Goal: Task Accomplishment & Management: Complete application form

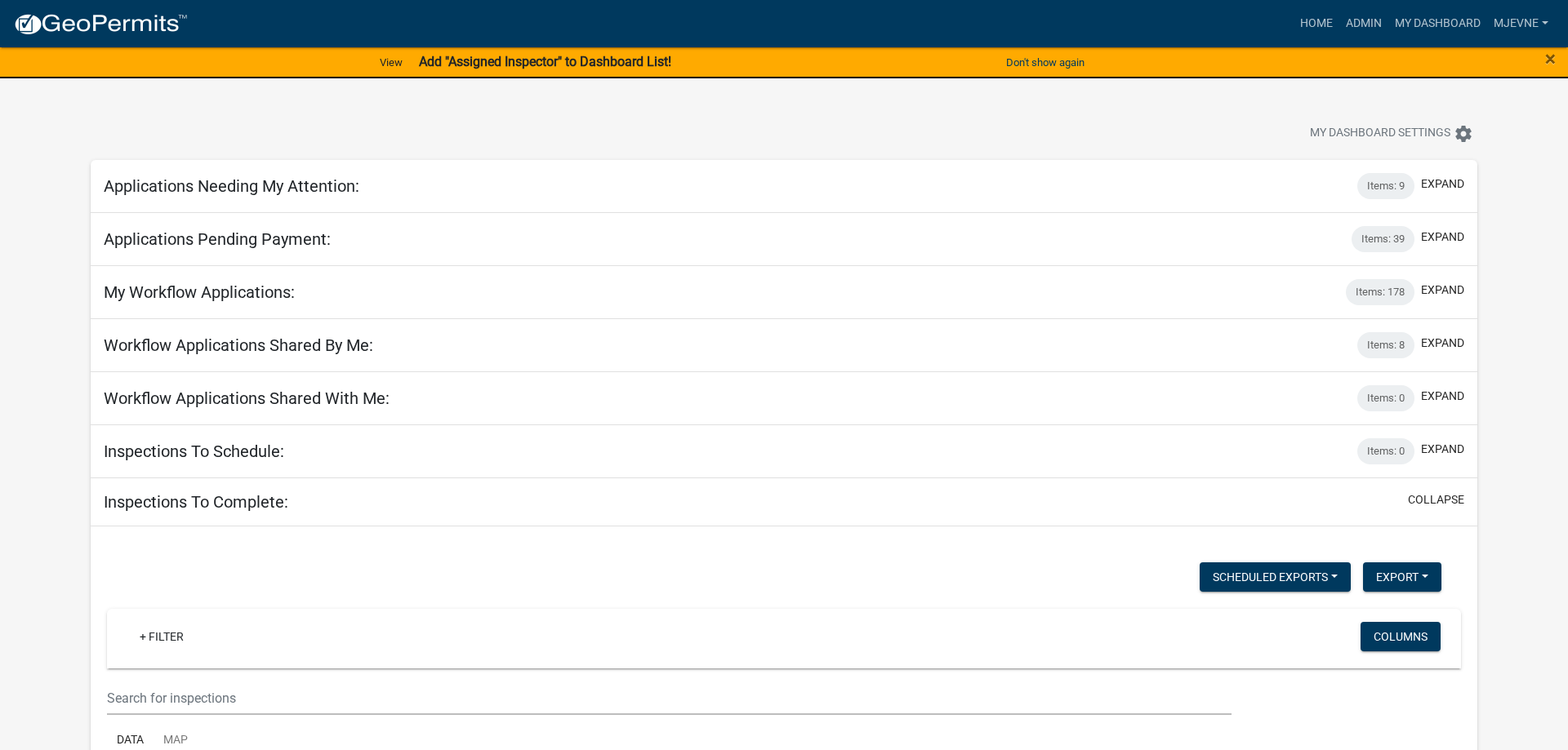
select select "3: 100"
click at [1445, 20] on link "My Dashboard" at bounding box center [1438, 24] width 99 height 31
click at [1443, 183] on button "expand" at bounding box center [1443, 184] width 44 height 17
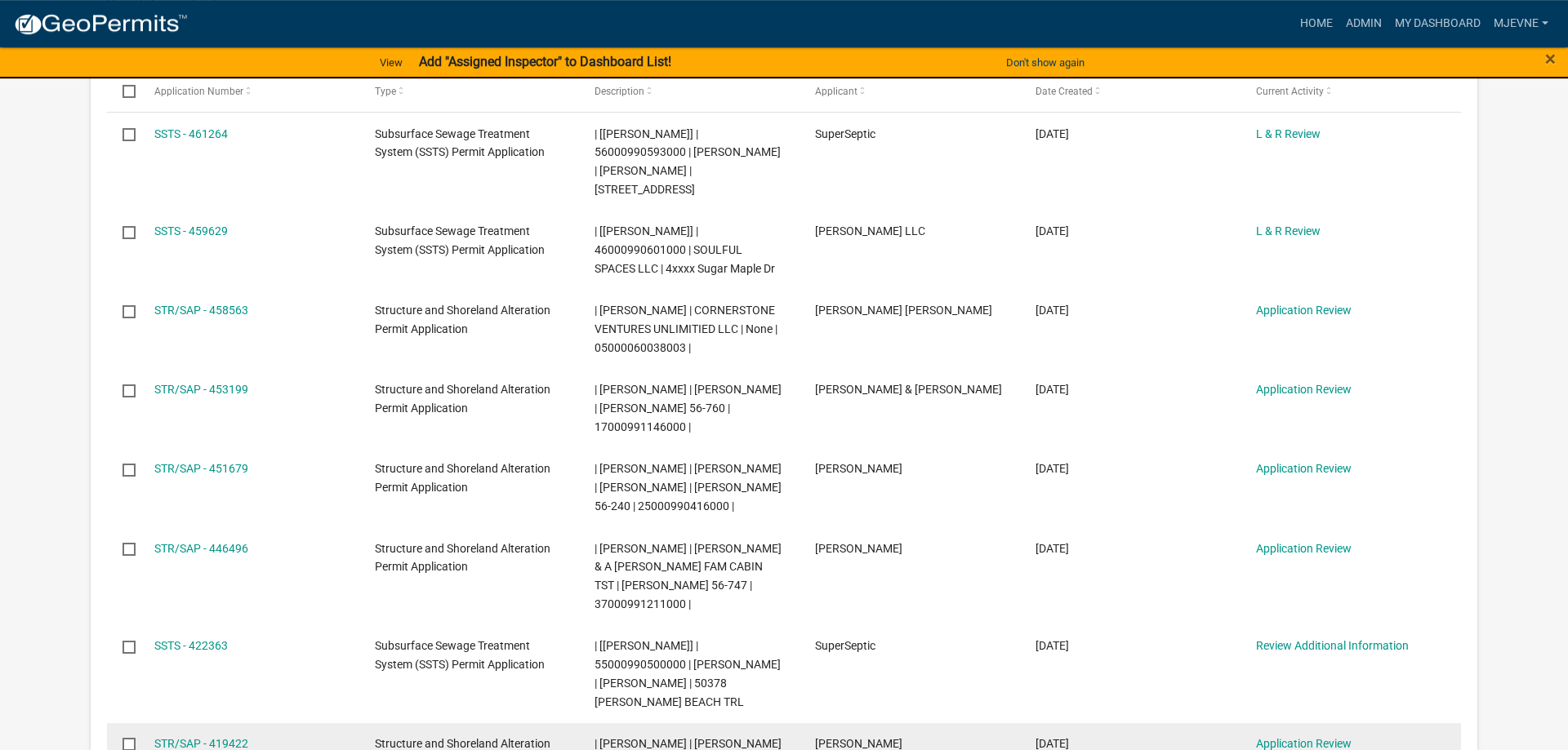
scroll to position [333, 0]
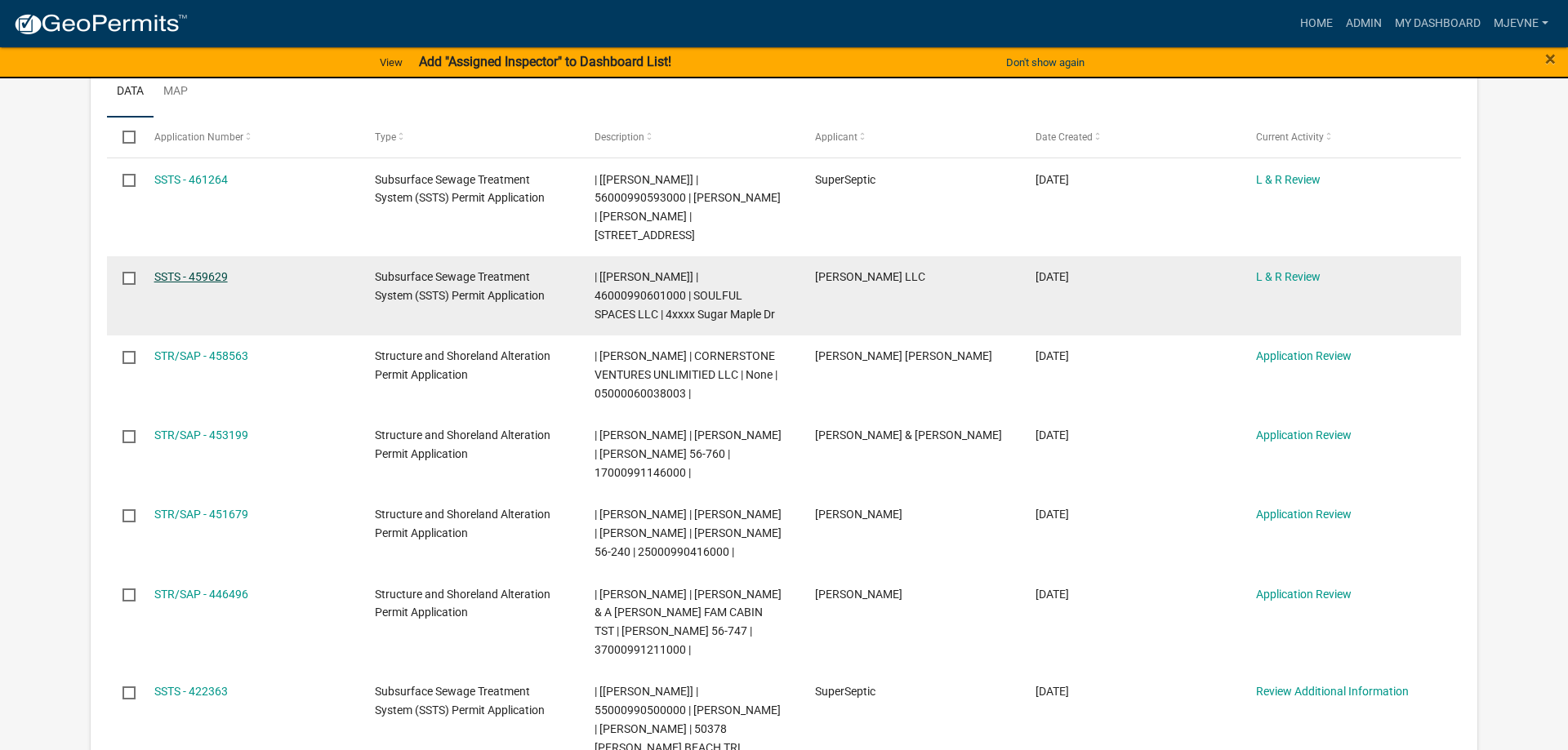
click at [204, 275] on link "SSTS - 459629" at bounding box center [191, 277] width 73 height 13
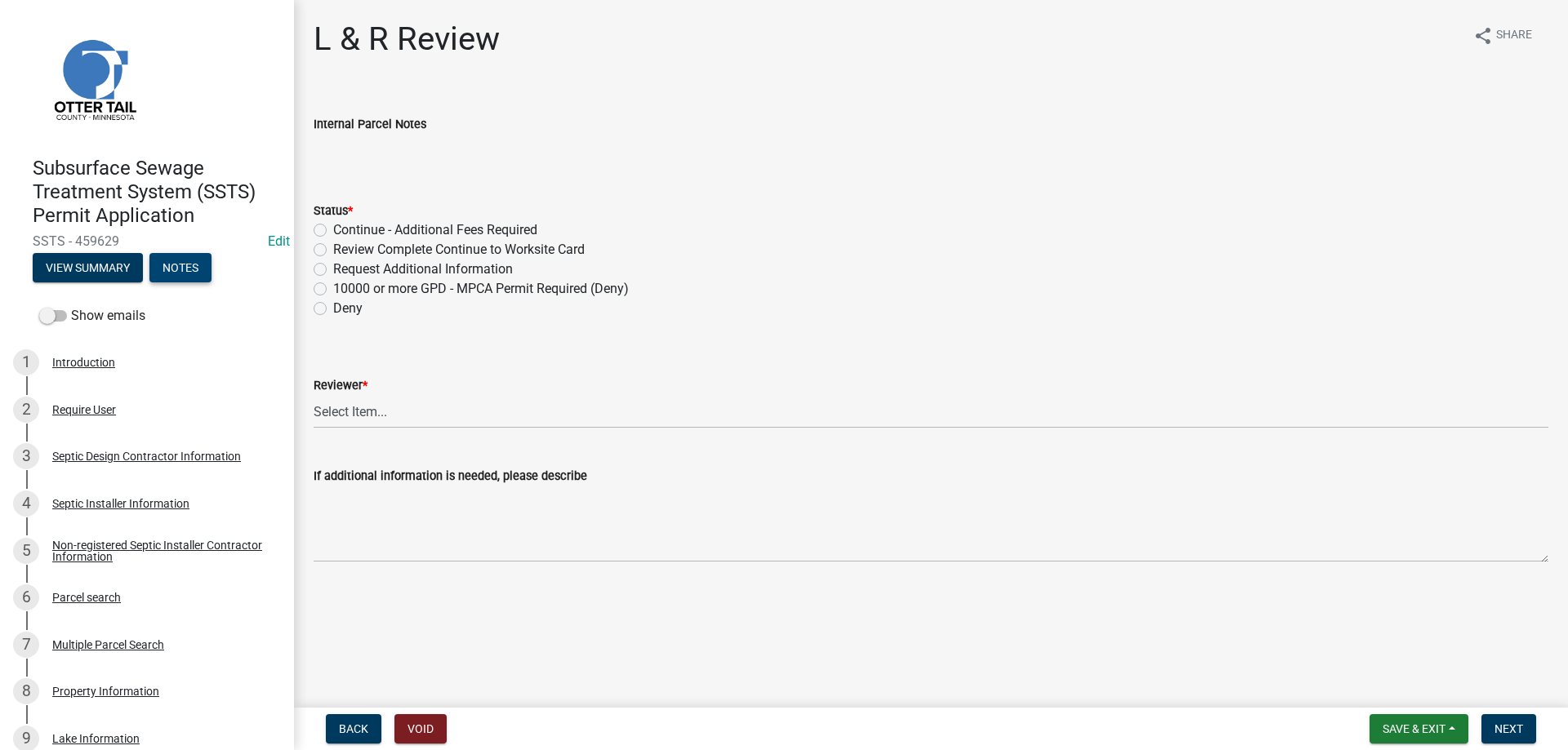
click at [186, 268] on button "Notes" at bounding box center [180, 267] width 62 height 29
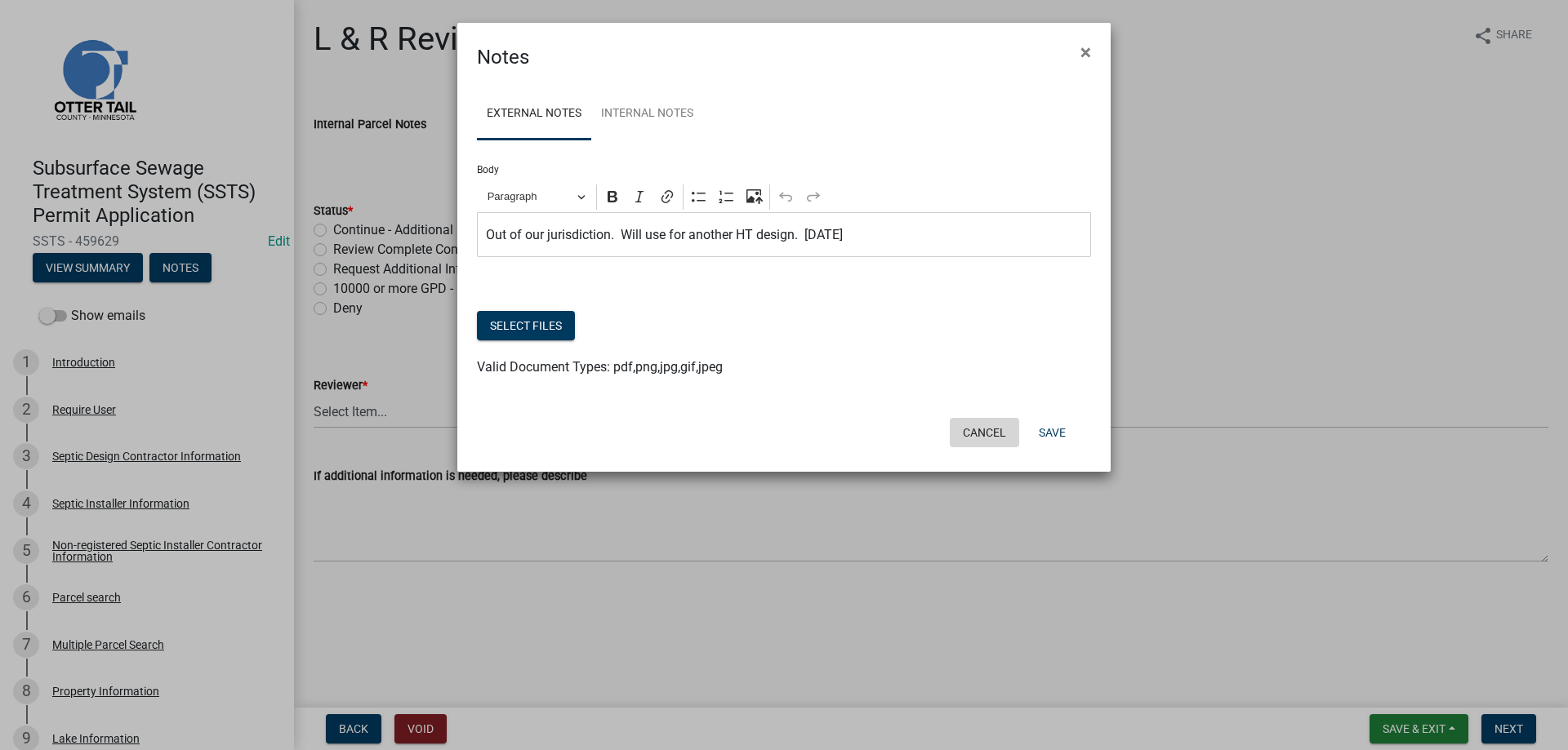
click at [978, 434] on button "Cancel" at bounding box center [984, 432] width 69 height 29
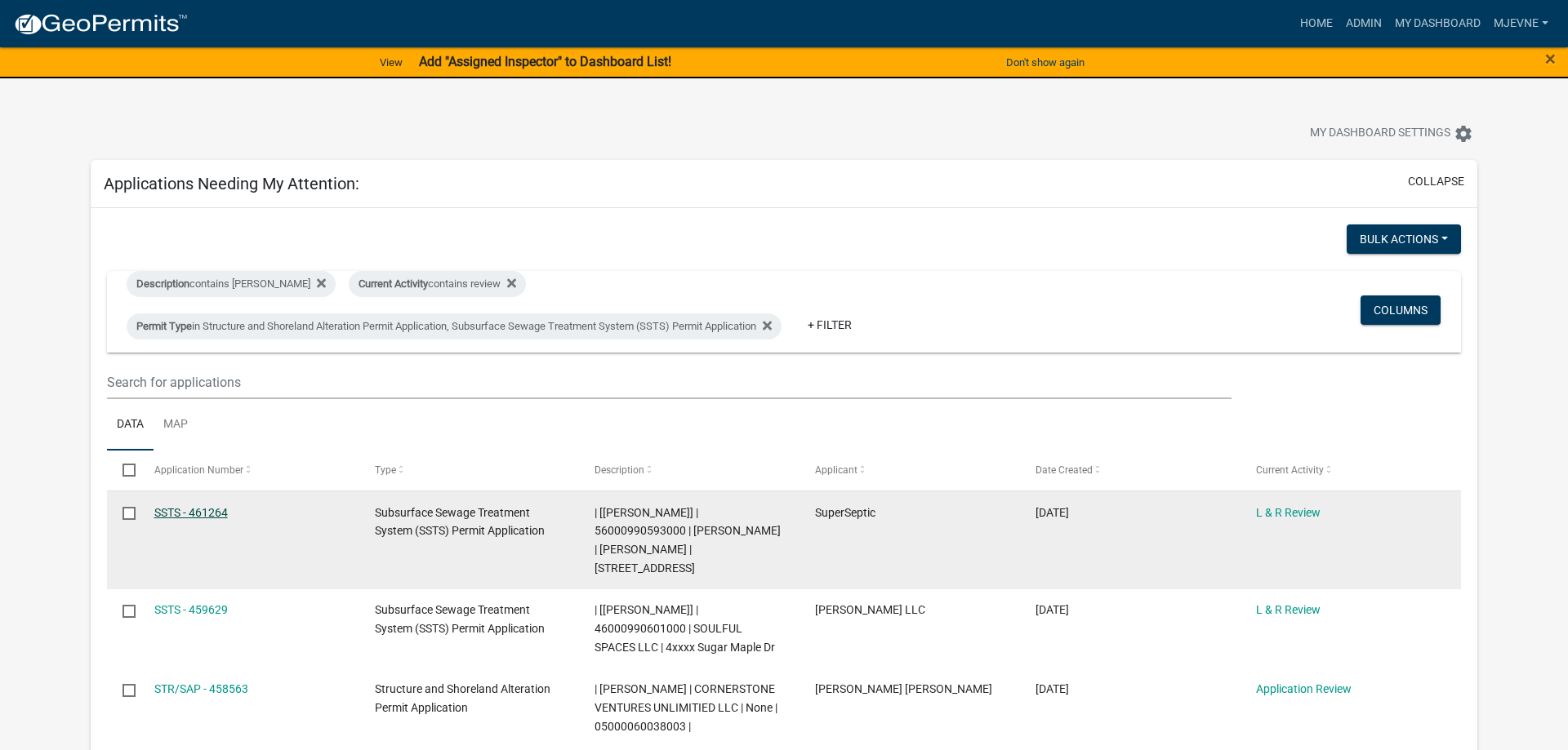
click at [194, 512] on link "SSTS - 461264" at bounding box center [191, 513] width 73 height 13
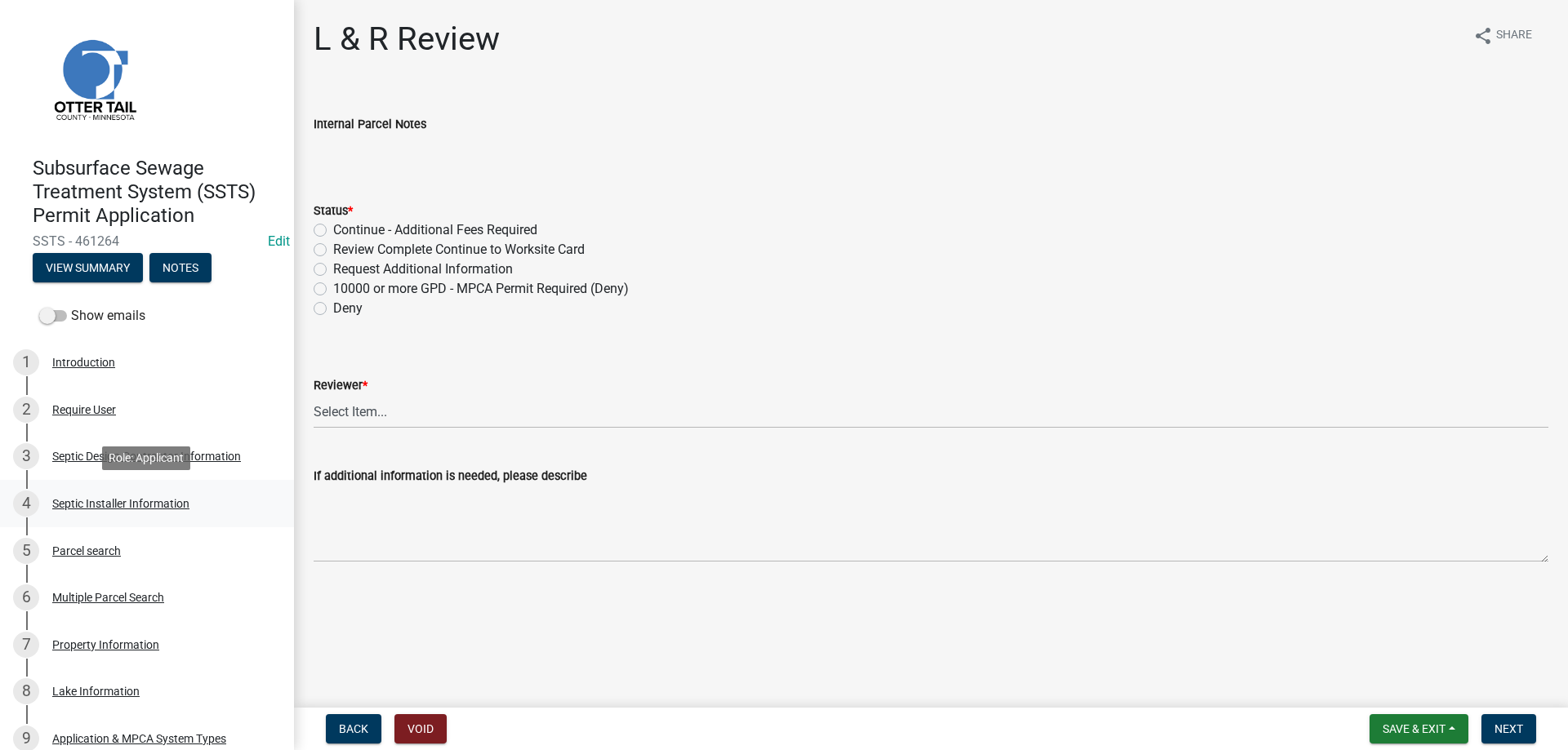
click at [116, 502] on div "Septic Installer Information" at bounding box center [120, 503] width 138 height 11
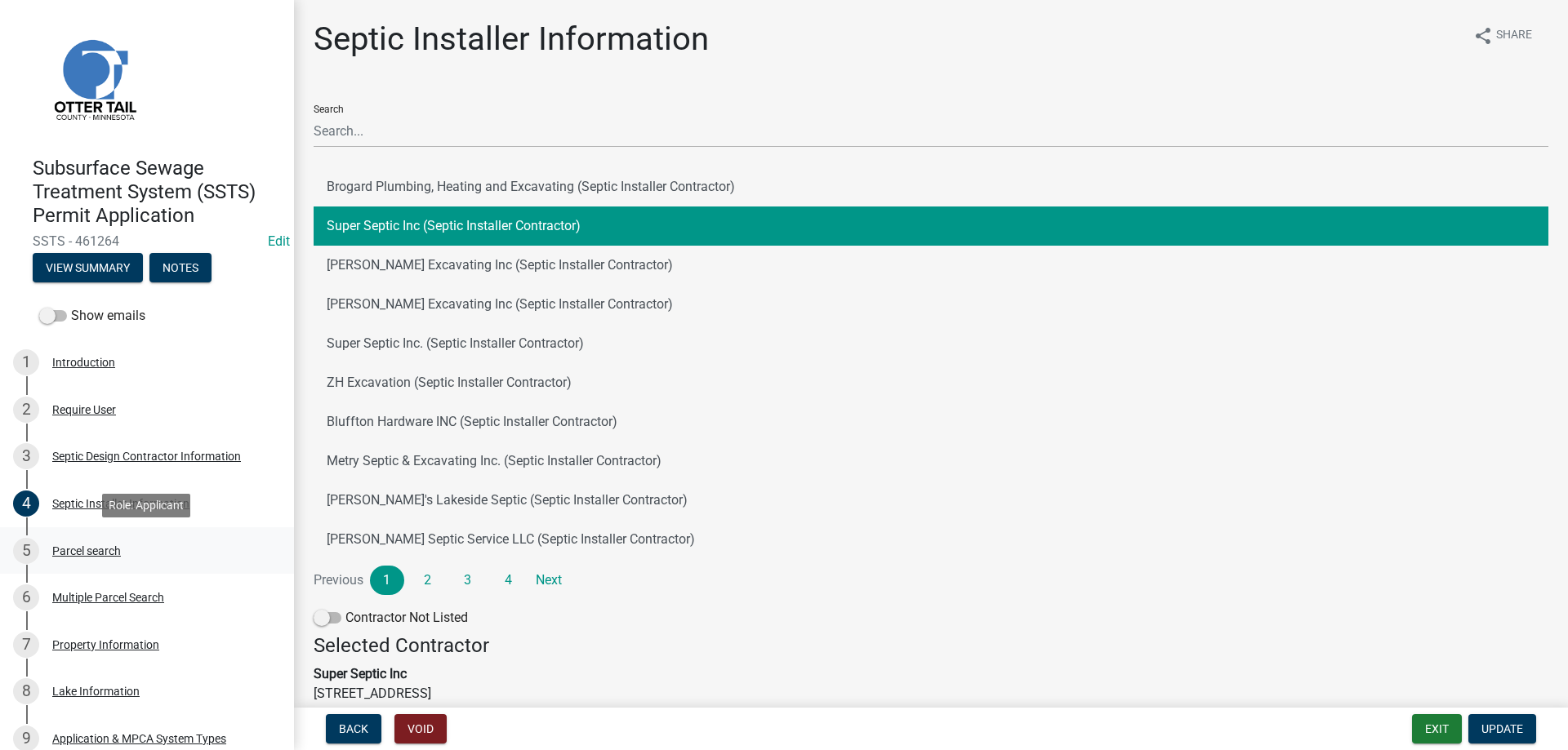
click at [107, 549] on div "Parcel search" at bounding box center [86, 551] width 68 height 11
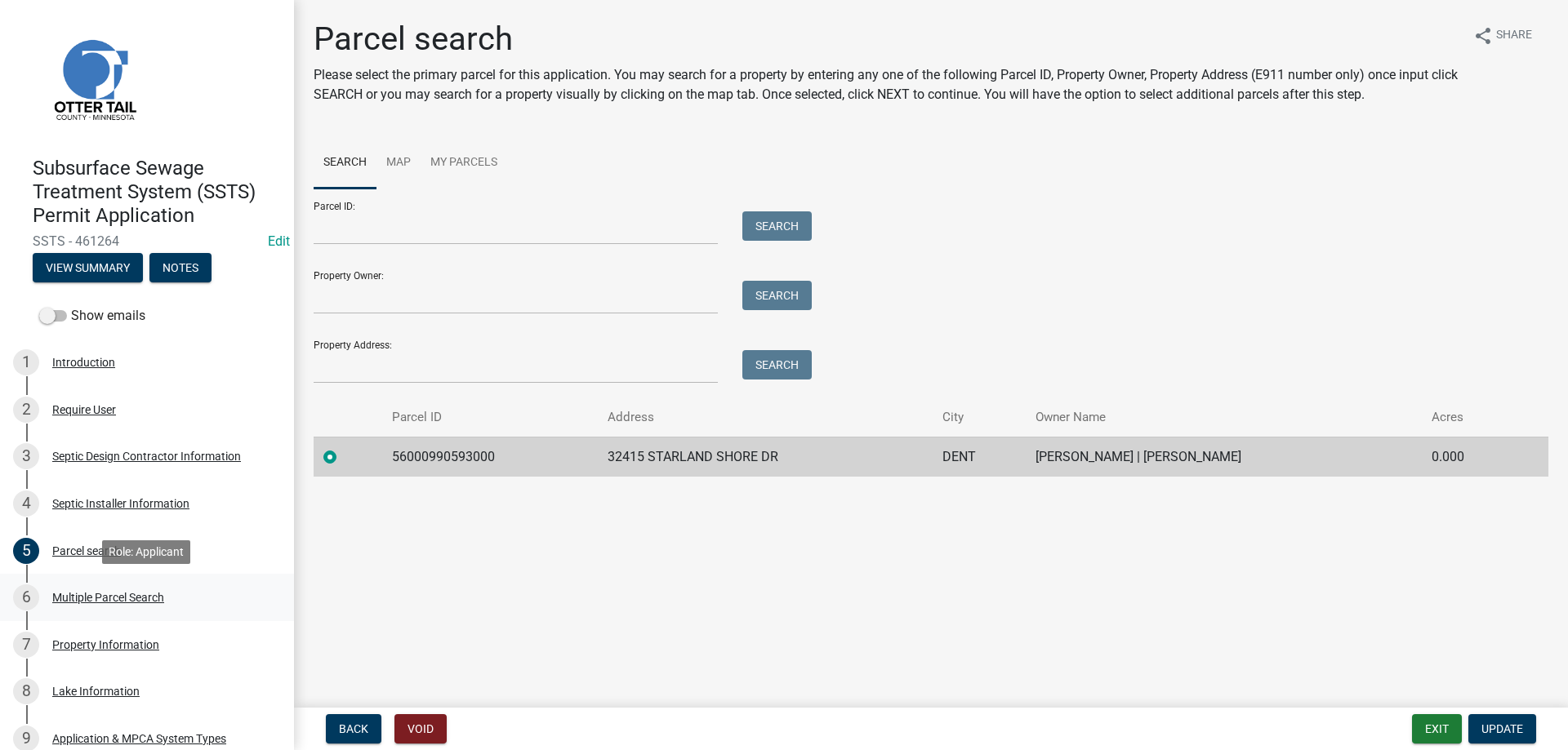
click at [104, 598] on div "Multiple Parcel Search" at bounding box center [108, 597] width 112 height 11
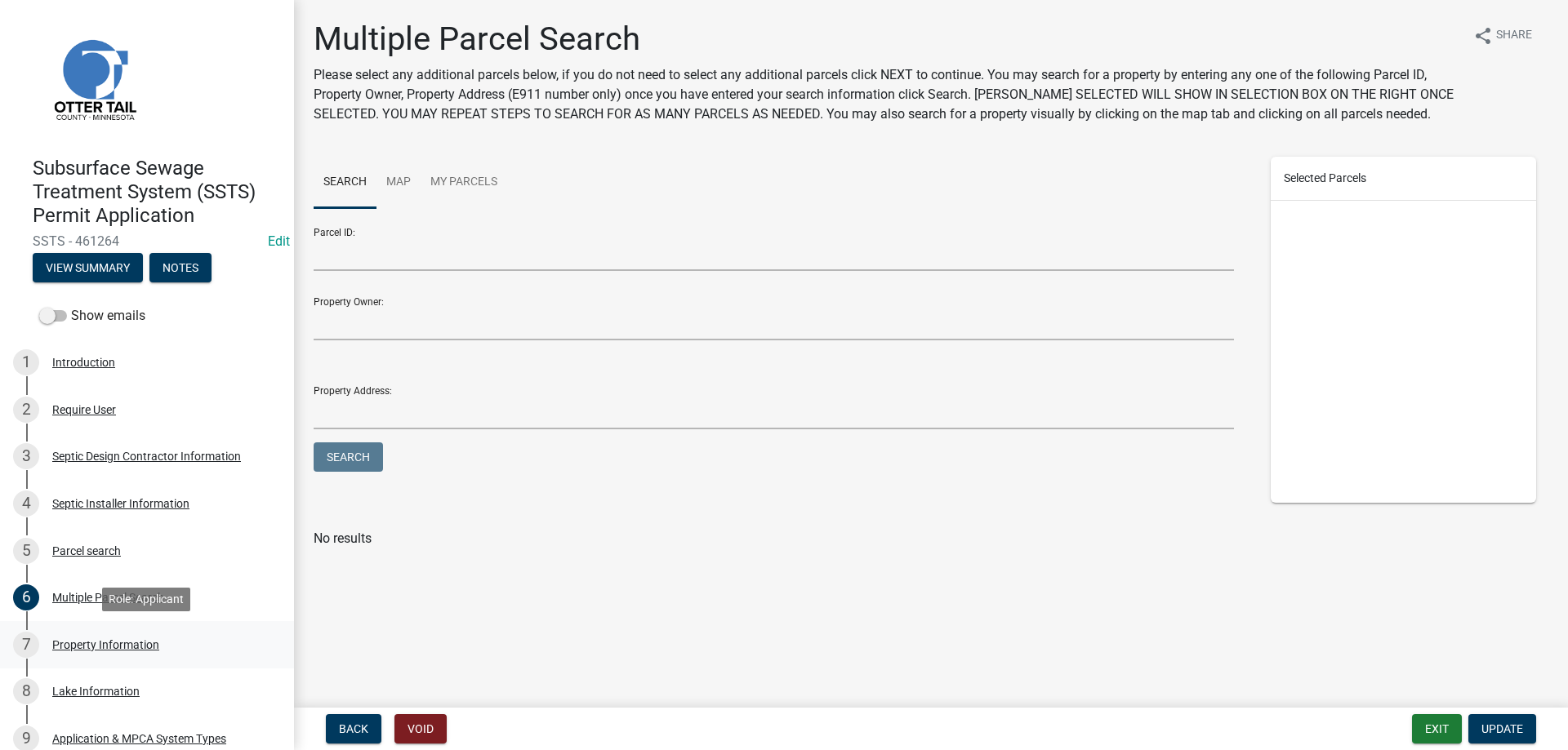
click at [101, 645] on div "Property Information" at bounding box center [105, 645] width 107 height 11
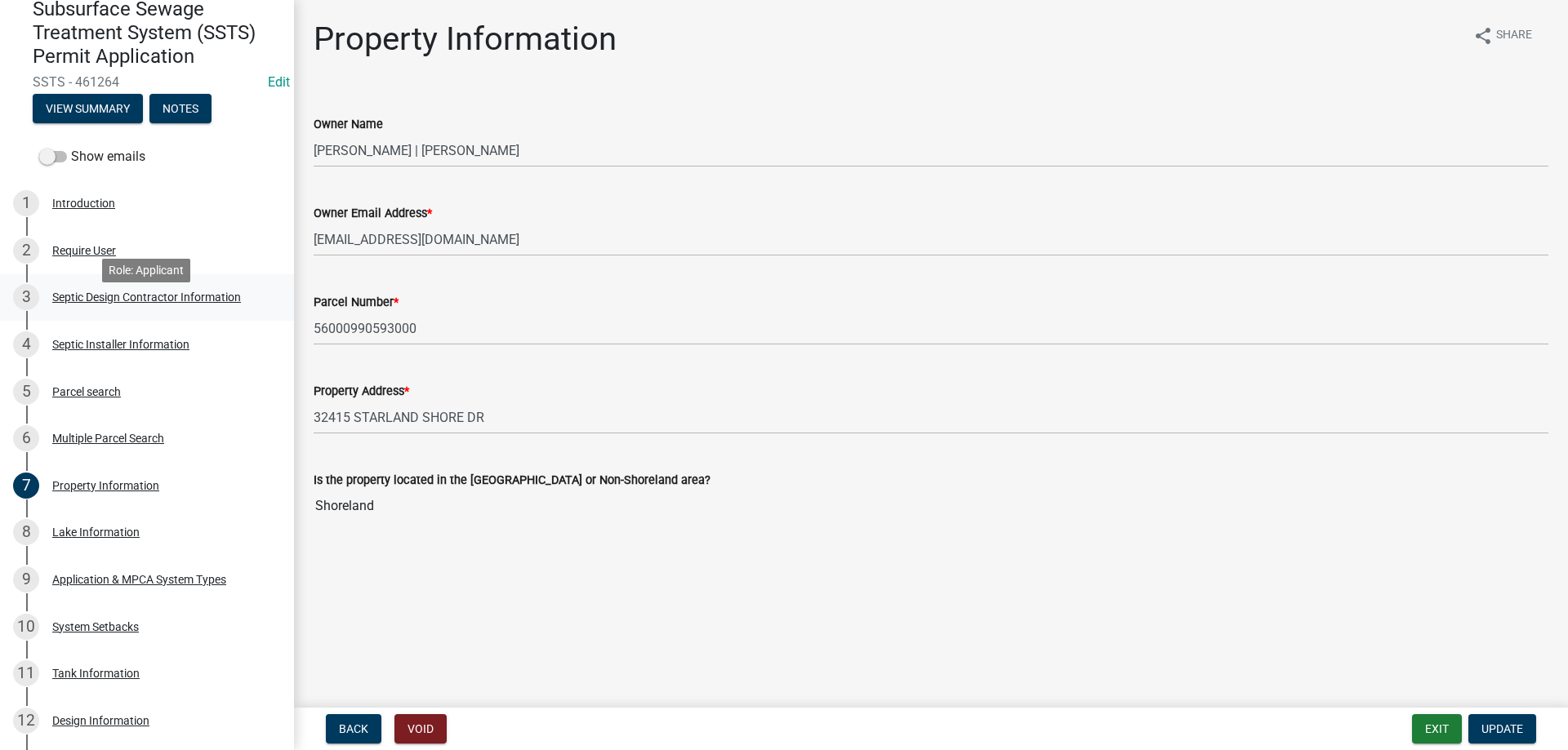
scroll to position [249, 0]
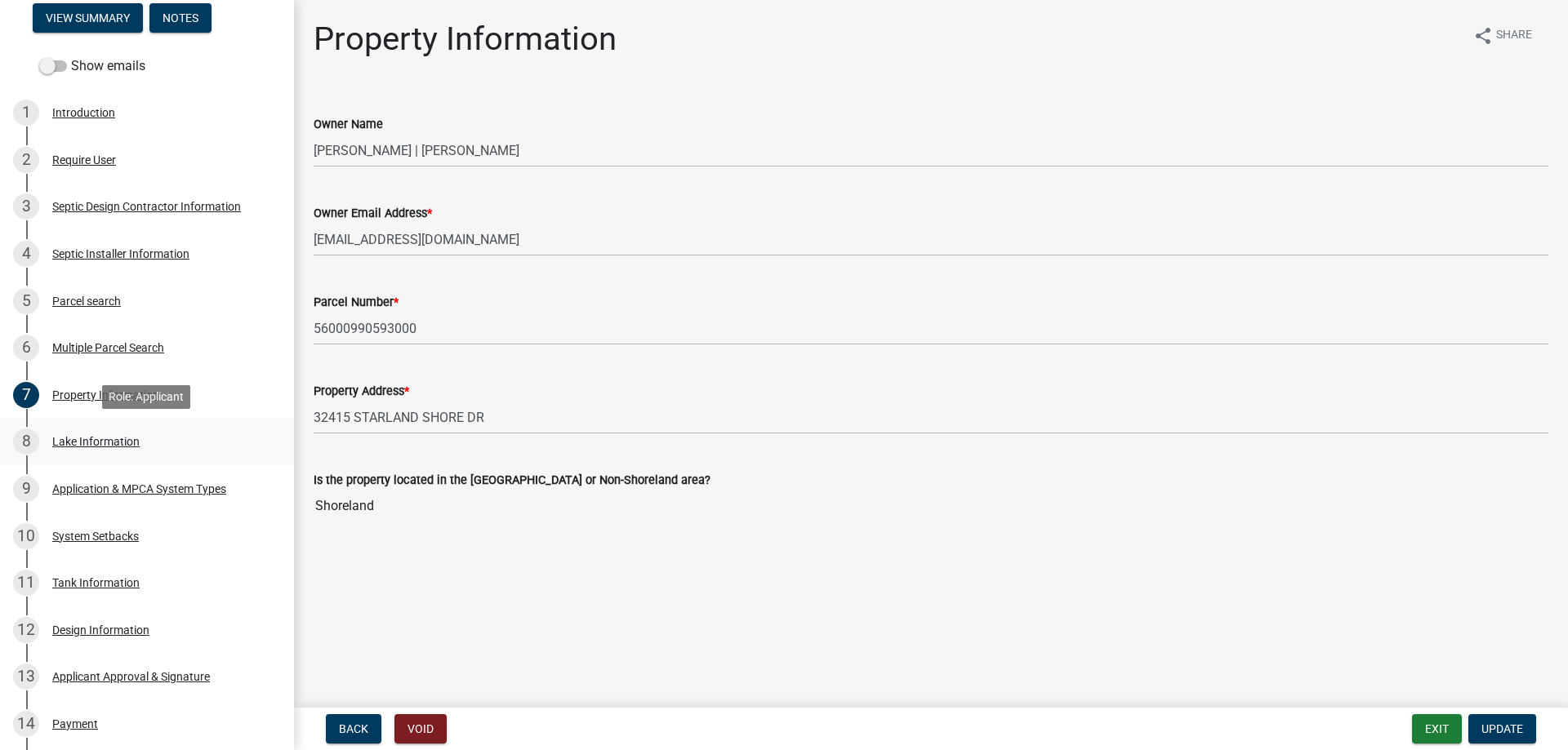
click at [104, 439] on div "Lake Information" at bounding box center [96, 442] width 87 height 11
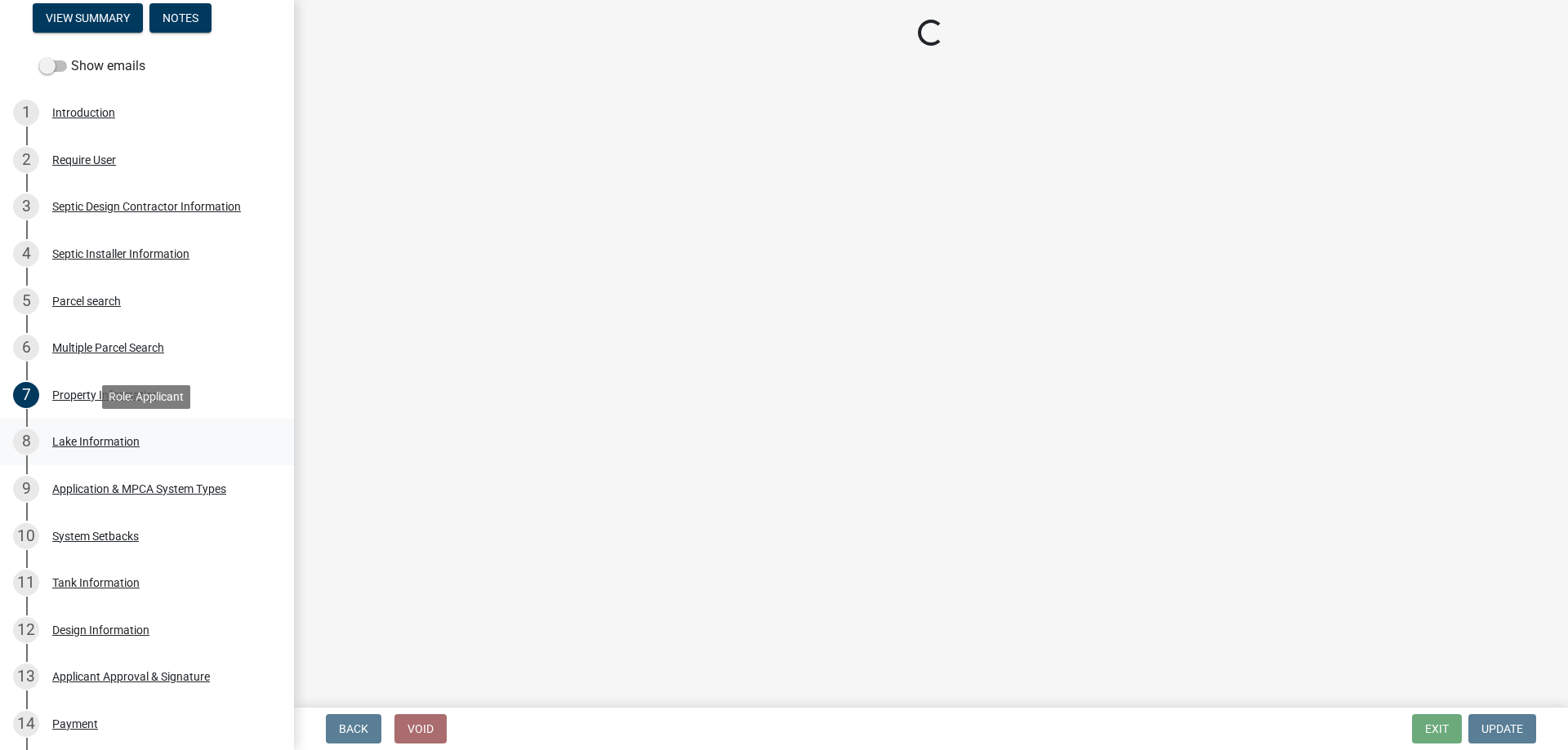
select select "935b325f-eba8-458e-8b7a-a57f48e51fab"
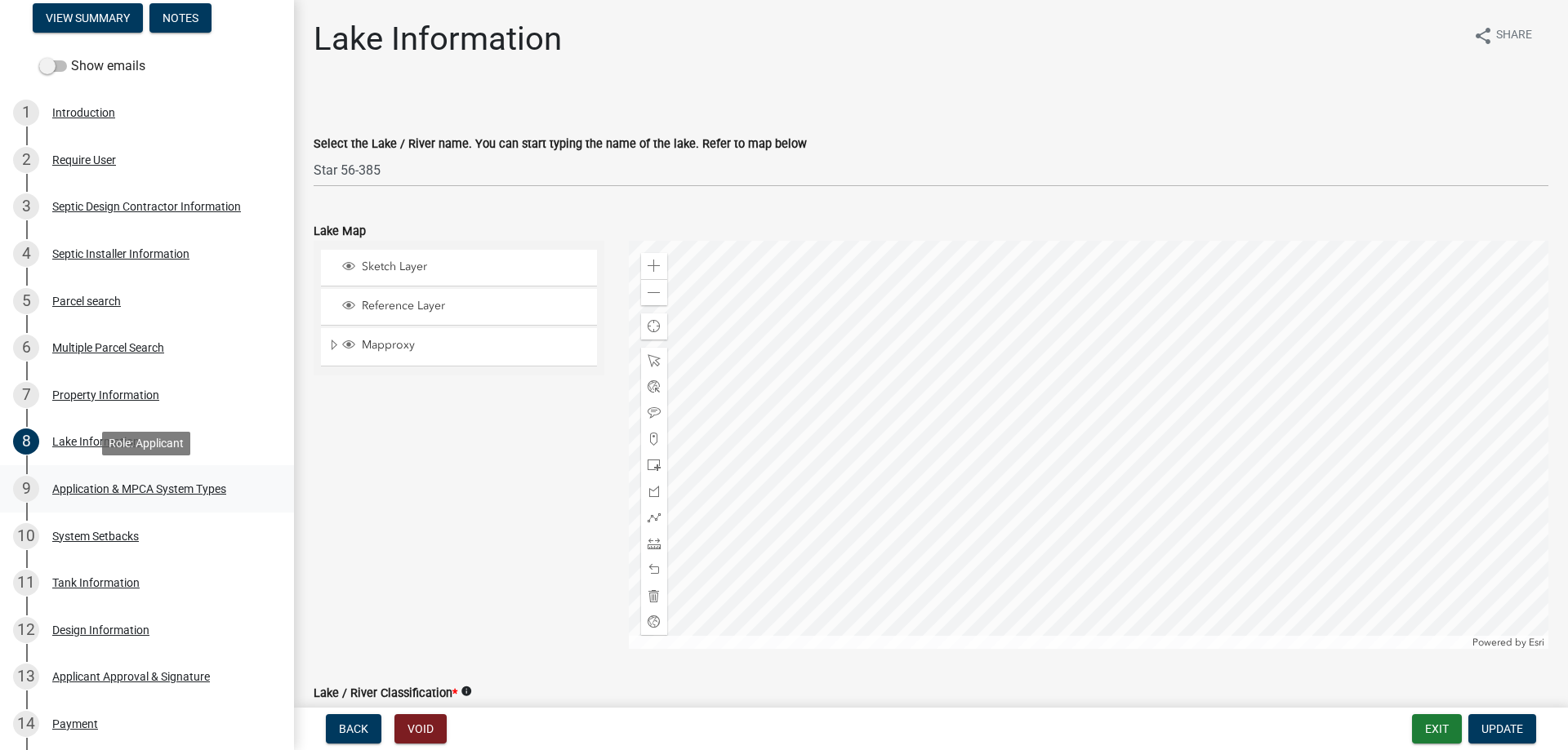
click at [94, 492] on div "Application & MPCA System Types" at bounding box center [138, 489] width 174 height 11
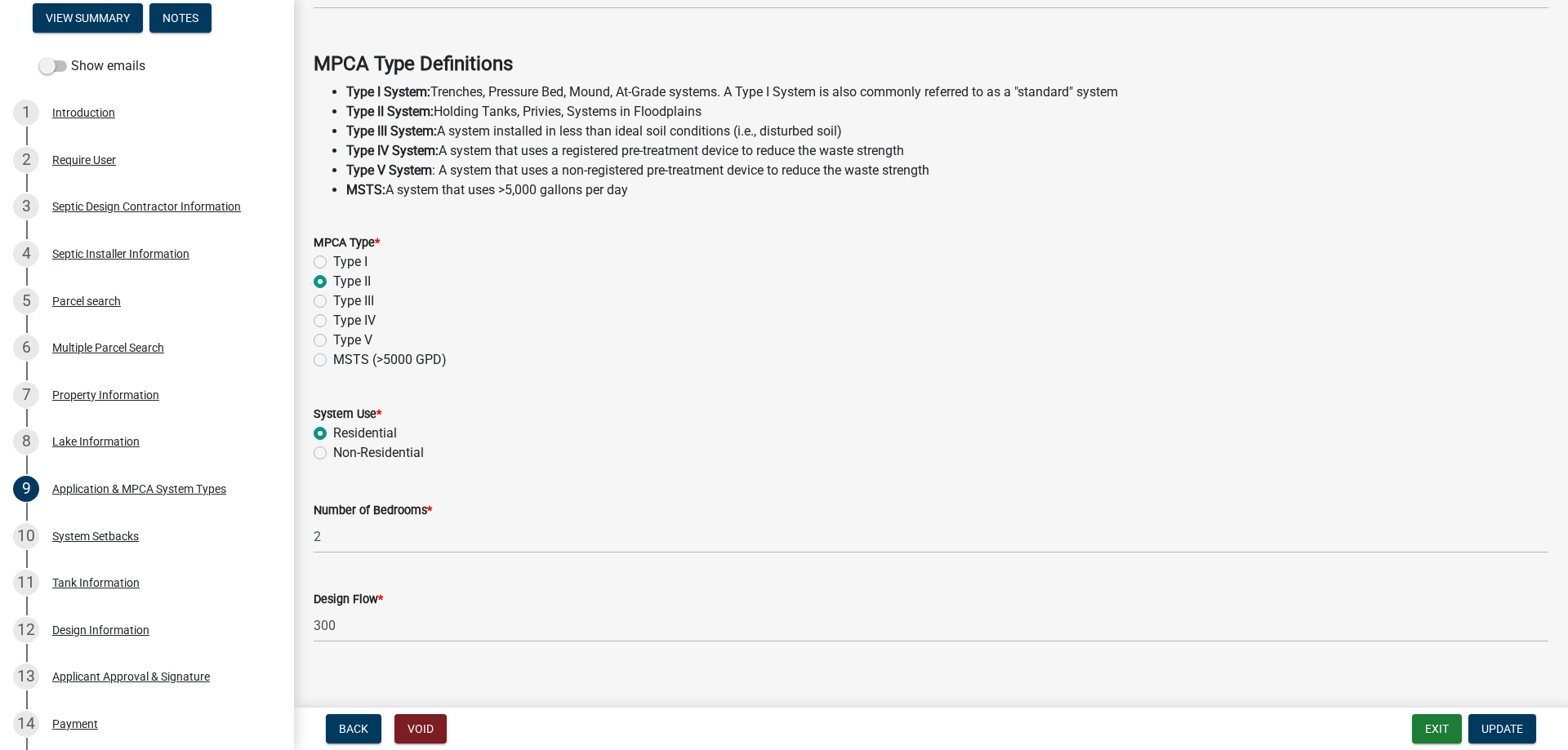
scroll to position [463, 0]
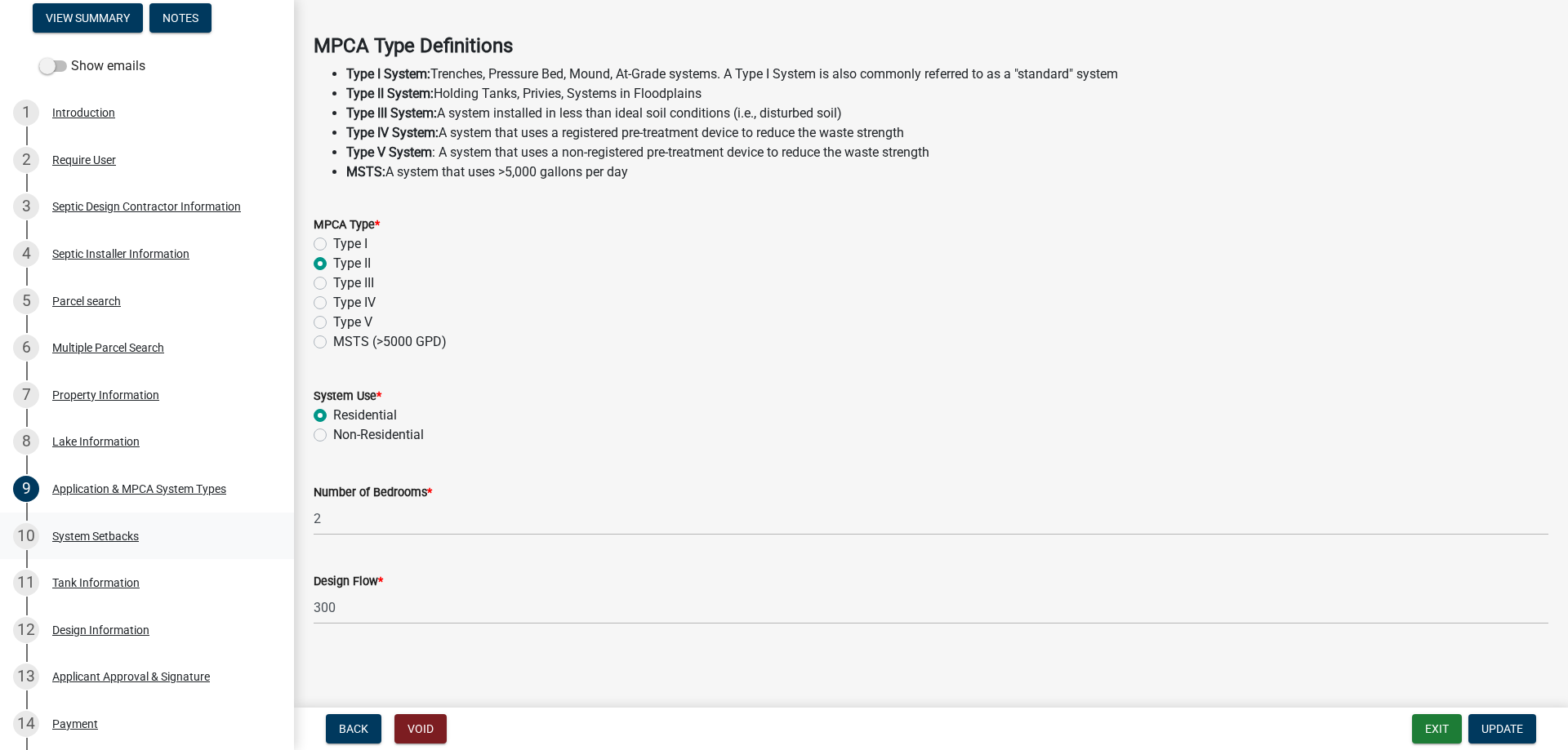
click at [100, 534] on div "System Setbacks" at bounding box center [95, 537] width 86 height 11
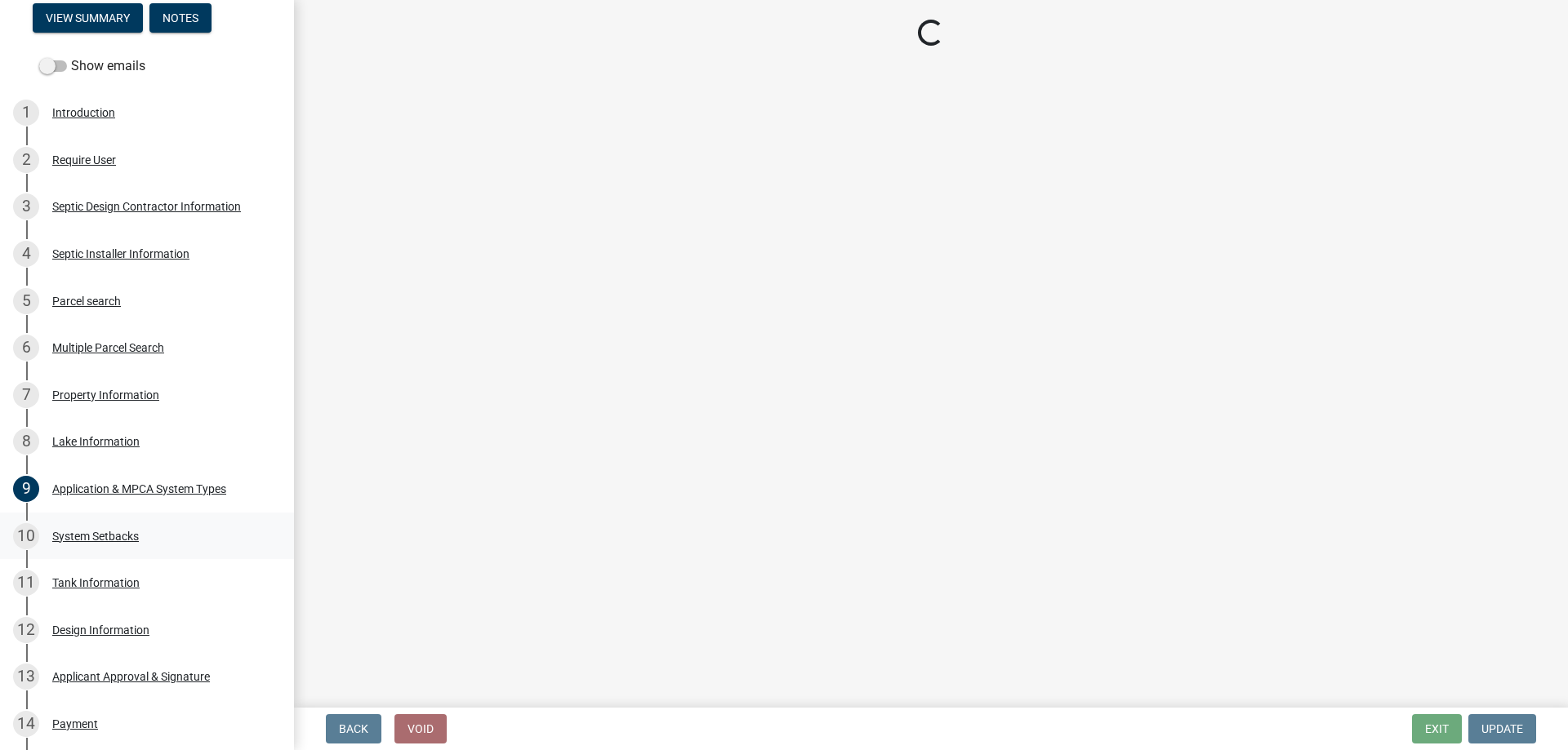
scroll to position [0, 0]
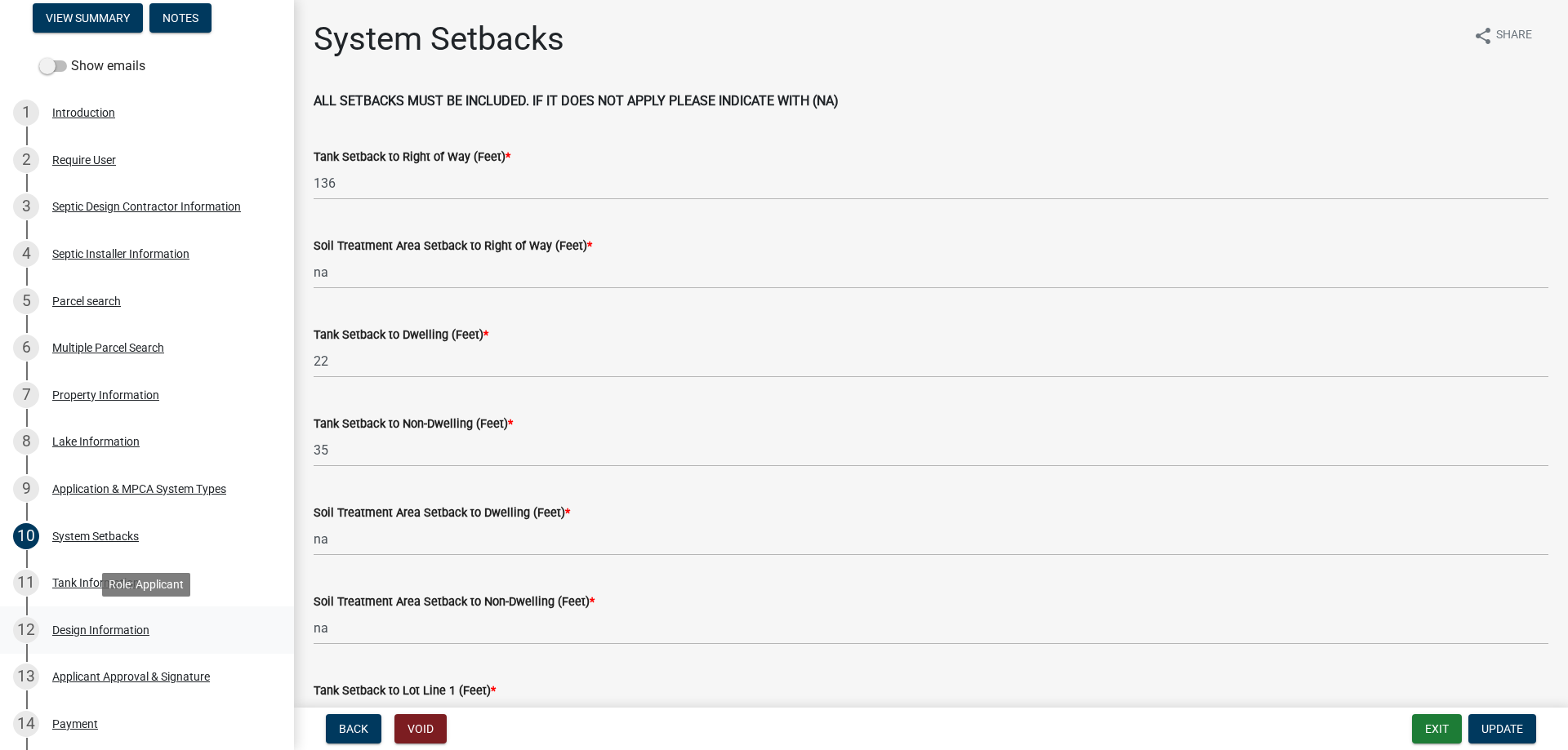
click at [109, 631] on div "Design Information" at bounding box center [101, 631] width 97 height 11
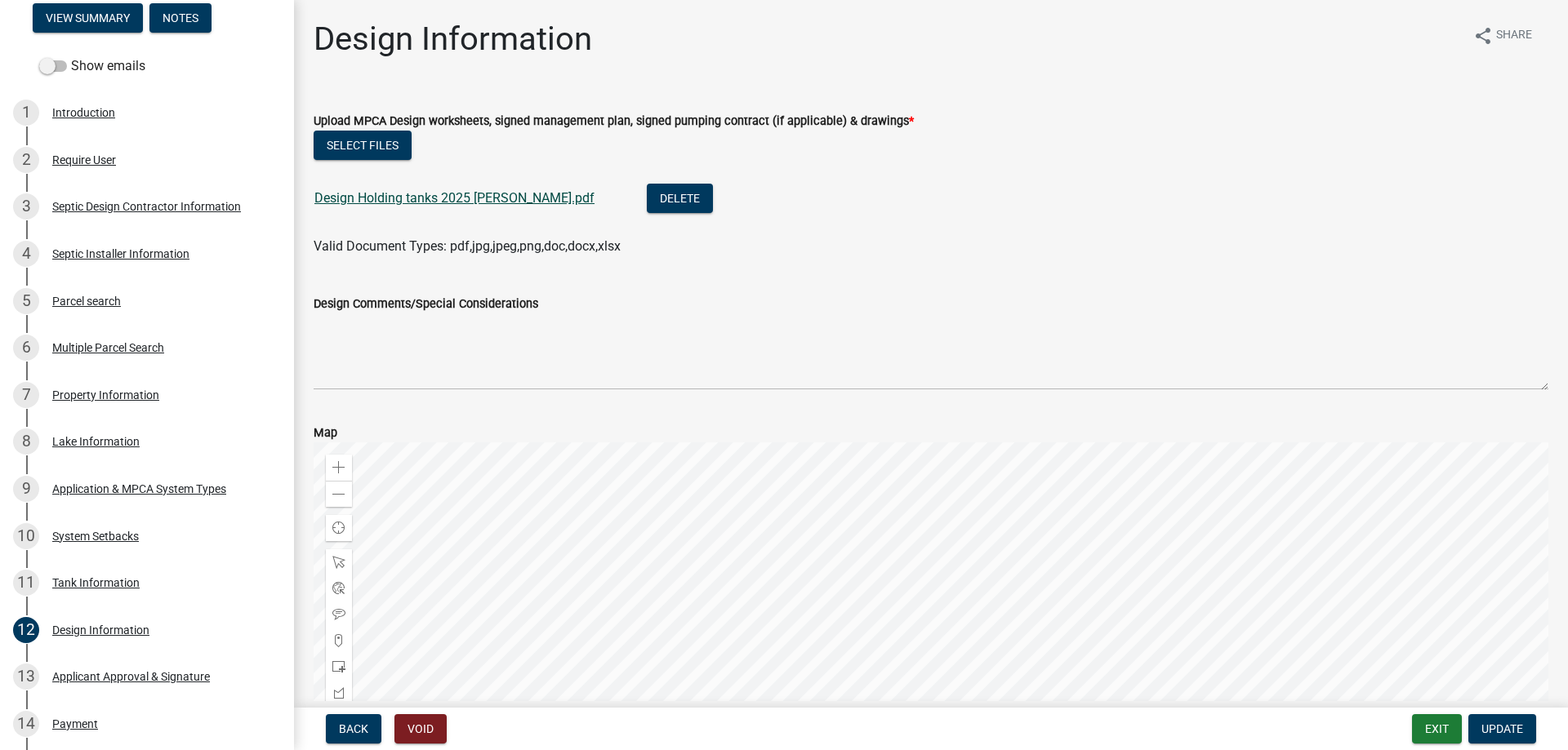
click at [420, 199] on link "Design Holding tanks 2025 trottier.pdf" at bounding box center [454, 198] width 280 height 15
click at [81, 304] on div "Parcel search" at bounding box center [86, 302] width 68 height 11
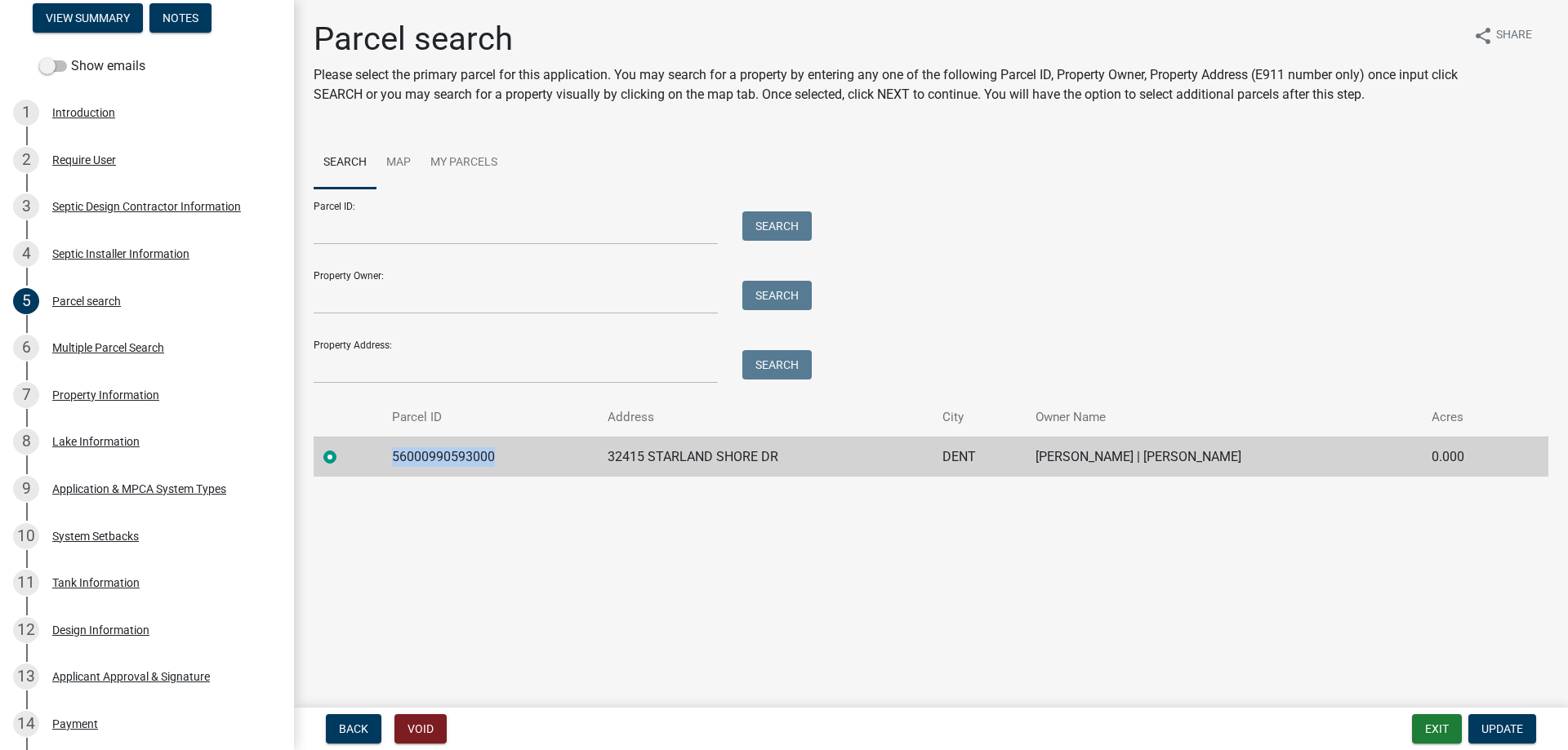
drag, startPoint x: 495, startPoint y: 455, endPoint x: 388, endPoint y: 456, distance: 107.0
click at [388, 456] on td "56000990593000" at bounding box center [489, 457] width 215 height 40
copy td "56000990593000"
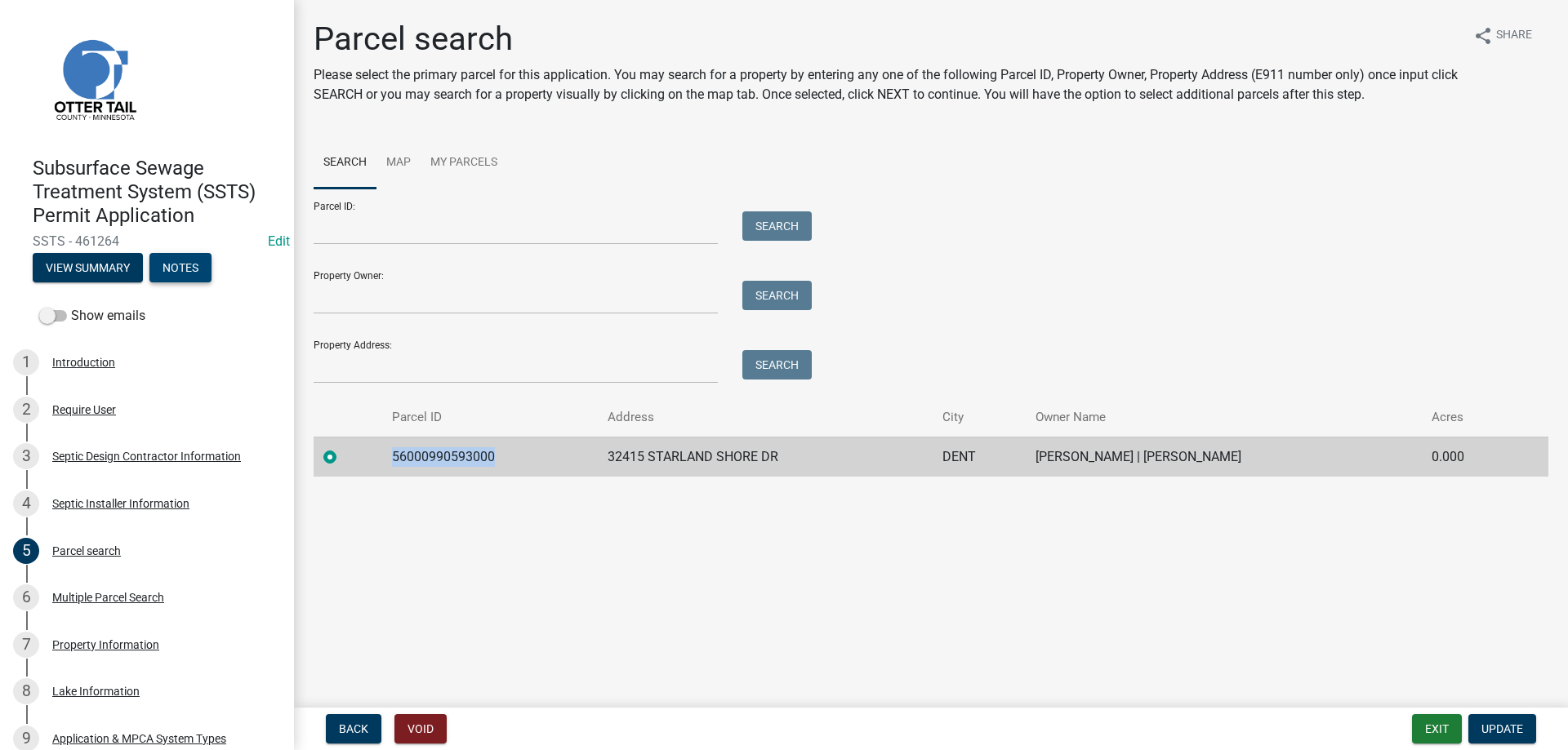
click at [162, 269] on button "Notes" at bounding box center [180, 267] width 62 height 29
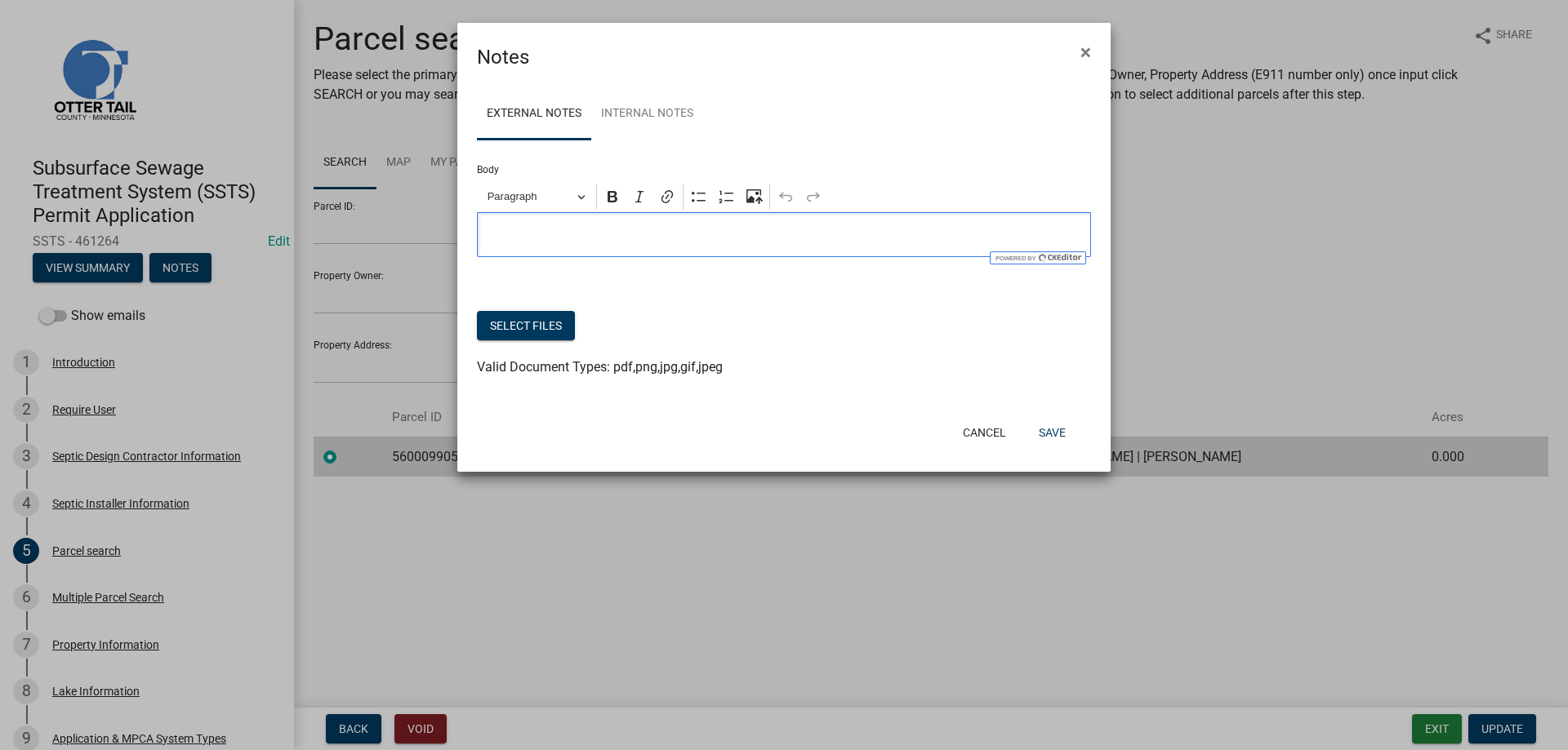
click at [537, 226] on div "Editor editing area: main. Press Alt+0 for help." at bounding box center [784, 234] width 615 height 45
click at [510, 324] on button "Select files" at bounding box center [526, 325] width 98 height 29
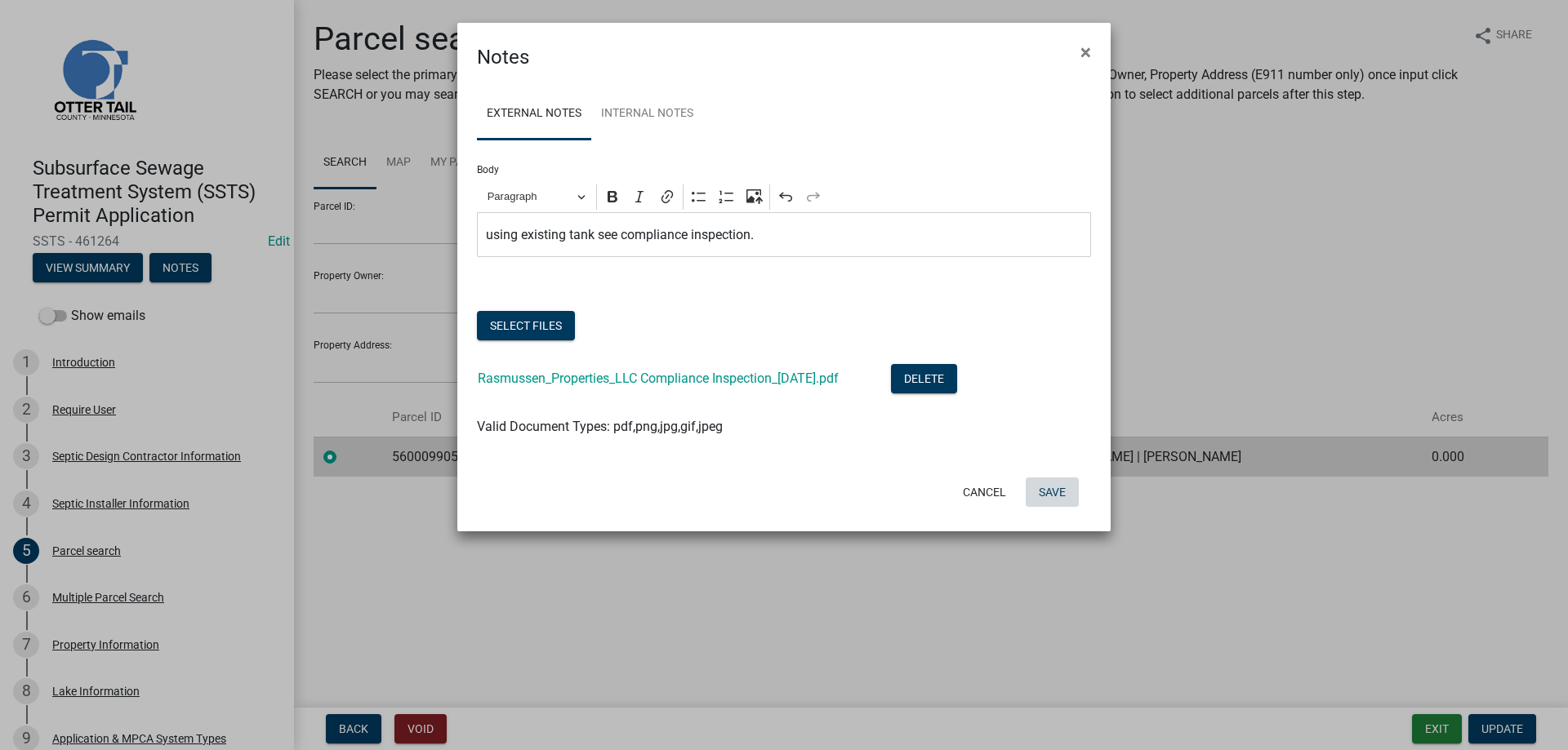
click at [1047, 490] on button "Save" at bounding box center [1052, 492] width 53 height 29
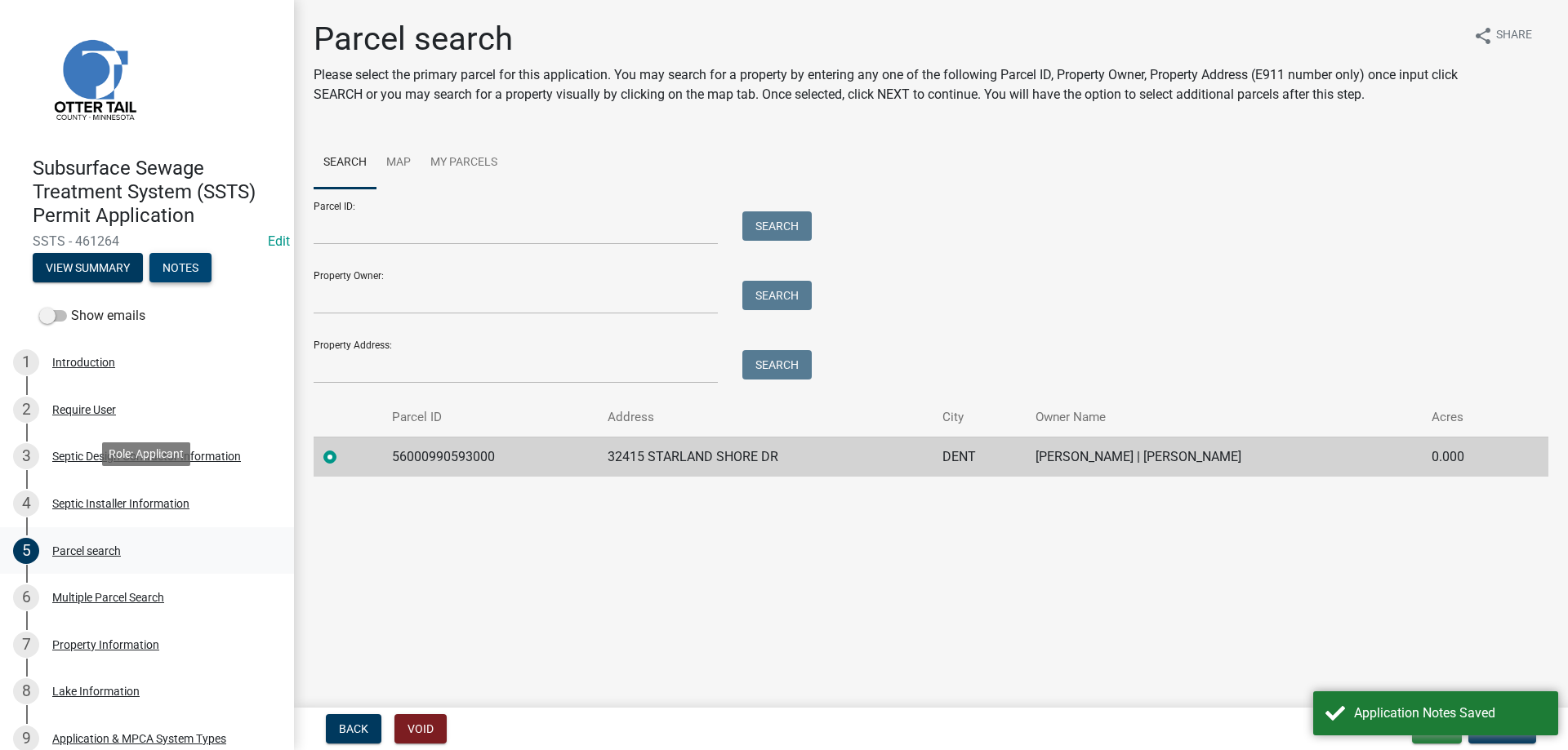
scroll to position [83, 0]
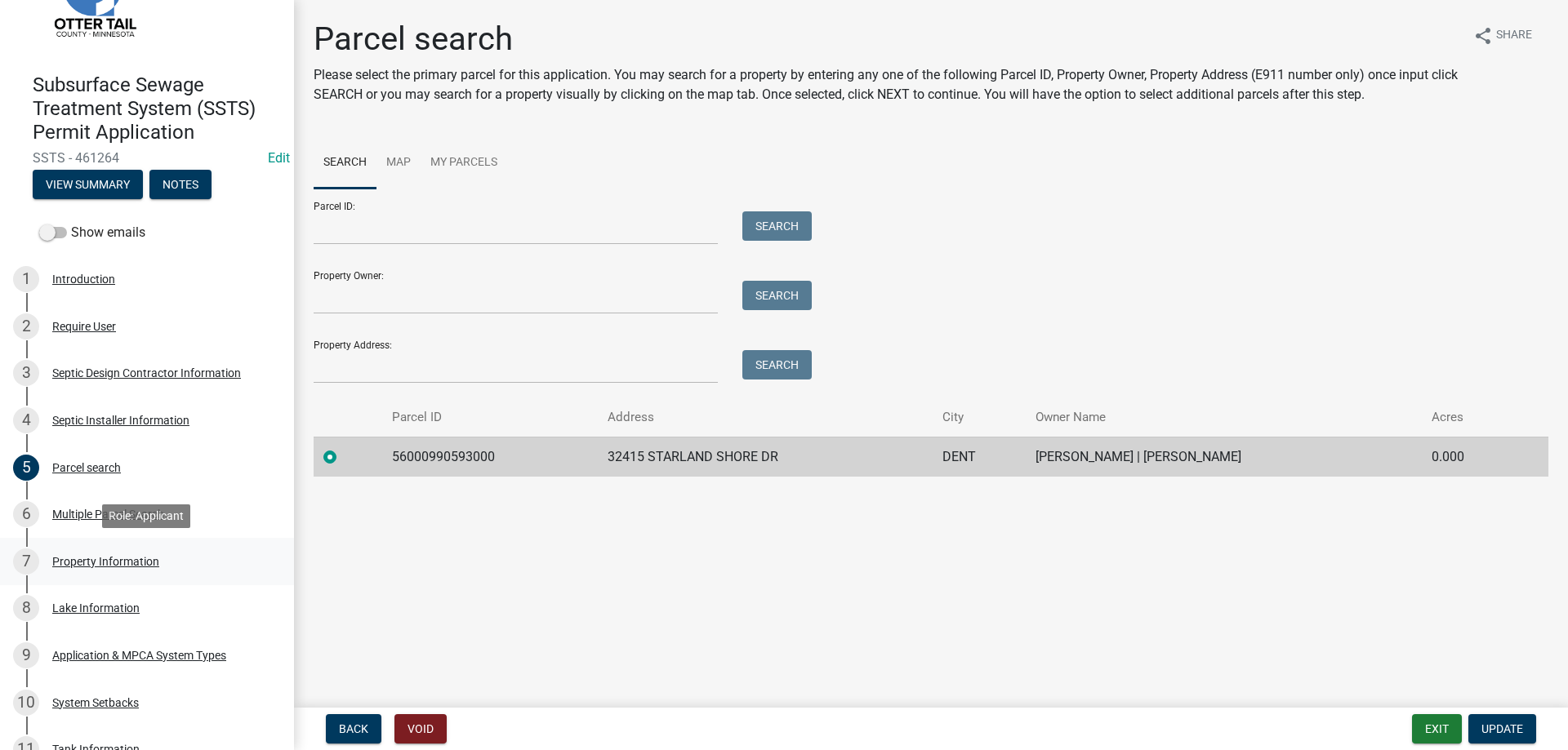
click at [120, 561] on div "Property Information" at bounding box center [105, 561] width 107 height 11
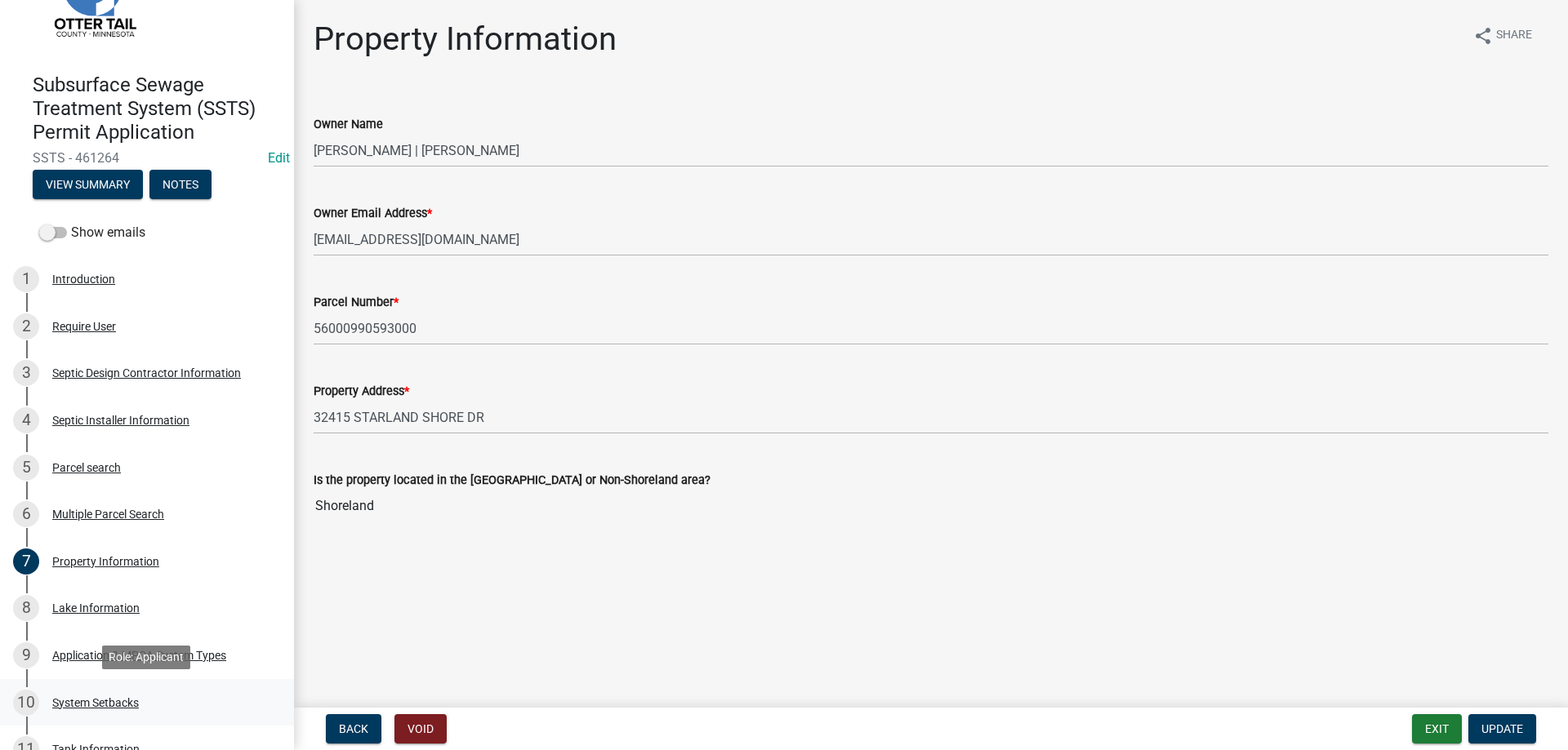
click at [102, 702] on div "System Setbacks" at bounding box center [95, 703] width 86 height 11
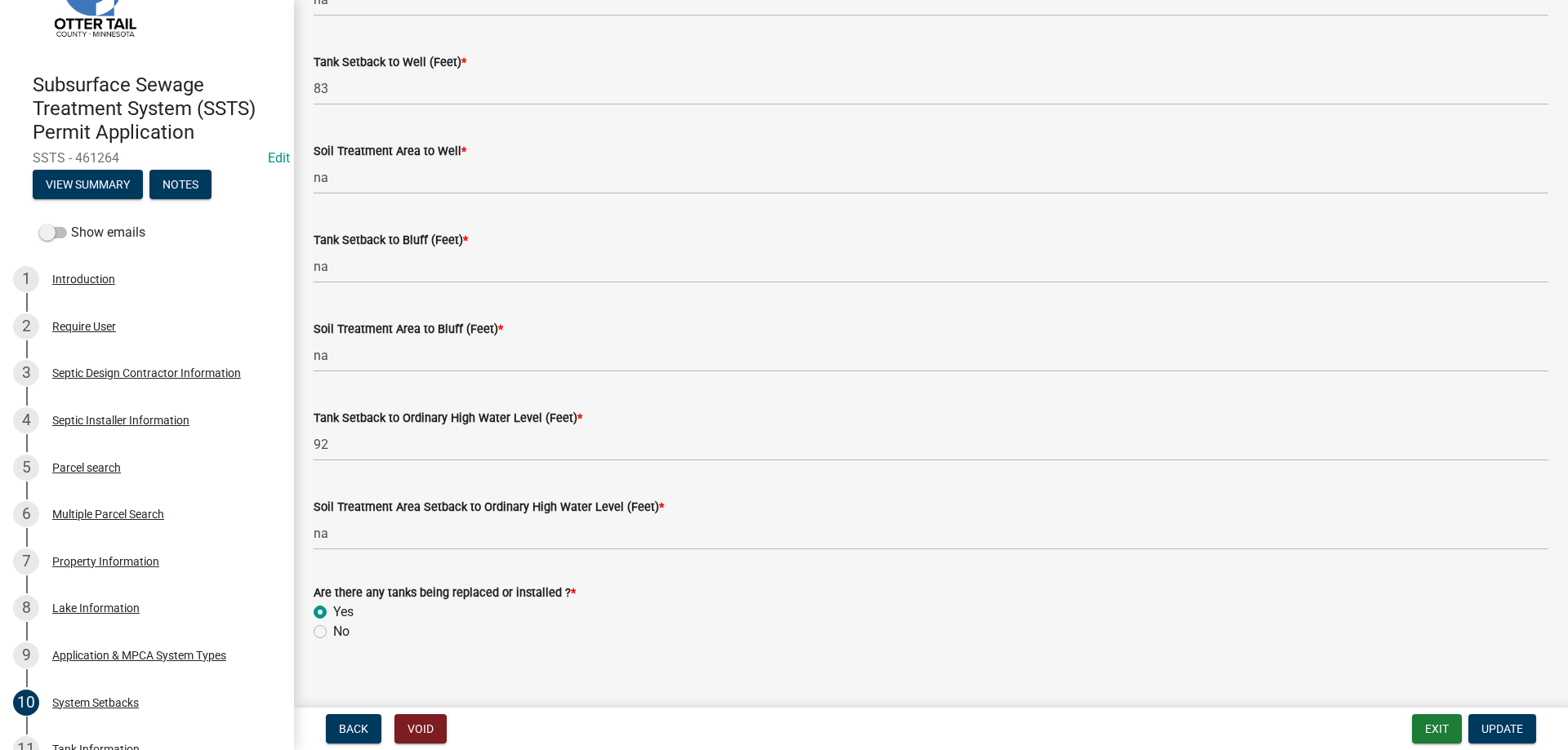
scroll to position [1003, 0]
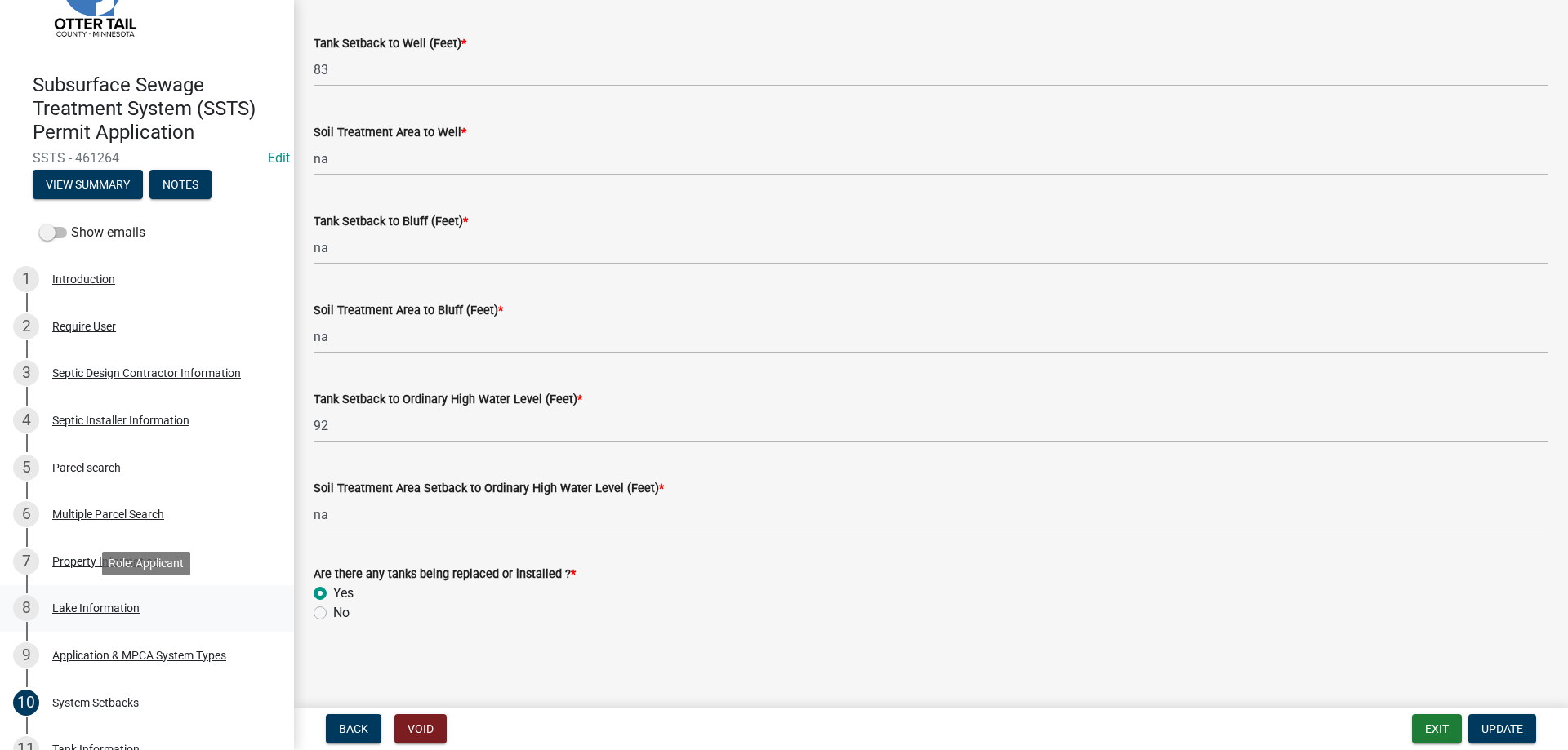
click at [89, 608] on div "Lake Information" at bounding box center [96, 608] width 87 height 11
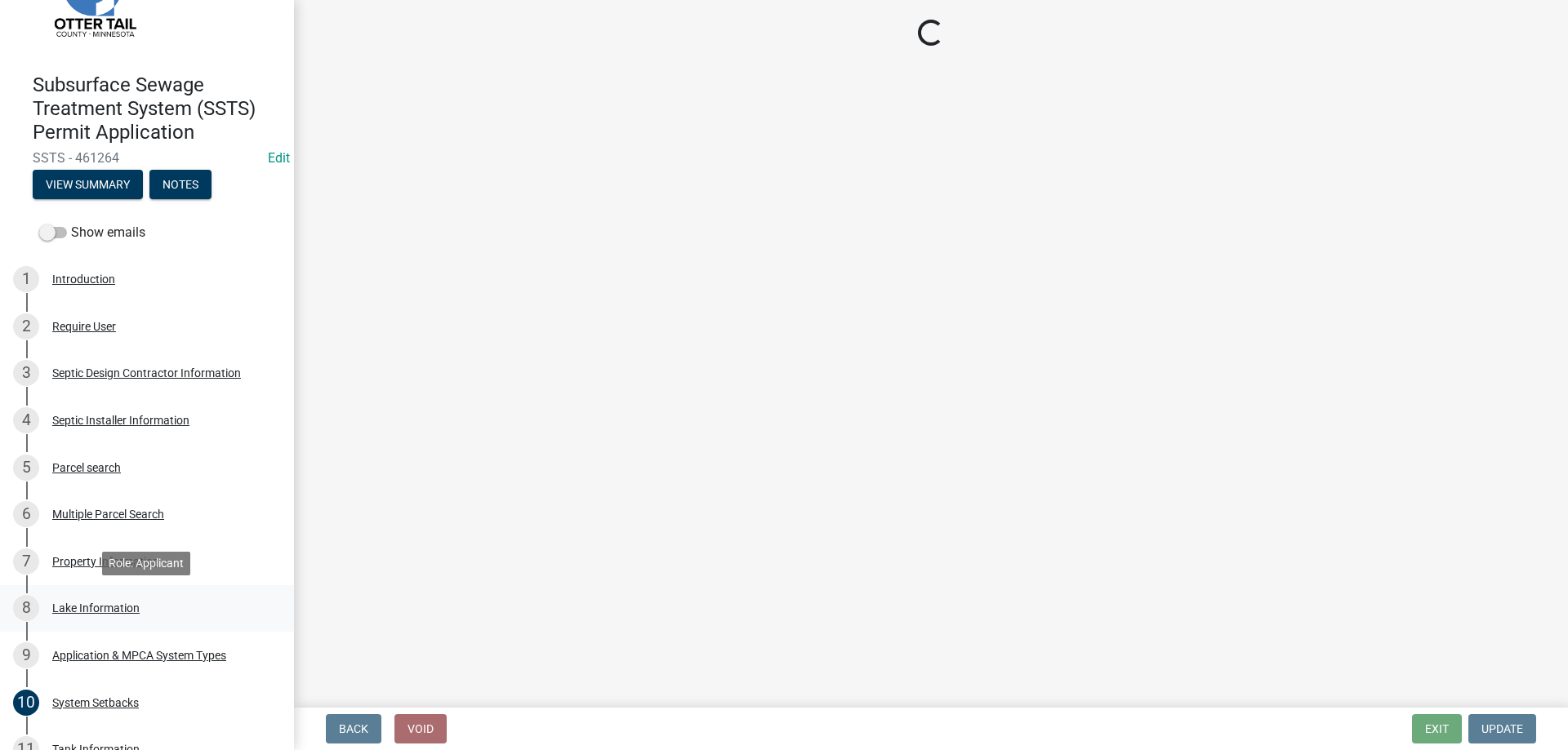
select select "935b325f-eba8-458e-8b7a-a57f48e51fab"
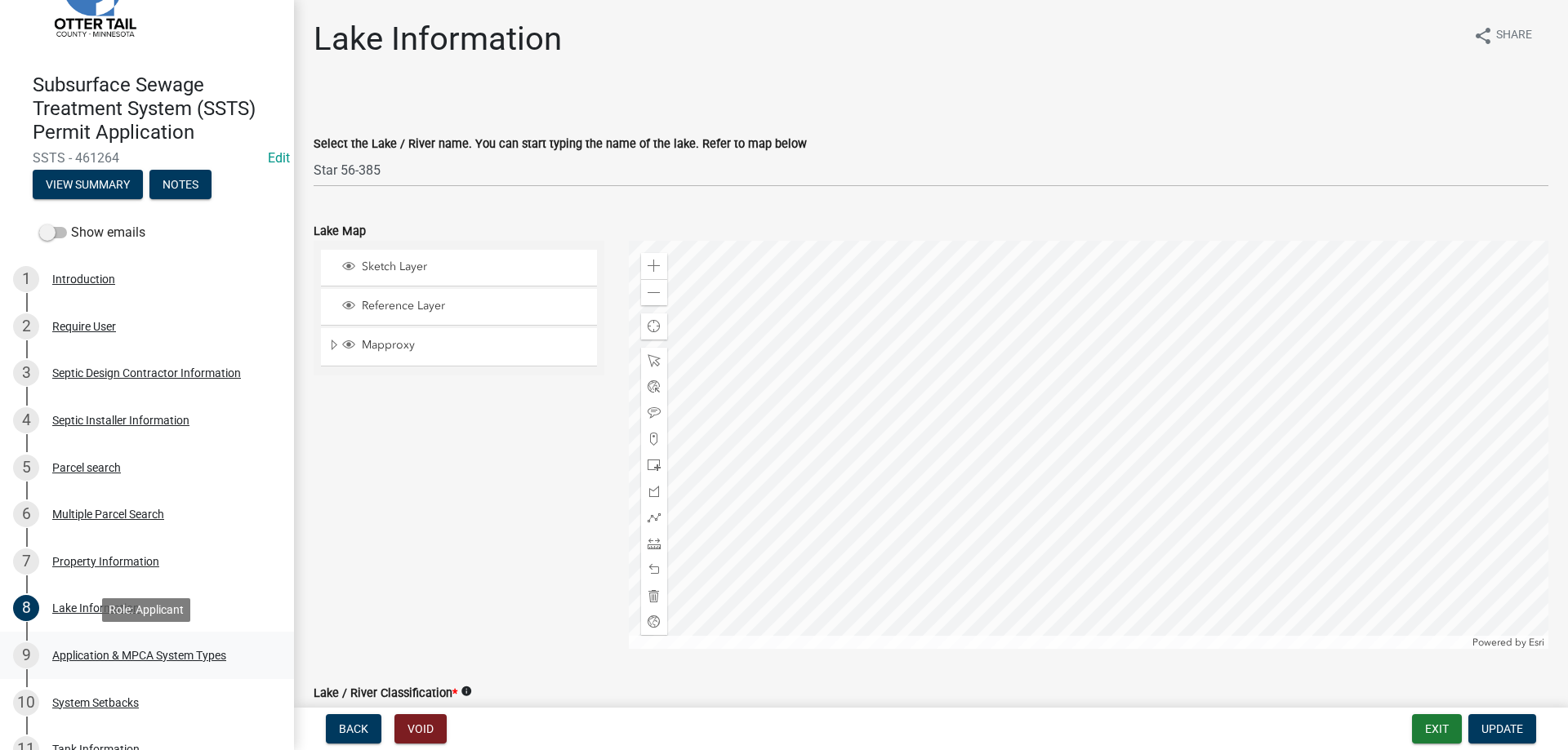
click at [97, 663] on div "9 Application & MPCA System Types" at bounding box center [140, 656] width 255 height 27
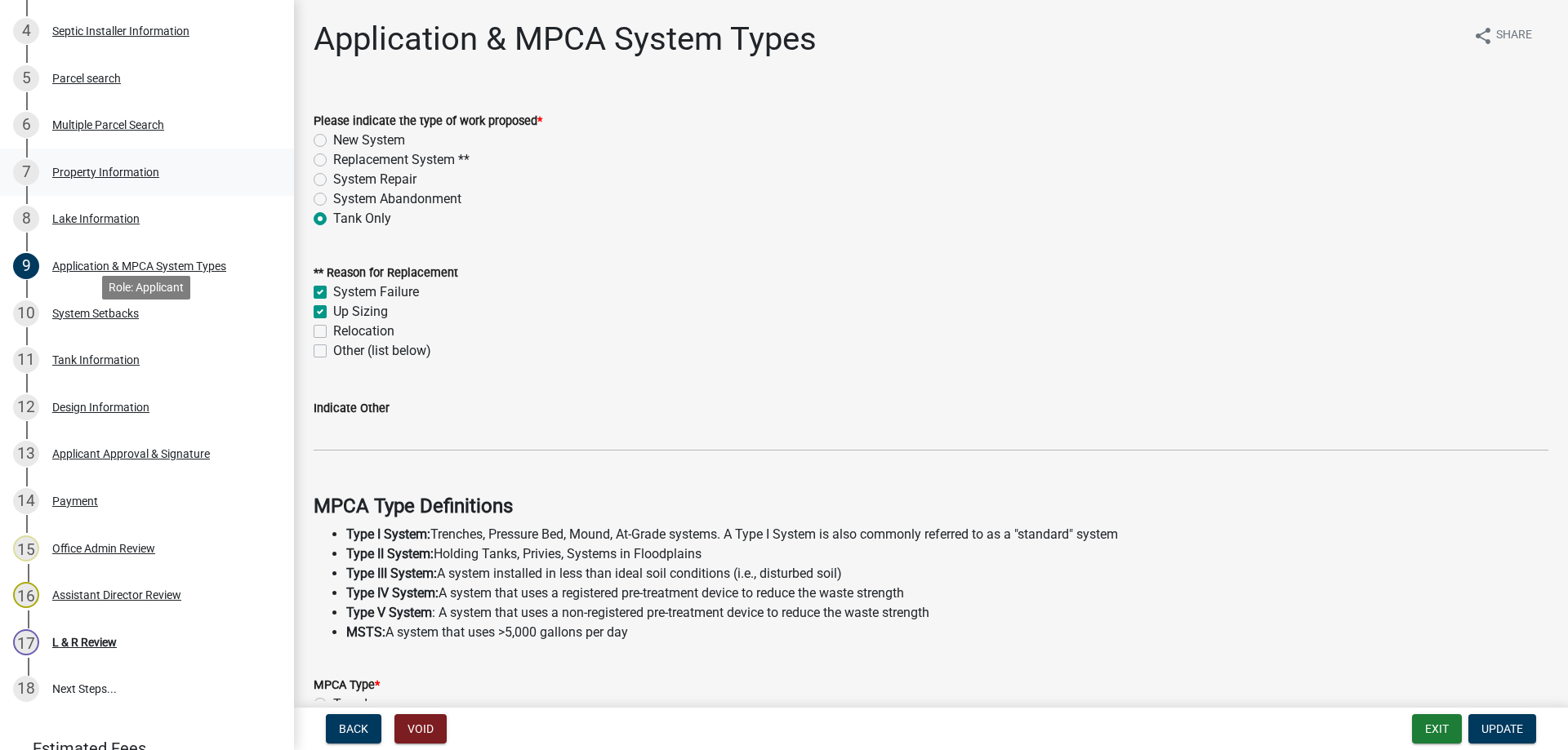
scroll to position [500, 0]
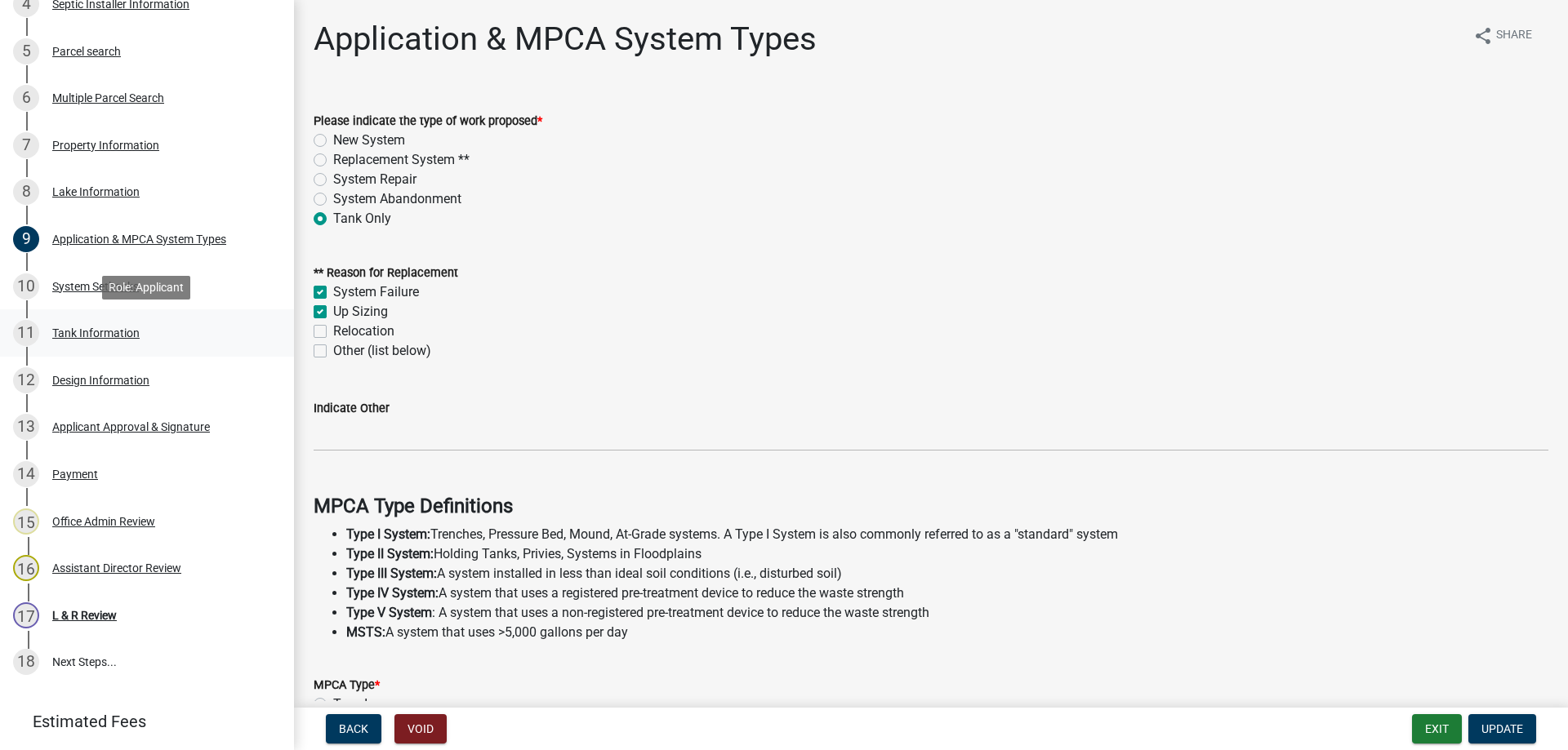
click at [95, 340] on div "11 Tank Information" at bounding box center [140, 334] width 255 height 27
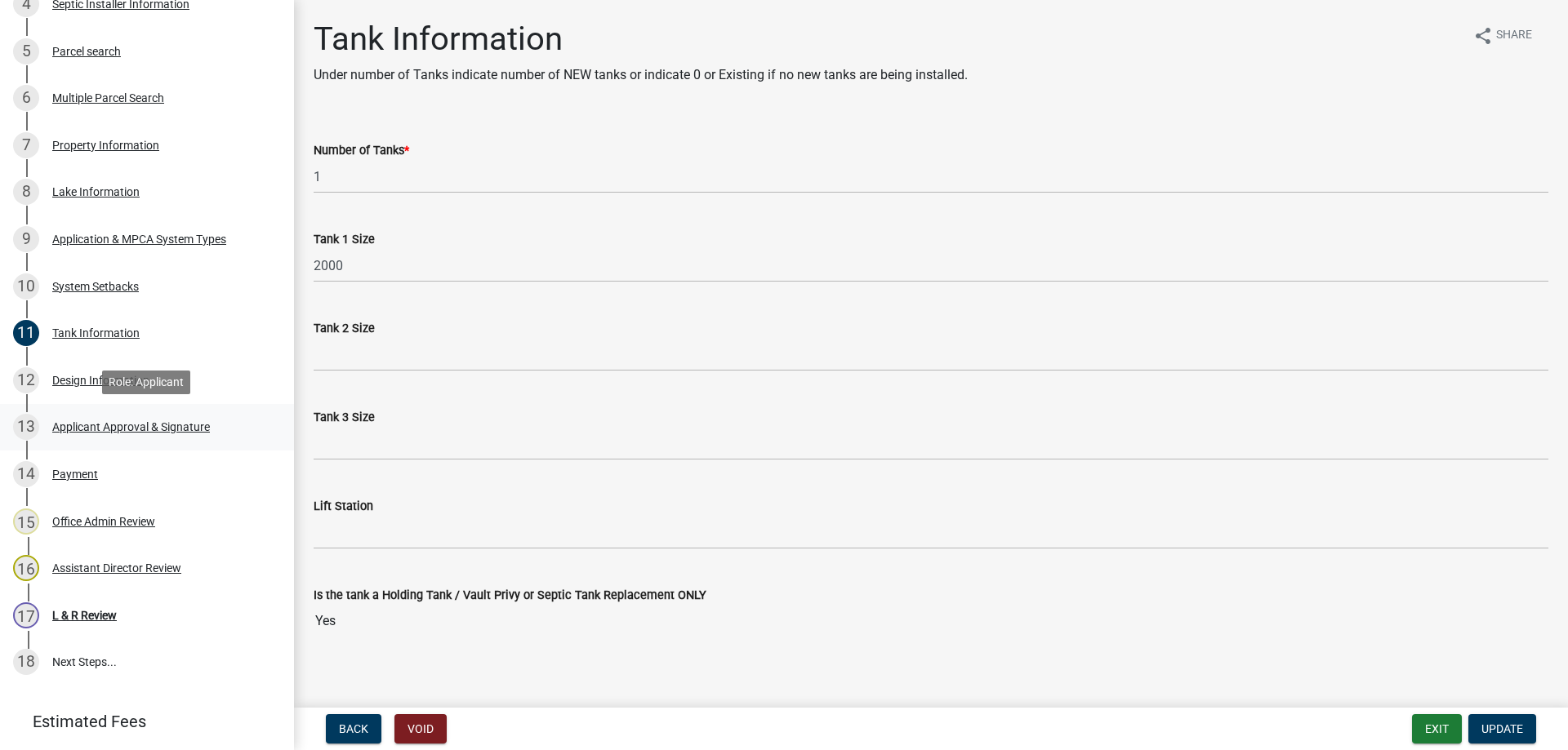
click at [117, 430] on div "Applicant Approval & Signature" at bounding box center [131, 427] width 157 height 11
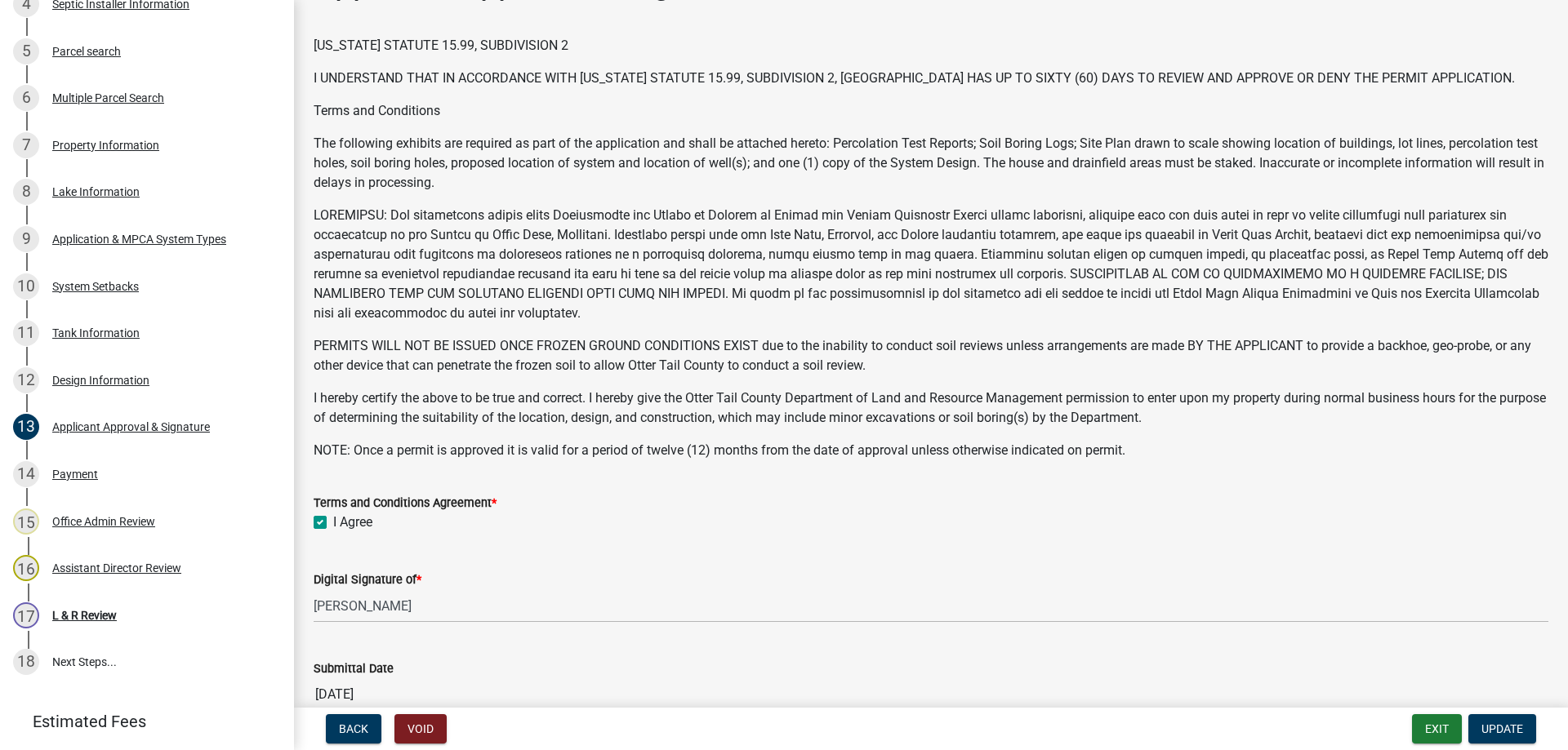
scroll to position [315, 0]
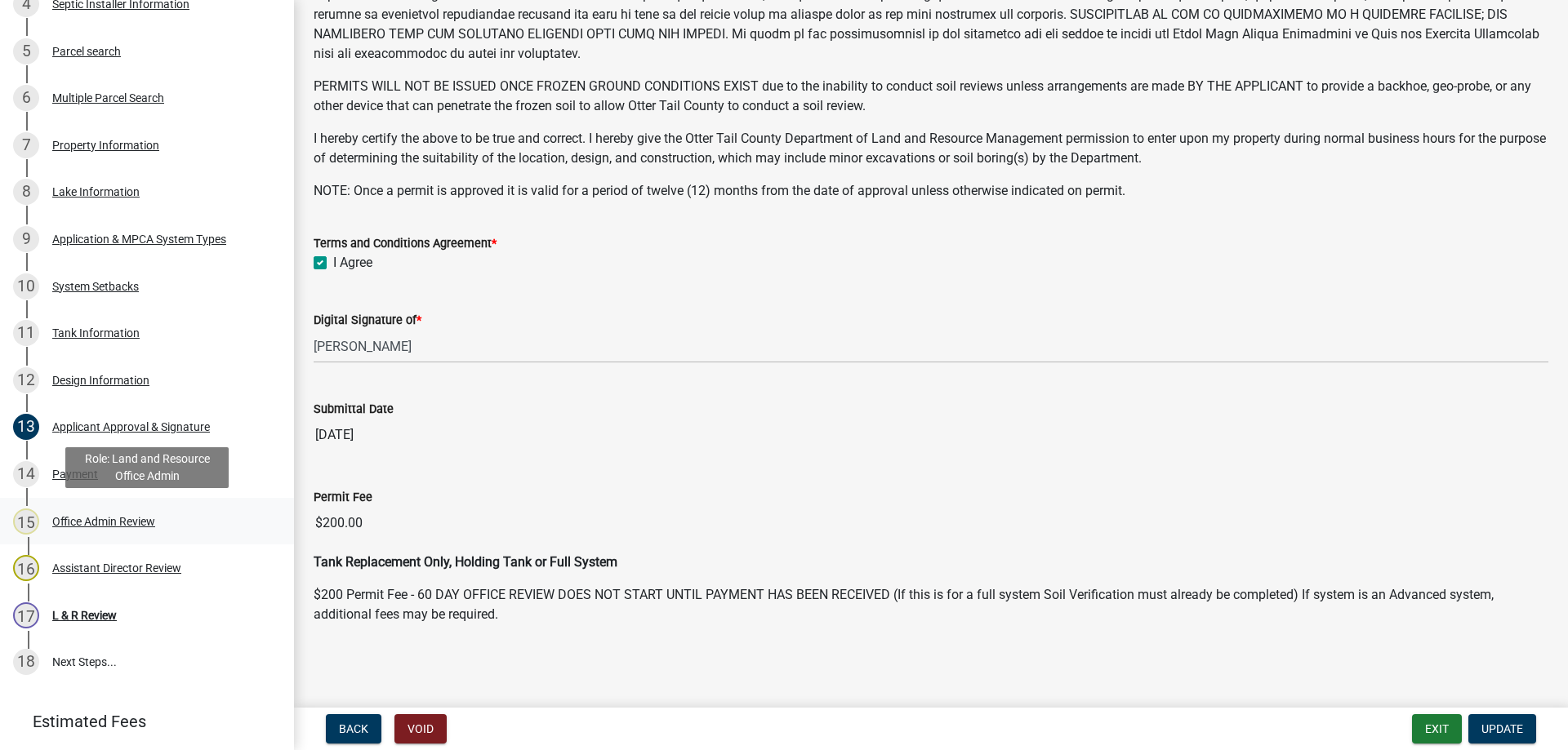
click at [92, 521] on div "Office Admin Review" at bounding box center [103, 521] width 102 height 11
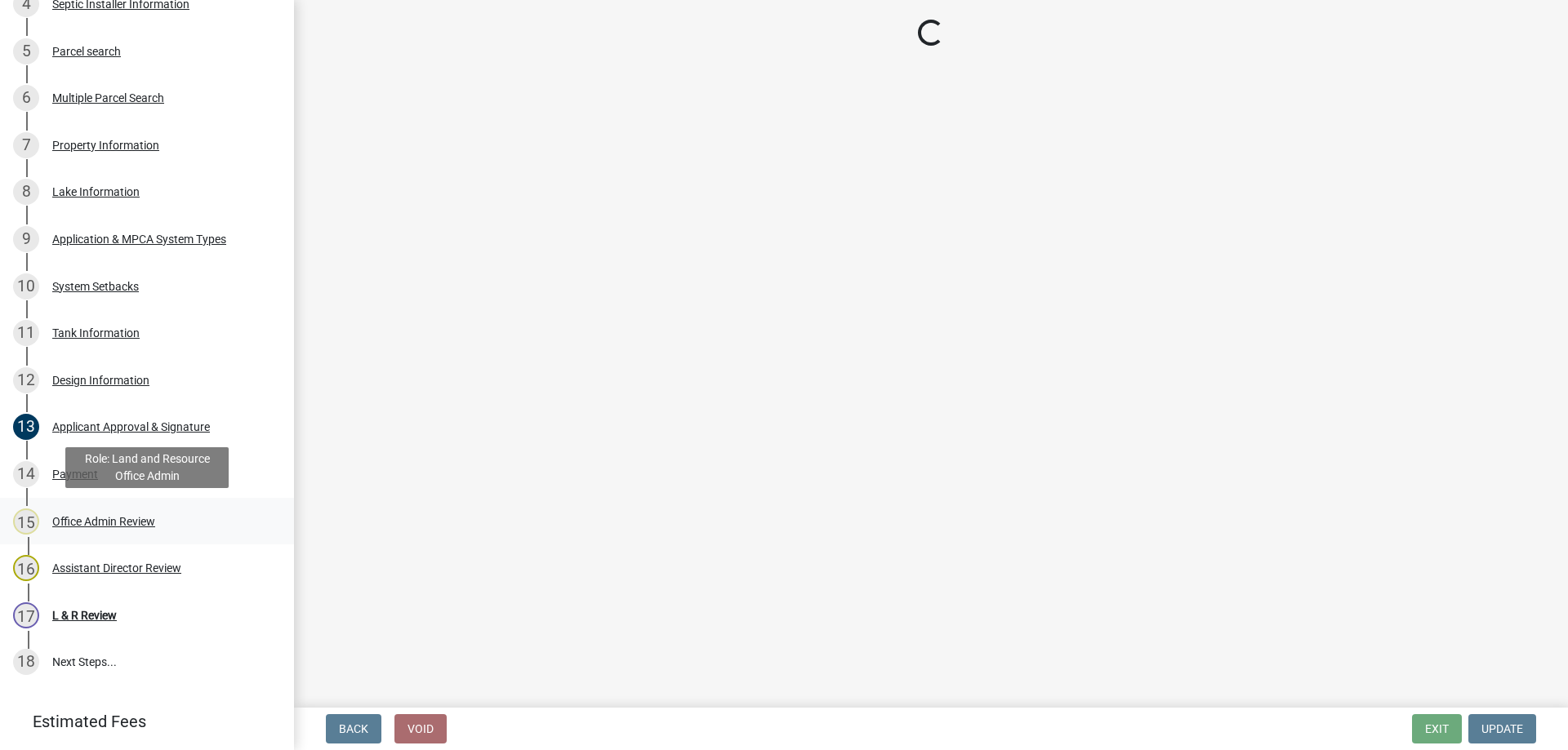
select select "587f38f5-c90e-4c12-9e10-d3e23909bbca"
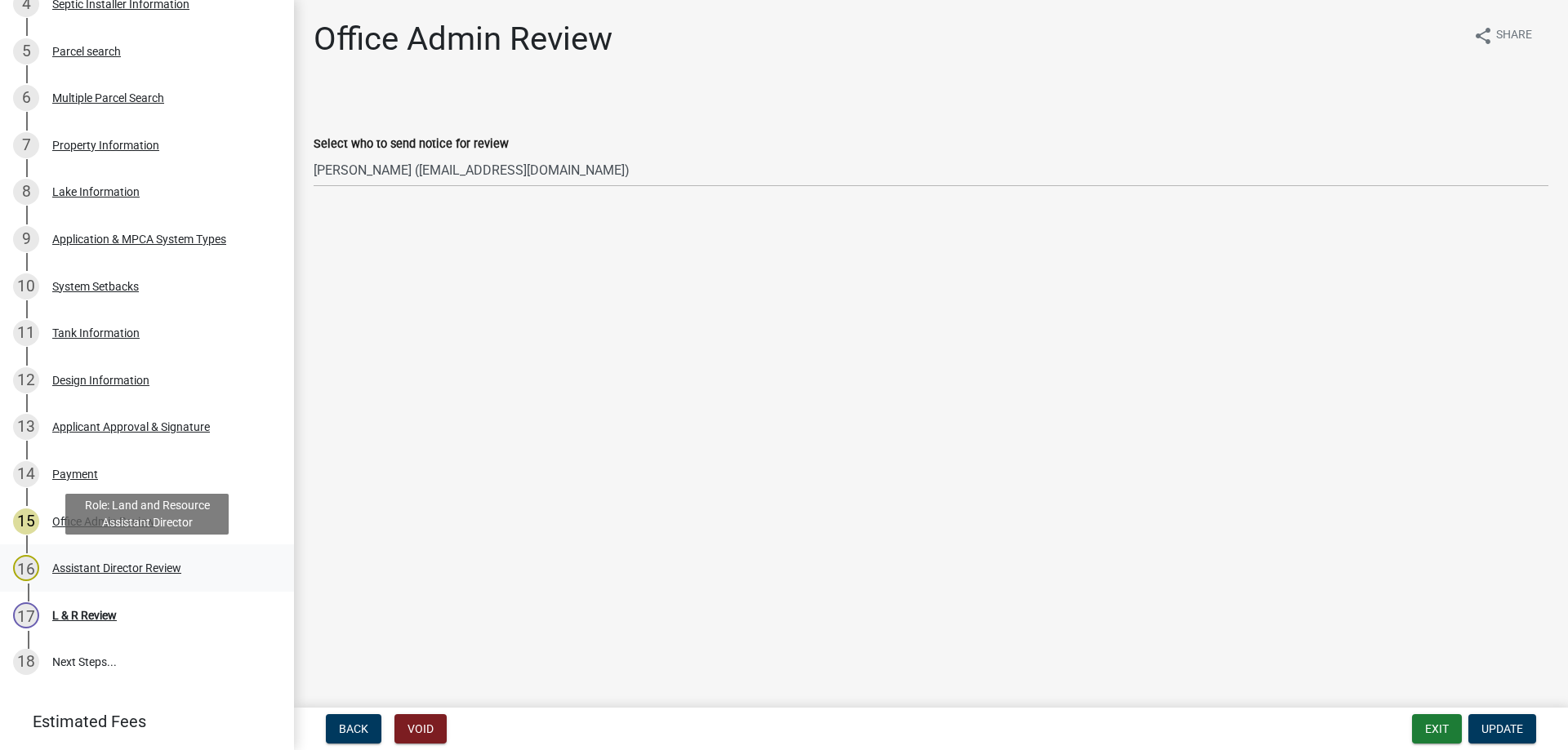
click at [81, 571] on div "Assistant Director Review" at bounding box center [117, 568] width 129 height 11
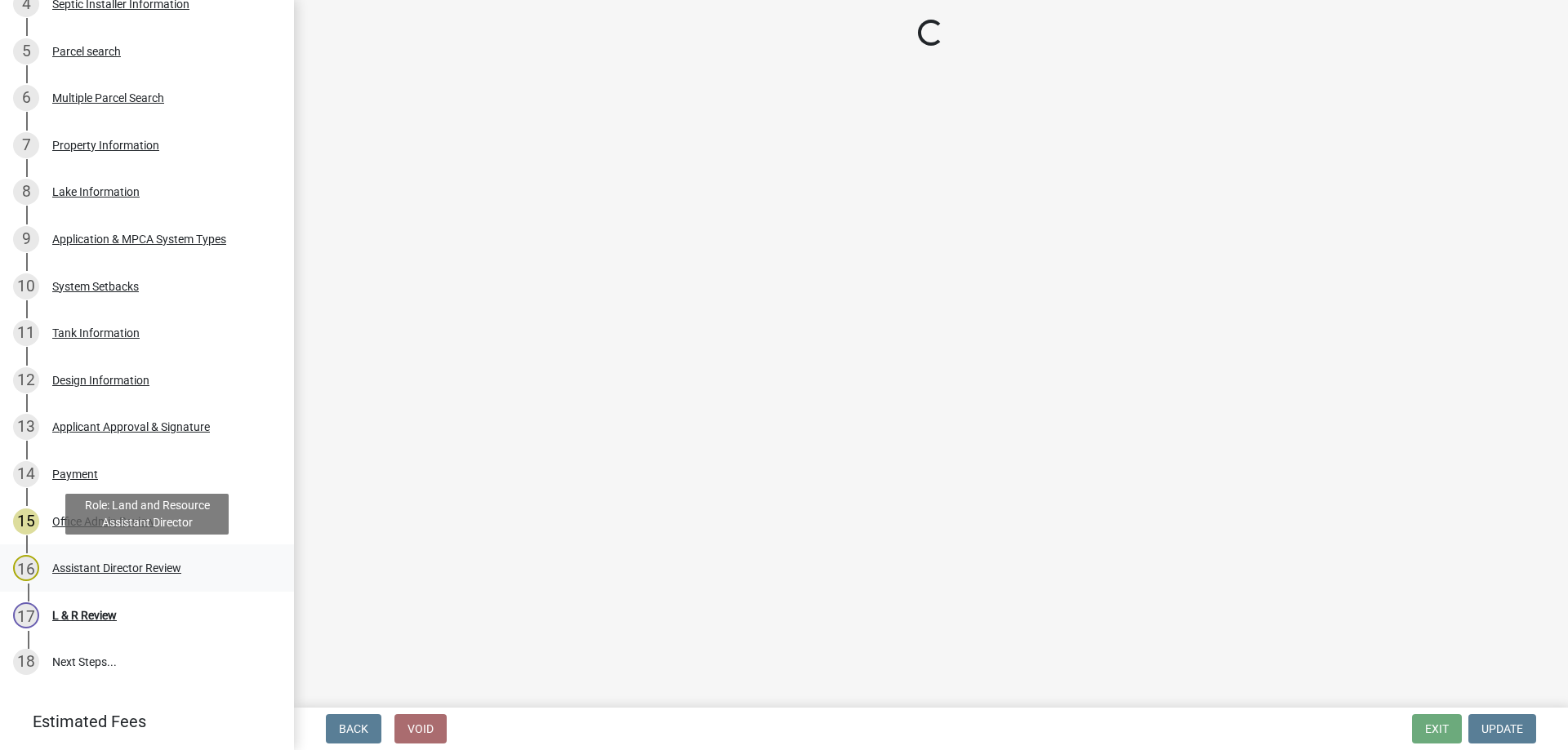
select select "6b95c9b4-5b94-4d6a-a2c9-ae9db59a969e"
select select "b4c12476-3918-4c31-b34d-126d47b866fd"
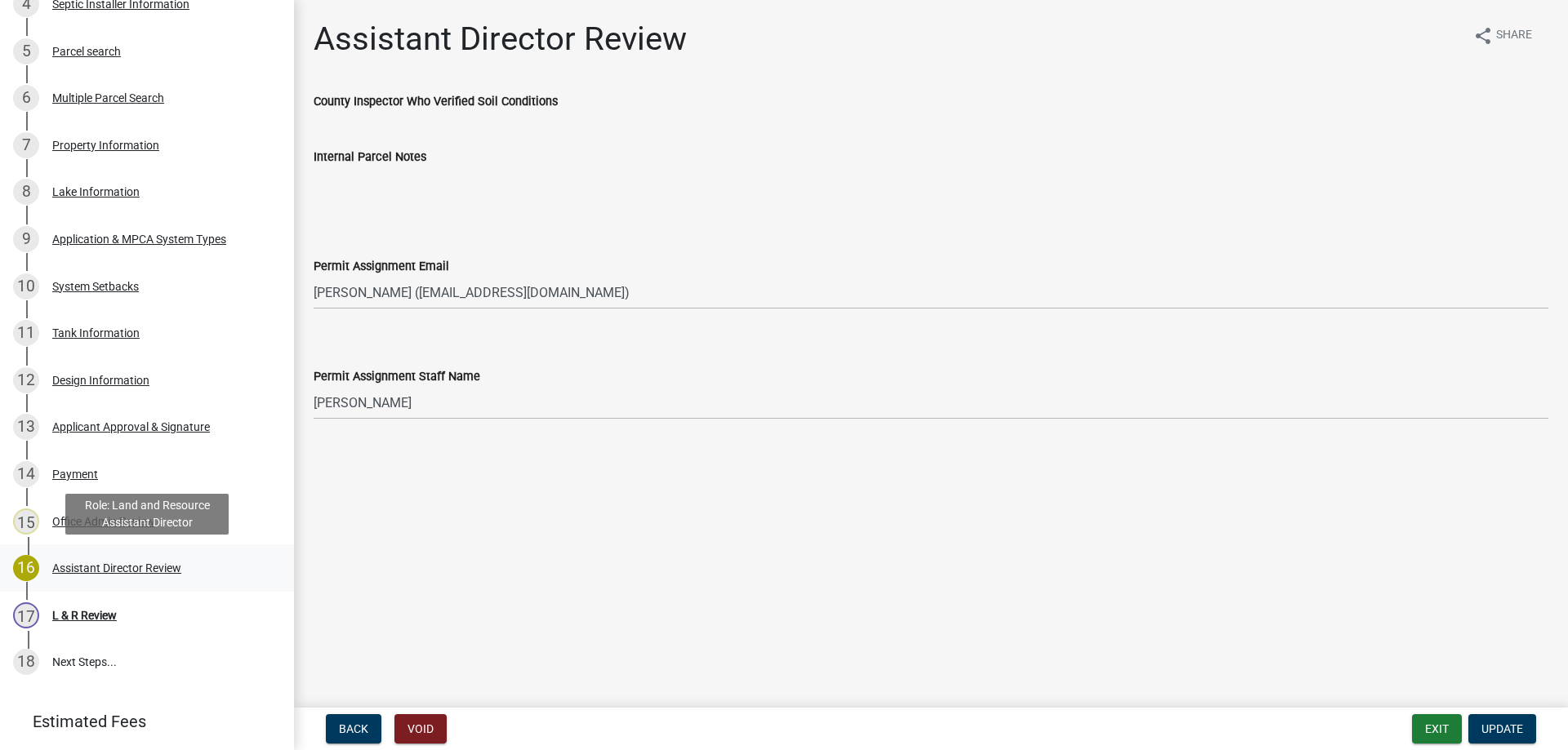
click at [128, 573] on div "Assistant Director Review" at bounding box center [117, 568] width 129 height 11
click at [411, 733] on button "Void" at bounding box center [420, 728] width 52 height 29
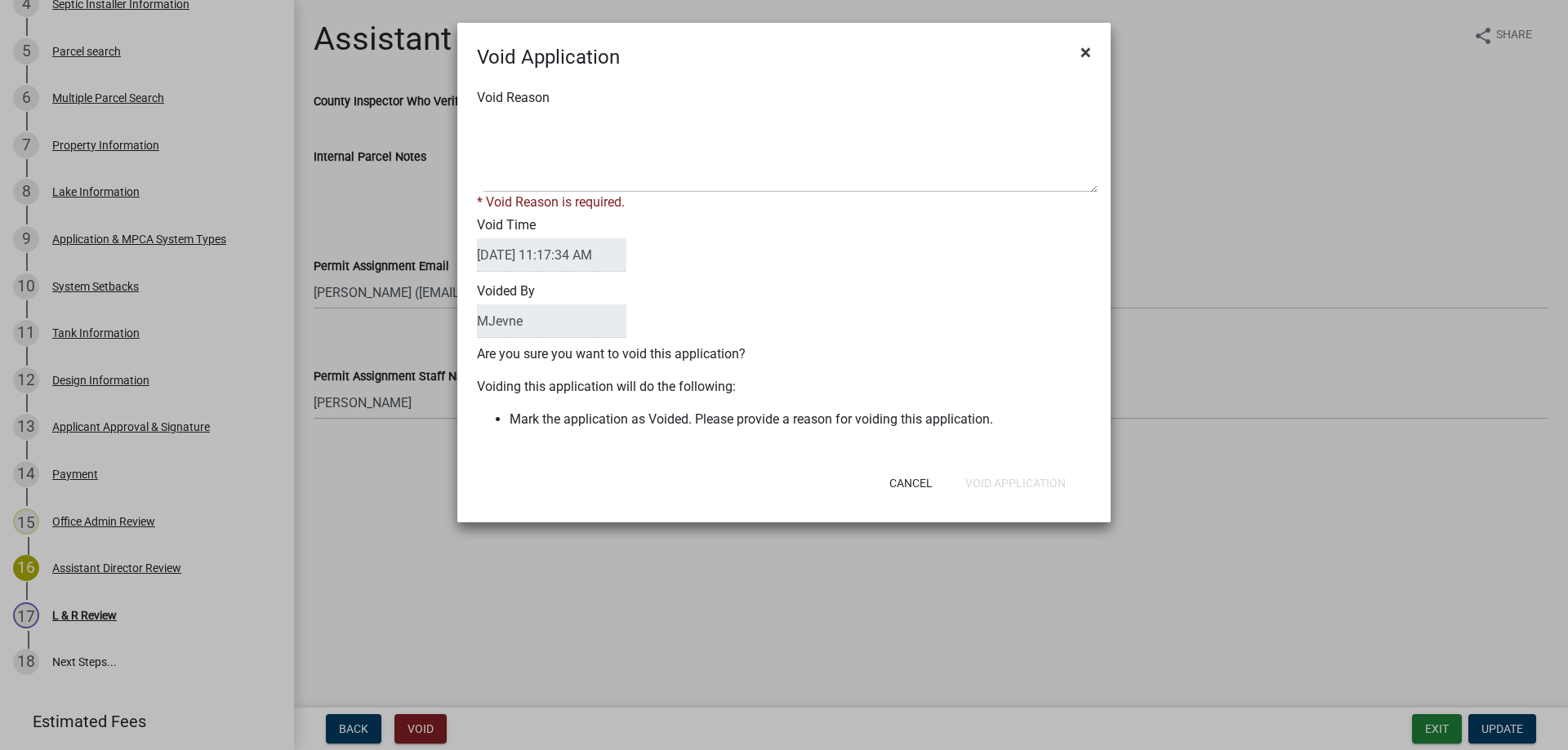
click at [1088, 51] on span "×" at bounding box center [1085, 52] width 10 height 23
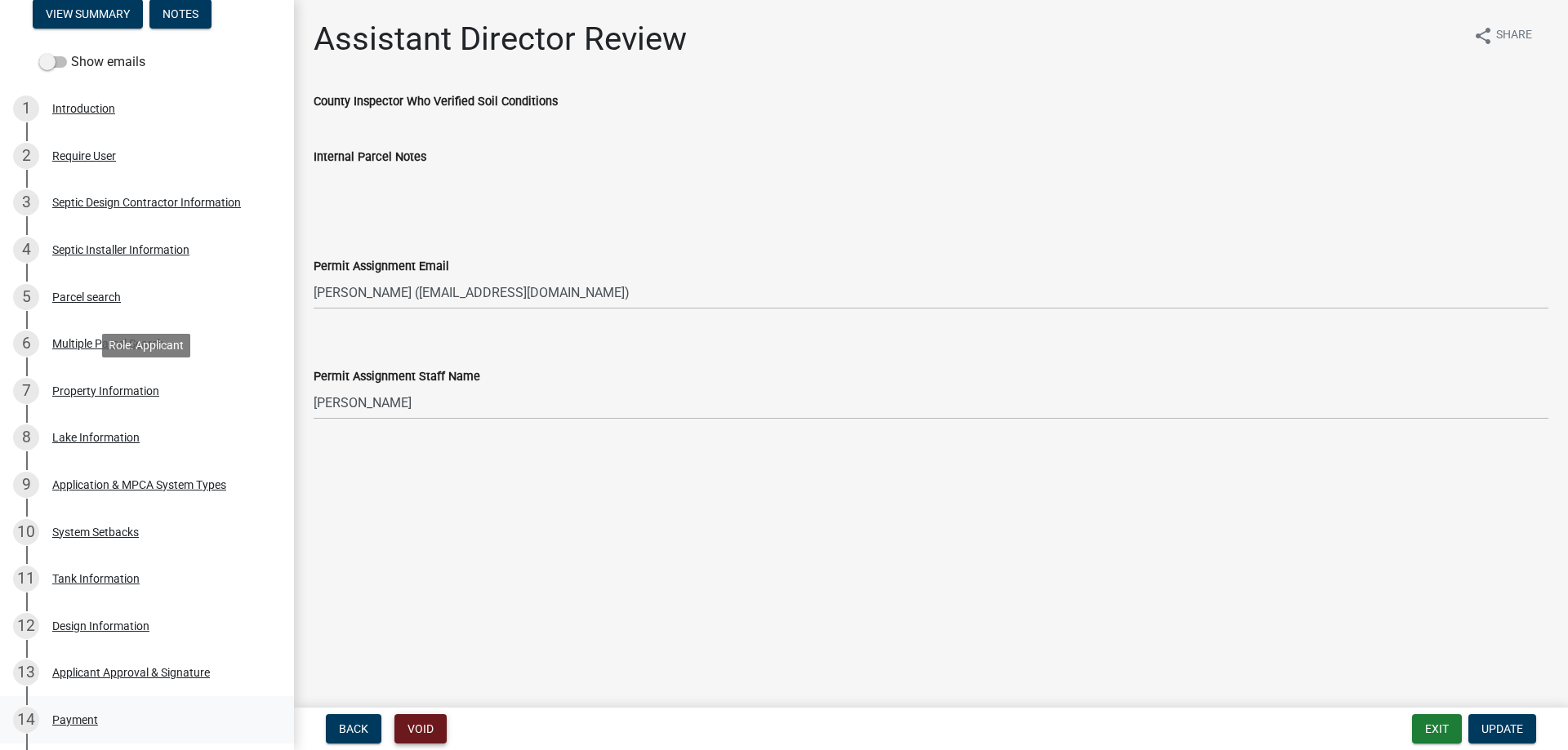
scroll to position [587, 0]
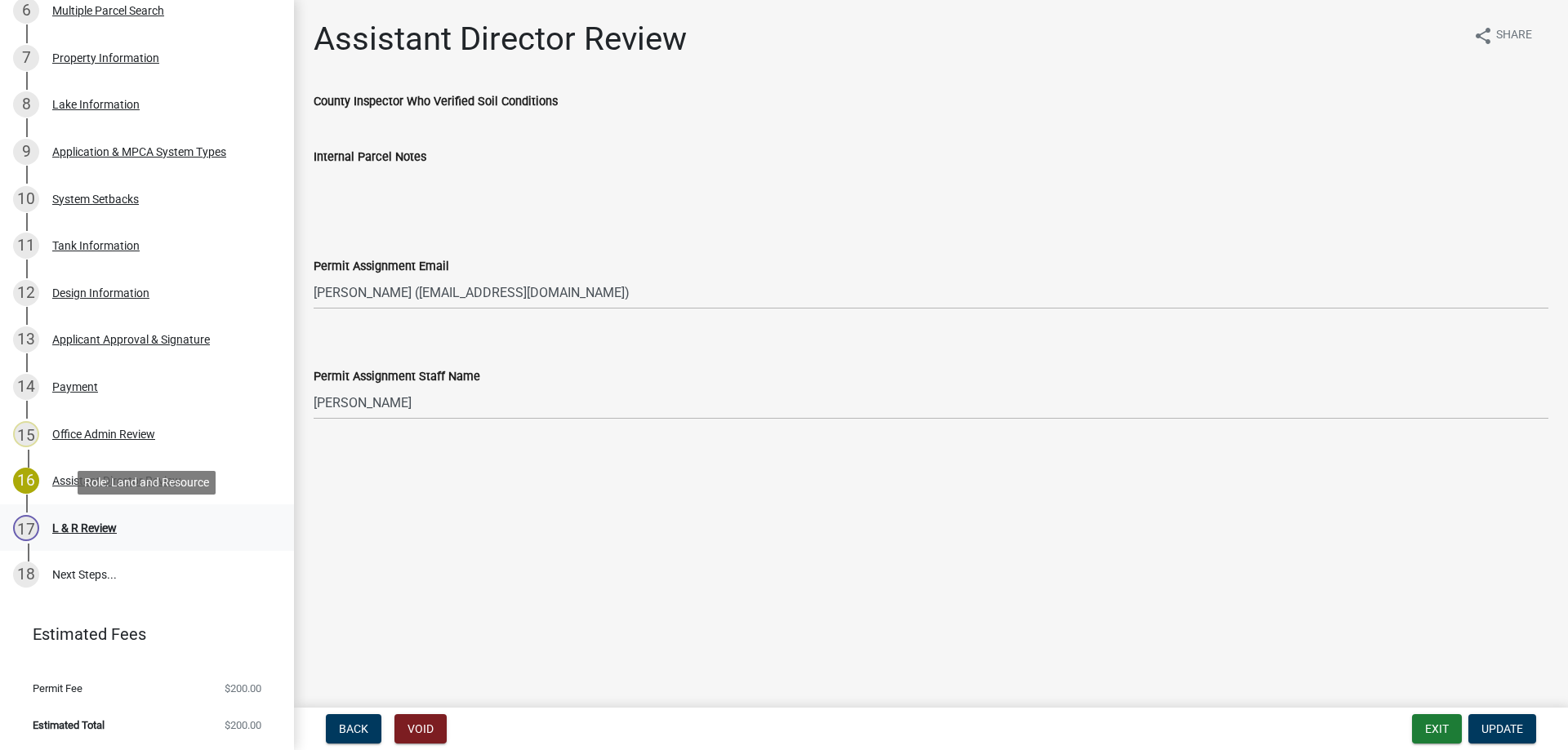
click at [98, 525] on div "L & R Review" at bounding box center [84, 528] width 65 height 11
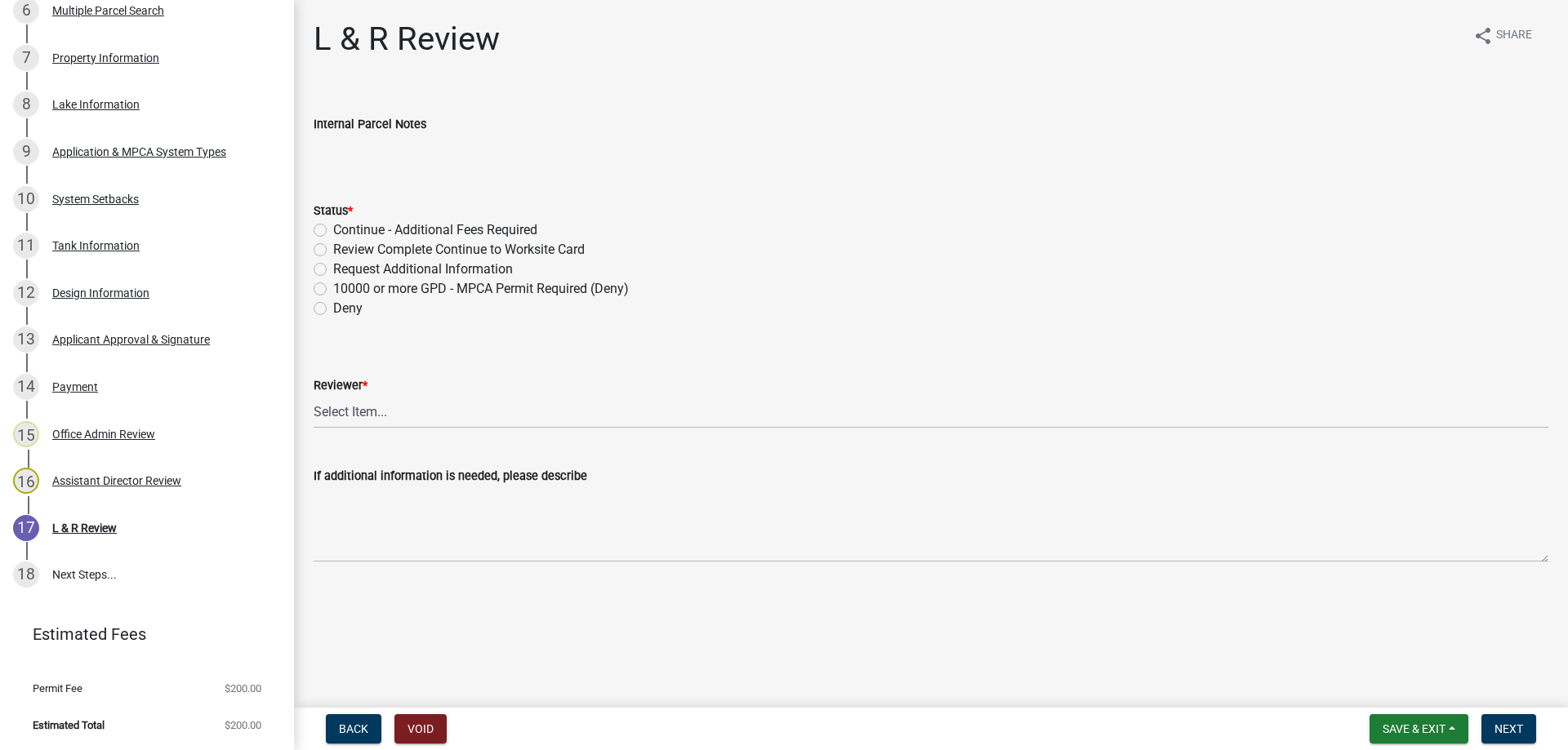
click at [333, 249] on label "Review Complete Continue to Worksite Card" at bounding box center [458, 249] width 251 height 20
click at [333, 249] on input "Review Complete Continue to Worksite Card" at bounding box center [338, 245] width 10 height 10
radio input "true"
click at [314, 395] on select "Select Item... Alexis Newark Andrea Perales Brittany Tollefson Elizabeth Plaste…" at bounding box center [932, 412] width 1235 height 33
click option "[PERSON_NAME]" at bounding box center [0, 0] width 0 height 0
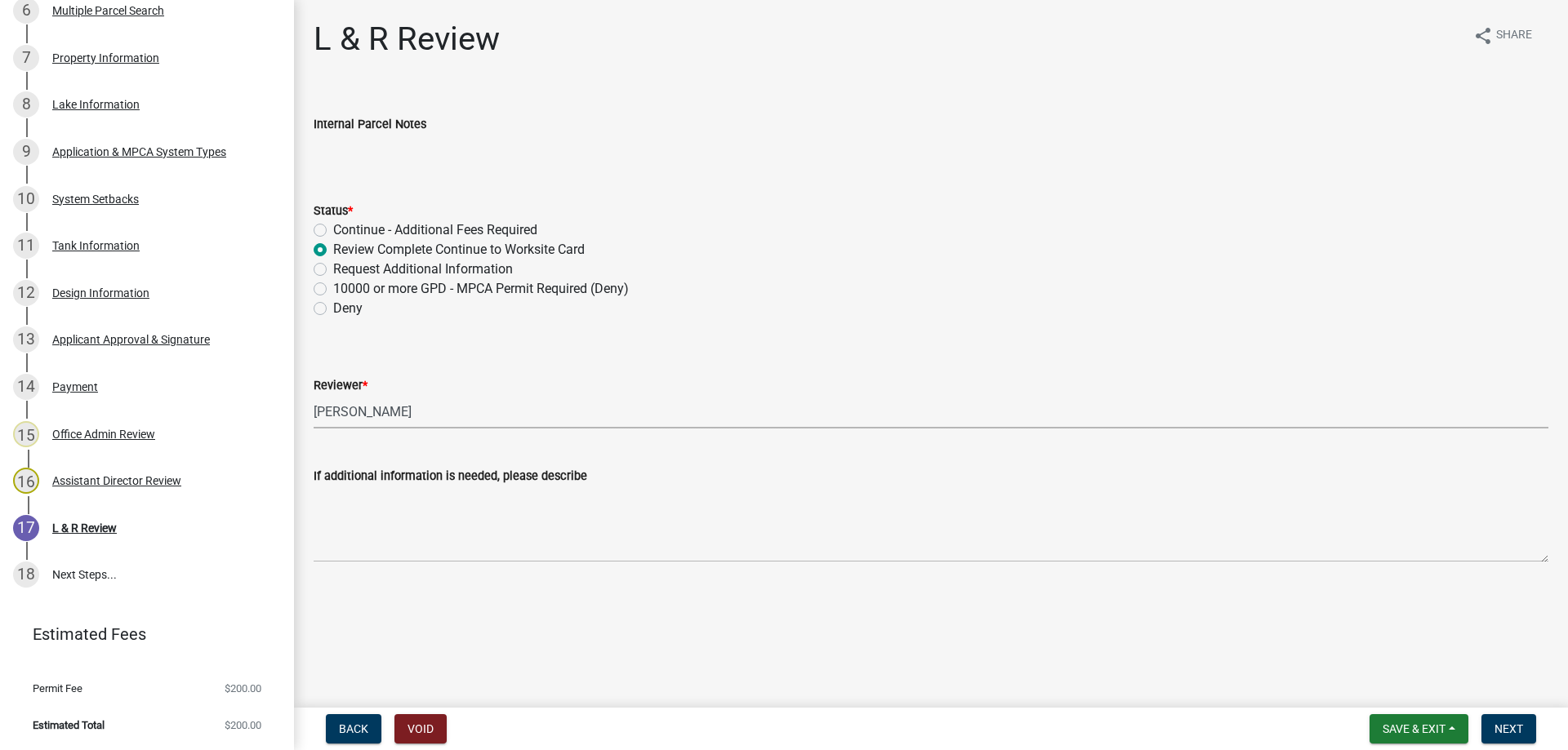
select select "34228cc3-780d-4331-b1d3-92b61ef2737b"
click at [1507, 729] on span "Next" at bounding box center [1509, 729] width 28 height 13
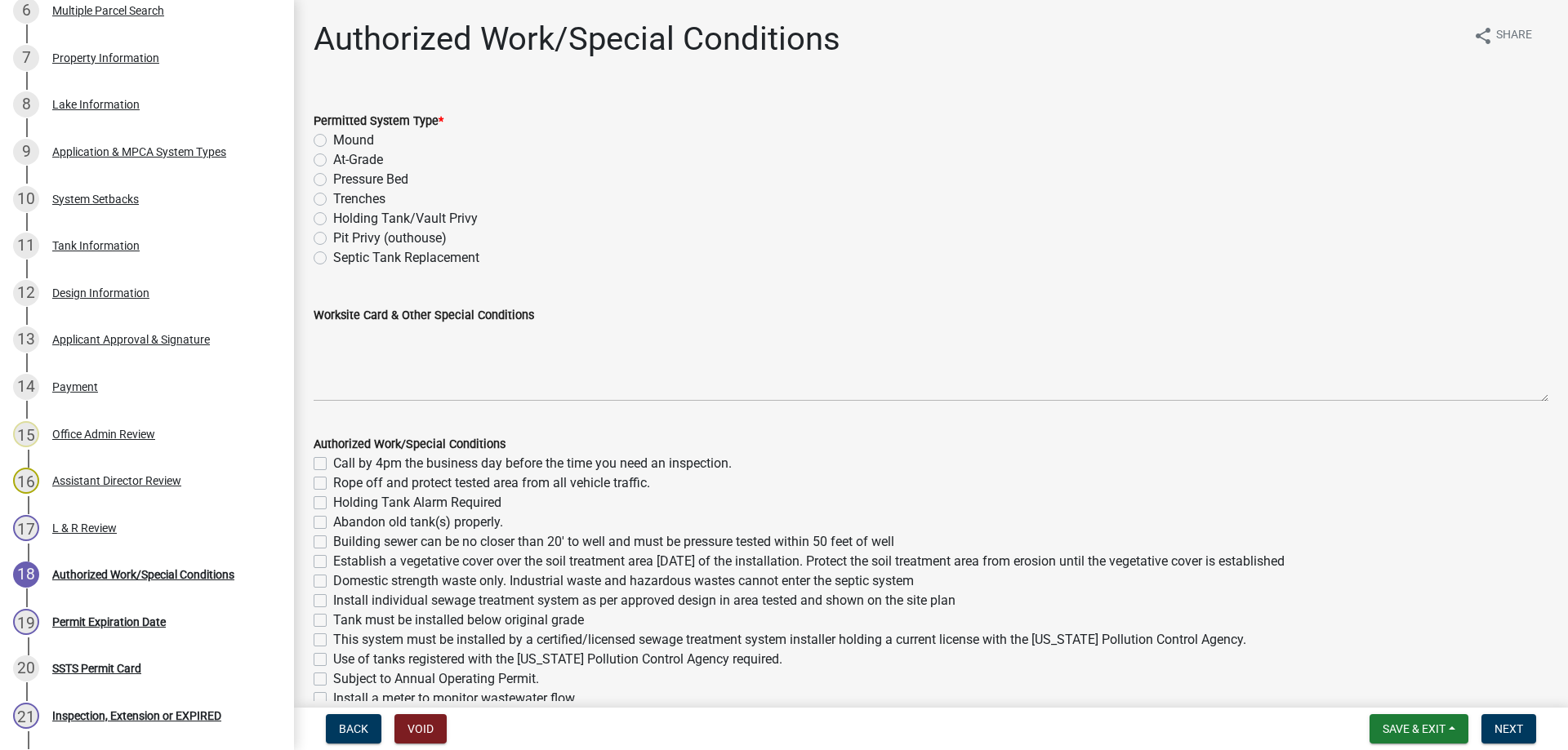
scroll to position [775, 0]
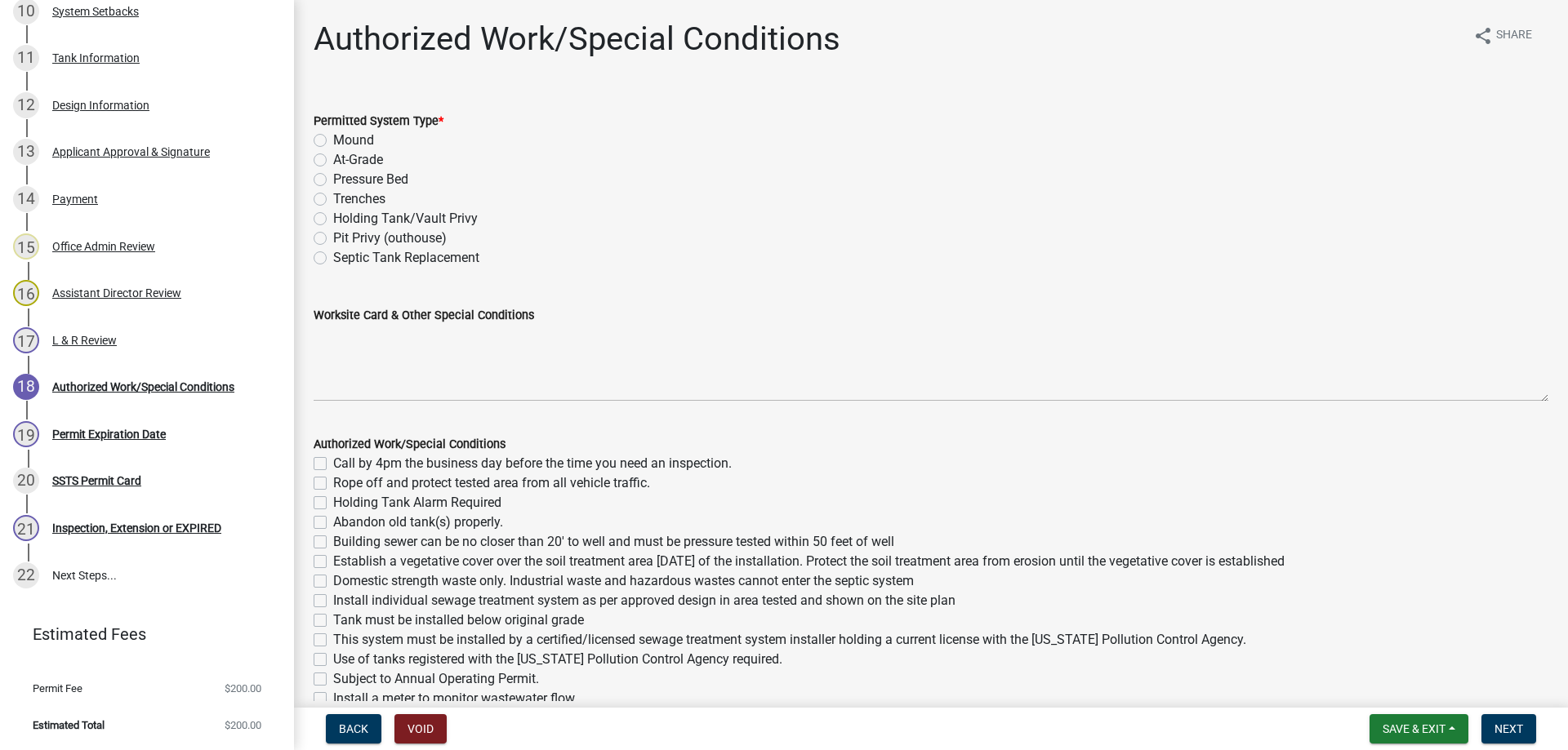
click at [333, 221] on label "Holding Tank/Vault Privy" at bounding box center [405, 218] width 144 height 20
click at [333, 220] on input "Holding Tank/Vault Privy" at bounding box center [338, 213] width 10 height 10
radio input "true"
click at [330, 324] on div "Worksite Card & Other Special Conditions" at bounding box center [932, 315] width 1235 height 20
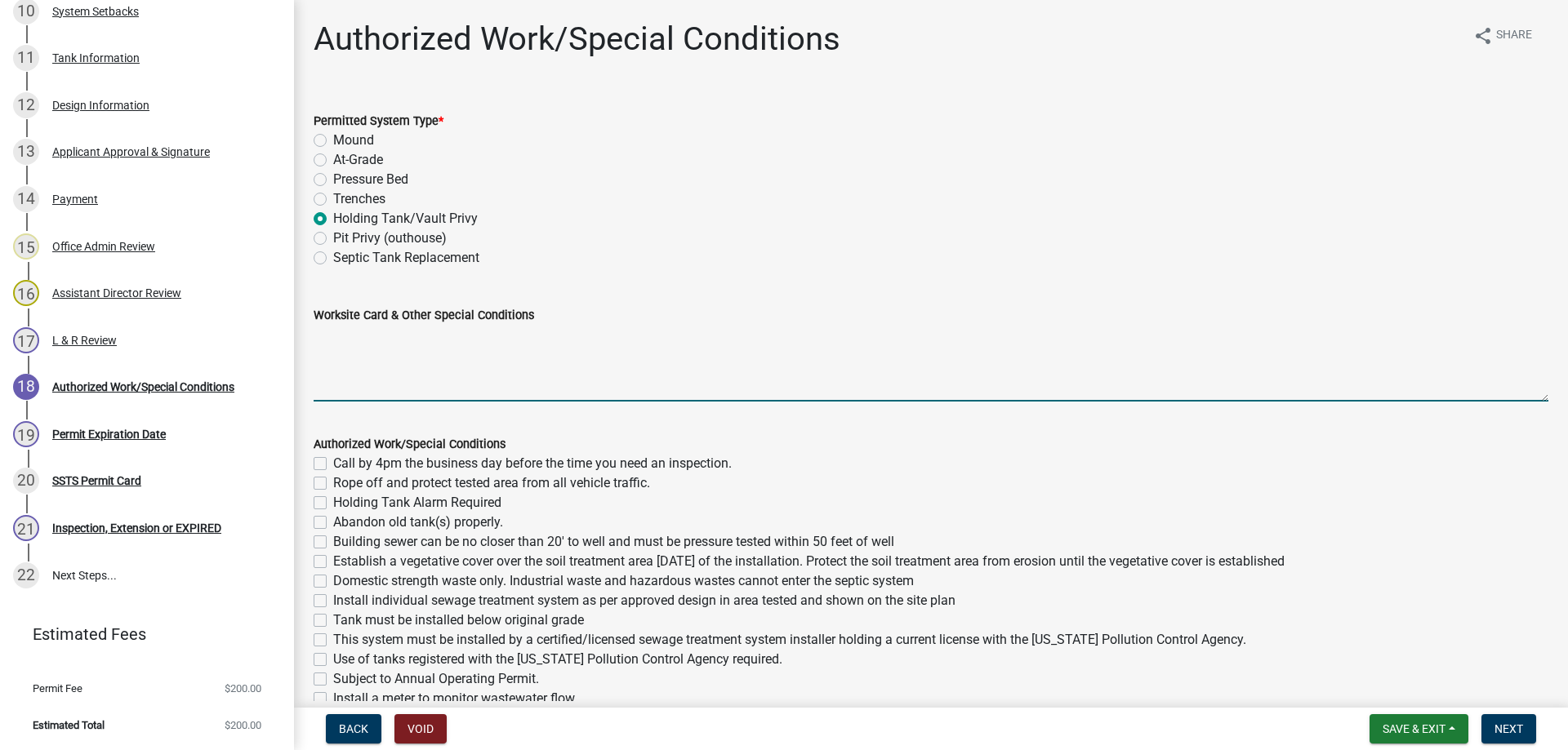
click at [367, 338] on textarea "Worksite Card & Other Special Conditions" at bounding box center [932, 363] width 1235 height 77
click at [1159, 355] on textarea "Use existing concrete tank (compliant 5/7/2025) add a 2000 gallon tank, holding…" at bounding box center [932, 363] width 1235 height 77
click at [1090, 351] on textarea "Use existing concrete tank (compliant 5/7/2025) add a 2000 gallon tank, holding…" at bounding box center [932, 363] width 1235 height 77
click at [1134, 350] on textarea "Use existing concrete tank (compliant 5/7/2025) add a 2000 gallon tank, holding…" at bounding box center [932, 363] width 1235 height 77
click at [817, 349] on textarea "Use existing concrete tank (compliant 5/7/2025) add a 2000 gallon tank, holding…" at bounding box center [932, 363] width 1235 height 77
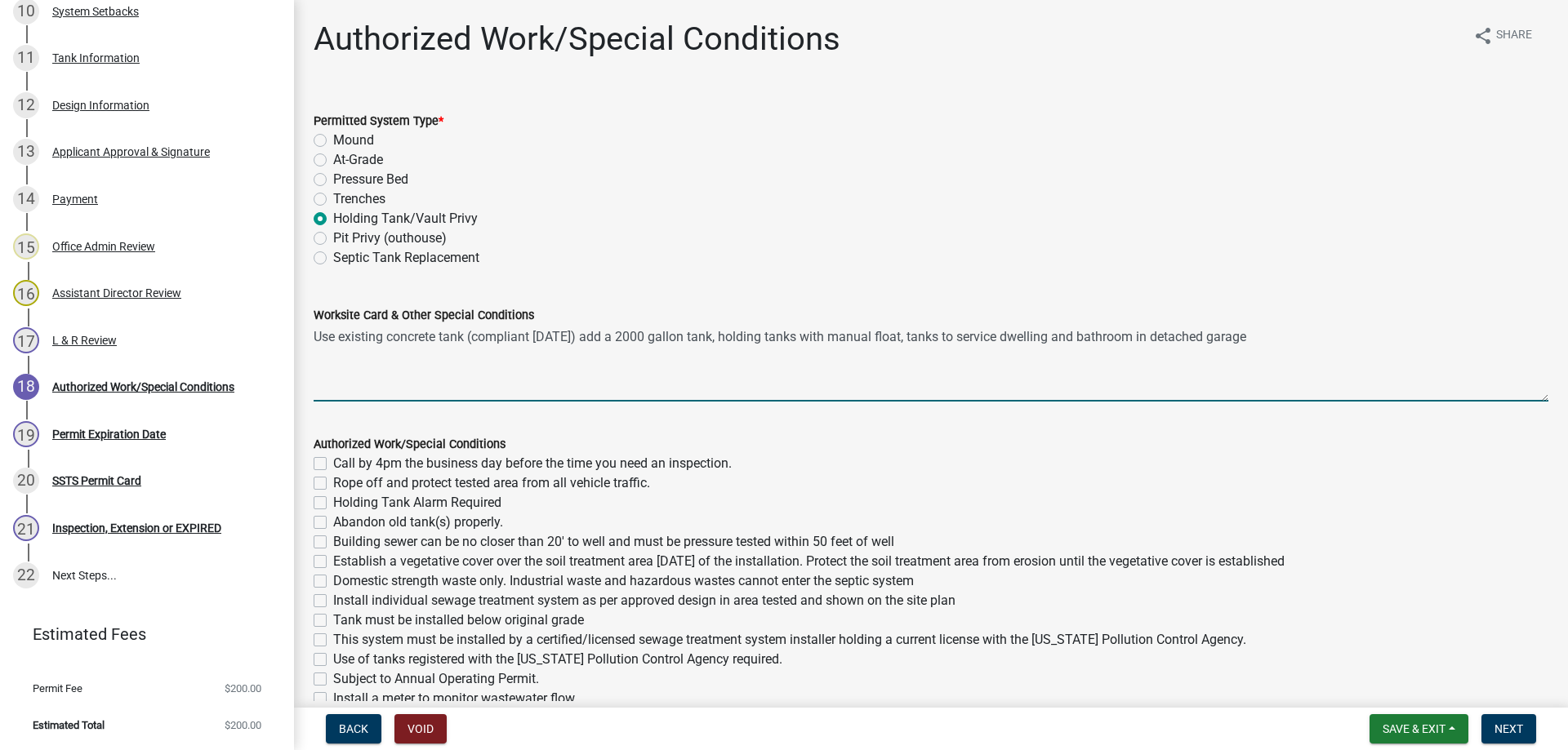
click at [1283, 354] on textarea "Use existing concrete tank (compliant 5/7/2025) add a 2000 gallon tank, holding…" at bounding box center [932, 363] width 1235 height 77
click at [923, 349] on textarea "Use existing concrete tank (compliant 5/7/2025) add a 2000 gallon tank, holding…" at bounding box center [932, 363] width 1235 height 77
drag, startPoint x: 816, startPoint y: 351, endPoint x: 738, endPoint y: 352, distance: 78.0
click at [738, 352] on textarea "Use existing concrete tank (compliant 5/7/2025) add a 2000 gallon tank, holding…" at bounding box center [932, 363] width 1235 height 77
type textarea "Use existing concrete tank (compliant 5/7/2025) add a 2000 gallon tank, with ma…"
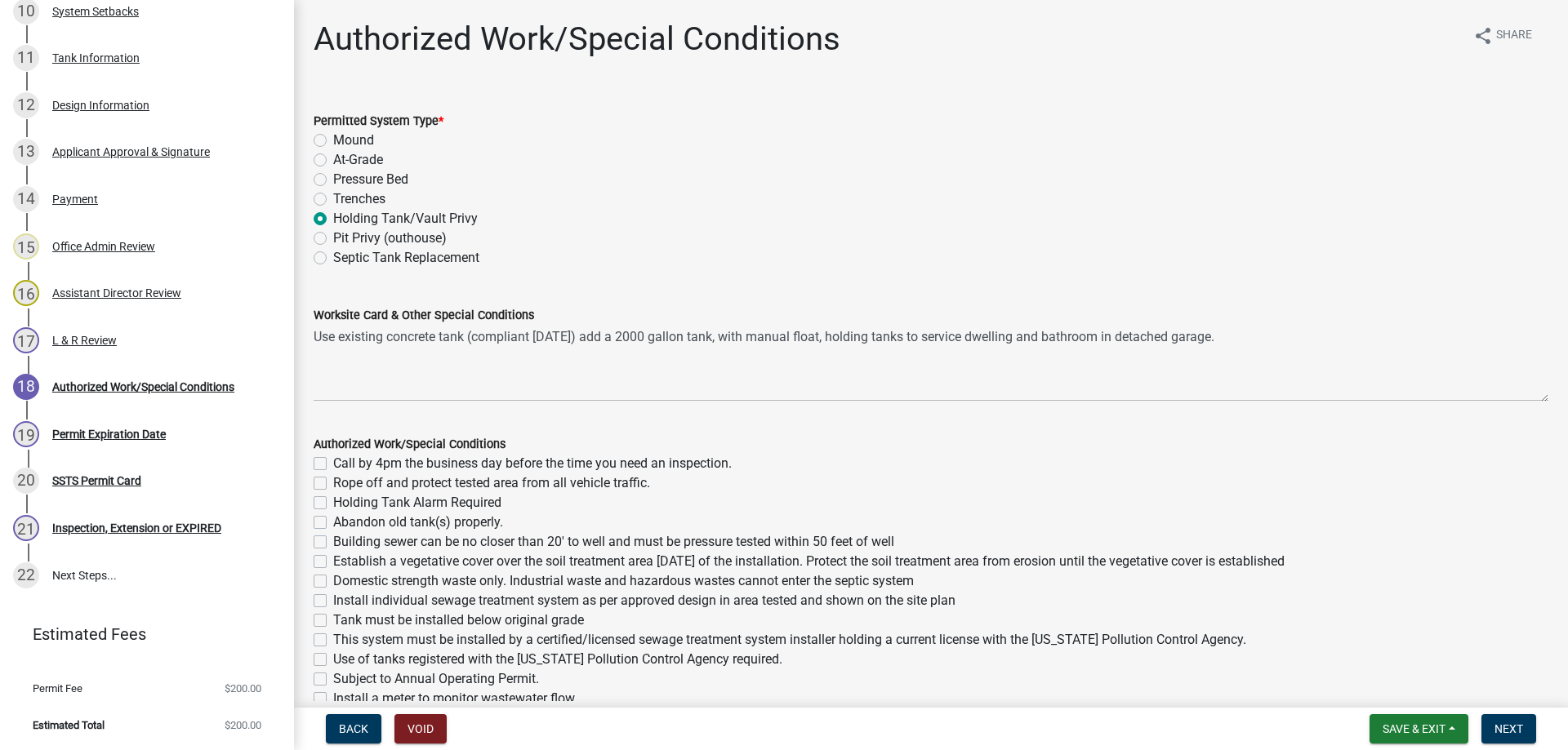
click at [333, 461] on label "Call by 4pm the business day before the time you need an inspection." at bounding box center [532, 464] width 398 height 20
click at [333, 461] on input "Call by 4pm the business day before the time you need an inspection." at bounding box center [338, 459] width 10 height 10
checkbox input "true"
checkbox input "false"
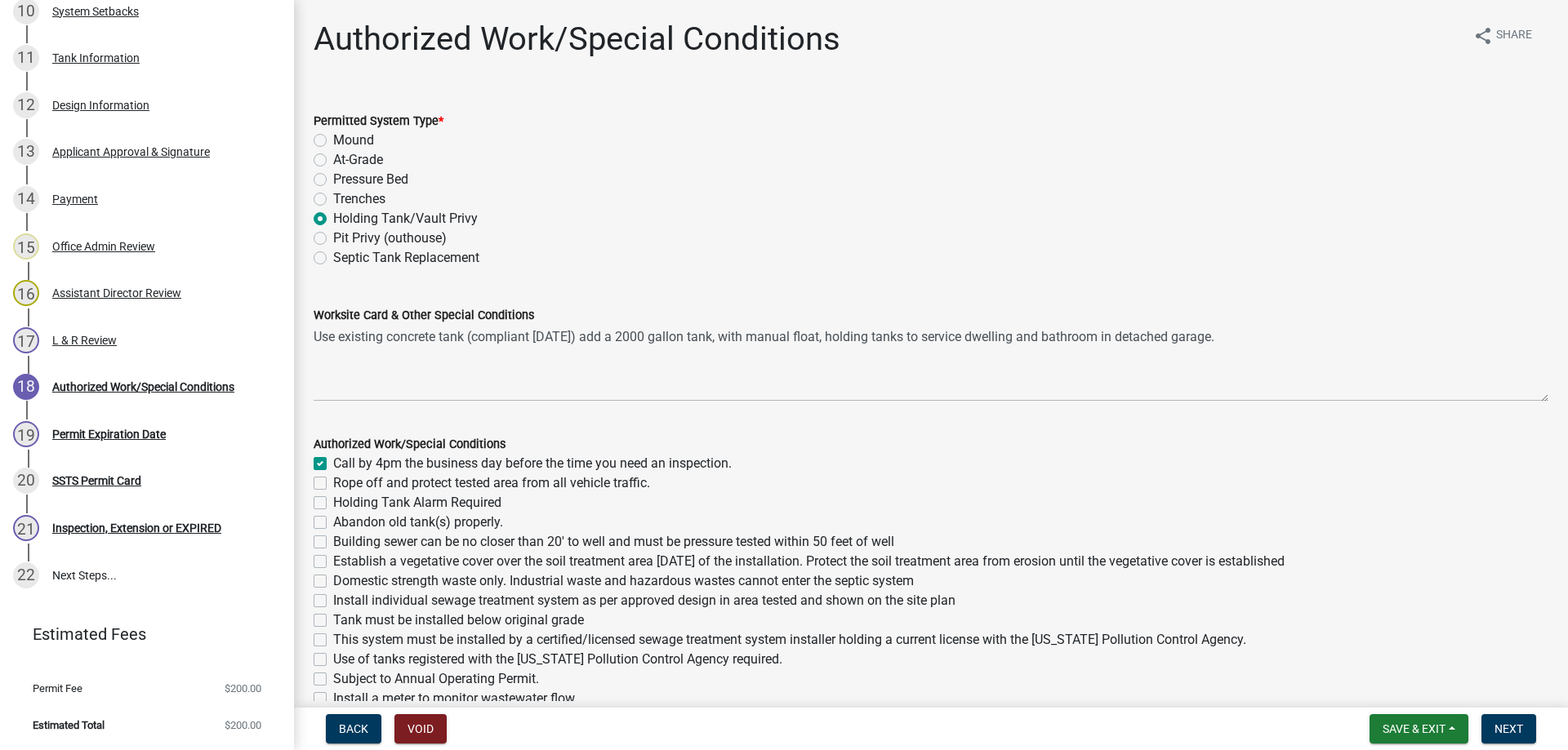
checkbox input "false"
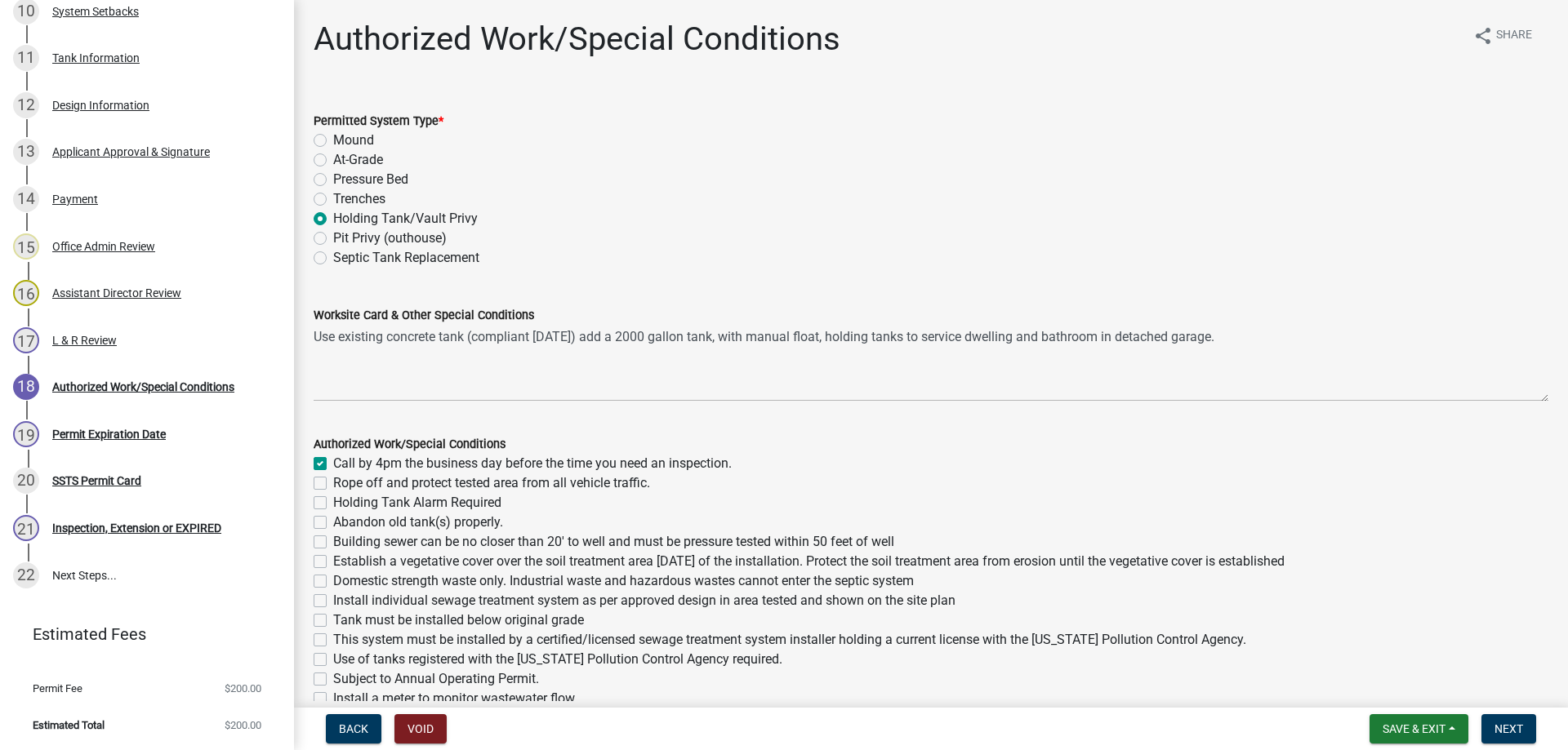
checkbox input "false"
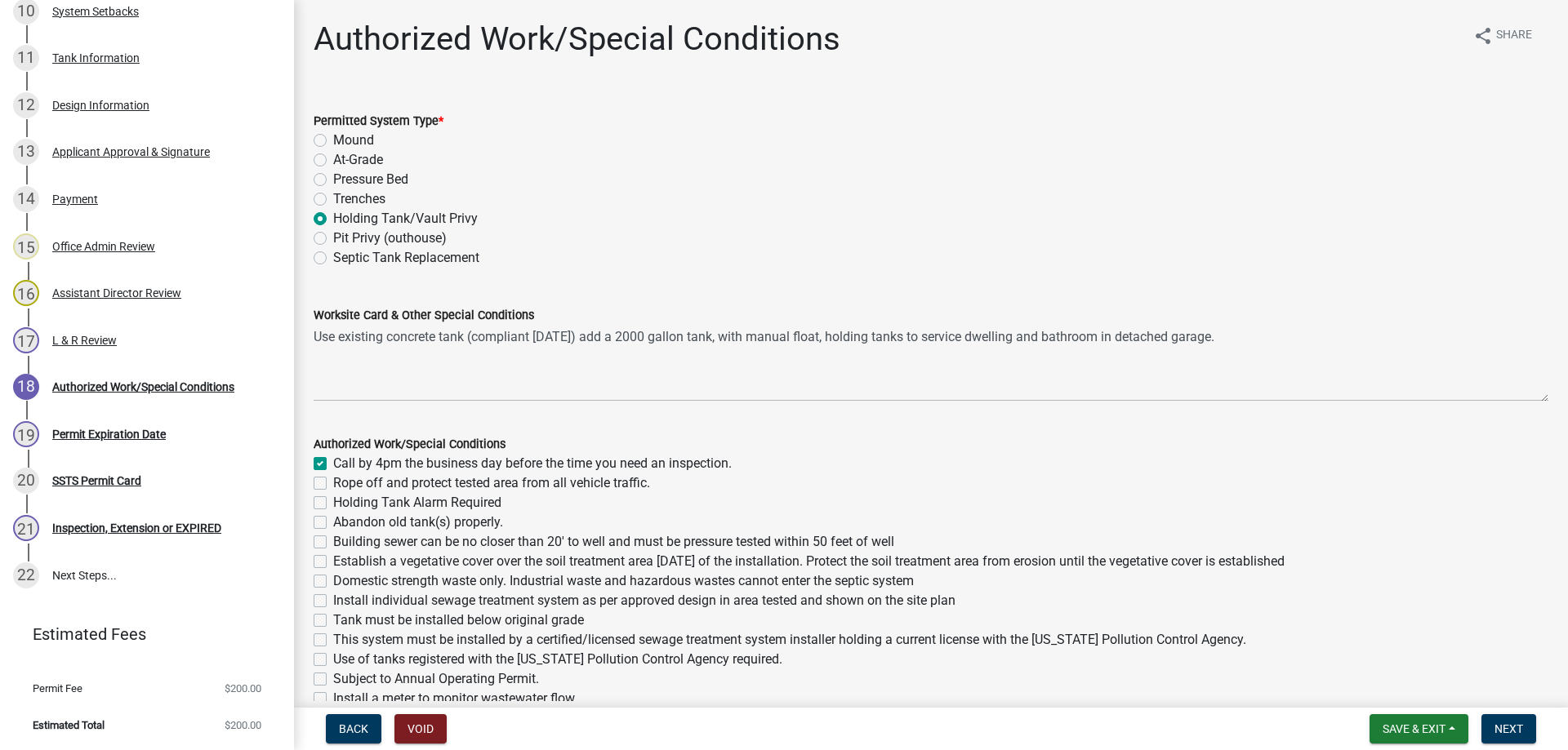
checkbox input "false"
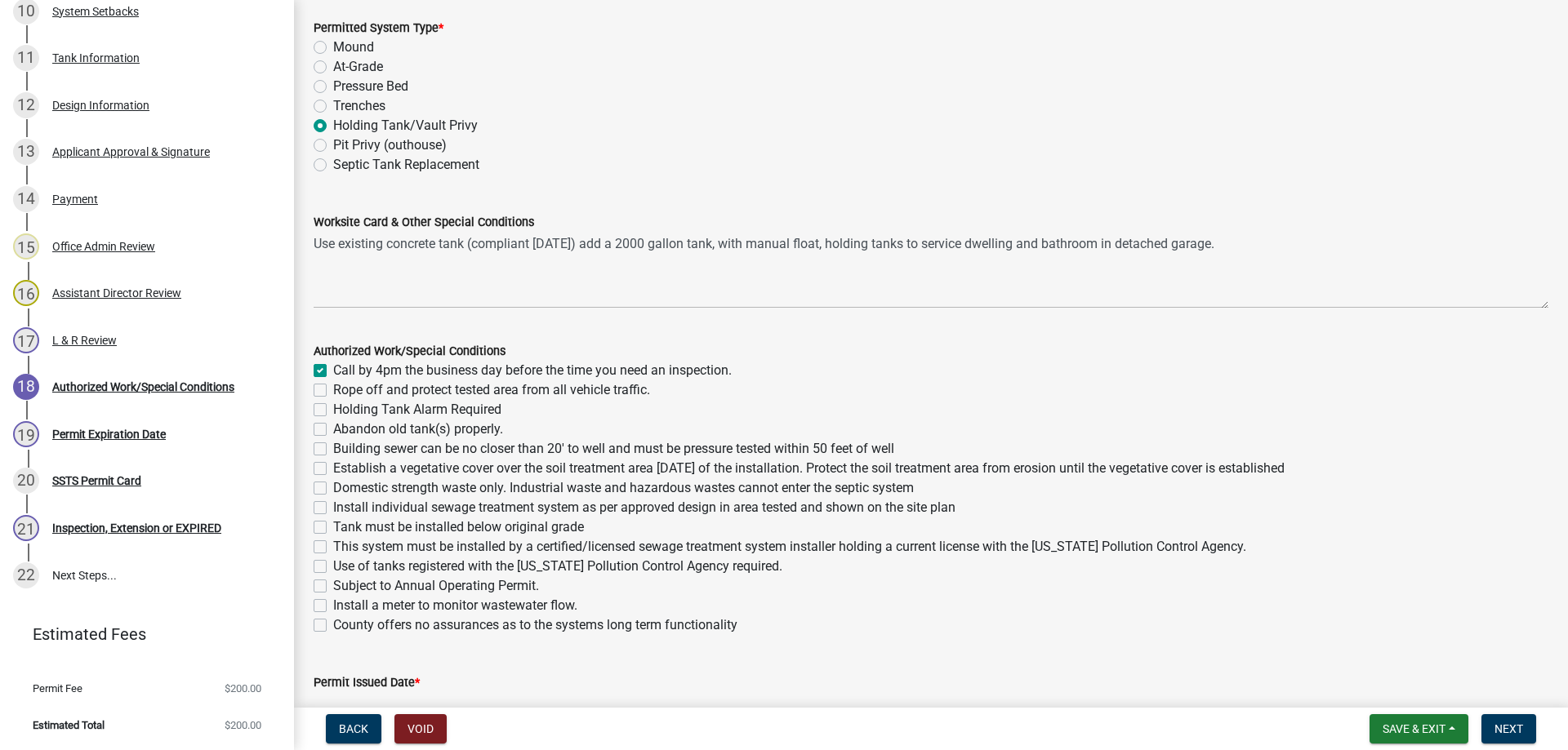
click at [333, 408] on label "Holding Tank Alarm Required" at bounding box center [416, 410] width 168 height 20
click at [333, 408] on input "Holding Tank Alarm Required" at bounding box center [338, 405] width 10 height 10
checkbox input "true"
checkbox input "false"
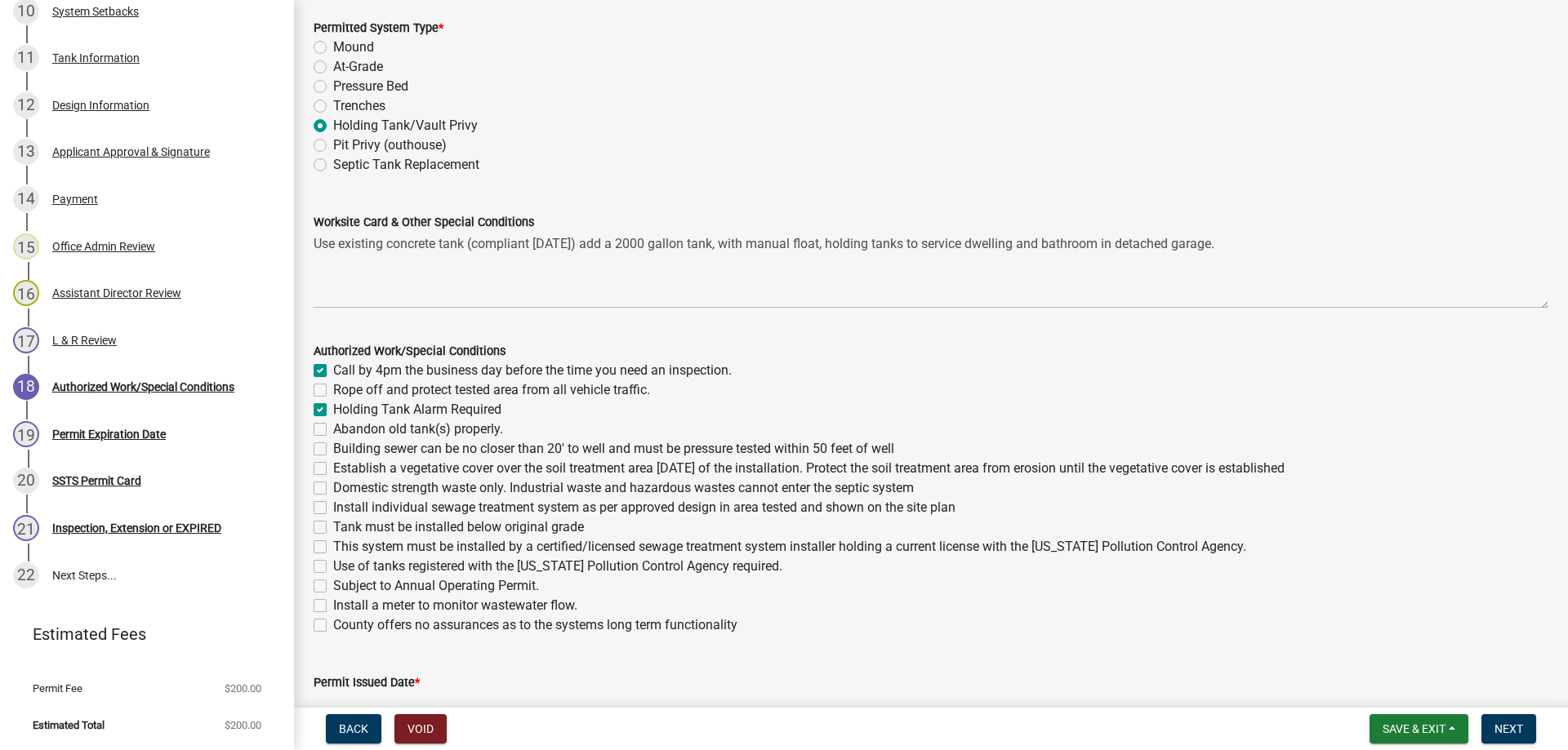
checkbox input "true"
checkbox input "false"
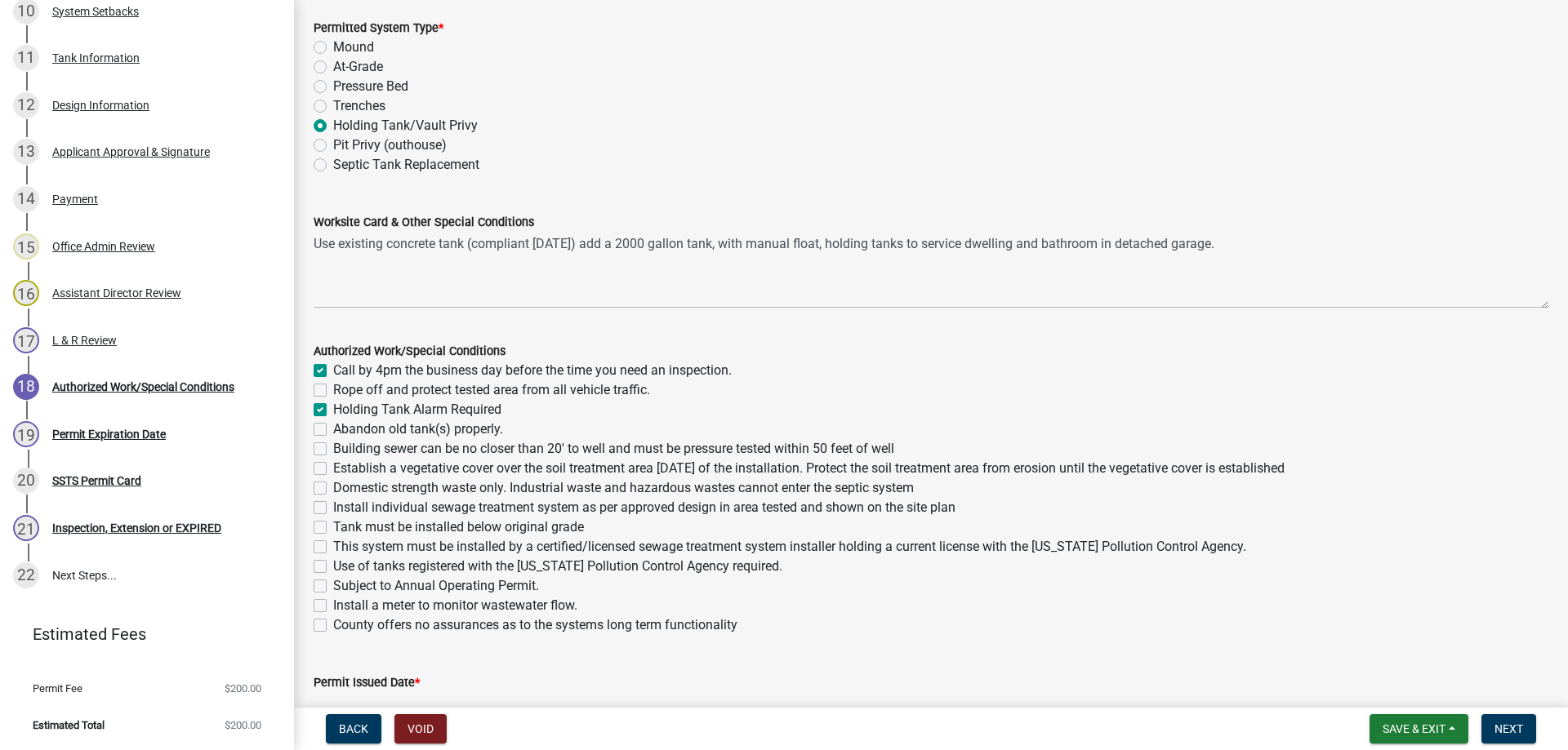
checkbox input "false"
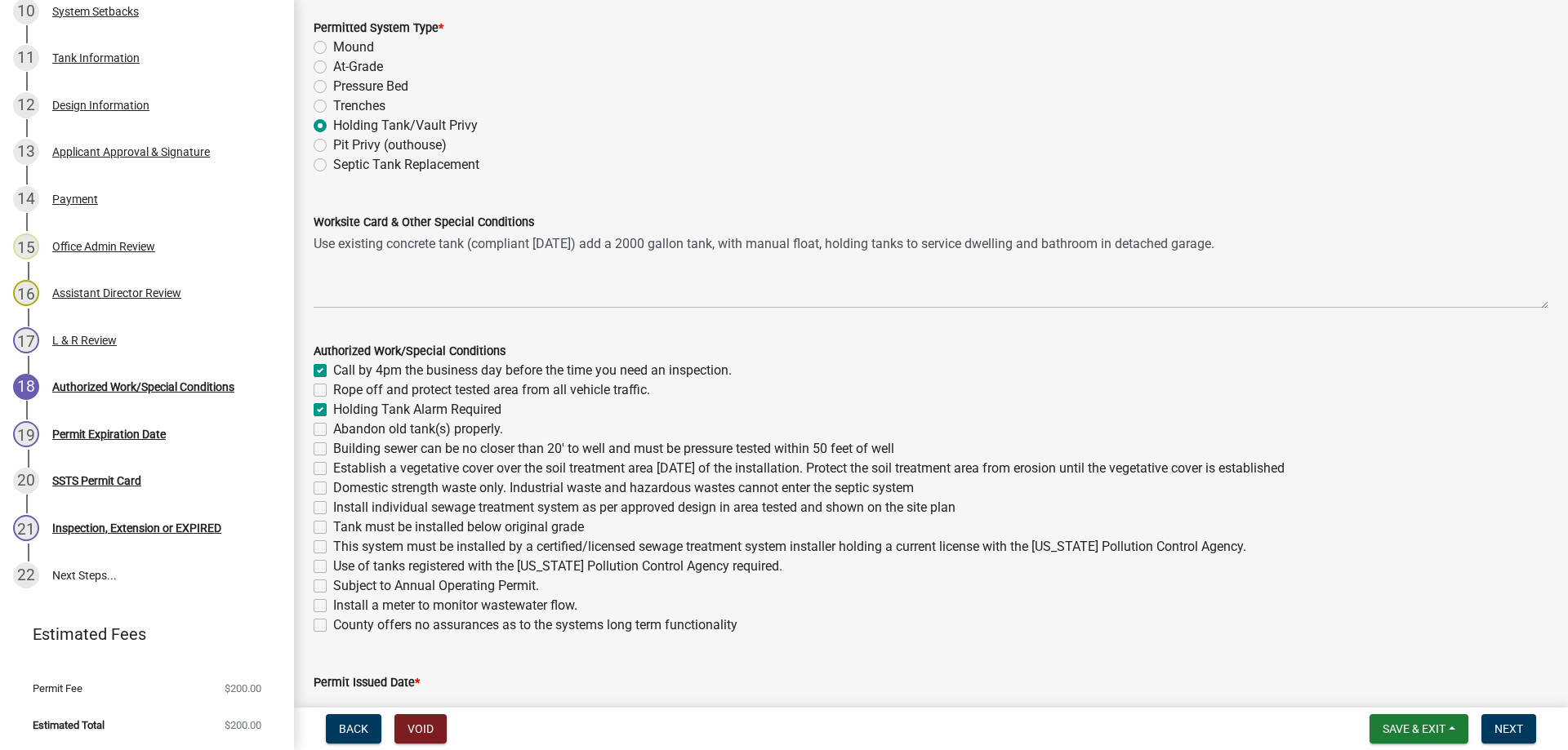
checkbox input "false"
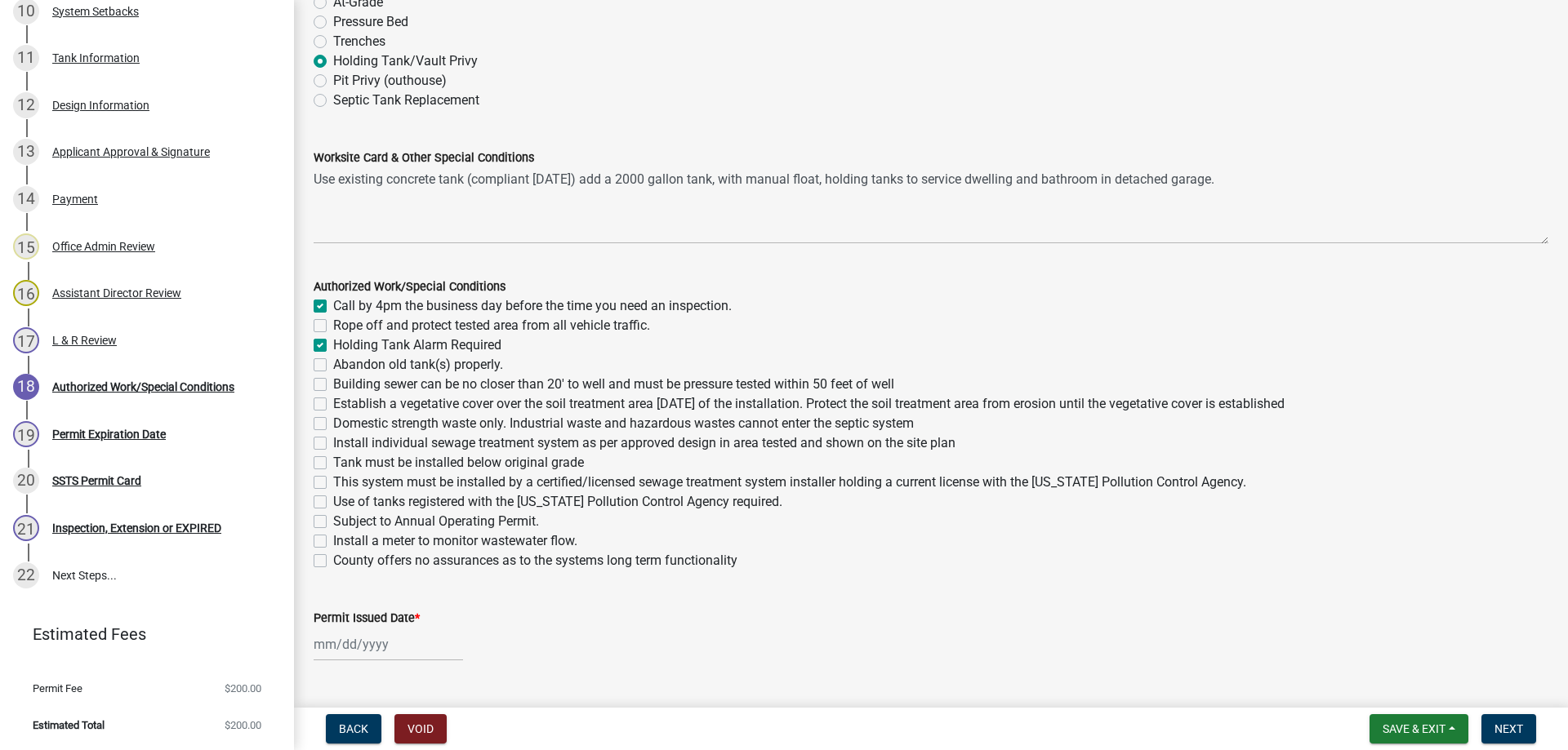
scroll to position [186, 0]
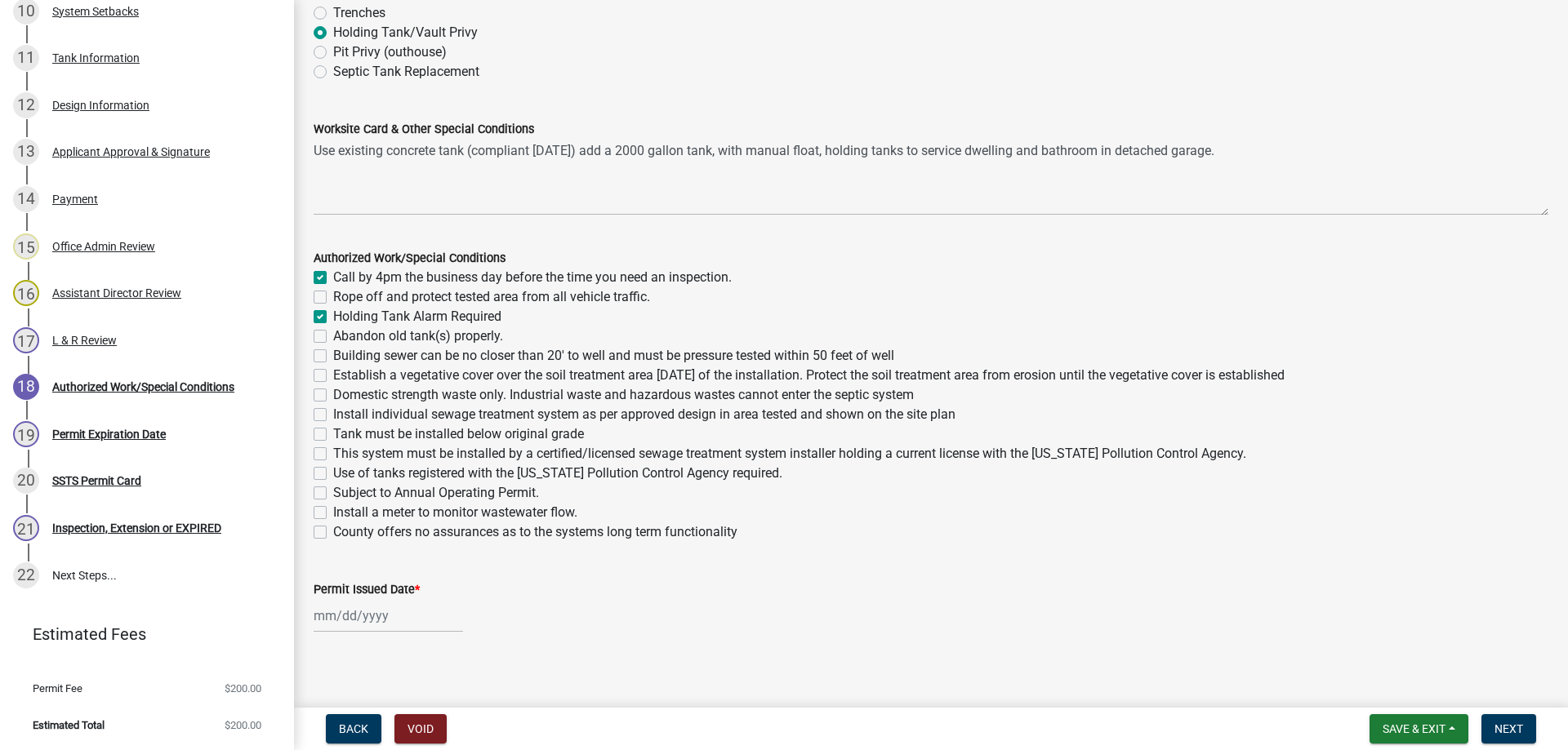
click at [333, 437] on label "Tank must be installed below original grade" at bounding box center [458, 434] width 250 height 20
click at [333, 435] on input "Tank must be installed below original grade" at bounding box center [338, 430] width 10 height 10
checkbox input "true"
checkbox input "false"
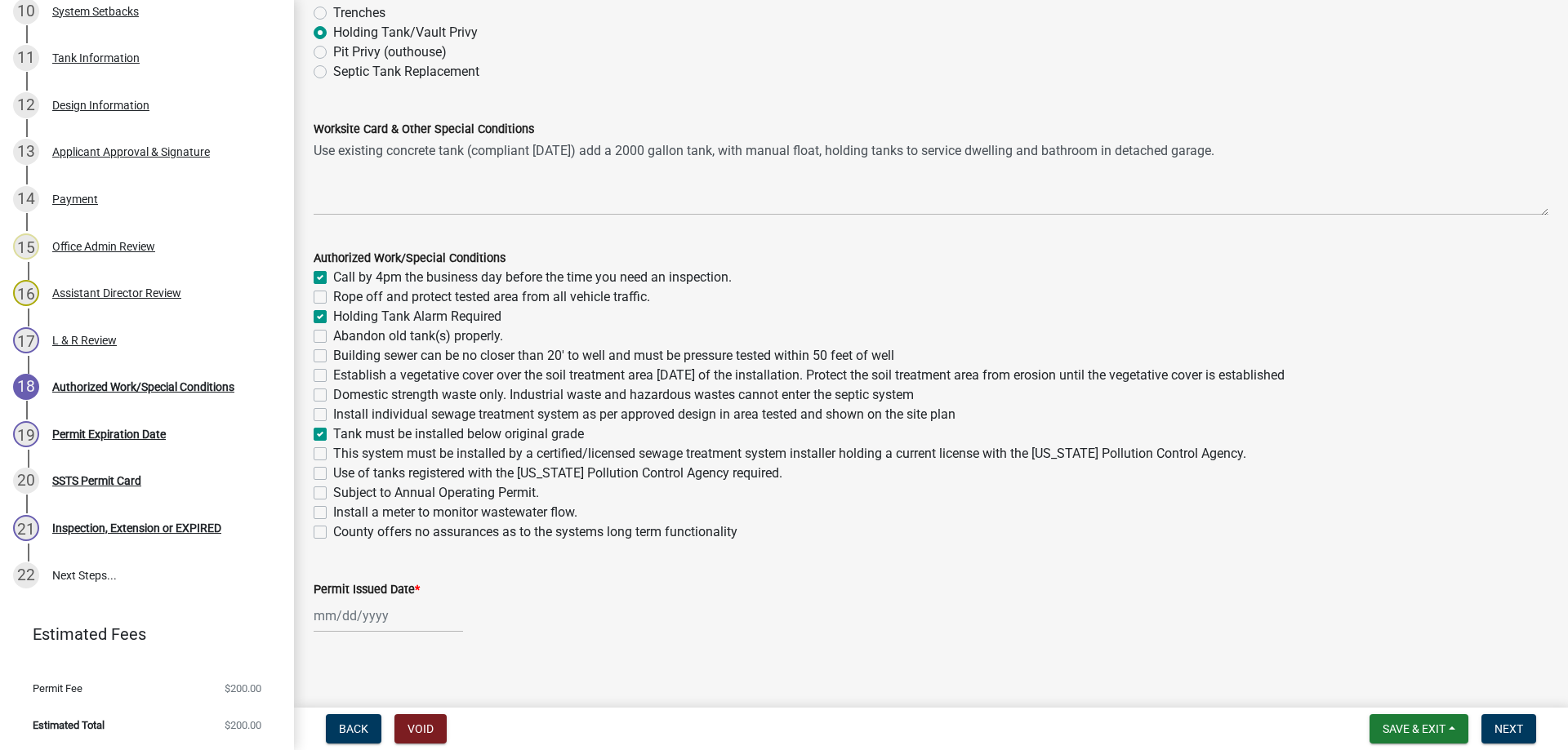
checkbox input "true"
checkbox input "false"
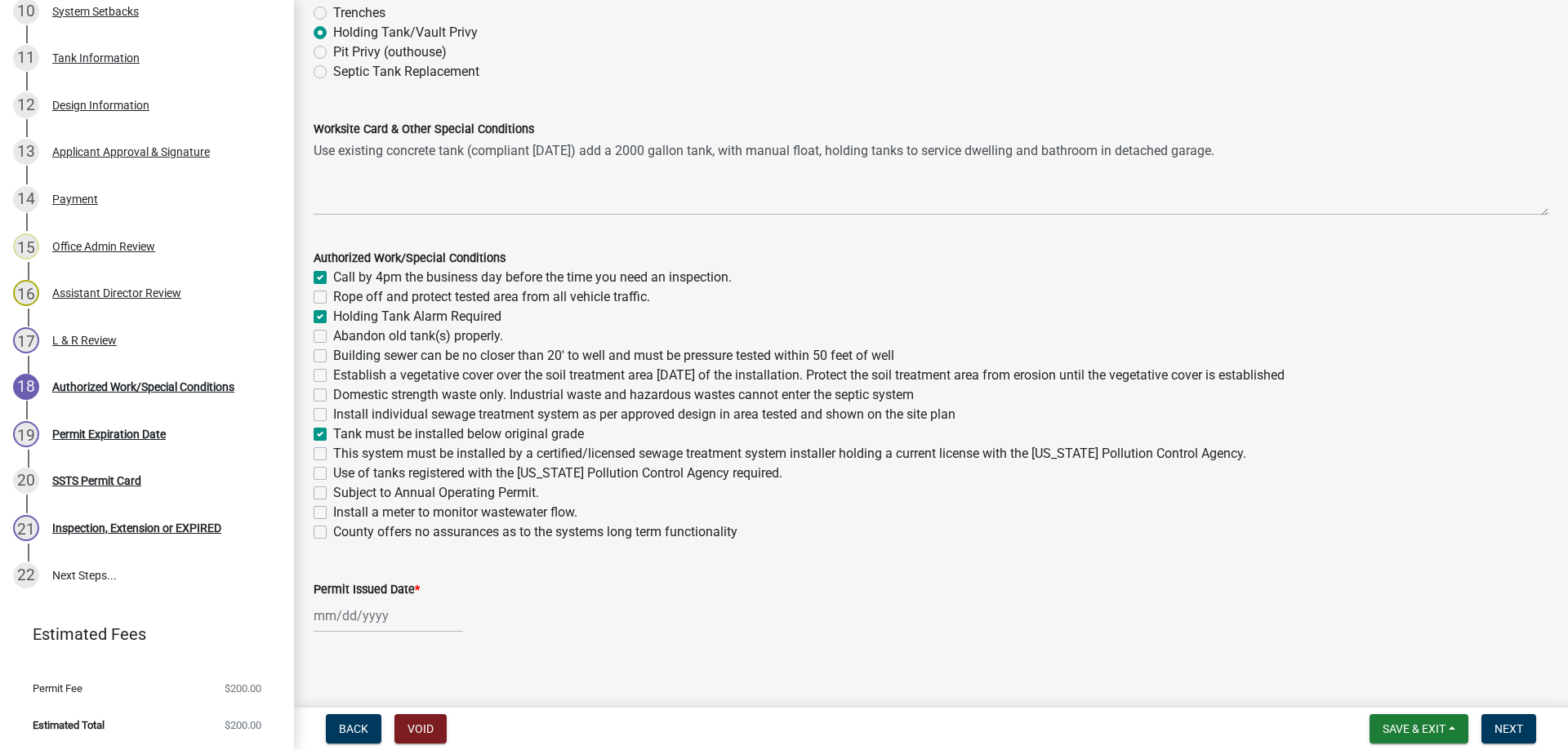
checkbox input "false"
checkbox input "true"
checkbox input "false"
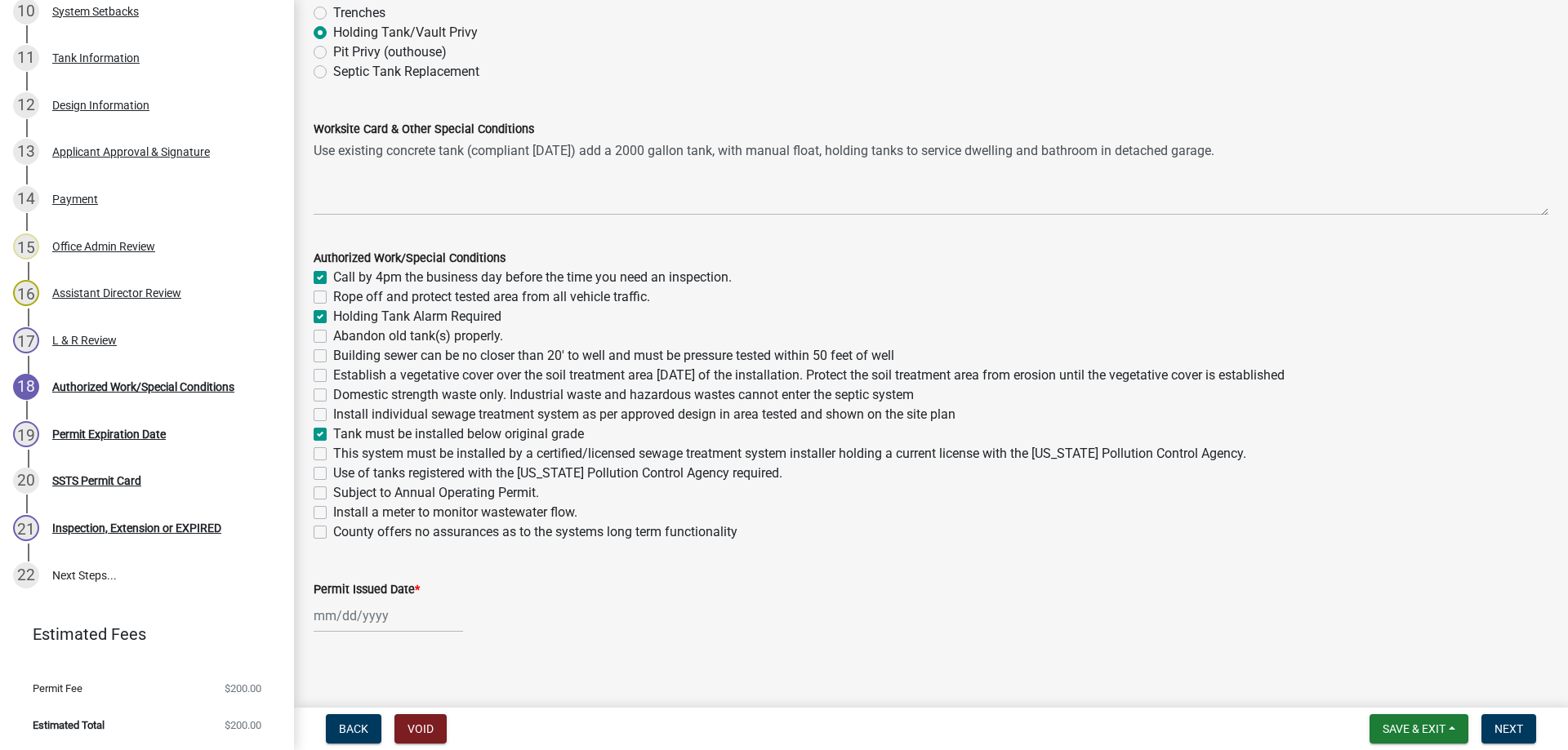
checkbox input "false"
click at [333, 460] on label "This system must be installed by a certified/licensed sewage treatment system i…" at bounding box center [789, 453] width 913 height 20
click at [333, 455] on input "This system must be installed by a certified/licensed sewage treatment system i…" at bounding box center [338, 448] width 10 height 10
checkbox input "true"
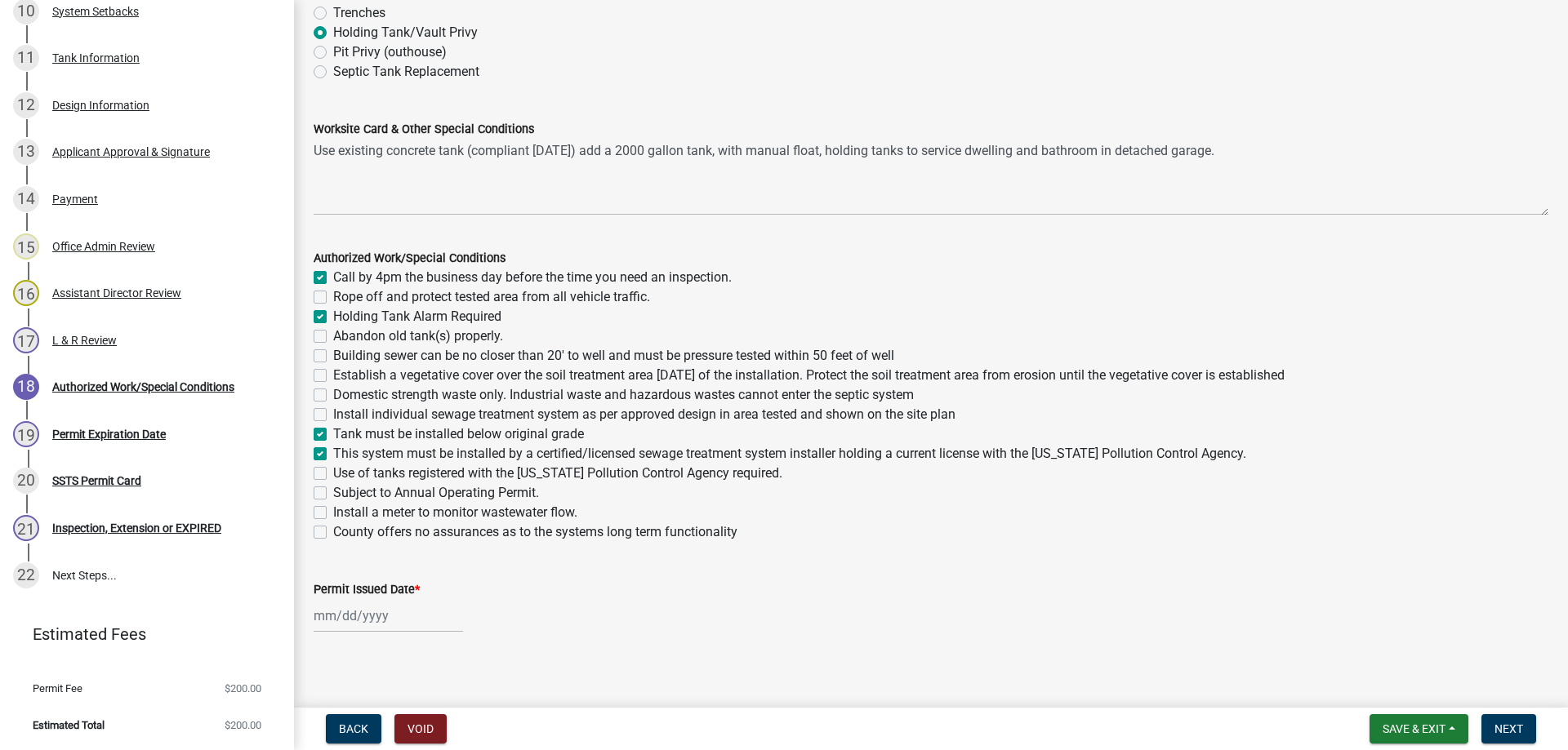
checkbox input "true"
checkbox input "false"
checkbox input "true"
checkbox input "false"
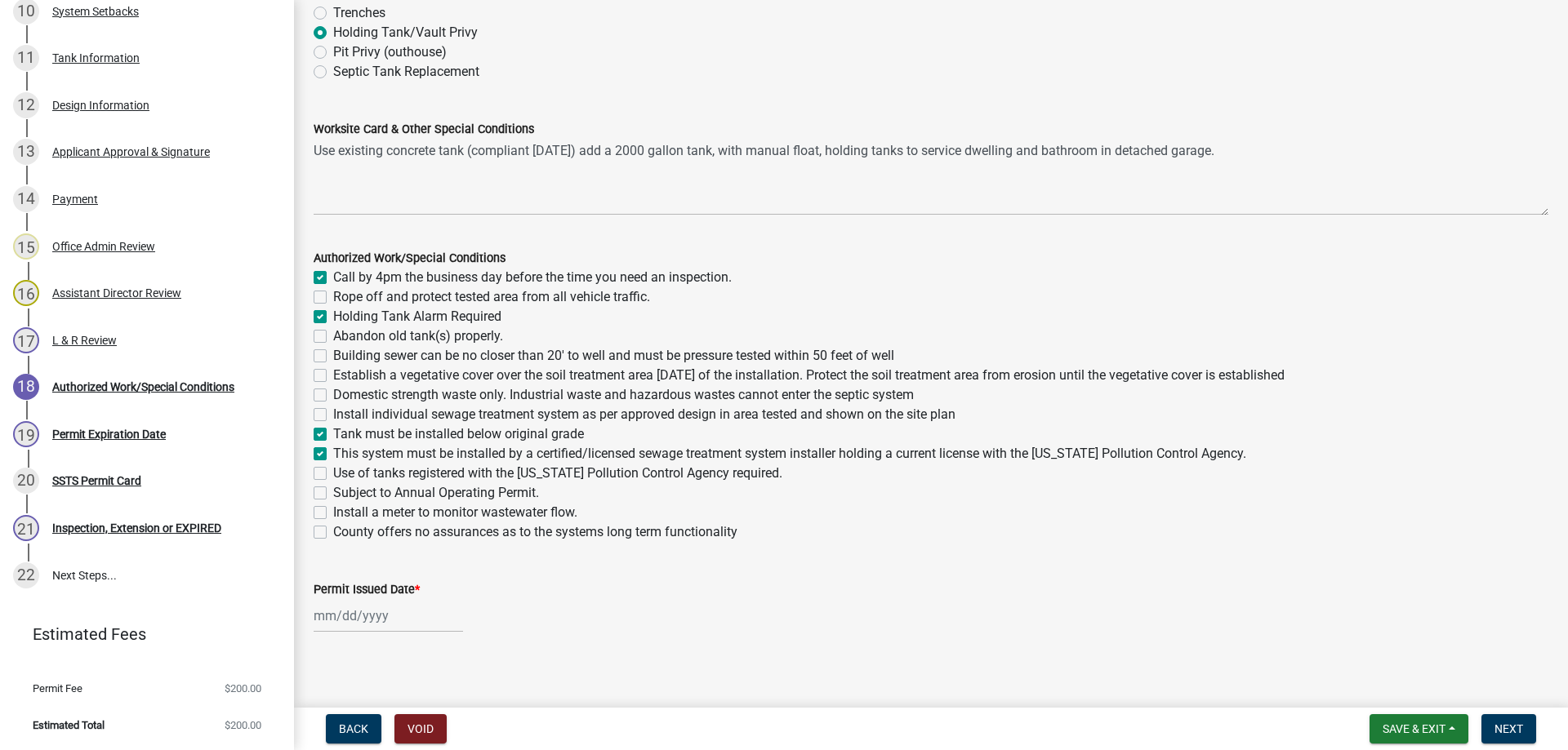
checkbox input "false"
checkbox input "true"
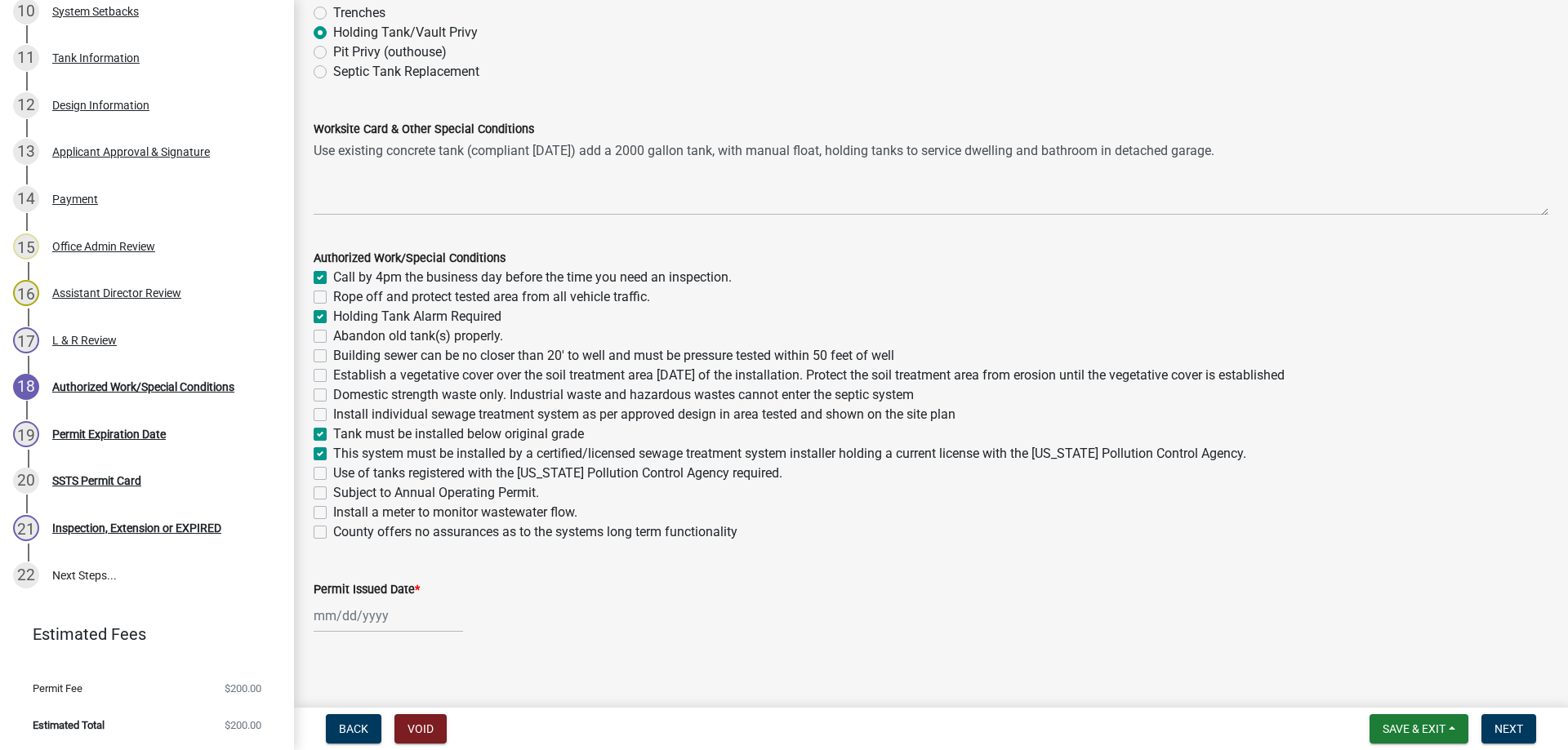
checkbox input "false"
click at [333, 479] on label "Use of tanks registered with the Minnesota Pollution Control Agency required." at bounding box center [558, 473] width 450 height 20
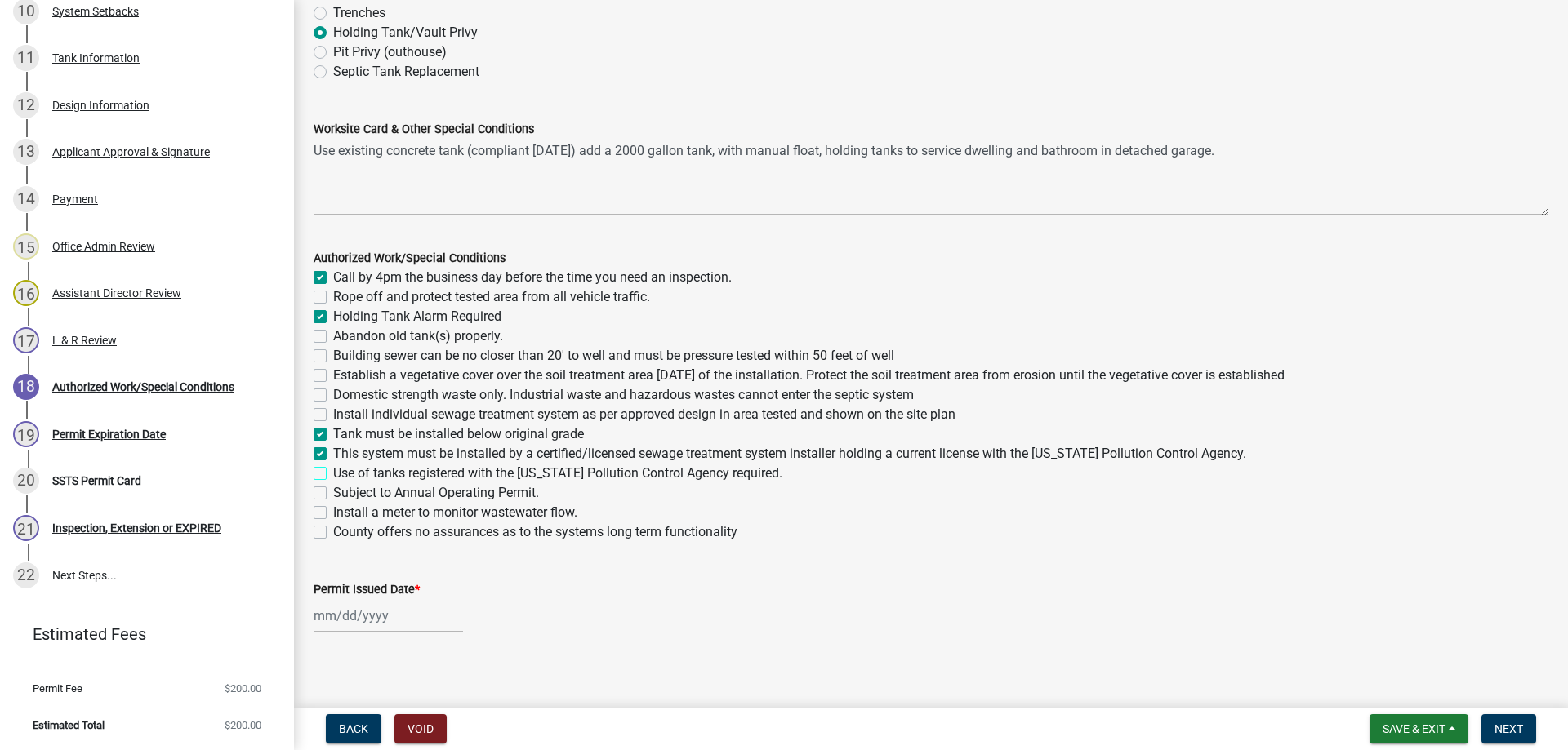
click at [333, 474] on input "Use of tanks registered with the Minnesota Pollution Control Agency required." at bounding box center [338, 468] width 10 height 10
checkbox input "true"
checkbox input "false"
checkbox input "true"
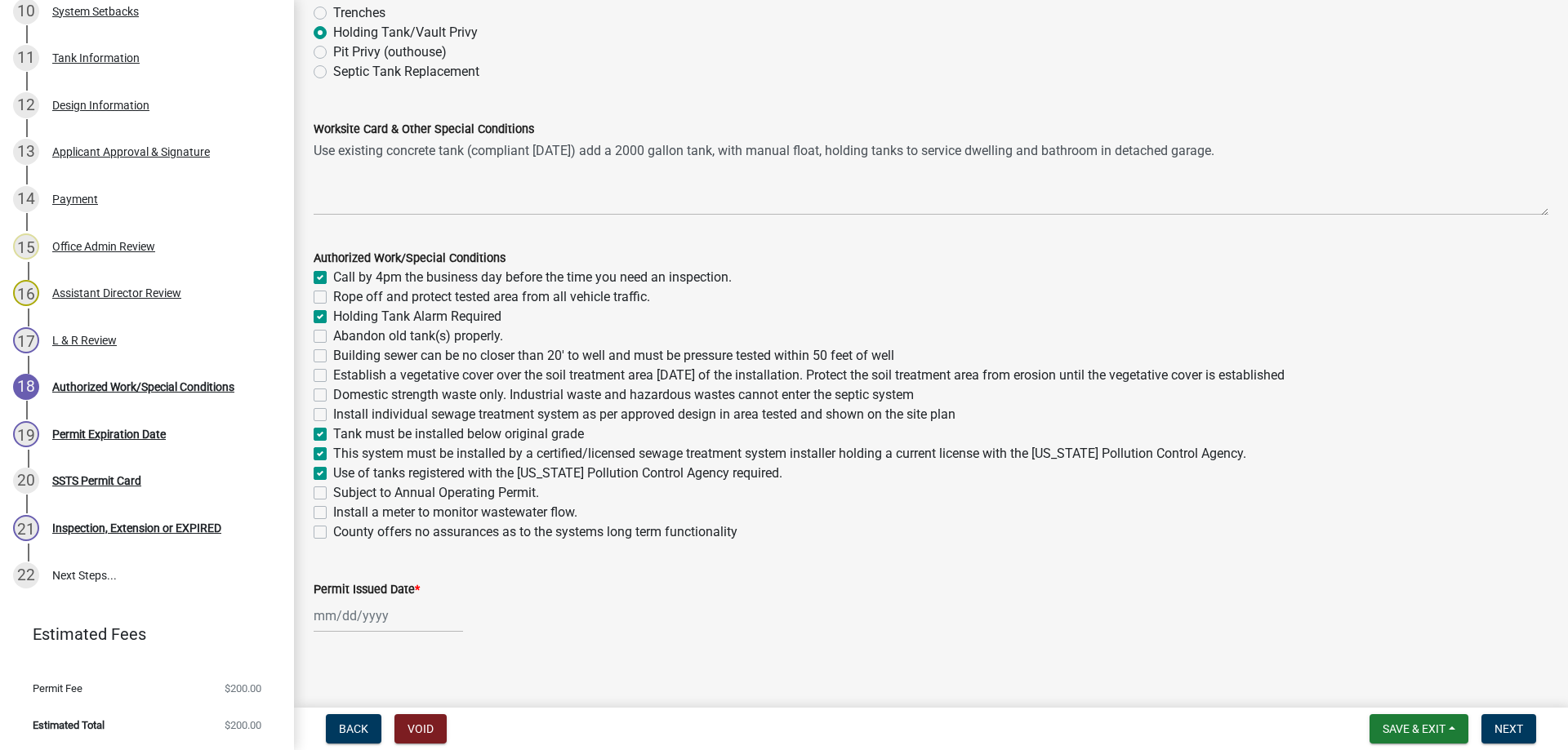
checkbox input "false"
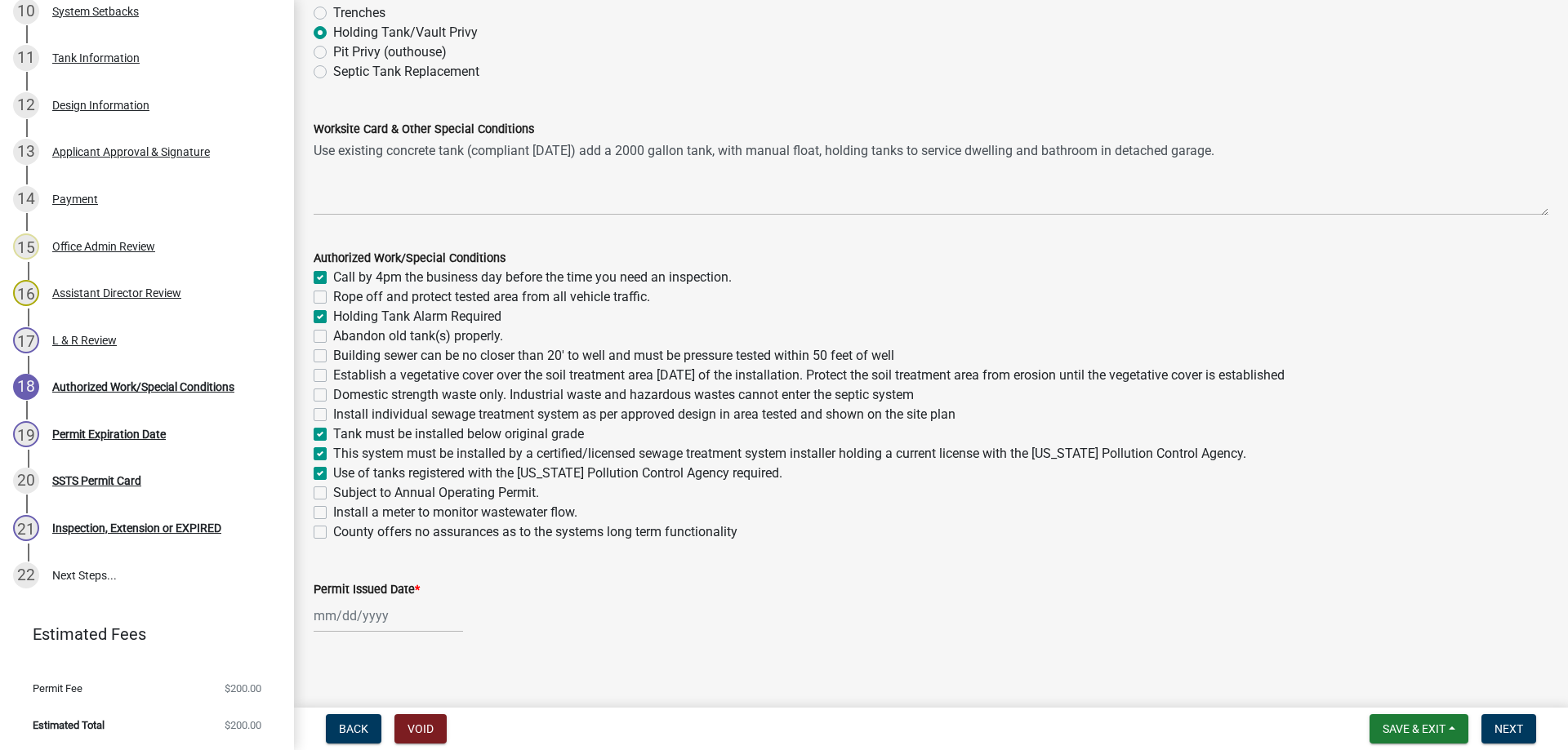
checkbox input "true"
checkbox input "false"
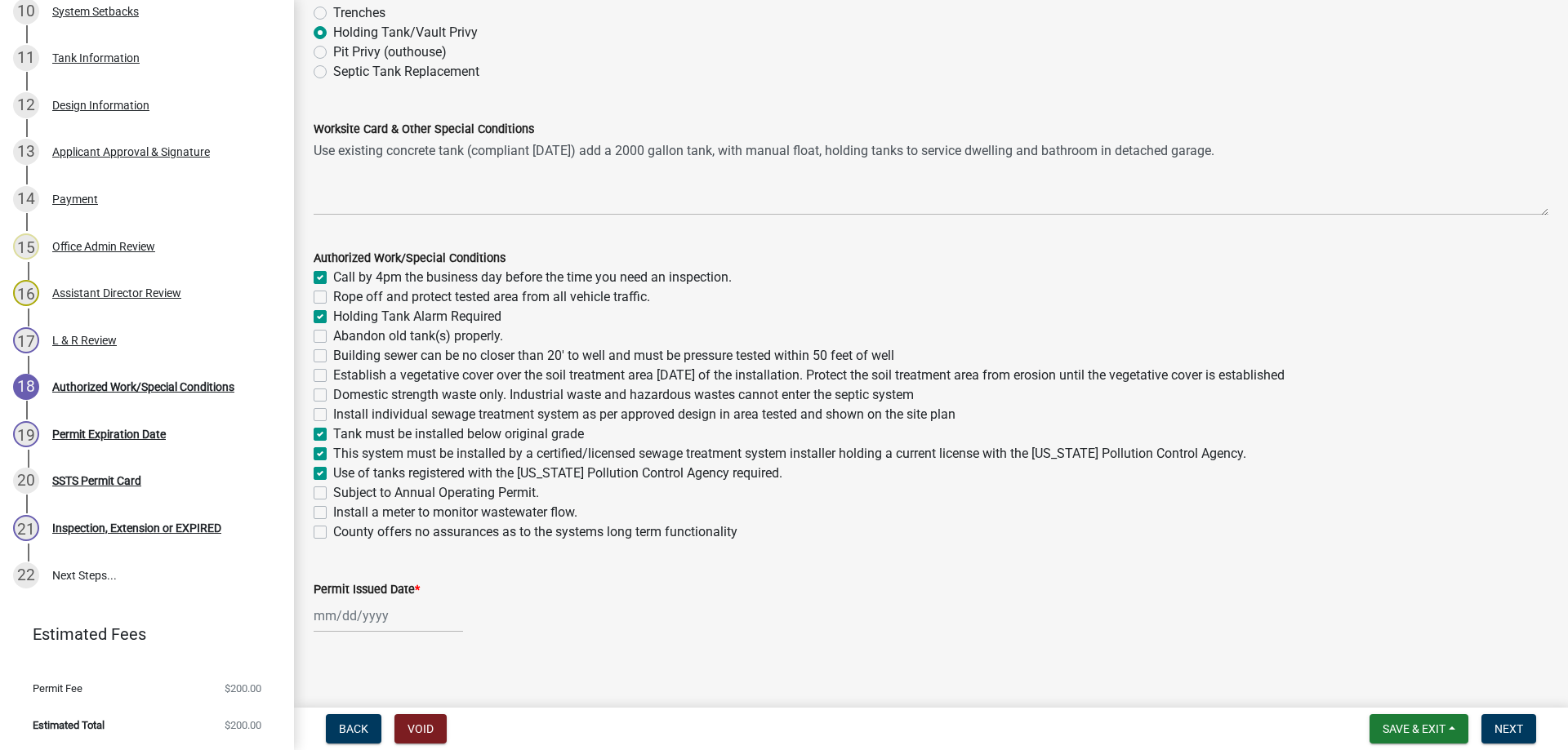
checkbox input "false"
click at [352, 620] on input "Permit Issued Date *" at bounding box center [389, 615] width 150 height 33
select select "8"
select select "2025"
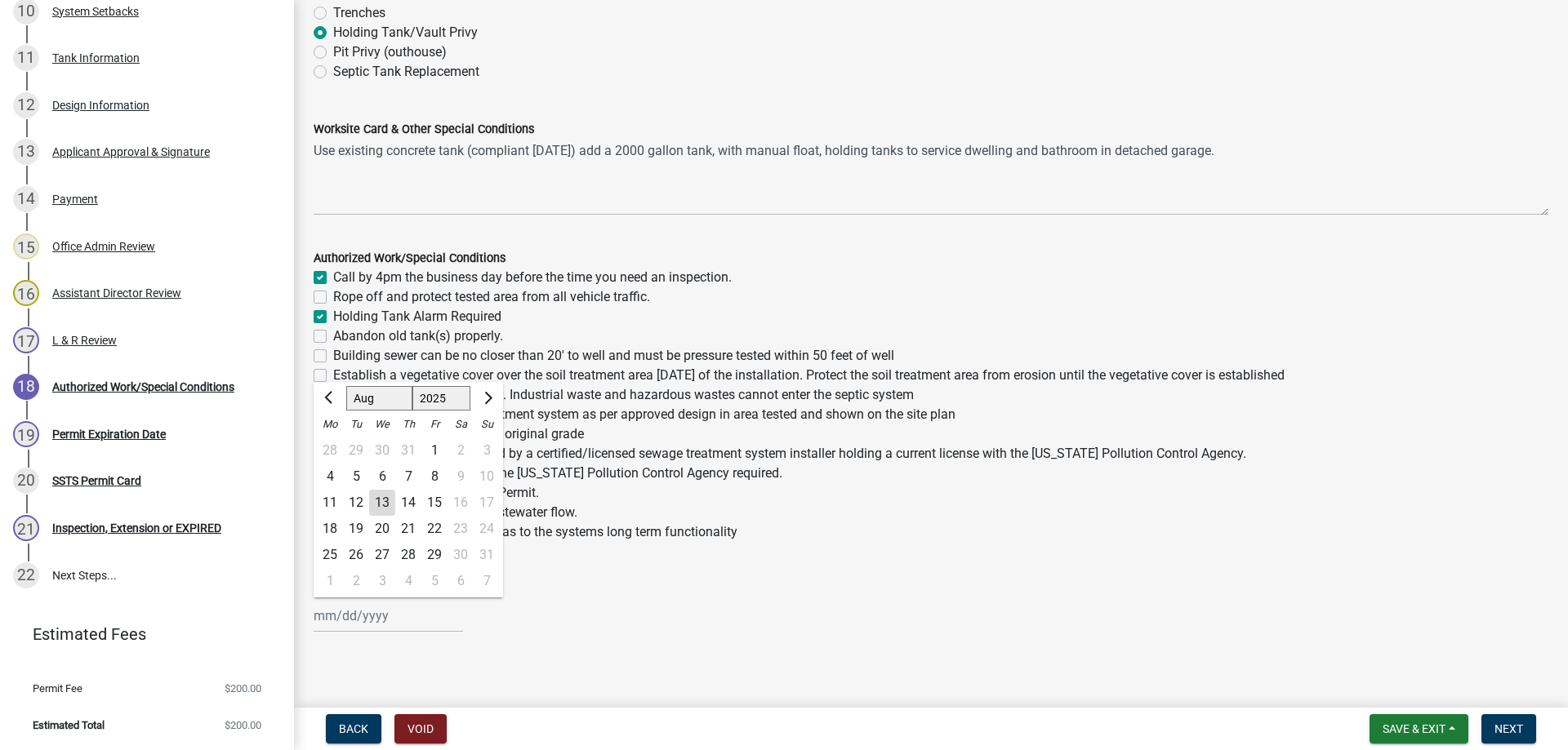
click at [379, 500] on div "13" at bounding box center [382, 503] width 27 height 27
type input "[DATE]"
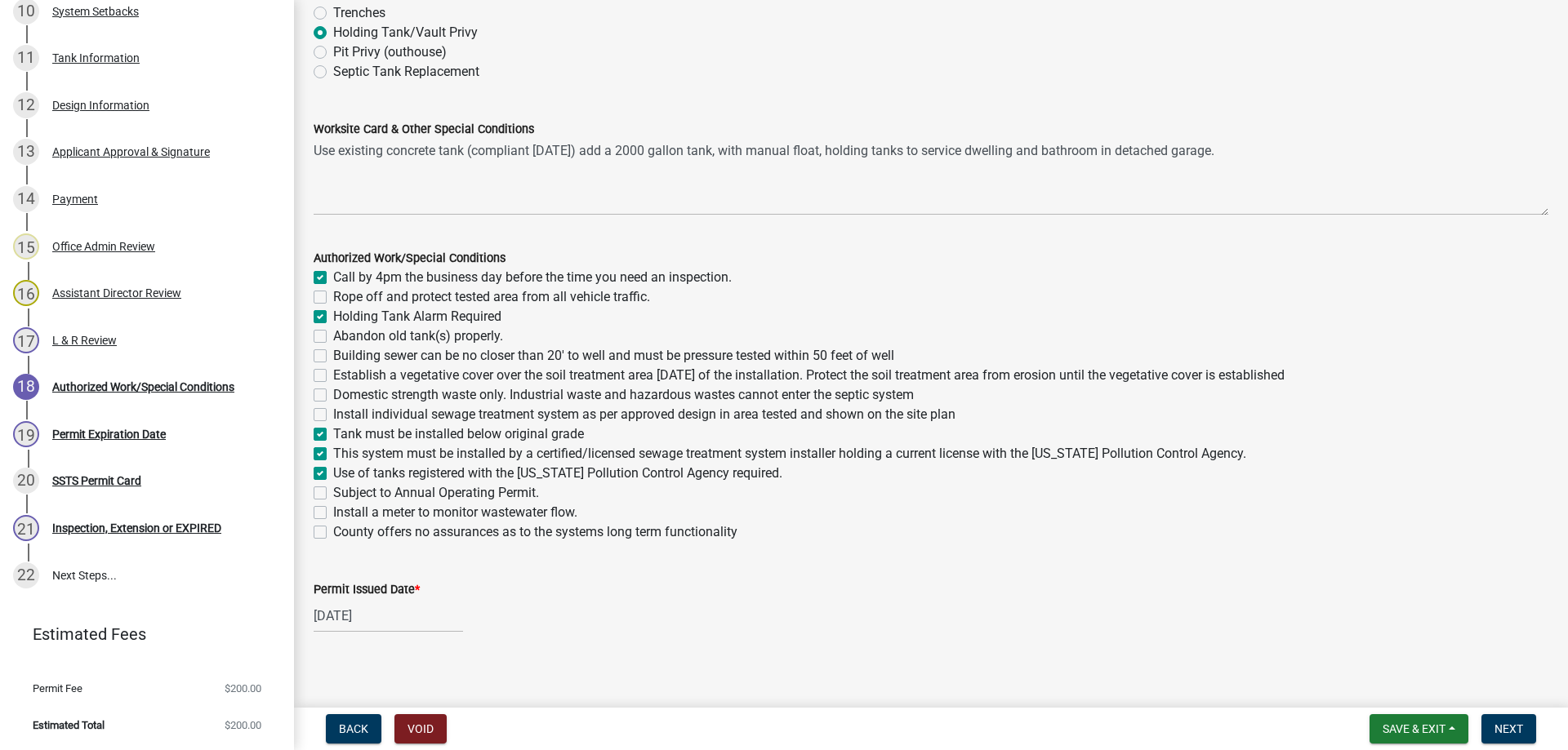
click at [832, 584] on div "Permit Issued Date *" at bounding box center [932, 589] width 1235 height 20
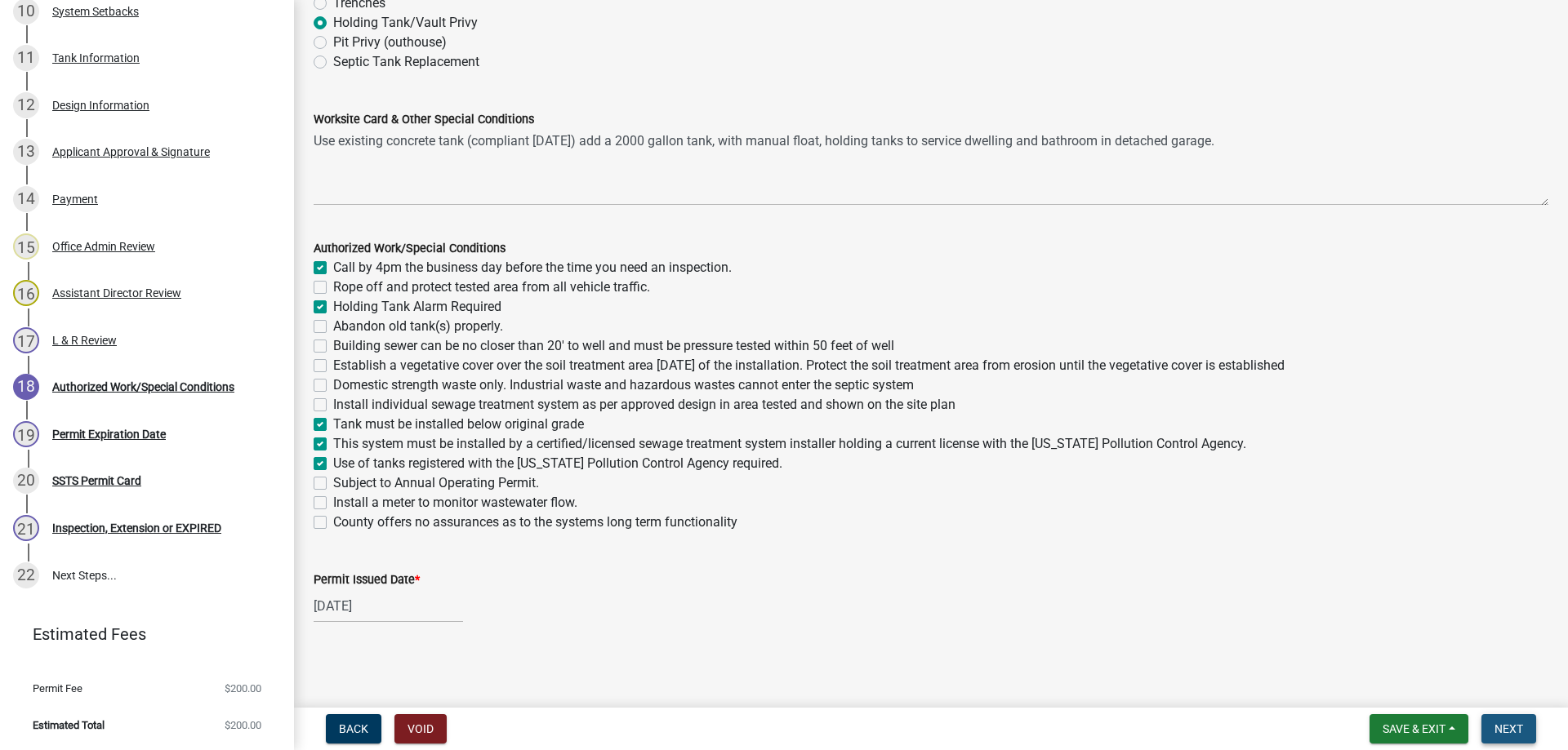
click at [1520, 731] on span "Next" at bounding box center [1509, 729] width 28 height 13
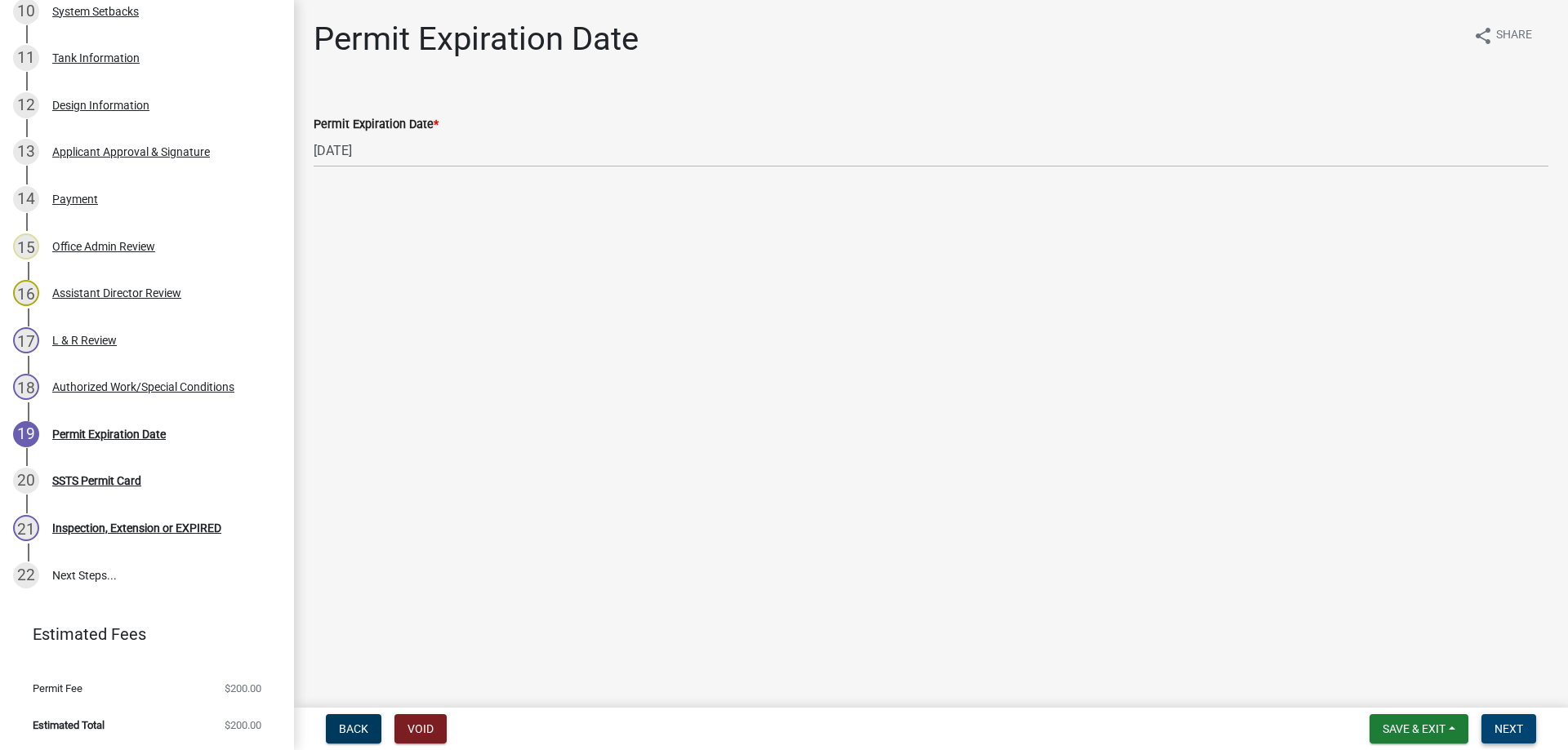
click at [1514, 730] on span "Next" at bounding box center [1509, 729] width 28 height 13
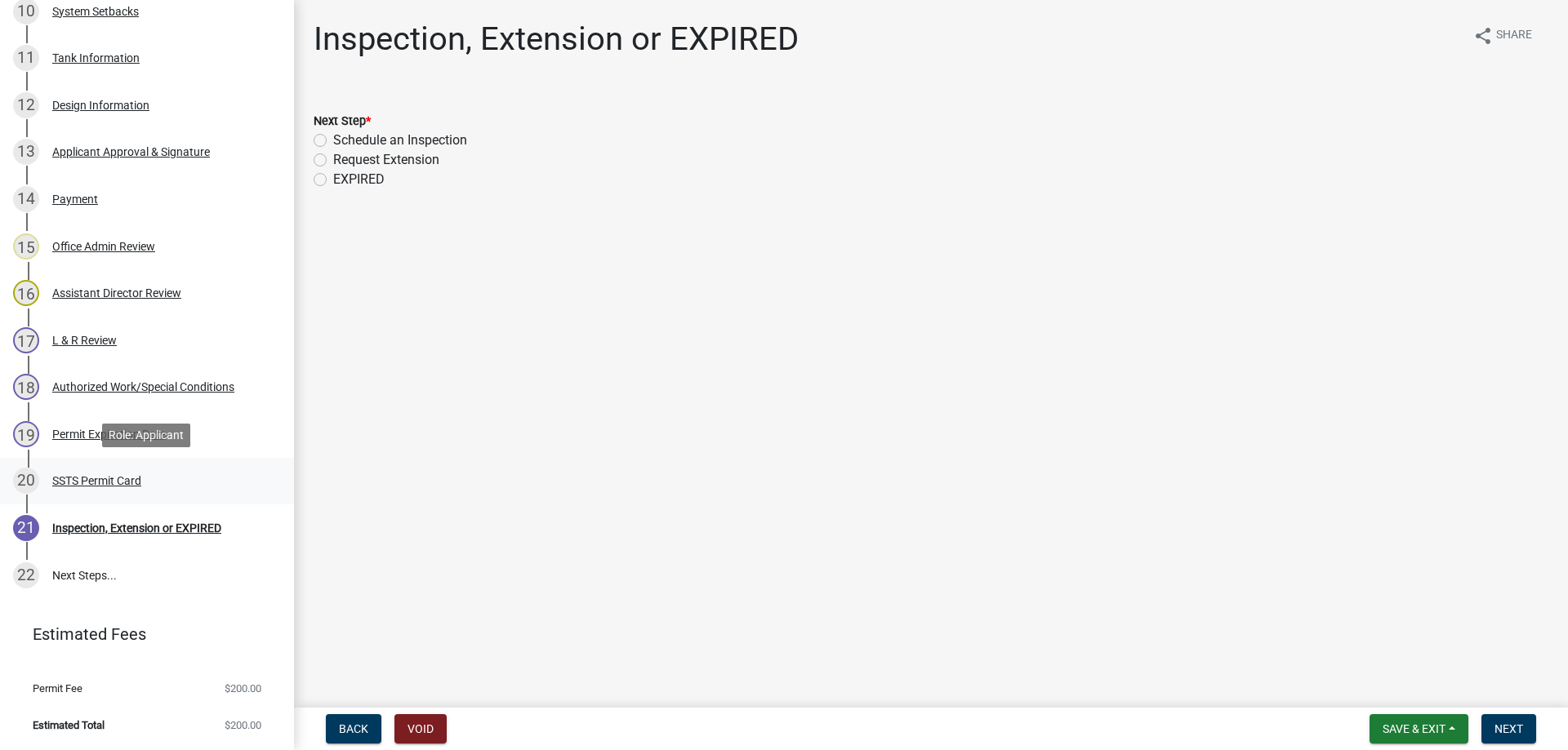
click at [95, 478] on div "SSTS Permit Card" at bounding box center [97, 481] width 89 height 11
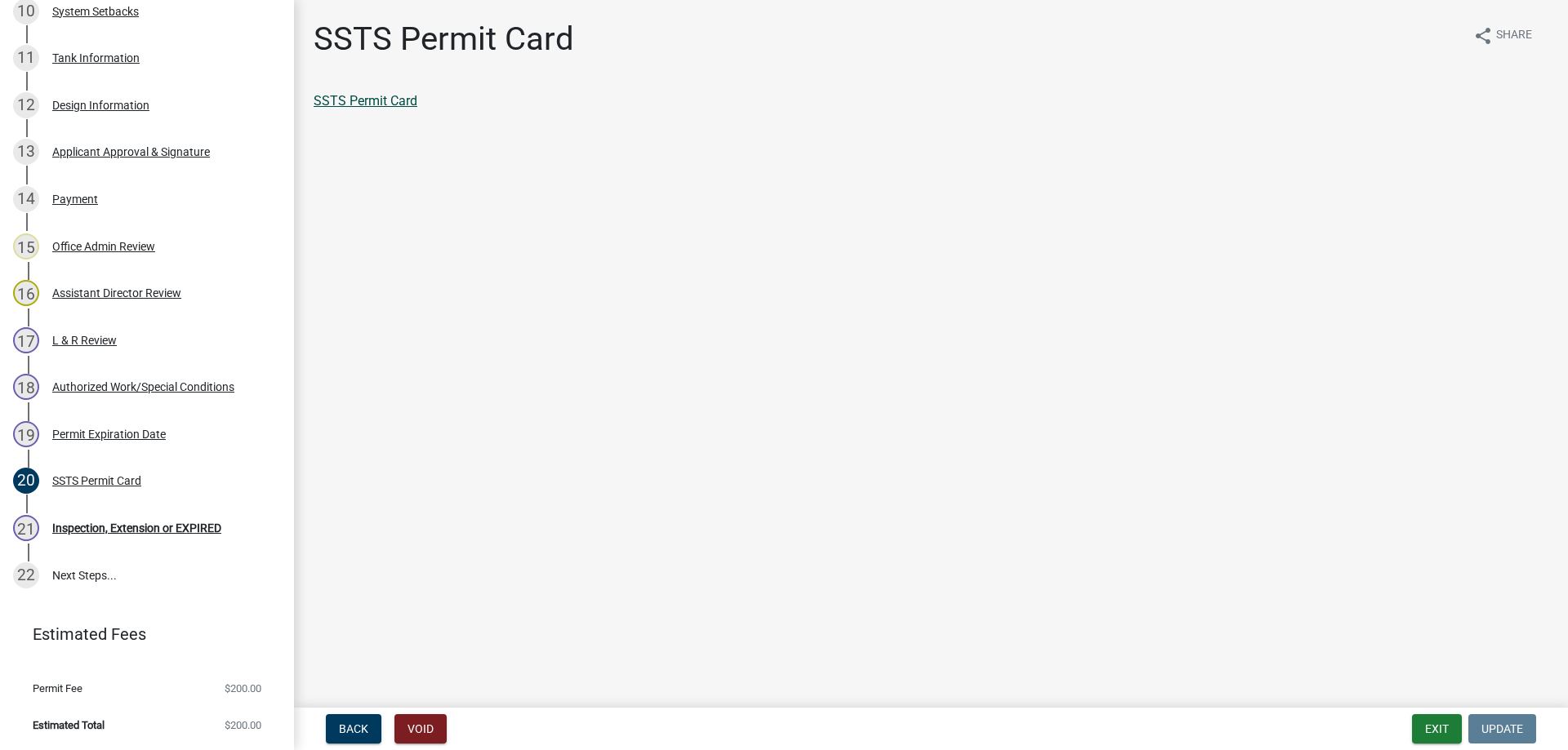
click at [360, 102] on link "SSTS Permit Card" at bounding box center [365, 101] width 103 height 15
click at [70, 526] on div "Inspection, Extension or EXPIRED" at bounding box center [137, 528] width 169 height 11
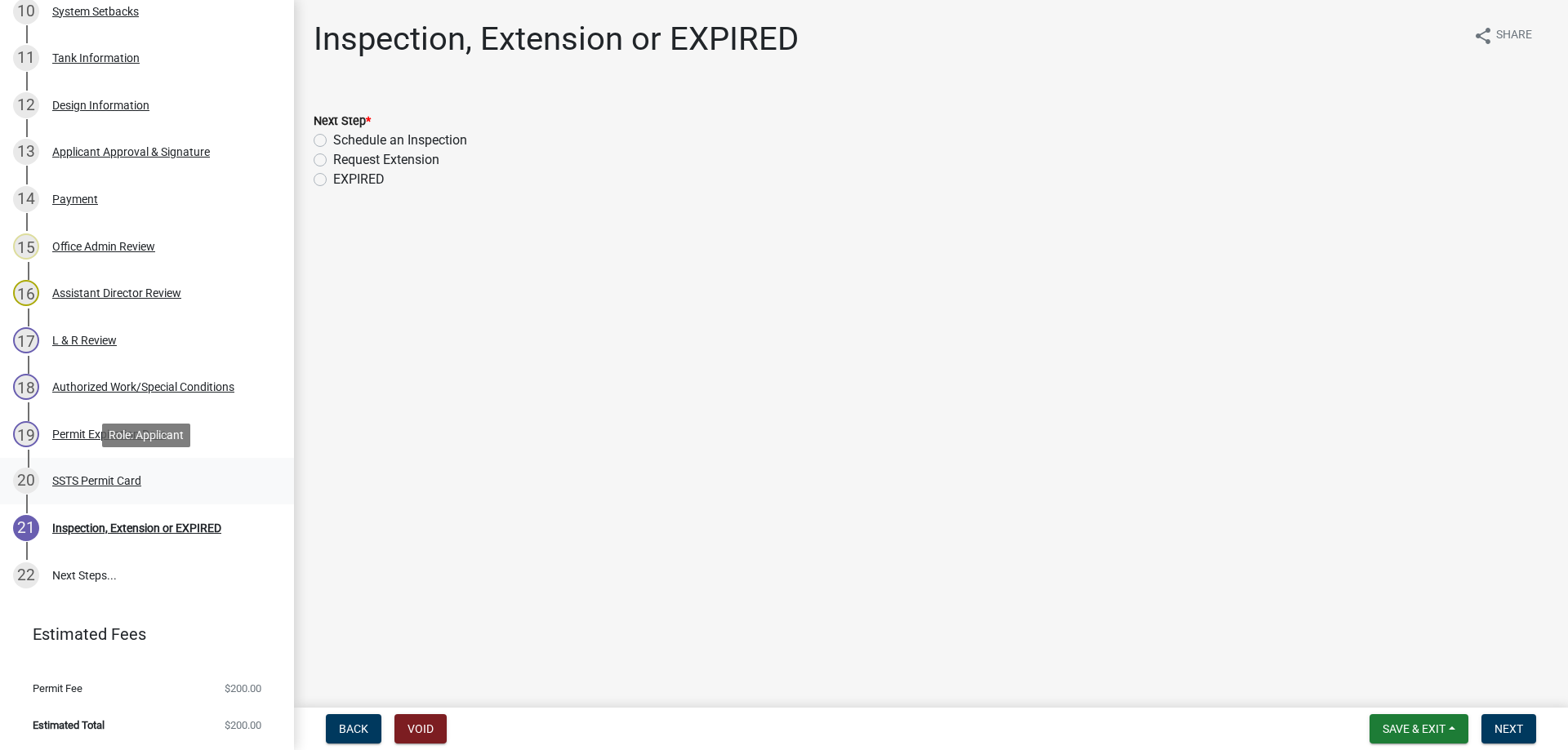
click at [94, 481] on div "SSTS Permit Card" at bounding box center [97, 481] width 89 height 11
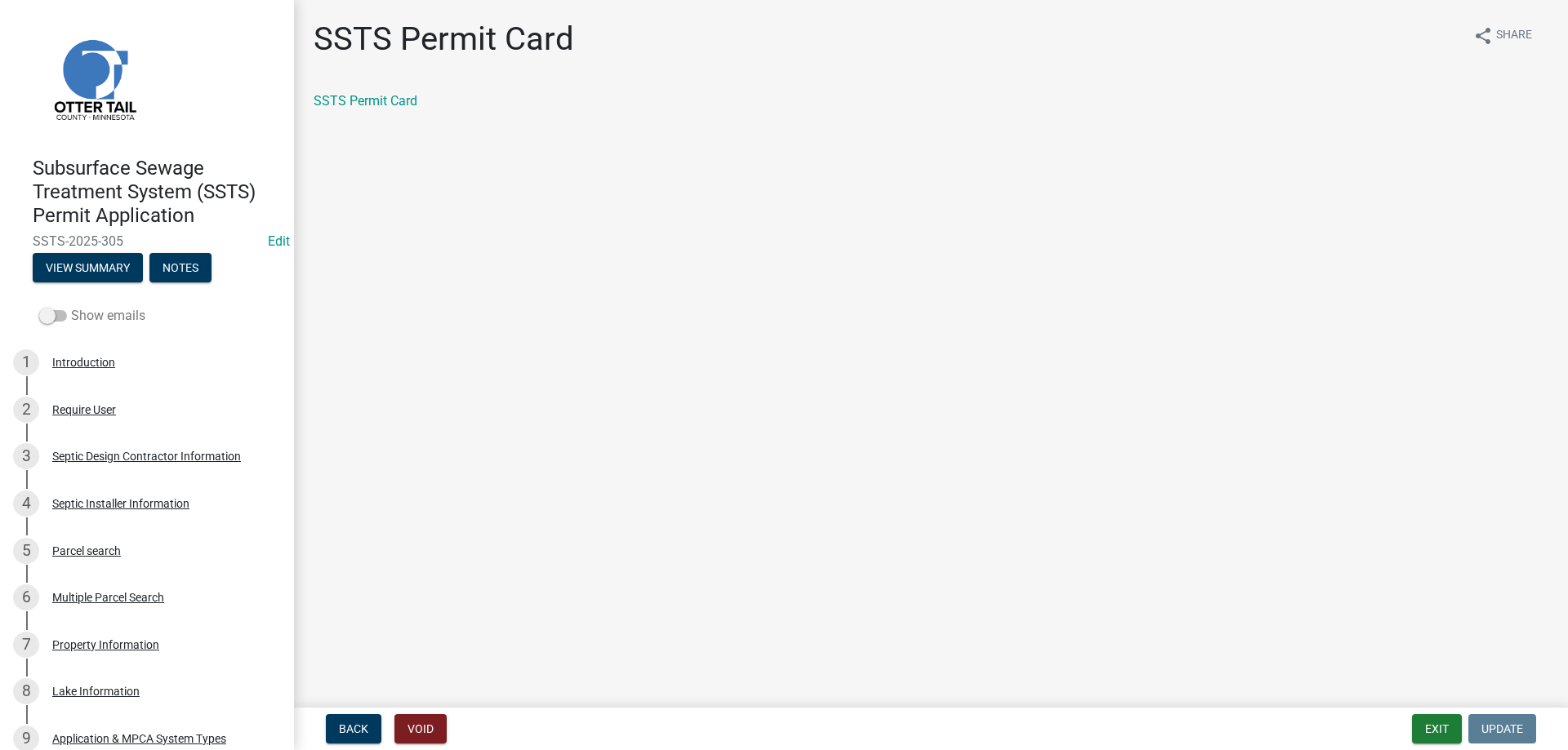
click at [62, 312] on span at bounding box center [52, 316] width 28 height 11
click at [71, 306] on input "Show emails" at bounding box center [71, 306] width 0 height 0
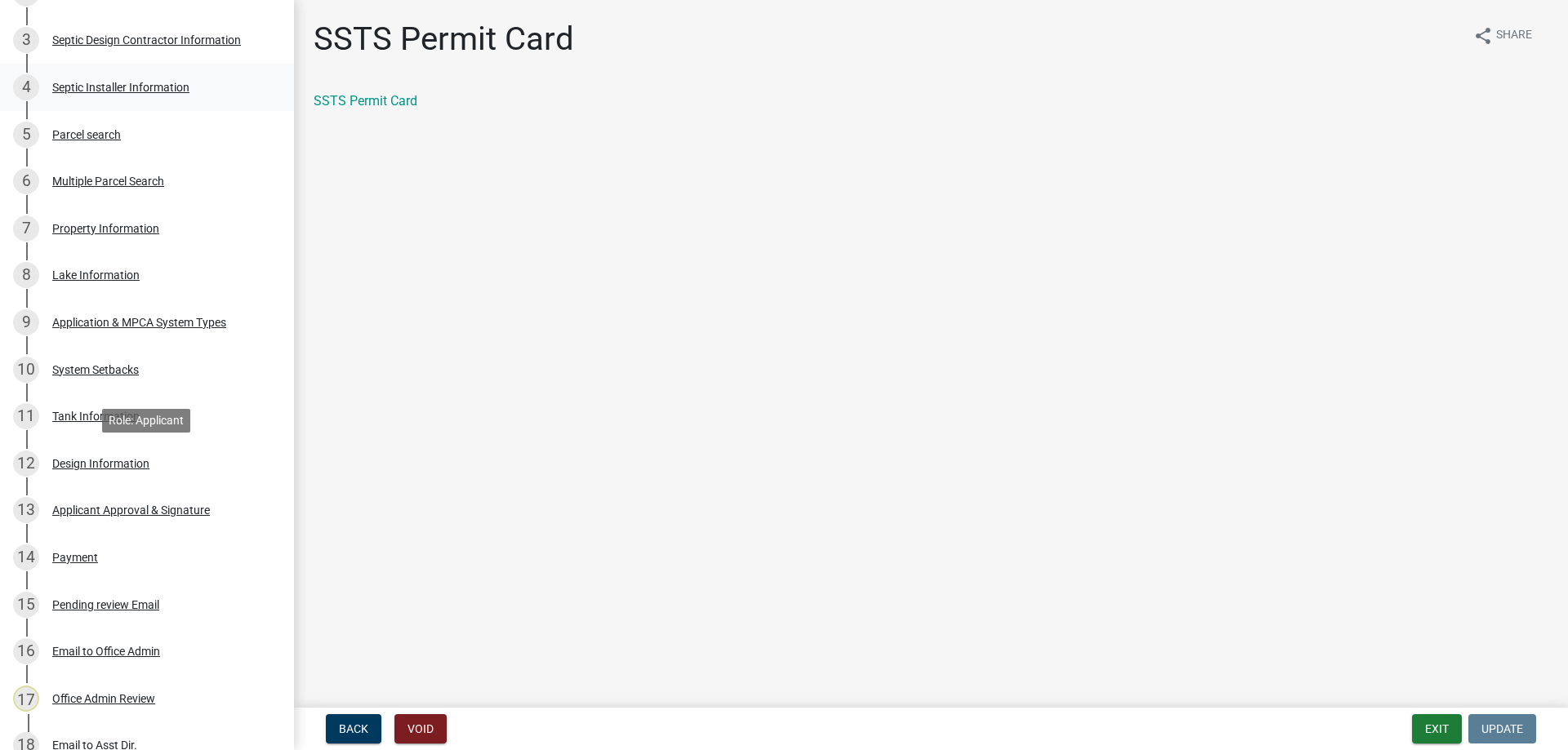
scroll to position [832, 0]
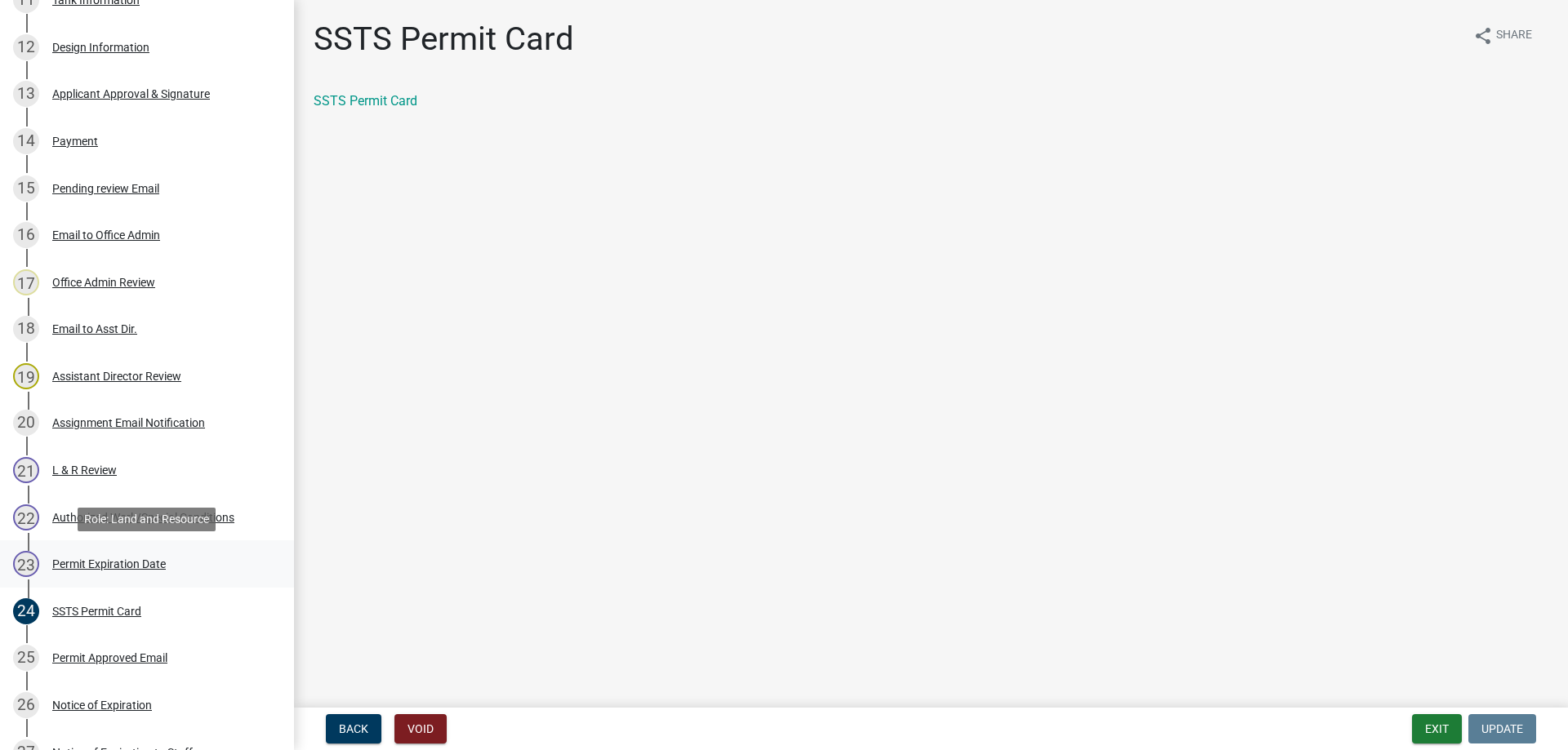
click at [122, 564] on div "Permit Expiration Date" at bounding box center [109, 564] width 114 height 11
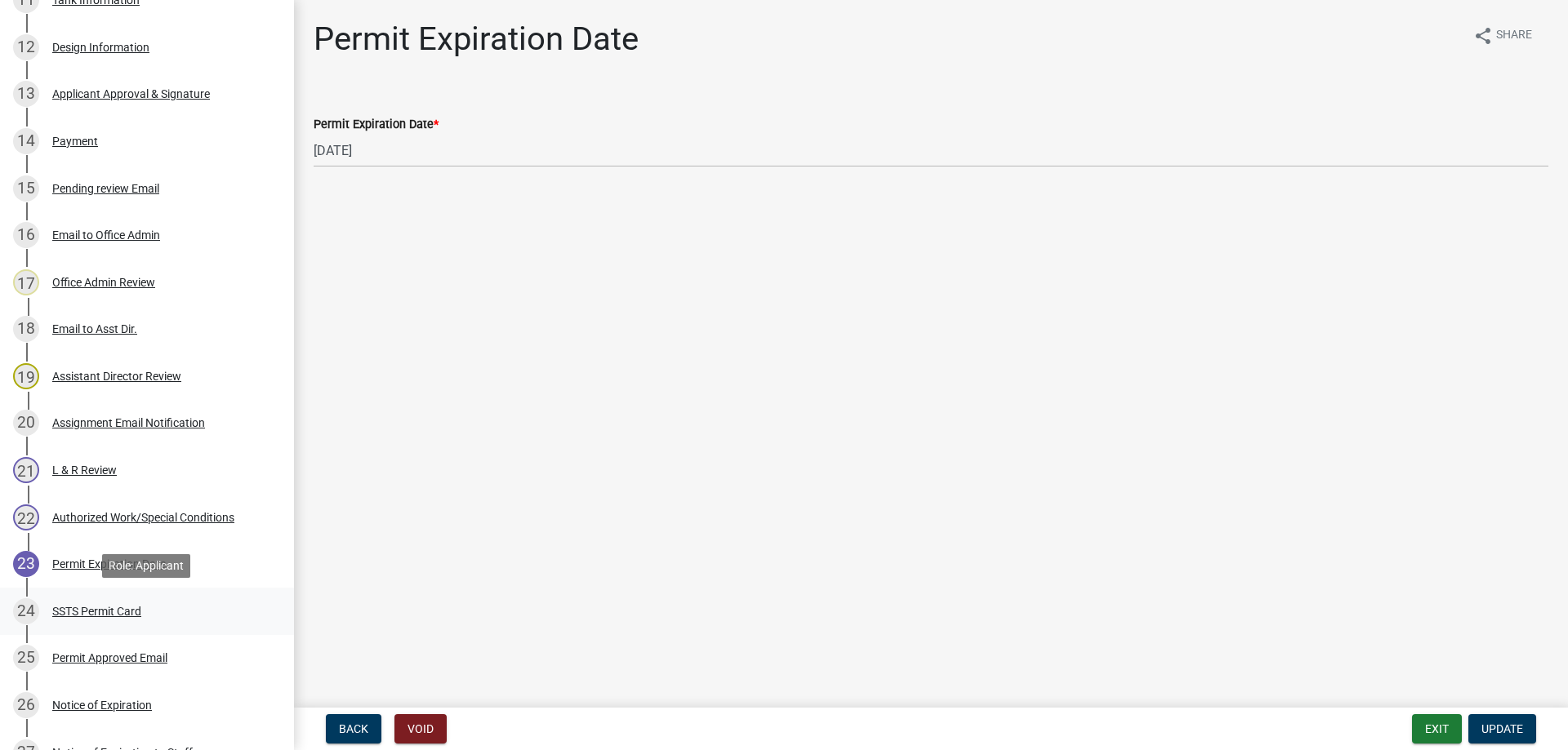
click at [89, 615] on div "SSTS Permit Card" at bounding box center [97, 612] width 89 height 11
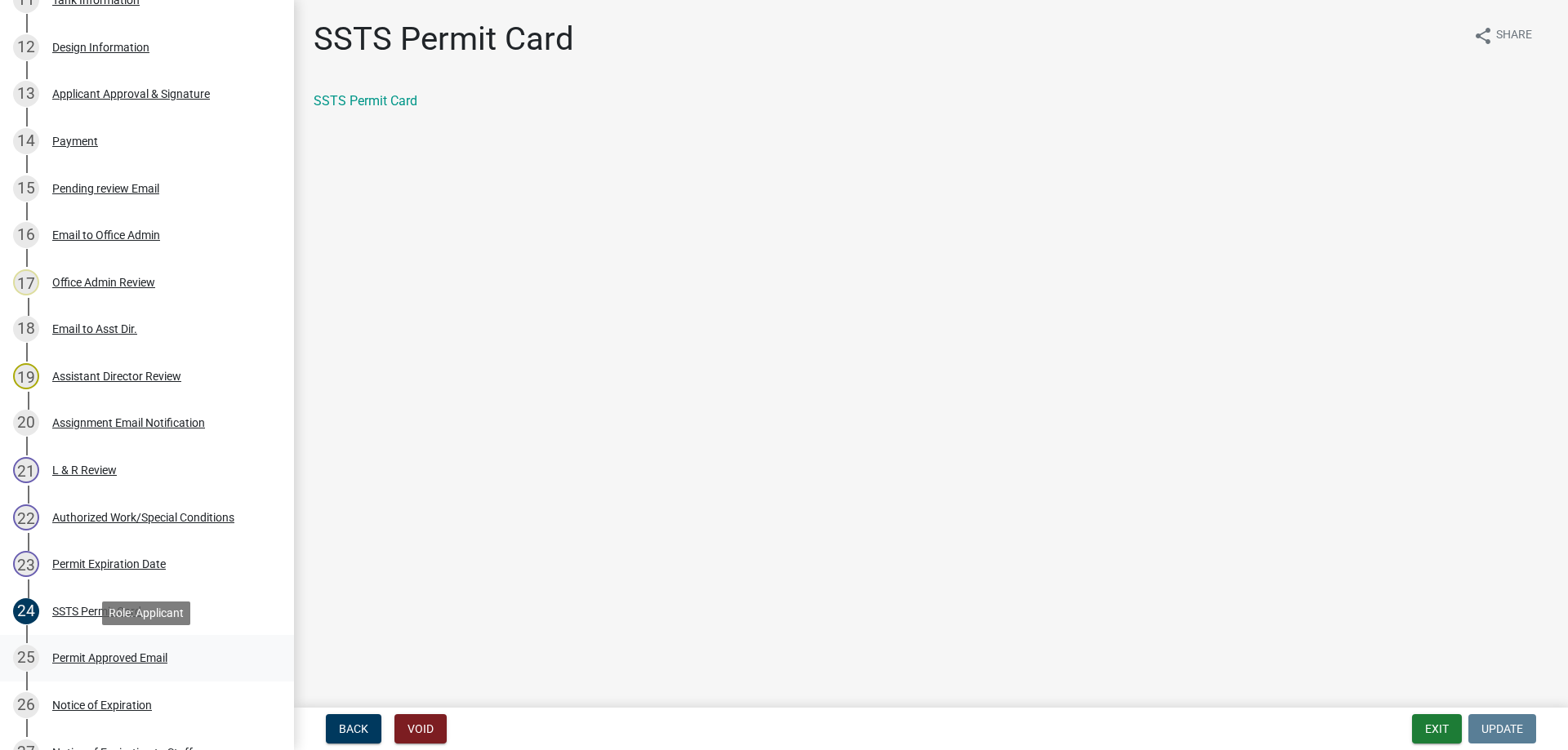
click at [98, 655] on div "Permit Approved Email" at bounding box center [109, 658] width 115 height 11
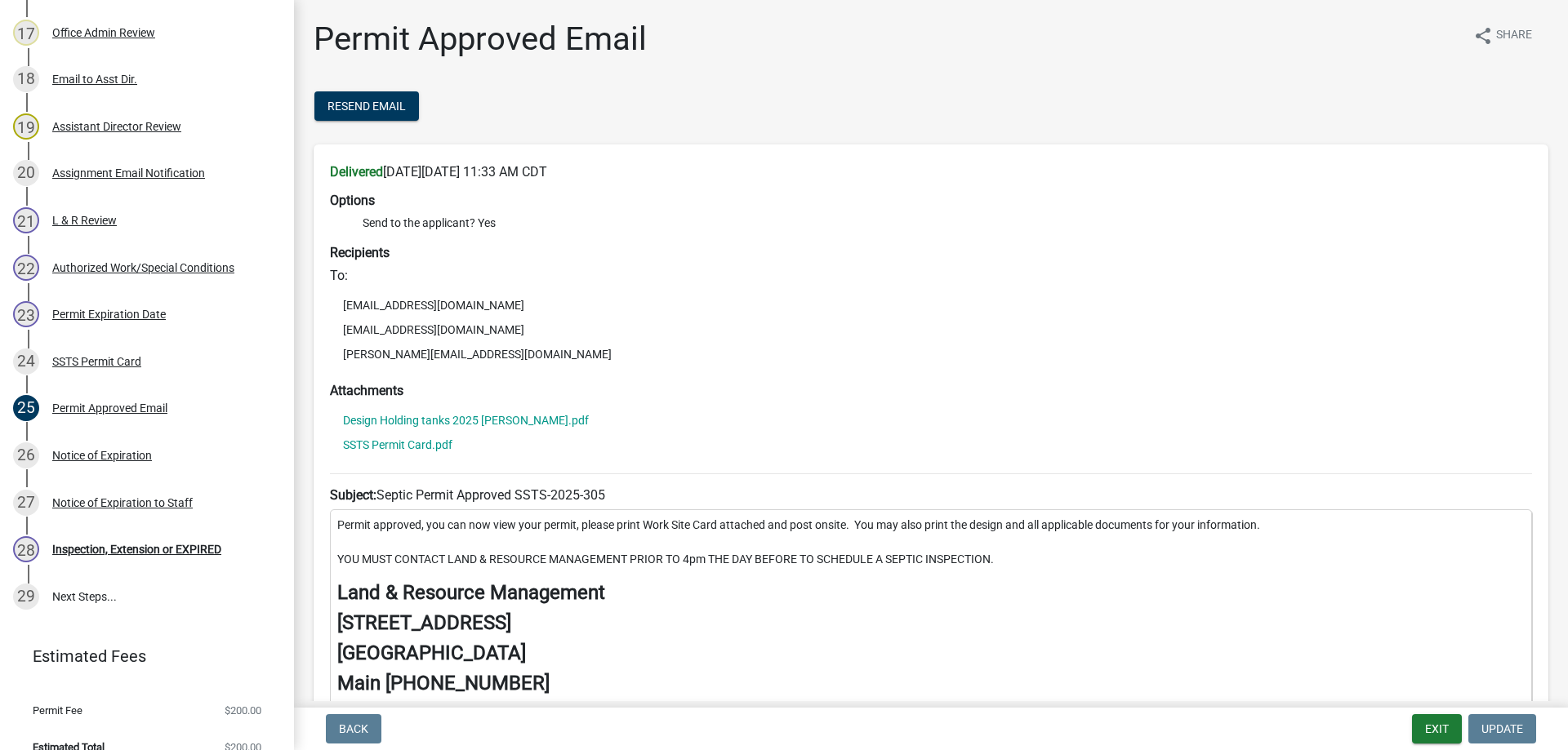
scroll to position [391, 0]
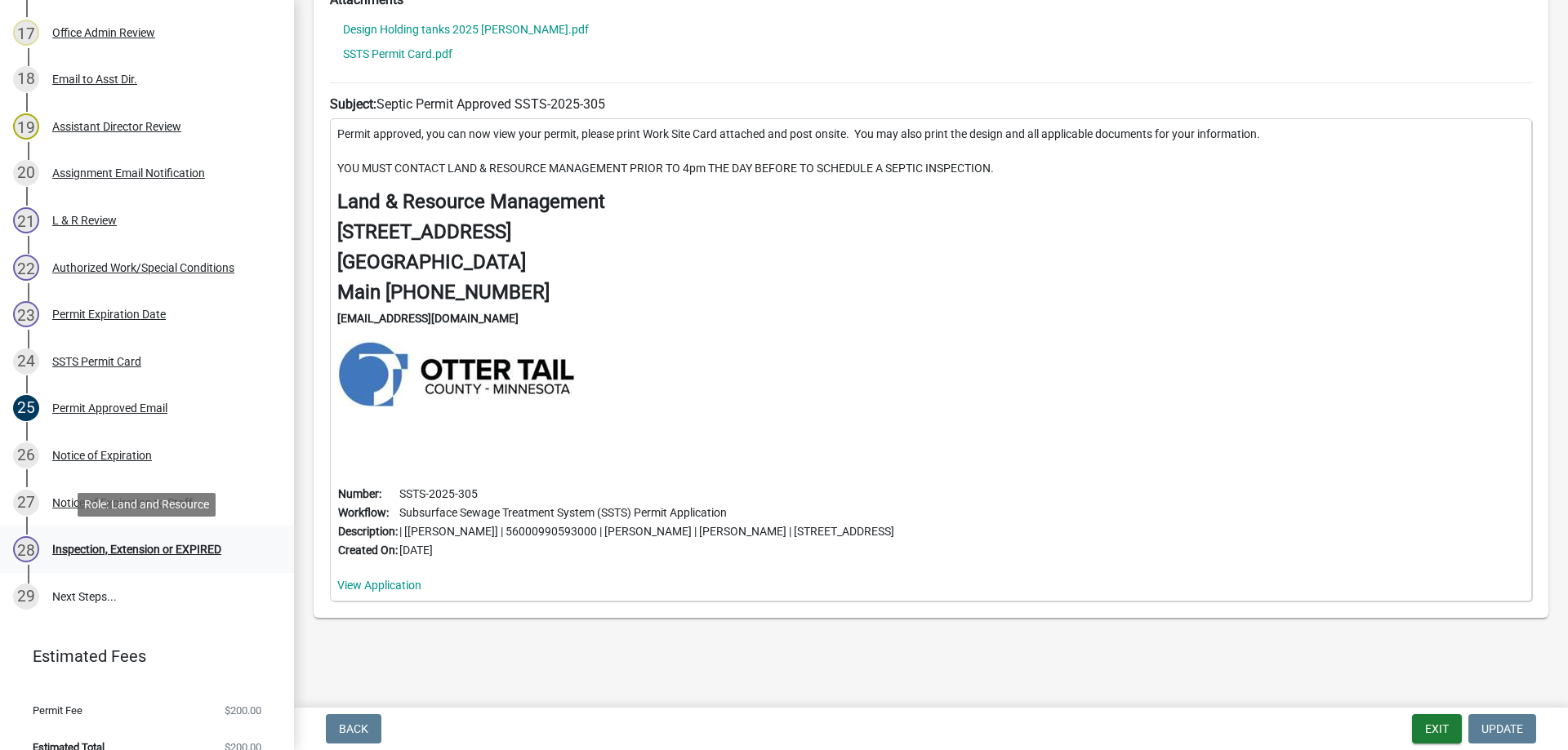
click at [138, 555] on div "Inspection, Extension or EXPIRED" at bounding box center [137, 549] width 169 height 11
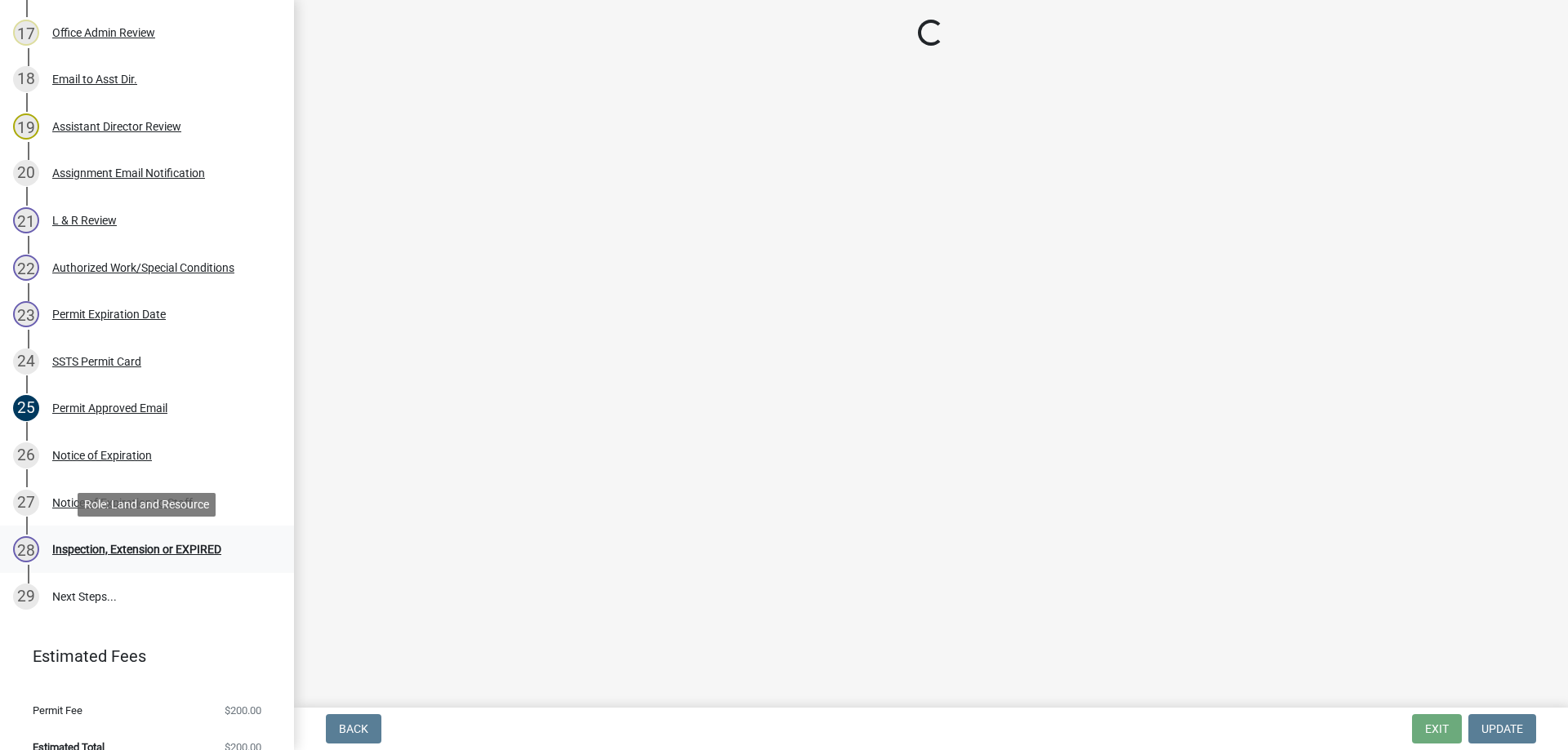
scroll to position [0, 0]
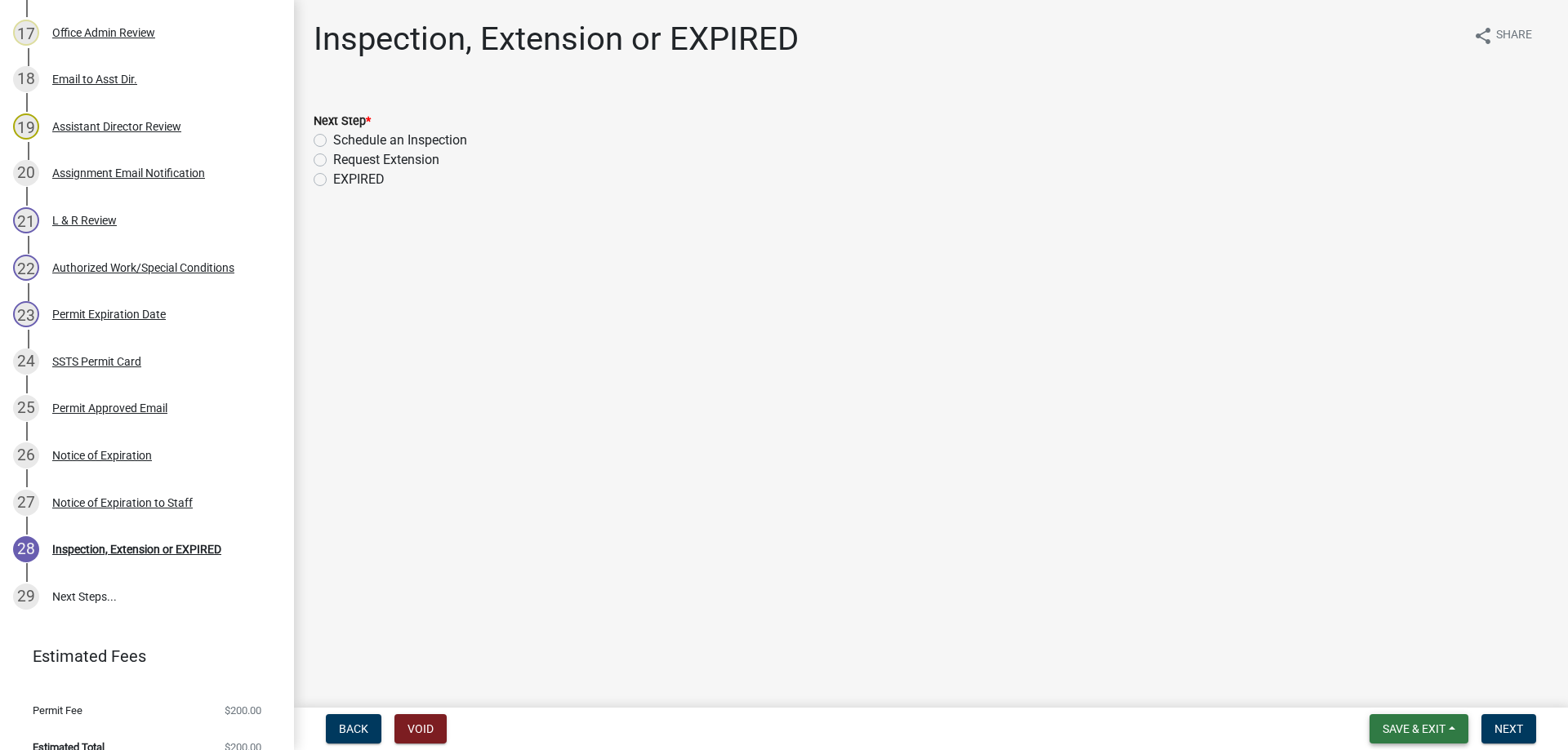
click at [1420, 724] on span "Save & Exit" at bounding box center [1414, 729] width 63 height 13
click at [1374, 691] on button "Save & Exit" at bounding box center [1403, 686] width 131 height 39
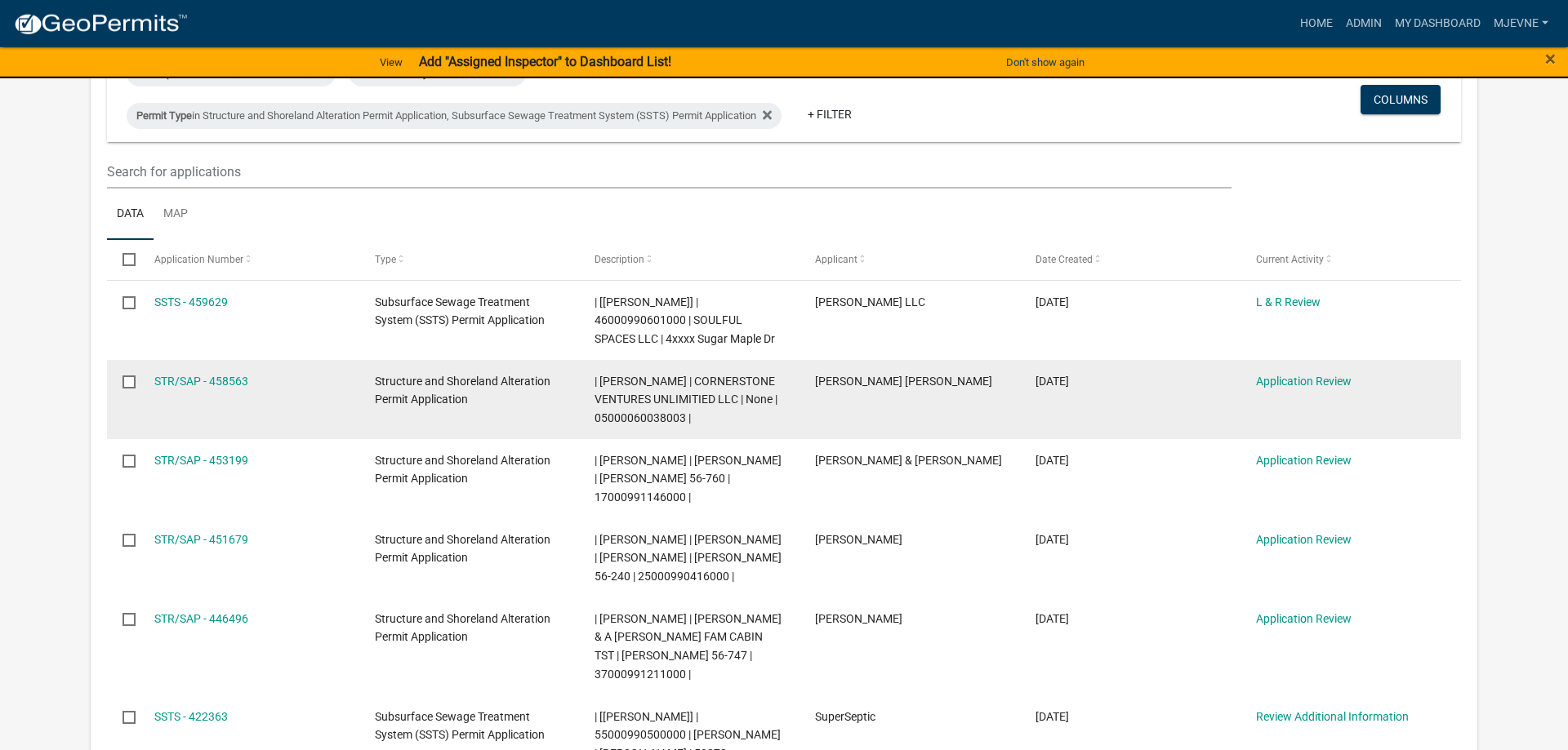
scroll to position [249, 0]
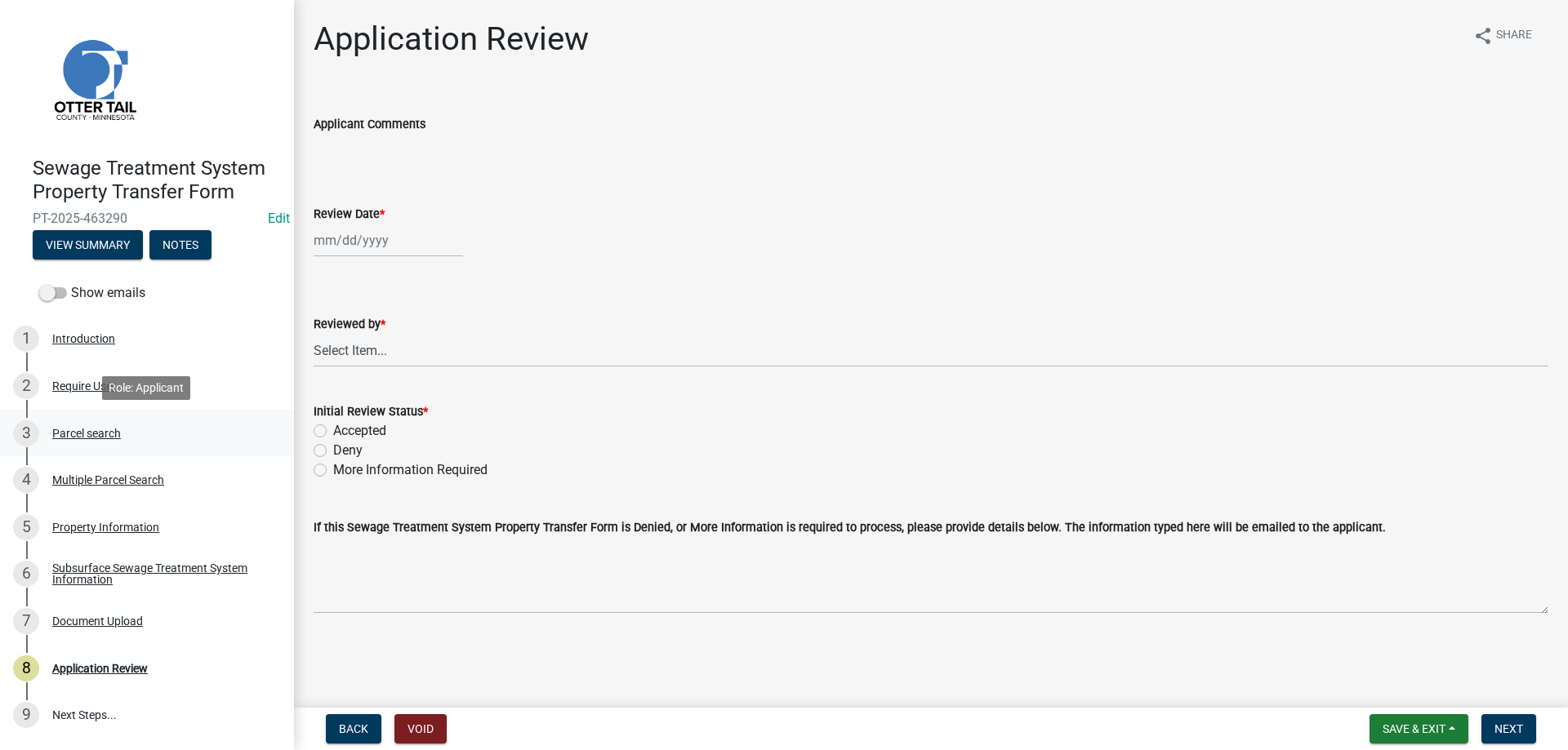
click at [84, 432] on div "Parcel search" at bounding box center [86, 433] width 68 height 11
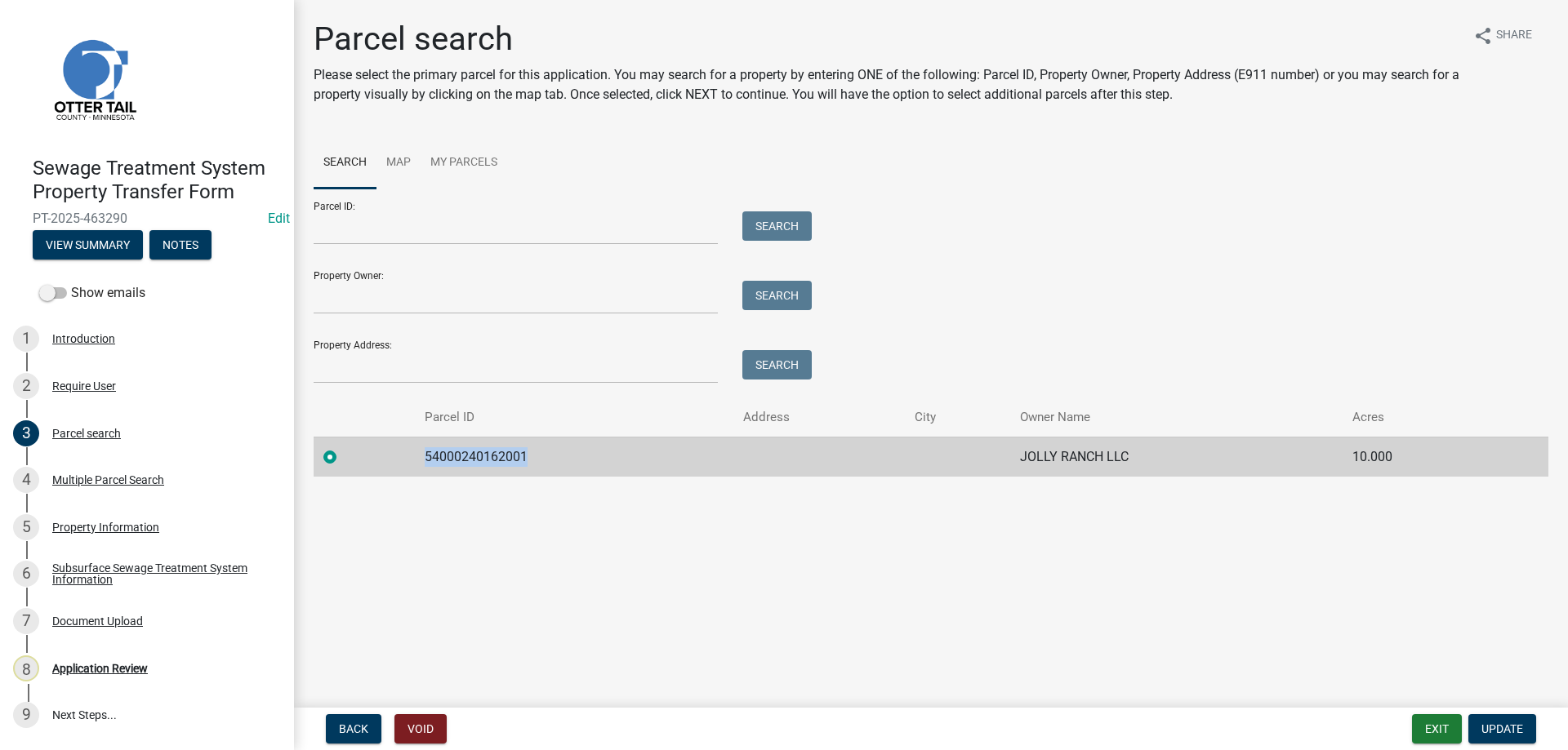
drag, startPoint x: 529, startPoint y: 455, endPoint x: 423, endPoint y: 459, distance: 106.1
click at [423, 459] on td "54000240162001" at bounding box center [573, 457] width 318 height 40
copy td "54000240162001"
click at [93, 479] on div "Multiple Parcel Search" at bounding box center [108, 480] width 112 height 11
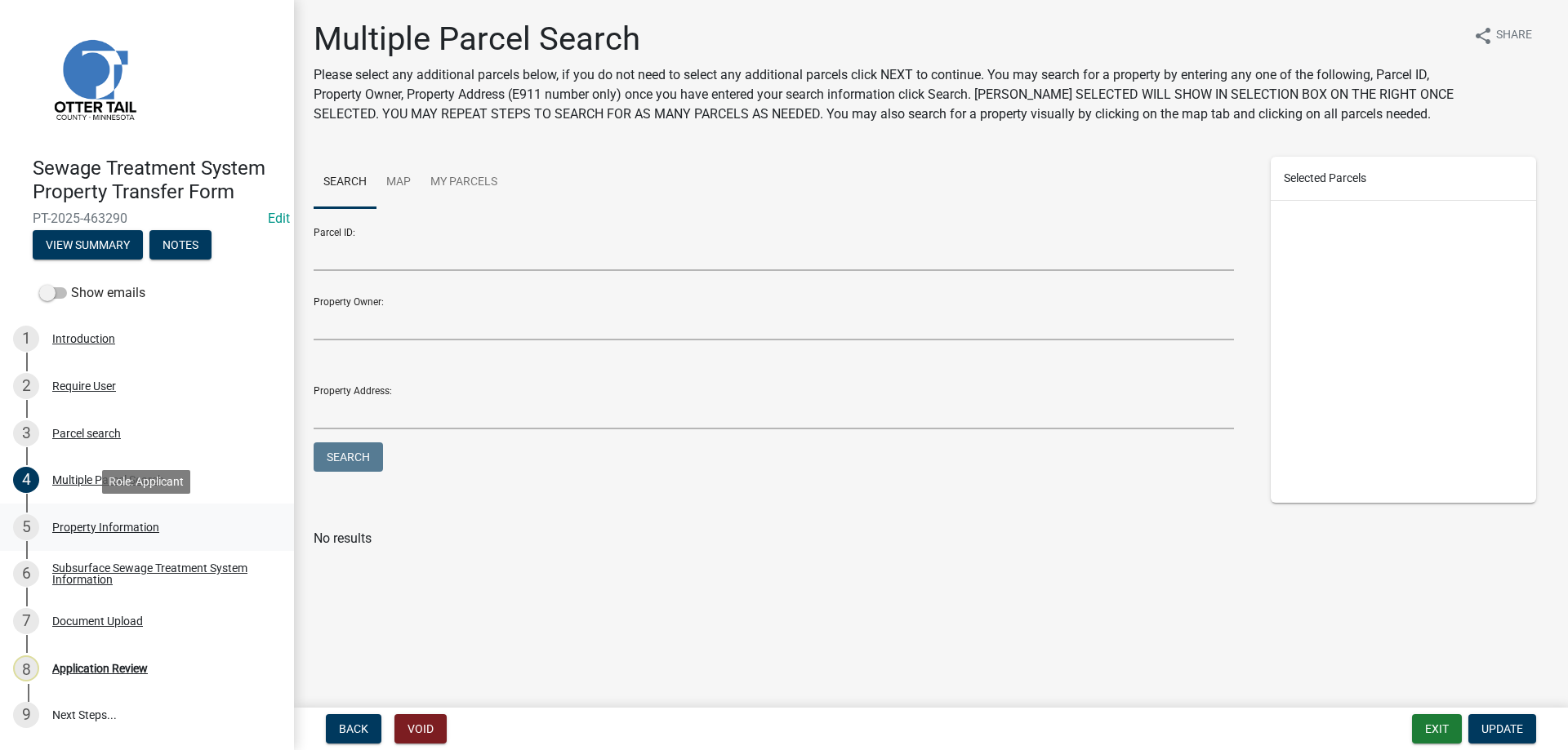
click at [80, 527] on div "Property Information" at bounding box center [105, 527] width 107 height 11
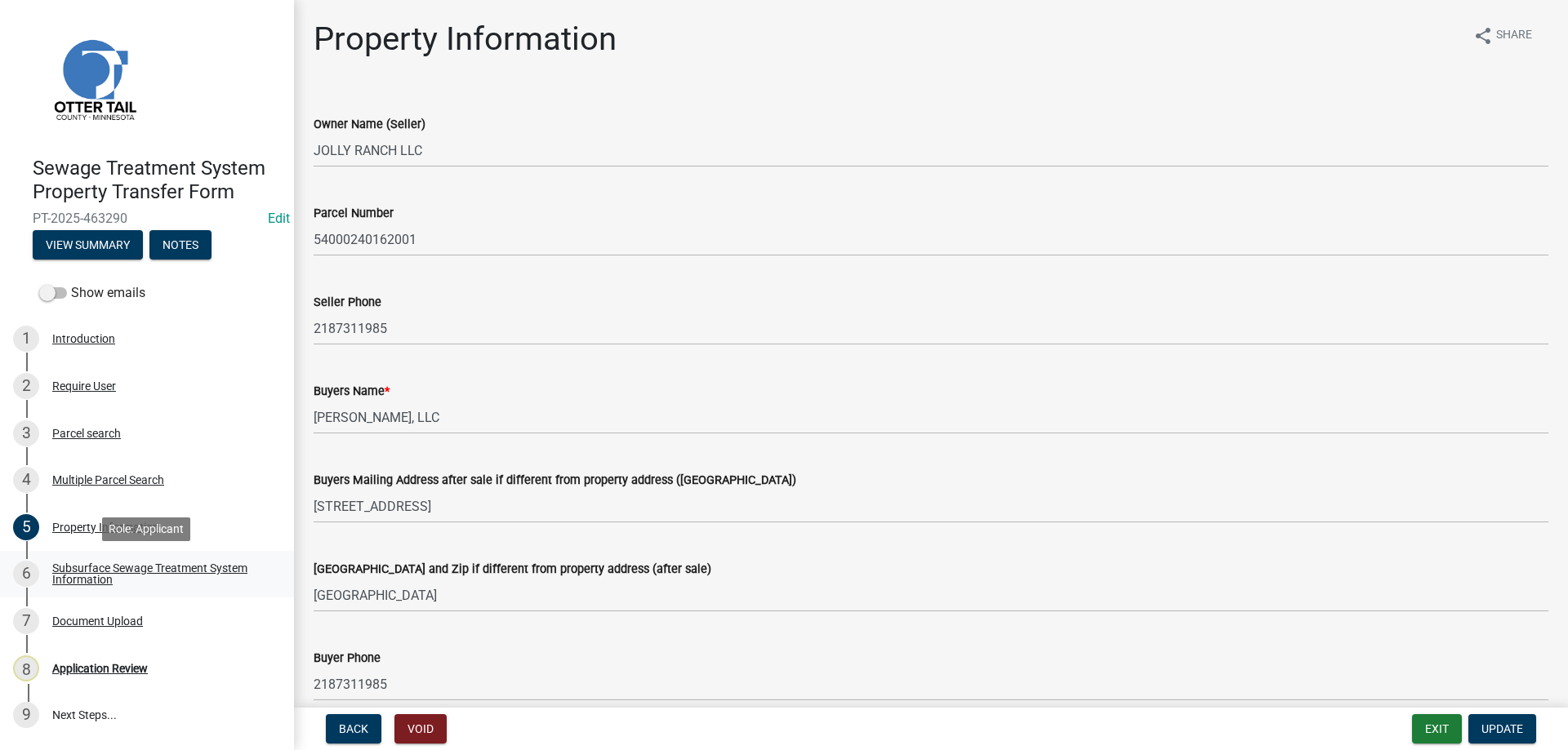
click at [91, 572] on div "Subsurface Sewage Treatment System Information" at bounding box center [159, 574] width 215 height 23
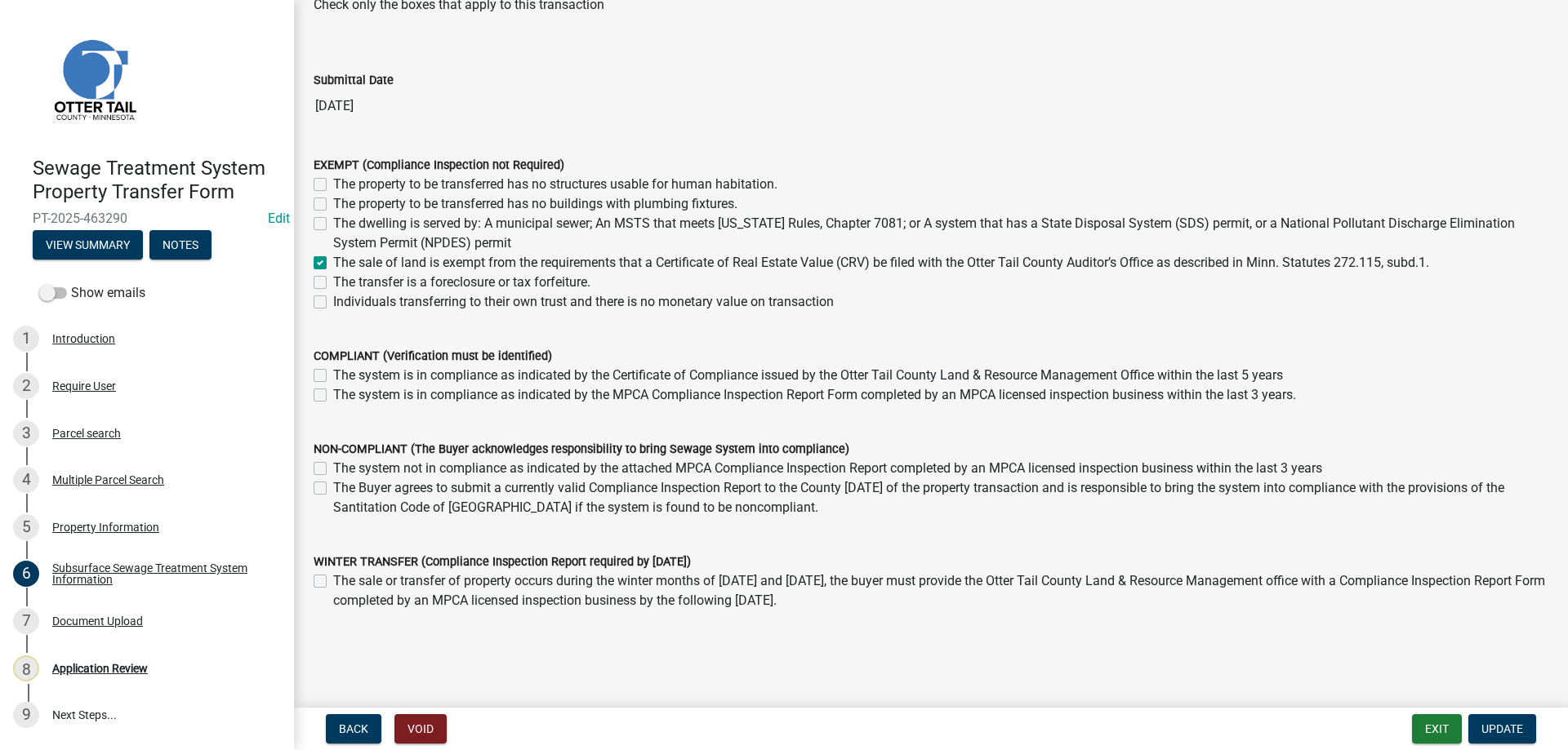
scroll to position [110, 0]
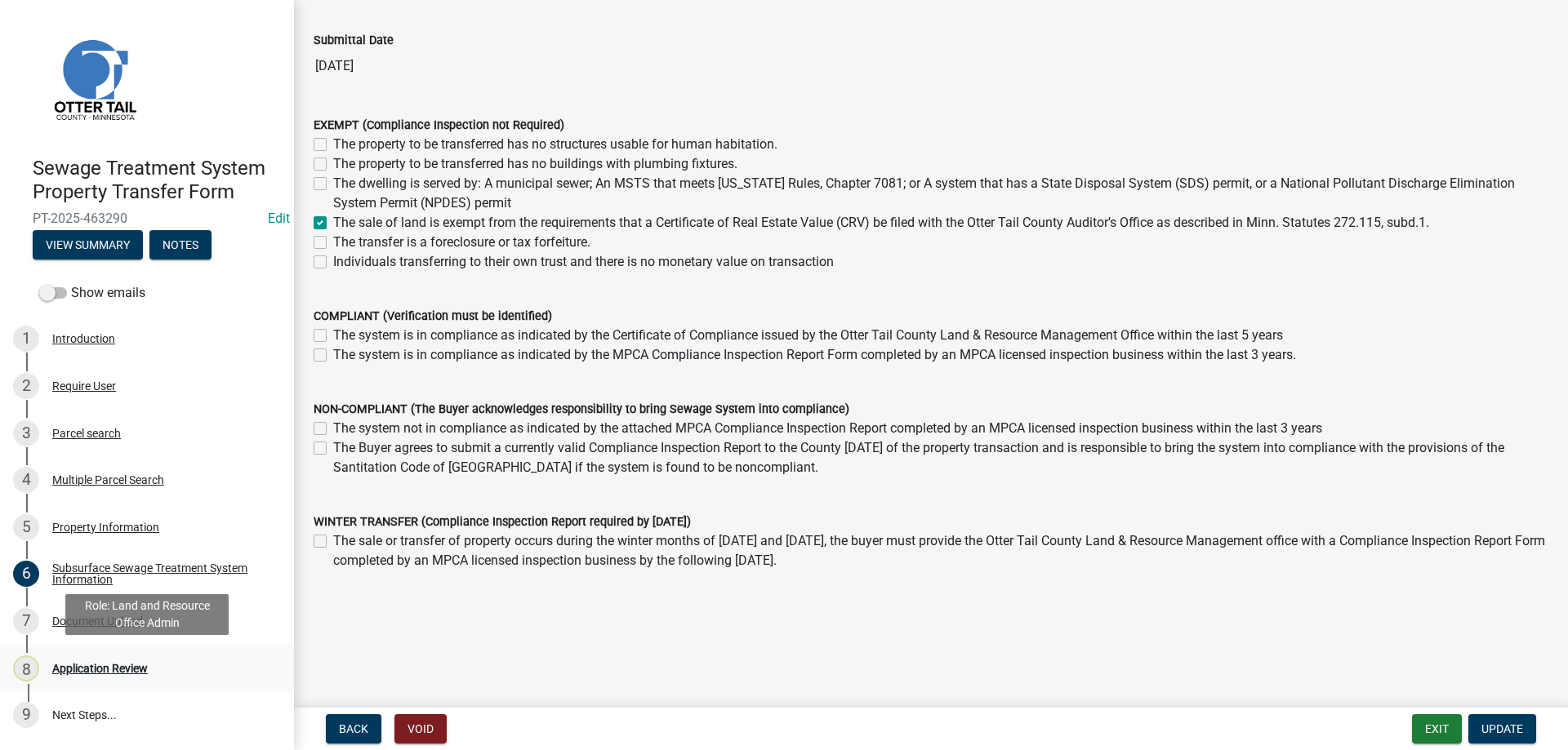
click at [84, 667] on div "Application Review" at bounding box center [100, 668] width 96 height 11
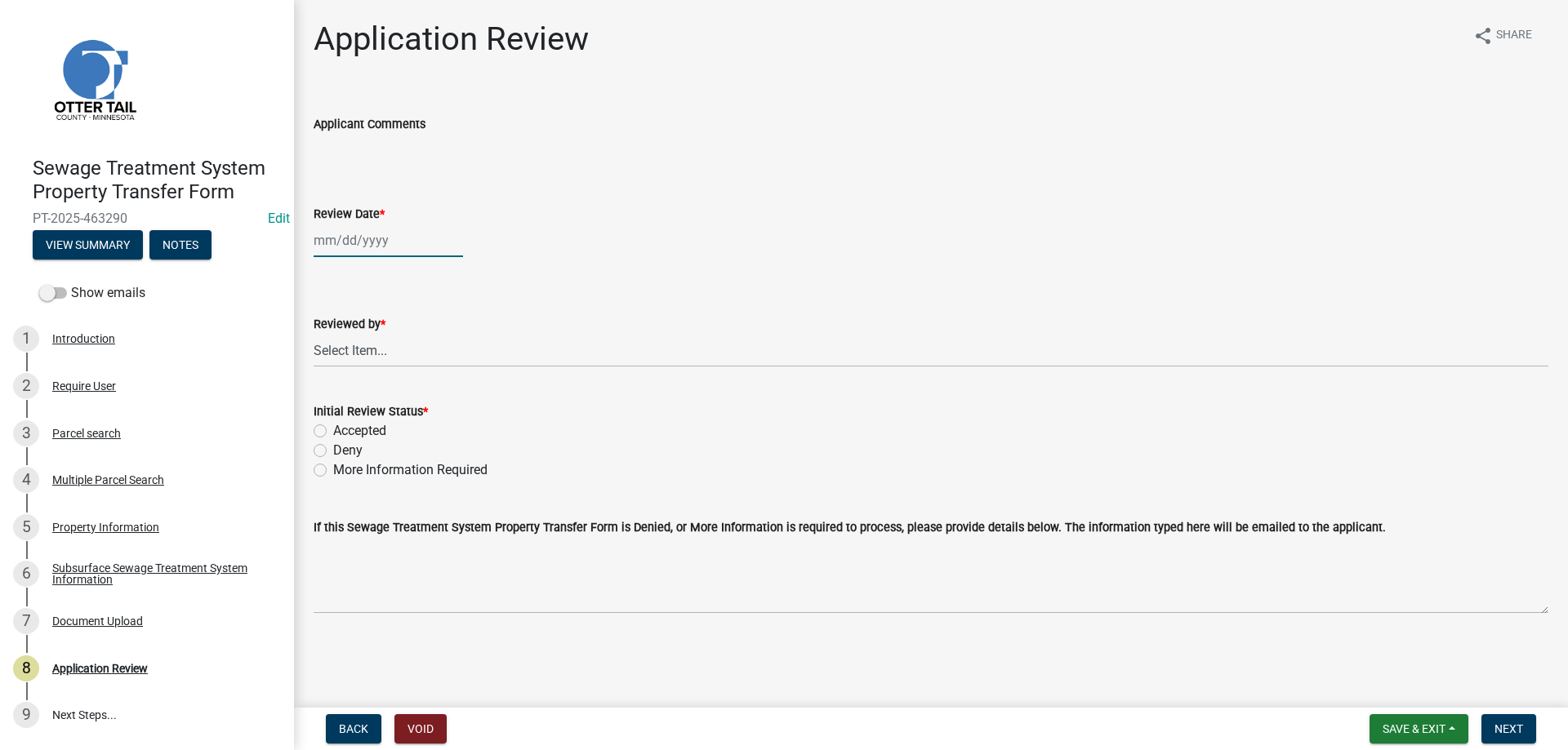
click at [343, 245] on input "Review Date *" at bounding box center [389, 240] width 150 height 33
select select "8"
select select "2025"
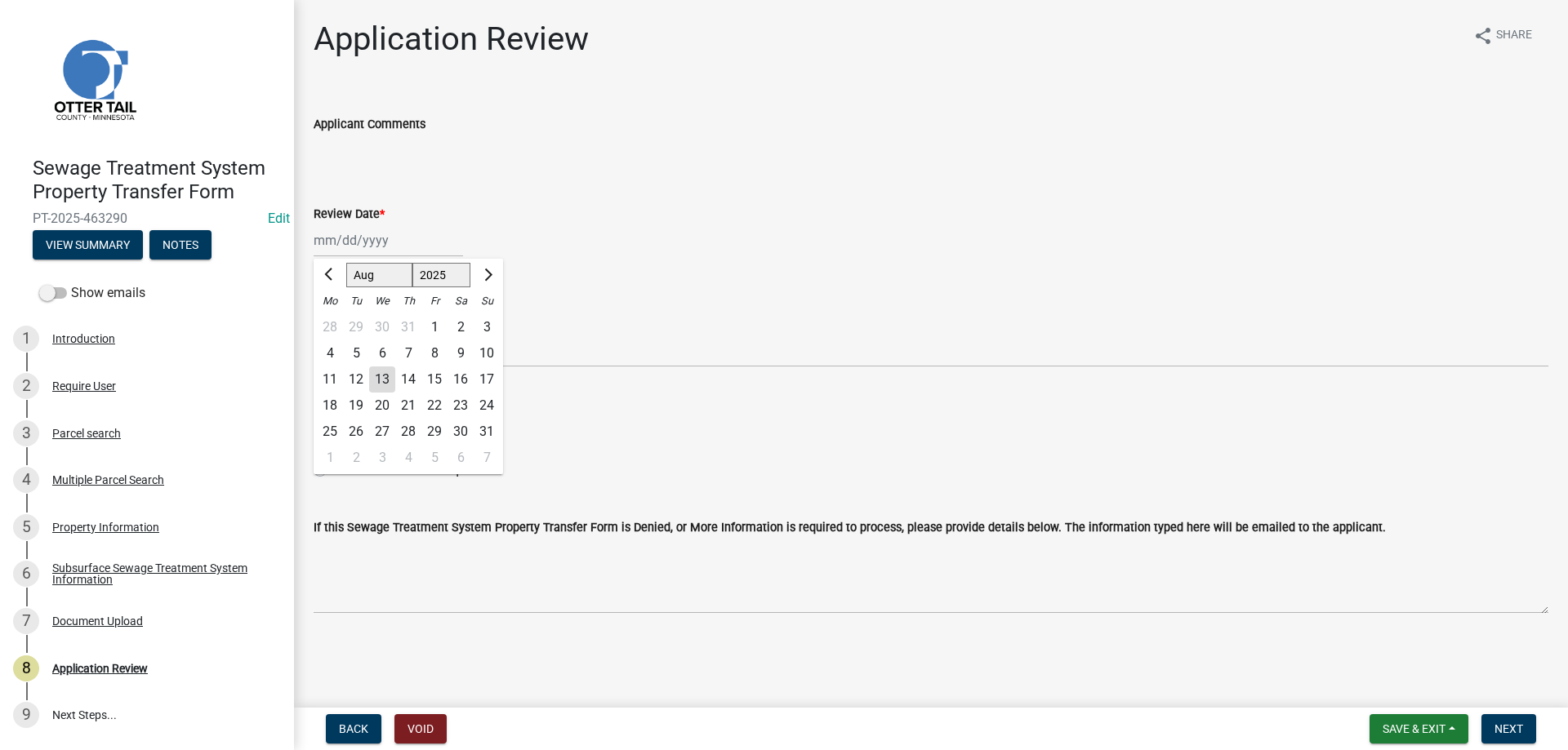
click at [384, 379] on div "13" at bounding box center [382, 380] width 27 height 27
type input "[DATE]"
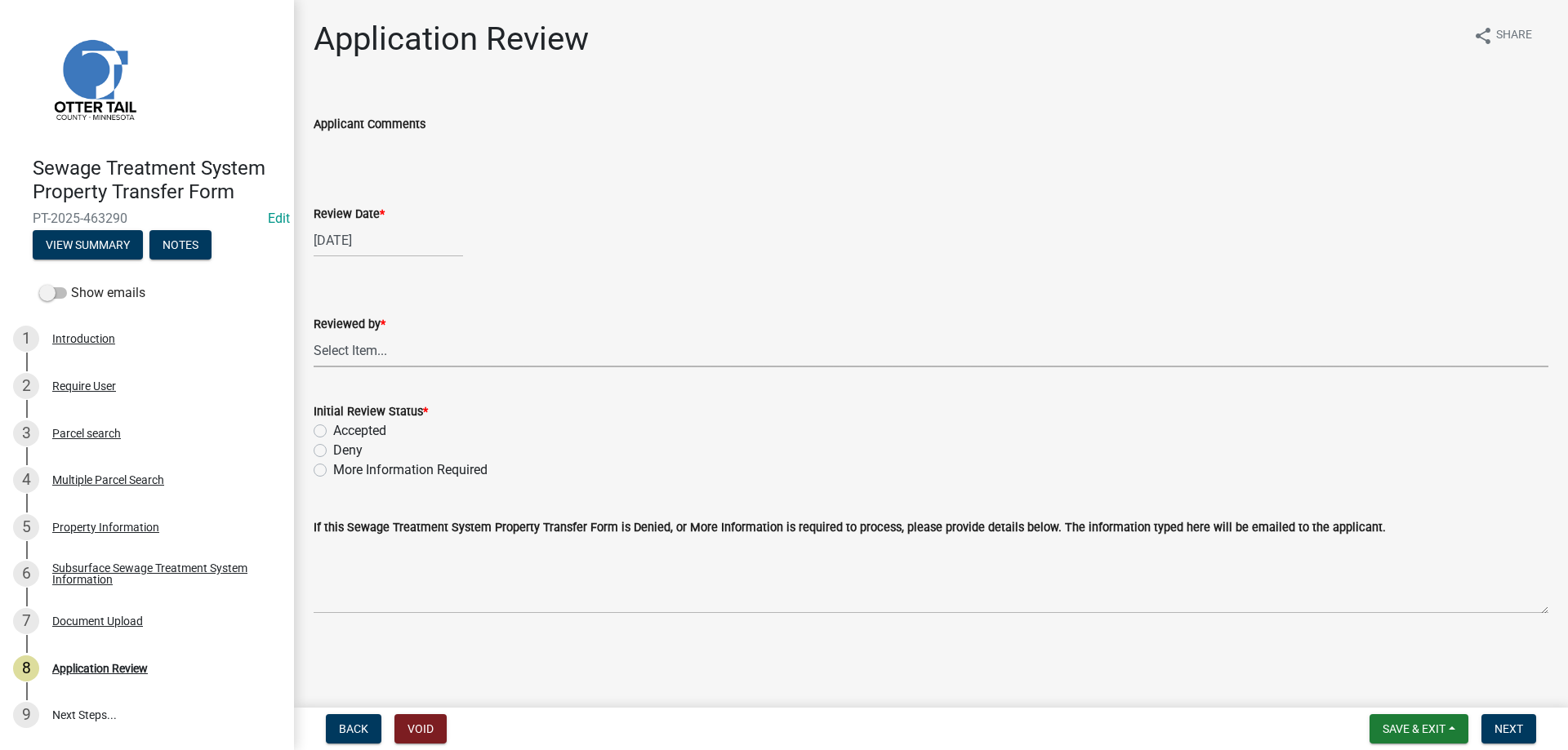
click at [314, 334] on select "Select Item... Alexis Newark Amy Busko Andrea Perales Brittany Tollefson Christ…" at bounding box center [932, 350] width 1235 height 33
click option "[PERSON_NAME]" at bounding box center [0, 0] width 0 height 0
select select "b4c12476-3918-4c31-b34d-126d47b866fd"
click at [333, 432] on label "Accepted" at bounding box center [360, 430] width 53 height 20
click at [333, 431] on input "Accepted" at bounding box center [338, 426] width 10 height 10
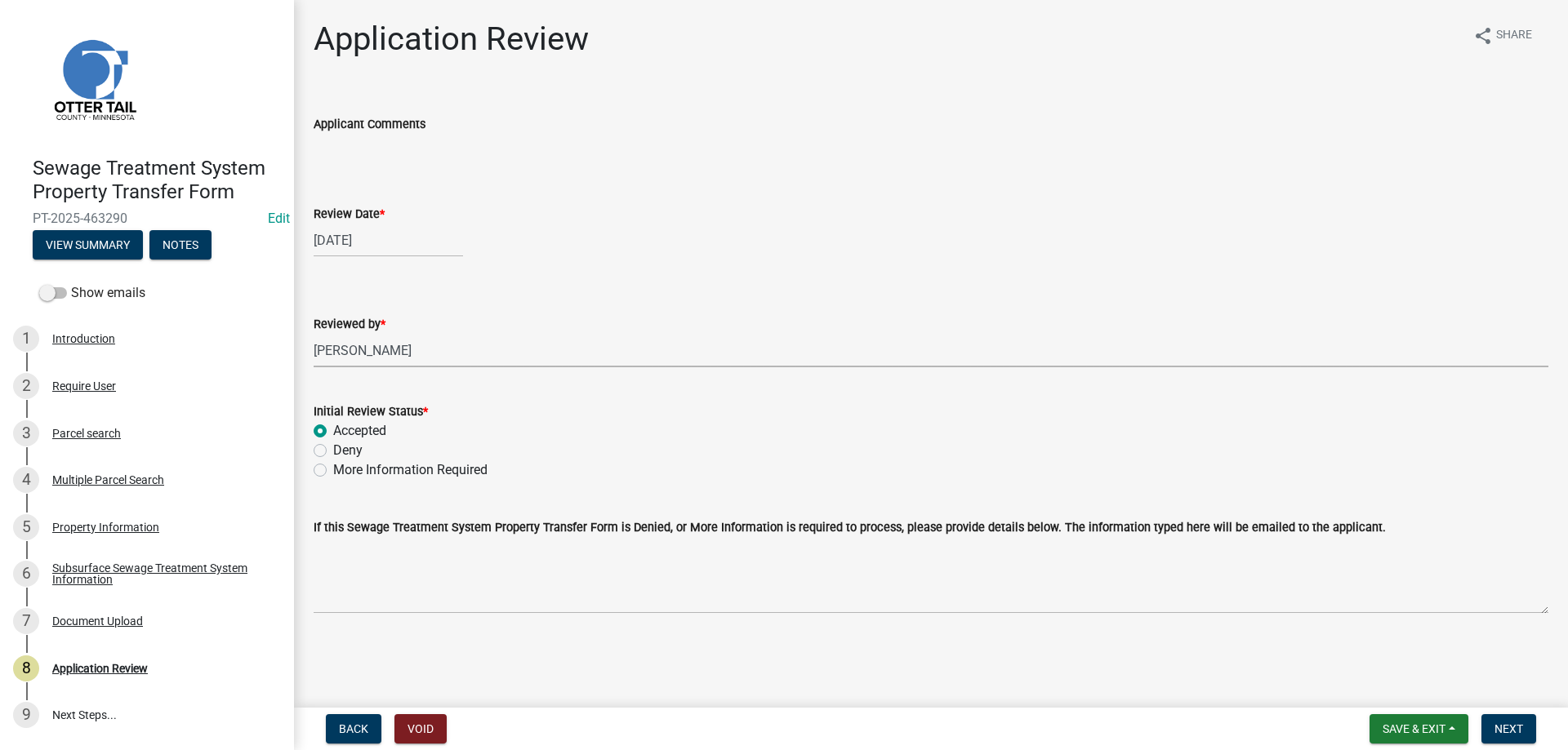
radio input "true"
click at [1507, 731] on span "Next" at bounding box center [1509, 729] width 28 height 13
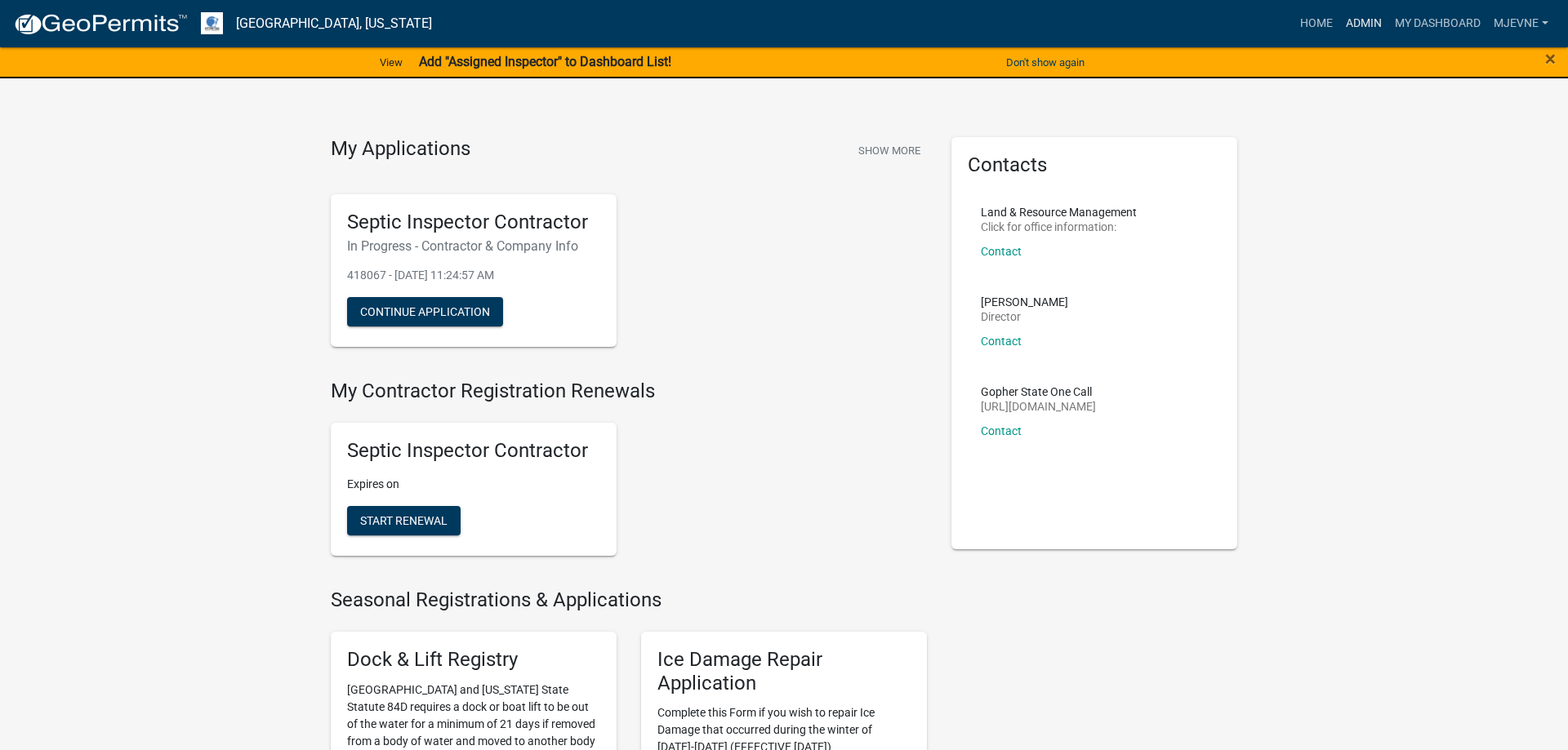
click at [1367, 21] on link "Admin" at bounding box center [1364, 24] width 49 height 31
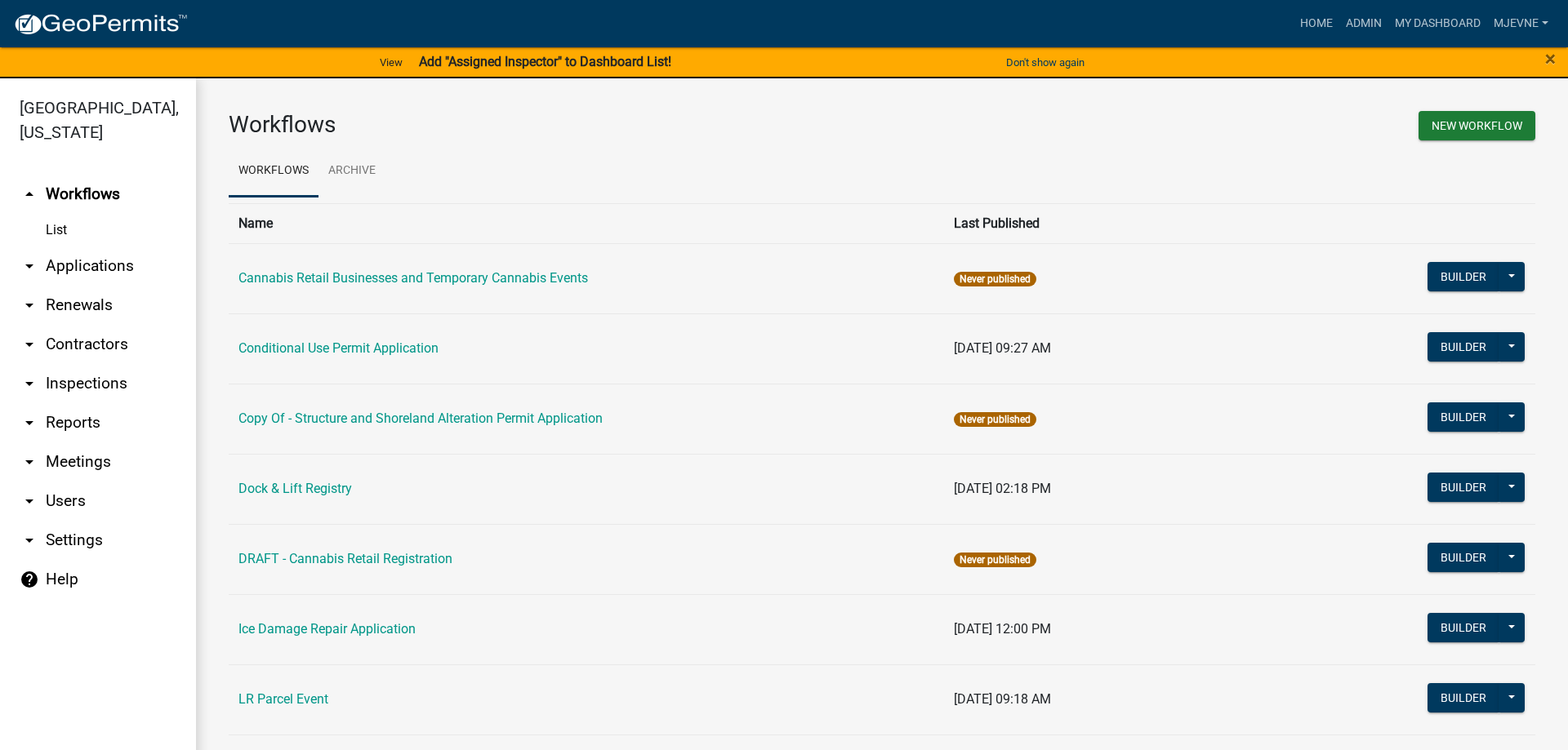
click at [87, 264] on link "arrow_drop_down Applications" at bounding box center [98, 265] width 196 height 39
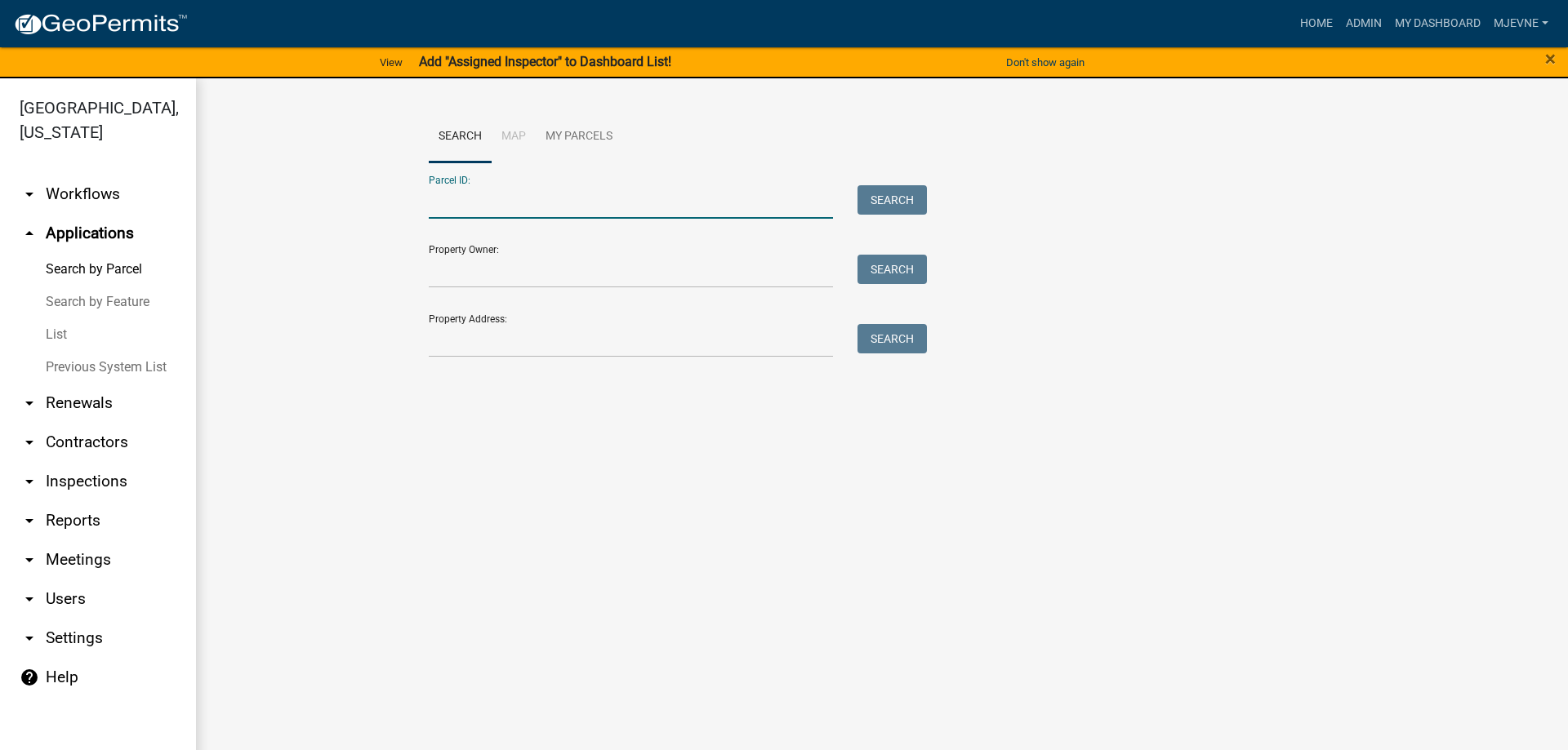
paste input "56000990593000"
type input "56000990593000"
click at [891, 209] on button "Search" at bounding box center [892, 199] width 69 height 29
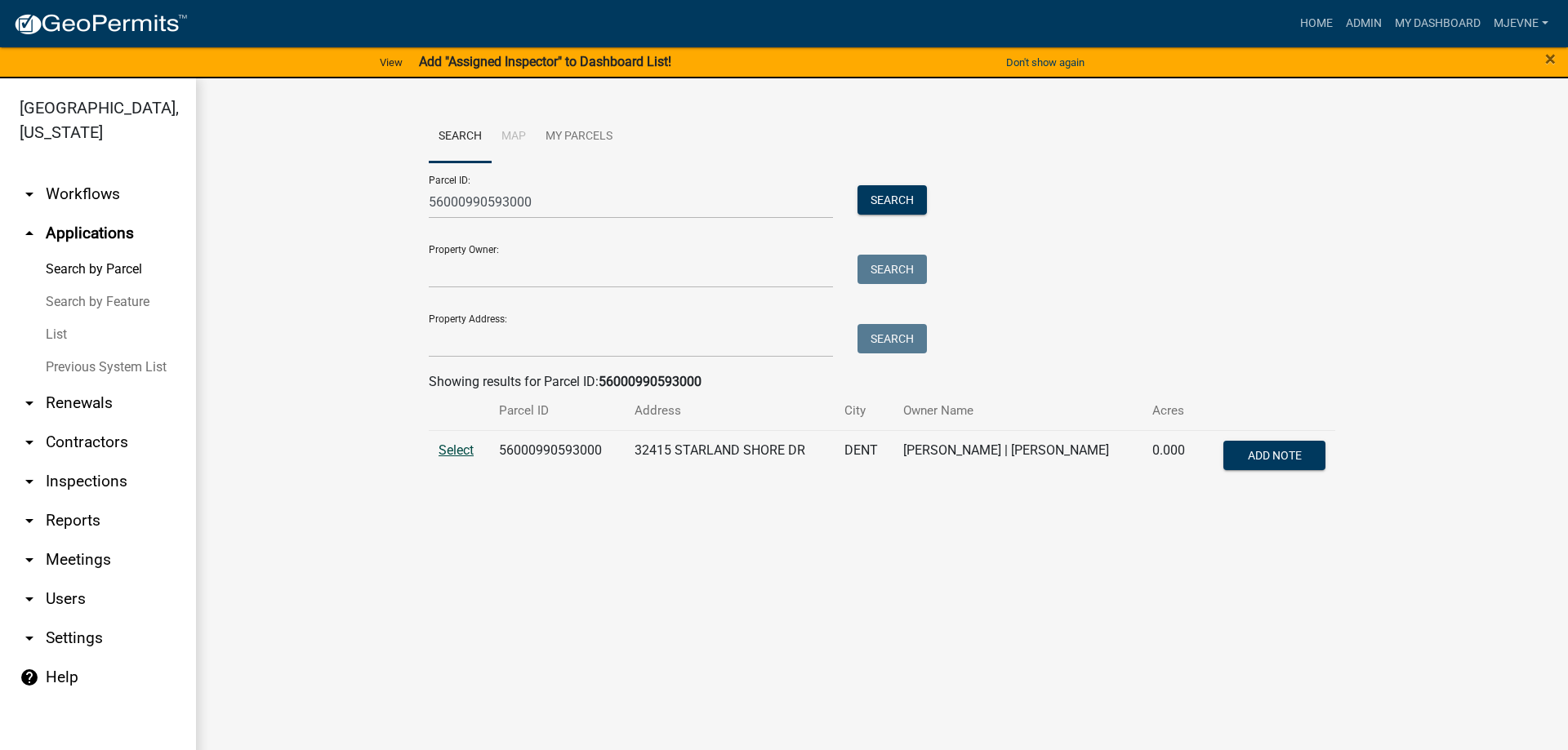
click at [453, 452] on span "Select" at bounding box center [455, 450] width 35 height 15
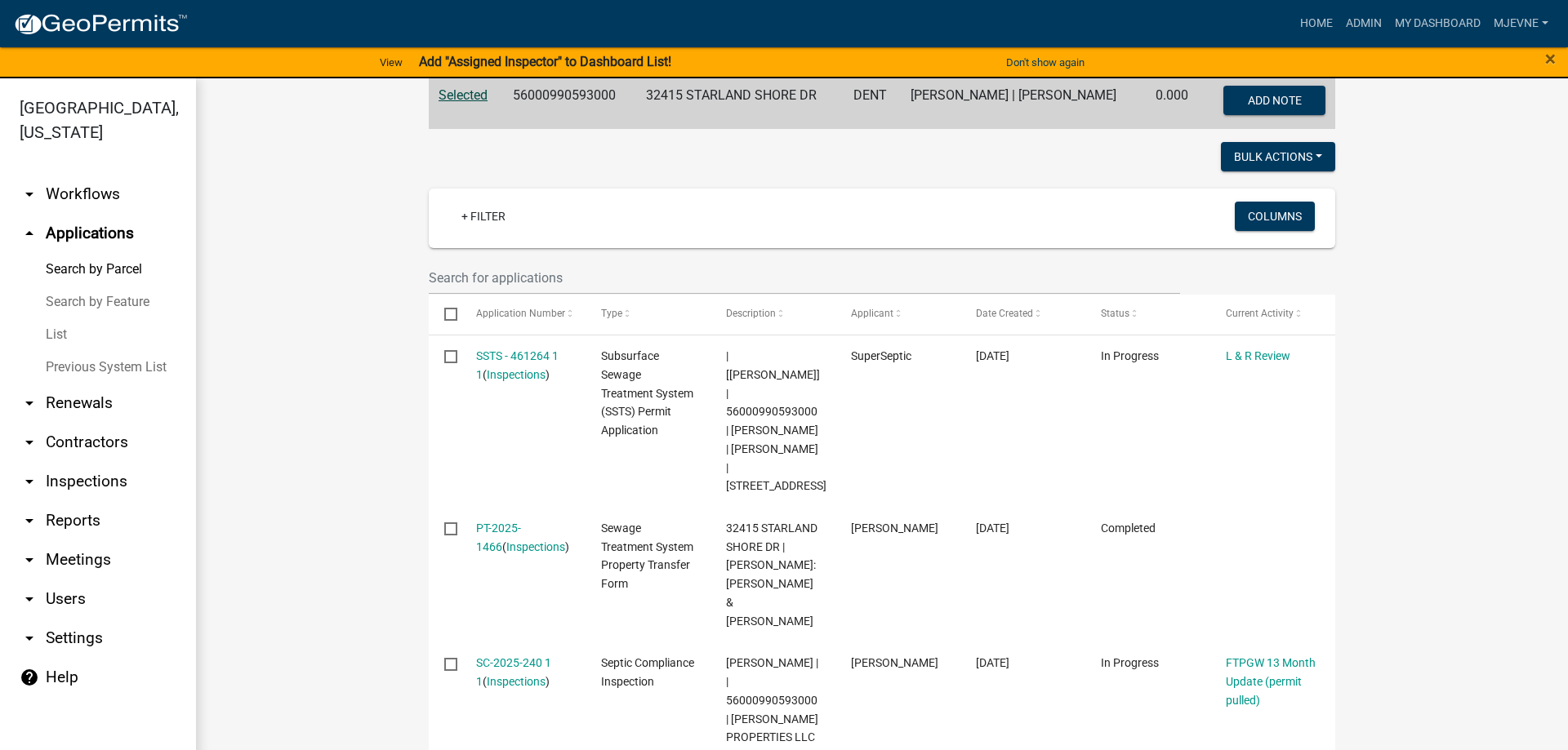
scroll to position [373, 0]
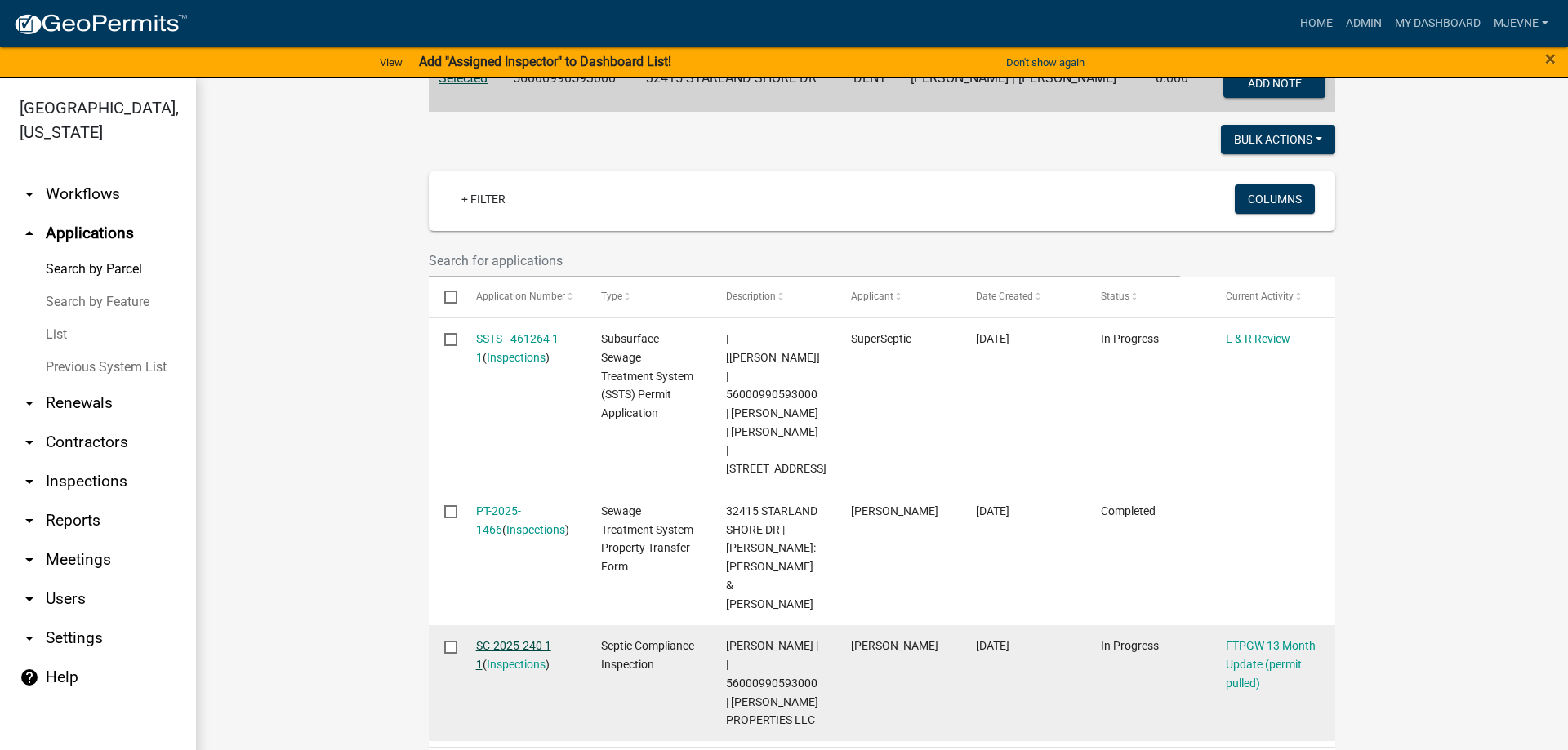
click at [510, 639] on link "SC-2025-240 1 1" at bounding box center [513, 655] width 75 height 32
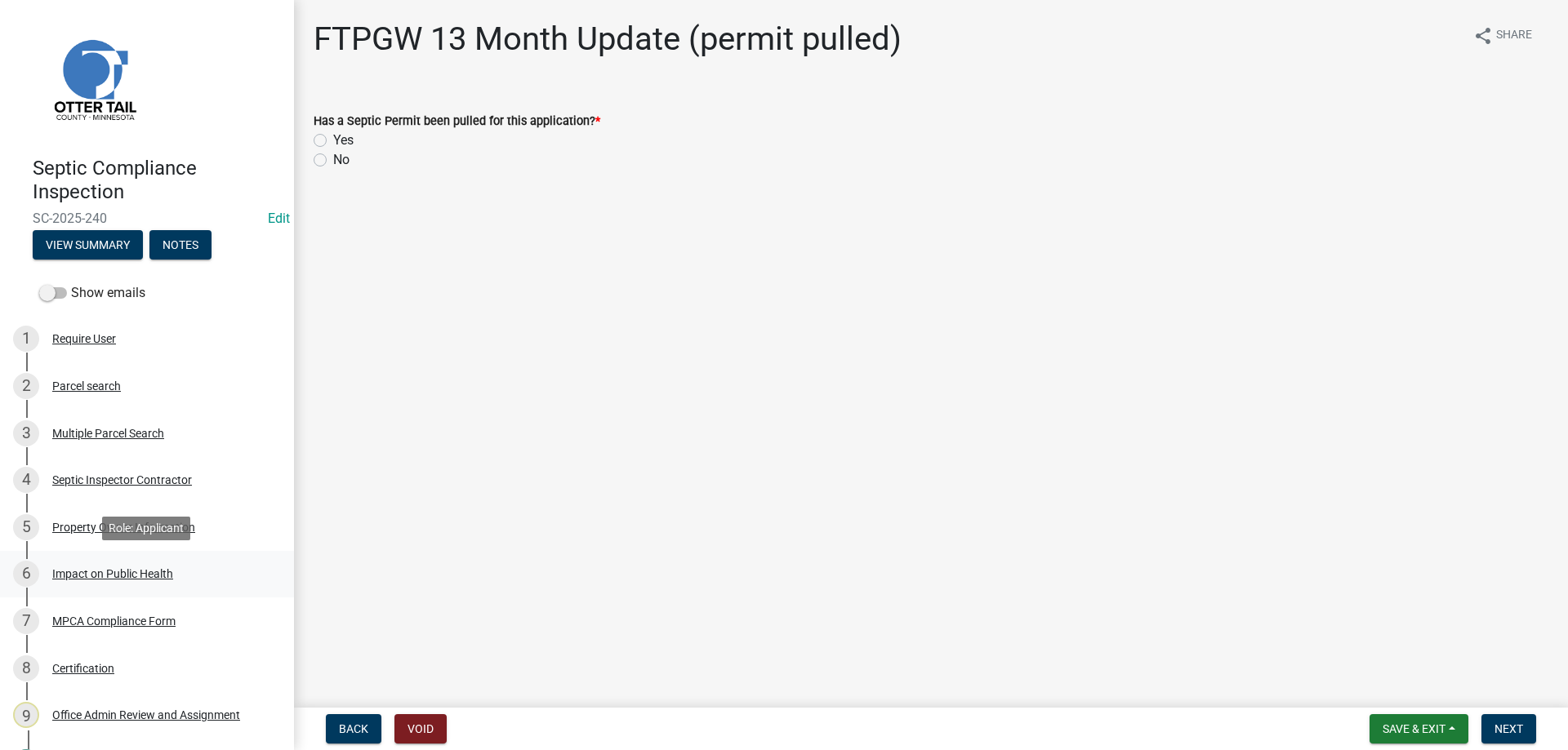
scroll to position [83, 0]
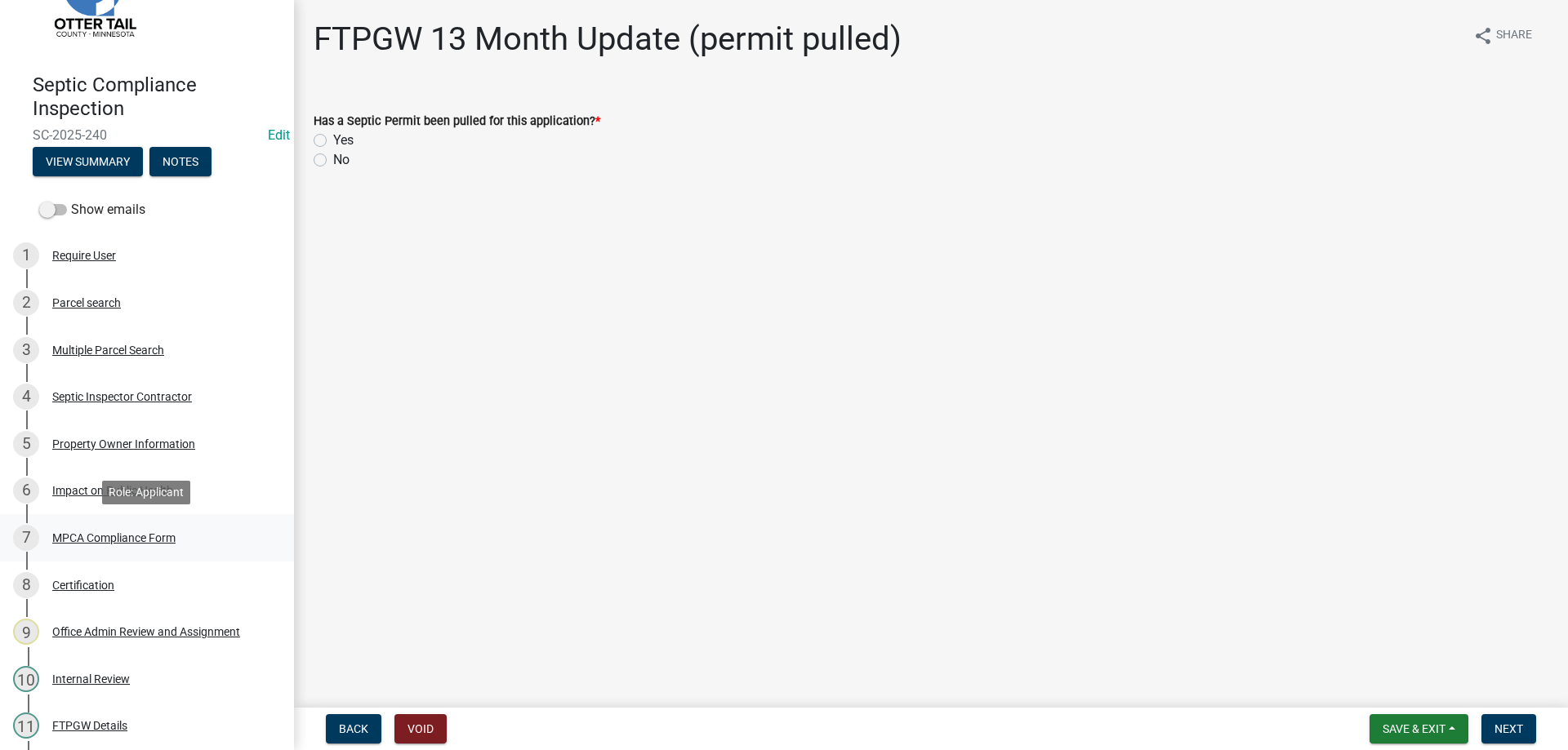
click at [111, 541] on div "MPCA Compliance Form" at bounding box center [114, 538] width 123 height 11
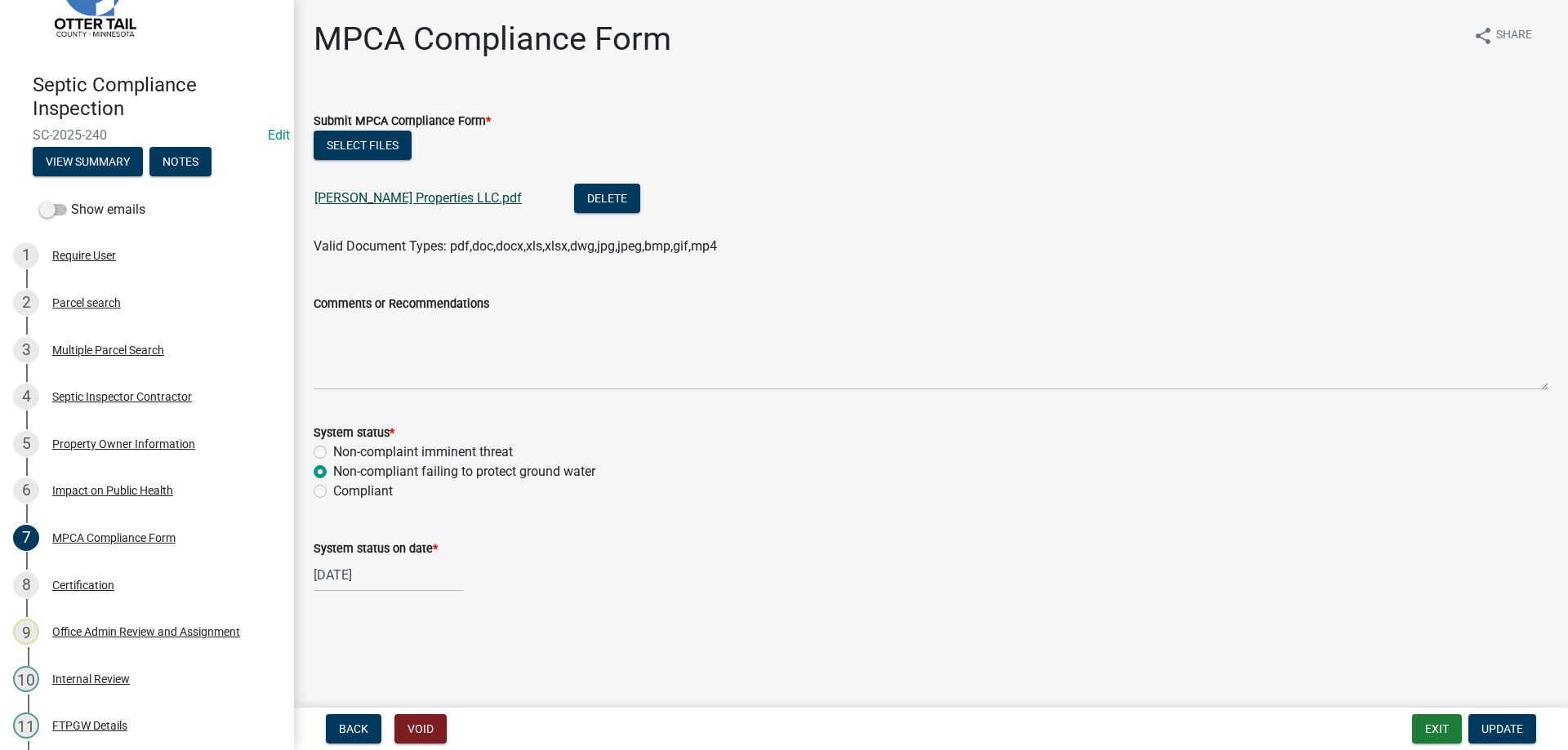
click at [409, 199] on link "Rasmussen Properties LLC.pdf" at bounding box center [418, 198] width 208 height 15
click at [1433, 728] on button "Exit" at bounding box center [1437, 728] width 50 height 29
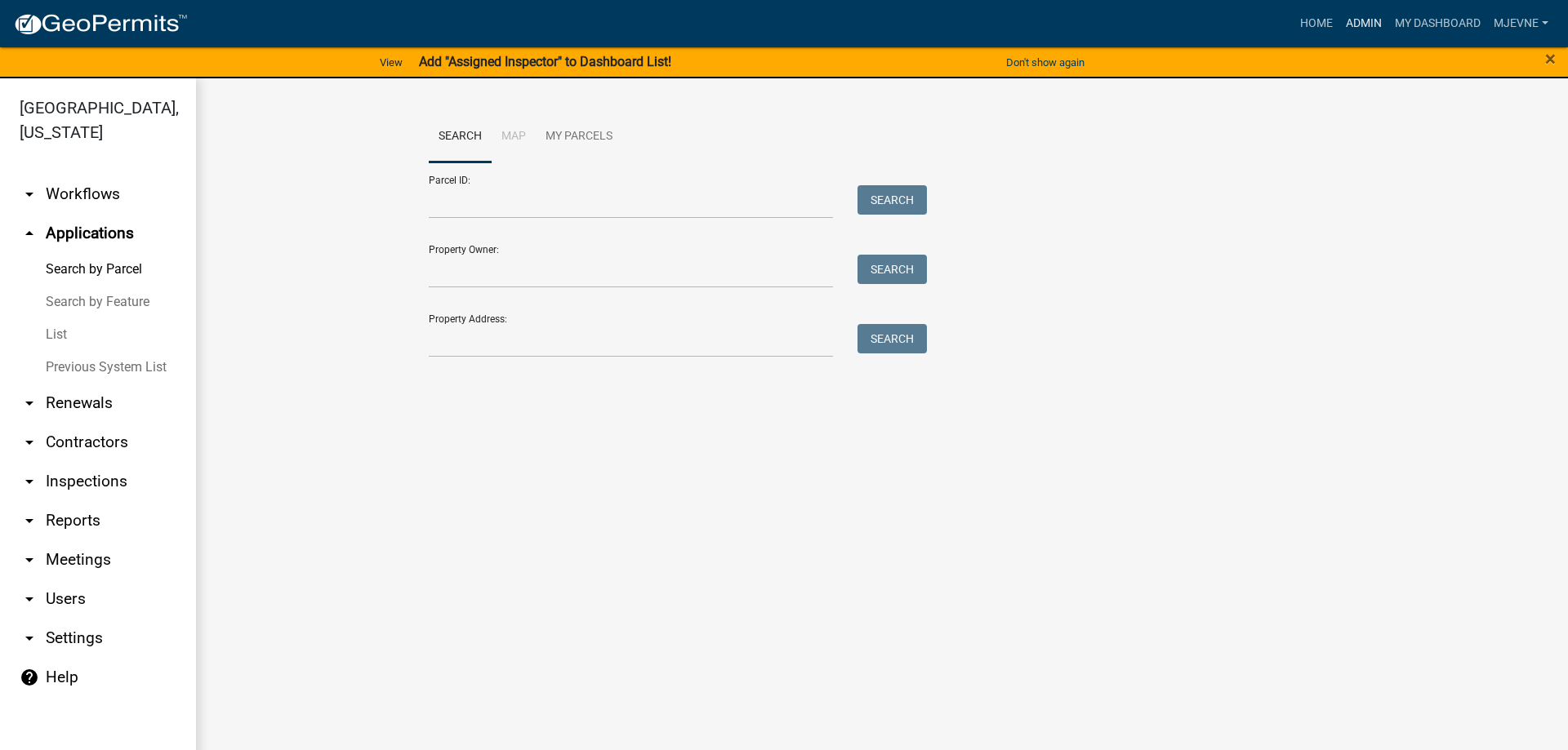
click at [1363, 25] on link "Admin" at bounding box center [1364, 24] width 49 height 31
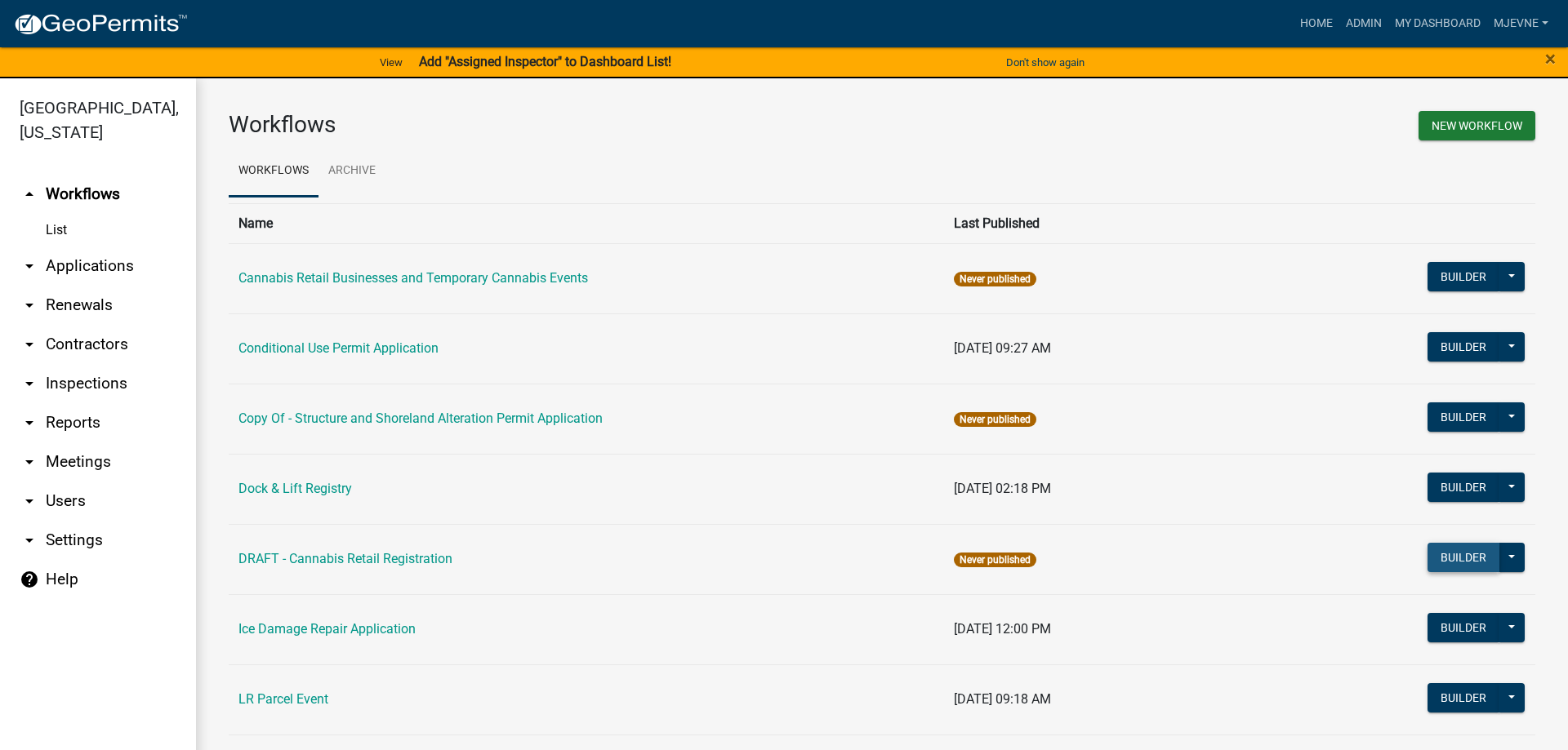
click at [1470, 558] on button "Builder" at bounding box center [1464, 558] width 72 height 29
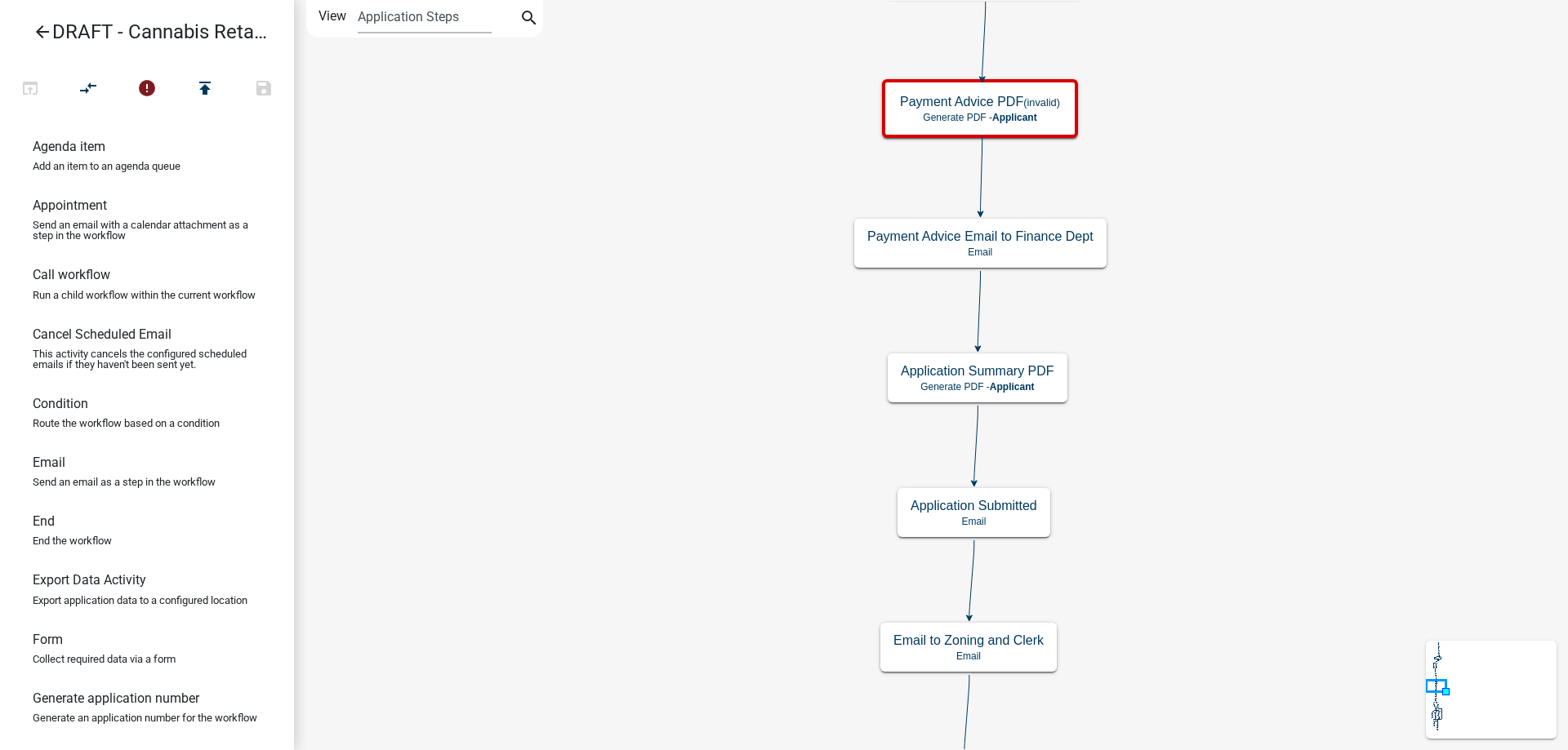
click at [725, 229] on div "Start Start - Applicant Applicant and Business Information Form - Applicant Req…" at bounding box center [931, 375] width 1274 height 750
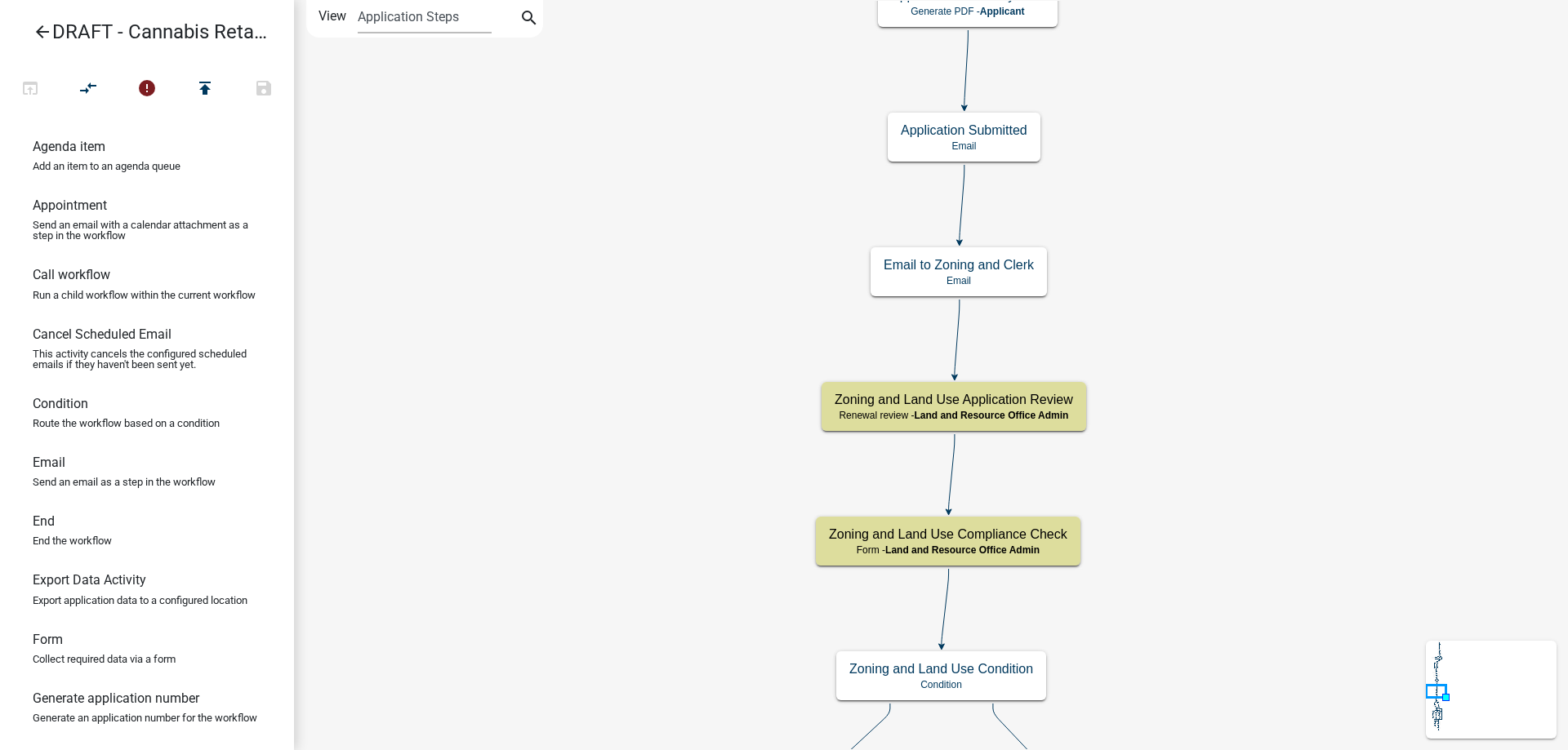
click at [685, 67] on div "Start Start - Applicant Applicant and Business Information Form - Applicant Req…" at bounding box center [931, 375] width 1274 height 750
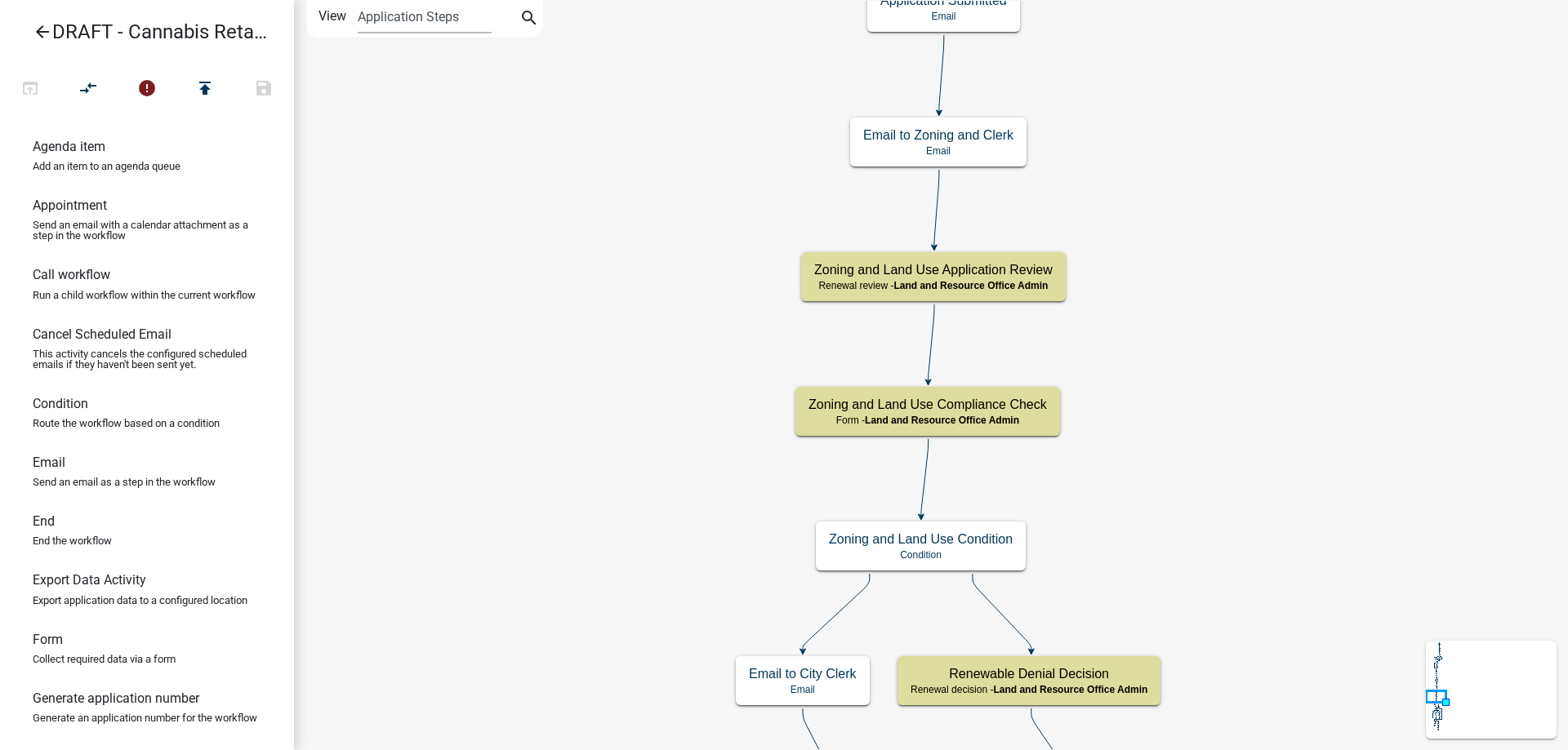
click at [630, 320] on div "Start Start - Applicant Applicant and Business Information Form - Applicant Req…" at bounding box center [931, 375] width 1274 height 750
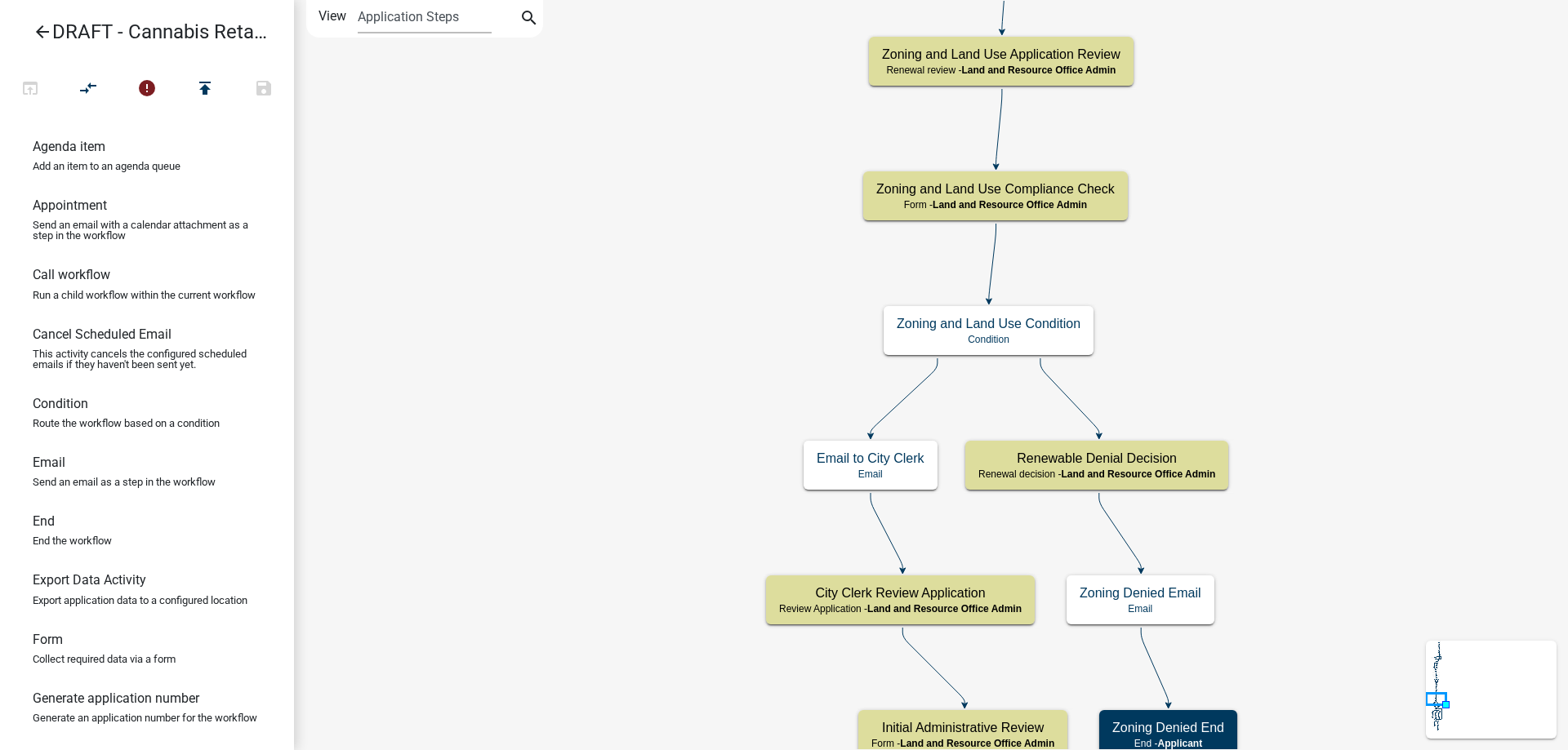
click at [674, 306] on div "Start Start - Applicant Applicant and Business Information Form - Applicant Req…" at bounding box center [931, 375] width 1274 height 750
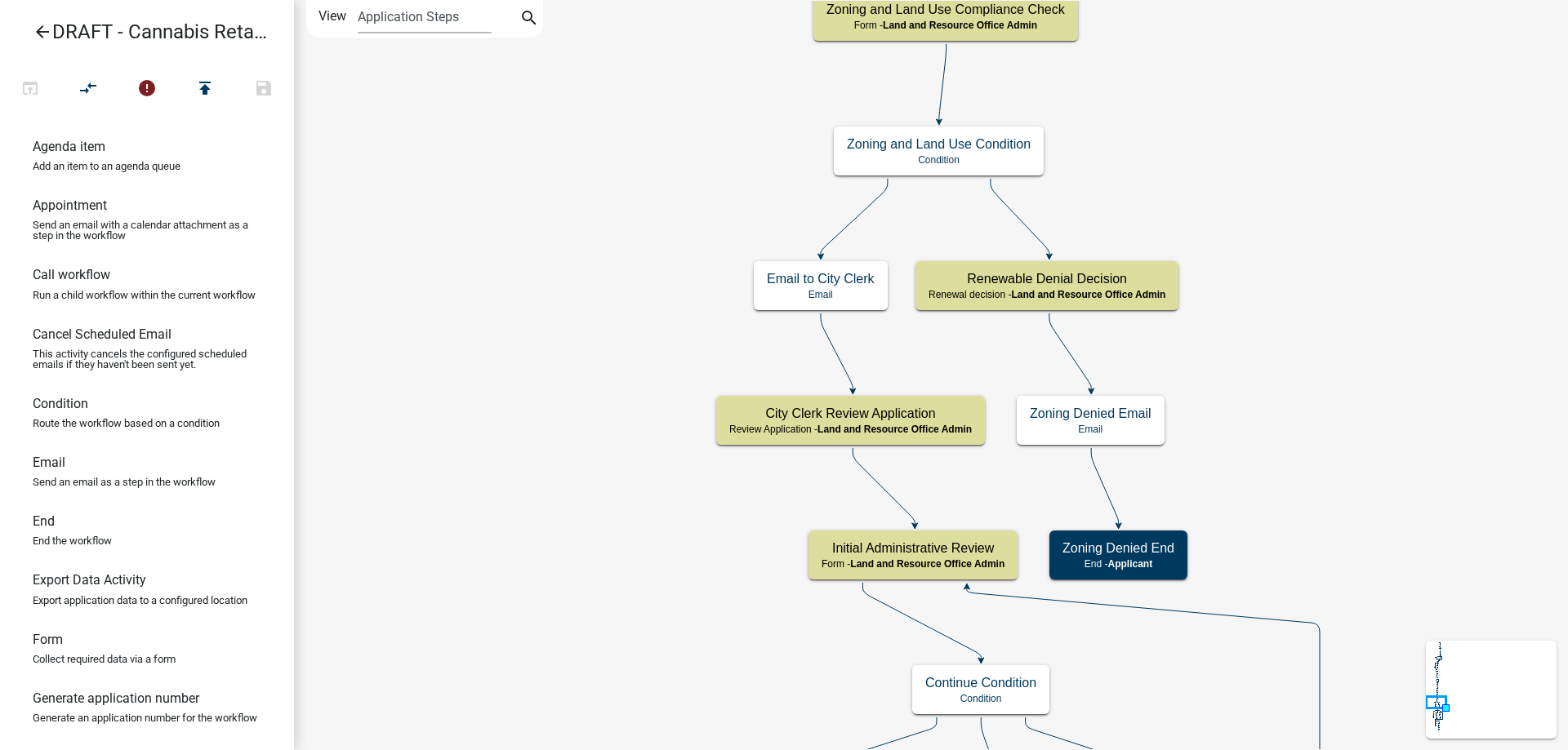
click at [492, 273] on div "Start Start - Applicant Applicant and Business Information Form - Applicant Req…" at bounding box center [931, 375] width 1274 height 750
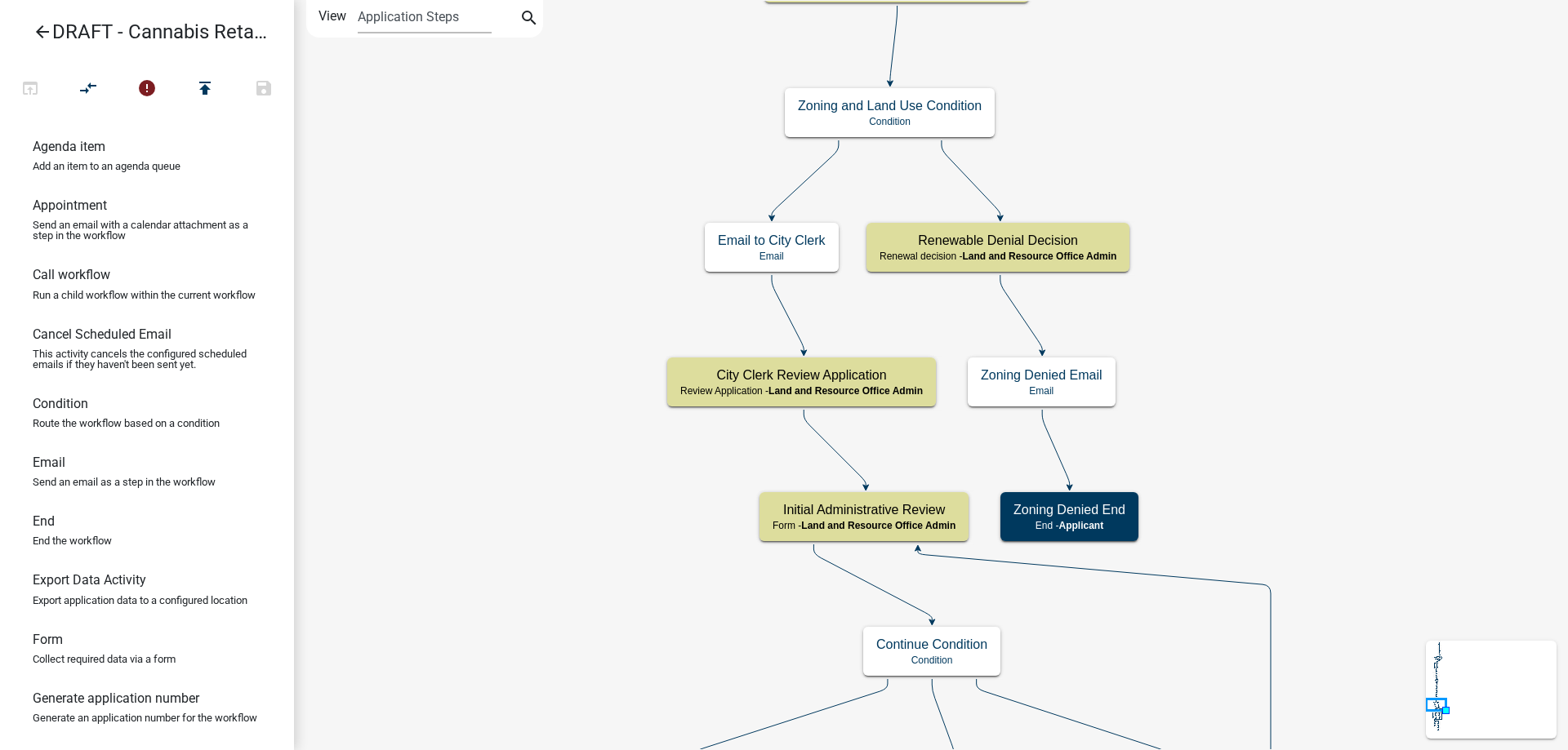
click at [528, 490] on div "Start Start - Applicant Applicant and Business Information Form - Applicant Req…" at bounding box center [931, 375] width 1274 height 750
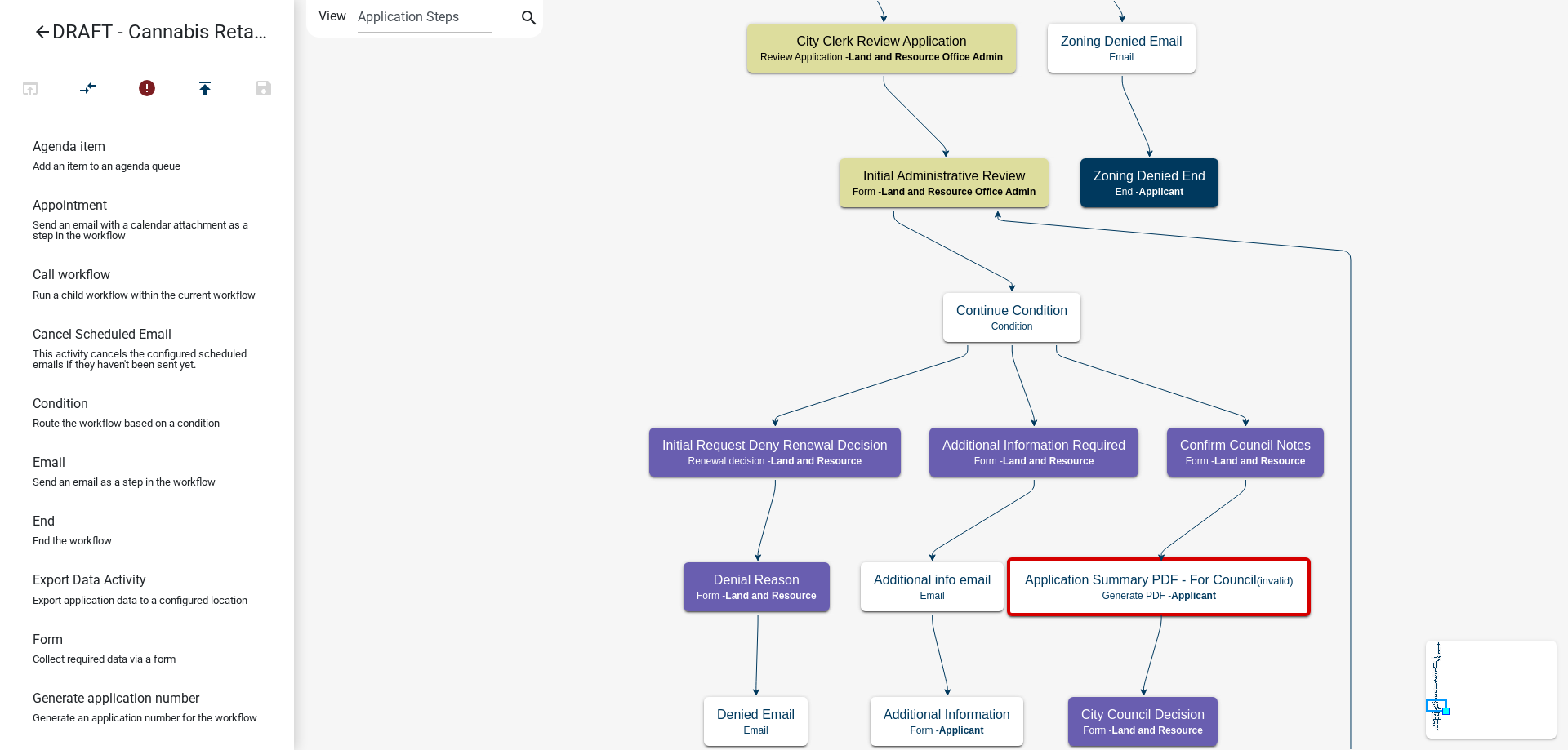
click at [680, 266] on div "Start Start - Applicant Applicant and Business Information Form - Applicant Req…" at bounding box center [931, 375] width 1274 height 750
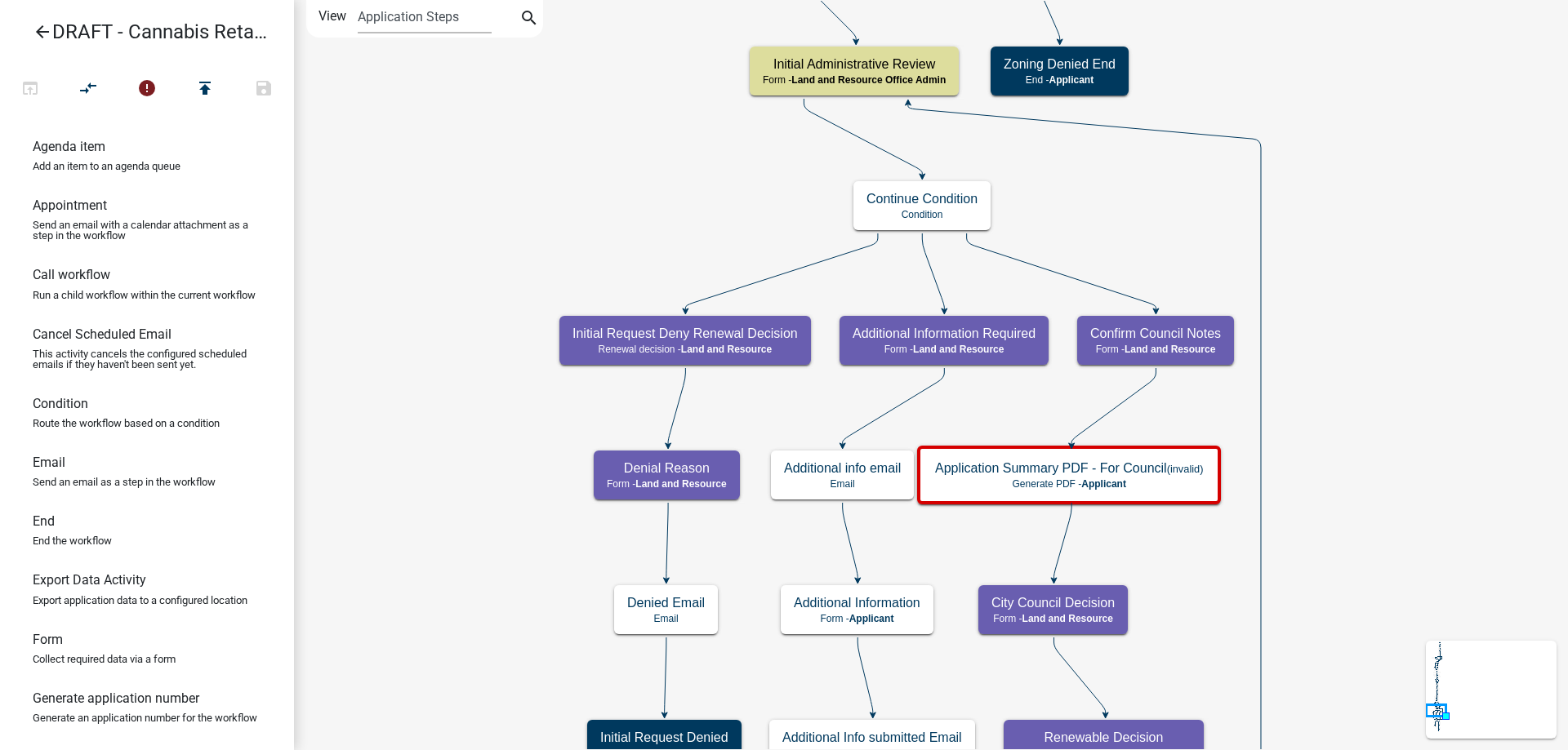
click at [469, 442] on div "Start Start - Applicant Applicant and Business Information Form - Applicant Req…" at bounding box center [931, 375] width 1274 height 750
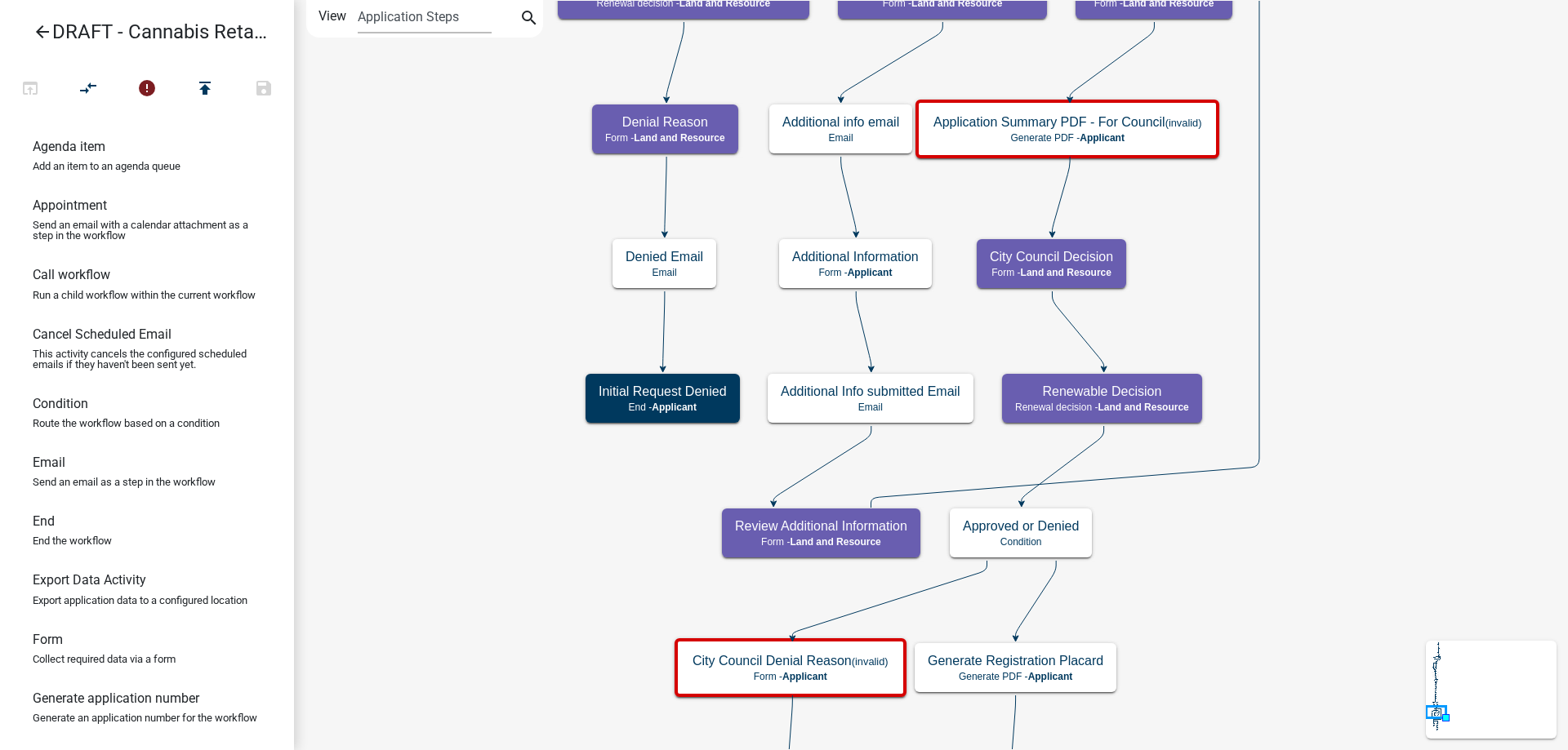
click at [469, 203] on div "Start Start - Applicant Applicant and Business Information Form - Applicant Req…" at bounding box center [931, 375] width 1274 height 750
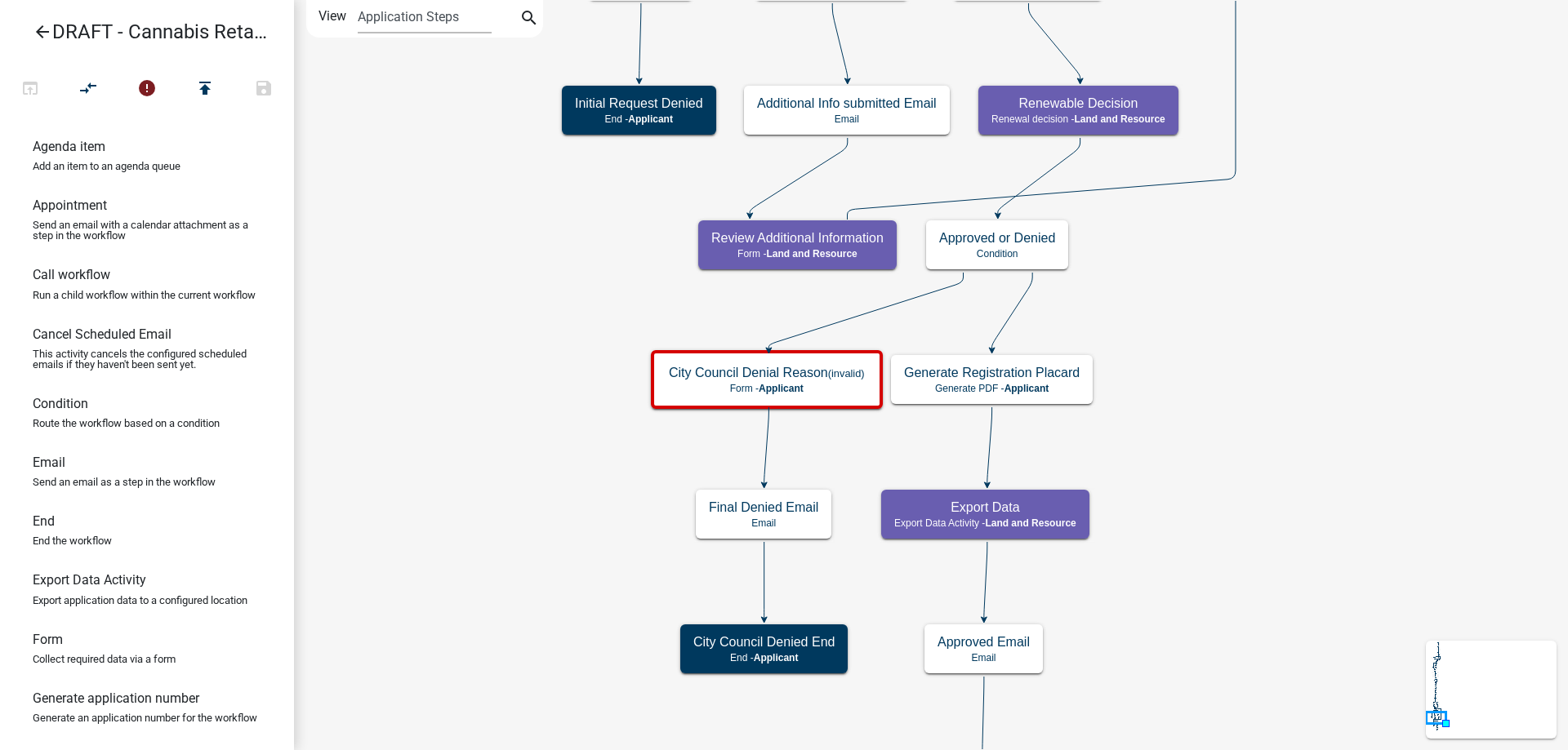
click at [462, 260] on div "Start Start - Applicant Applicant and Business Information Form - Applicant Req…" at bounding box center [931, 375] width 1274 height 750
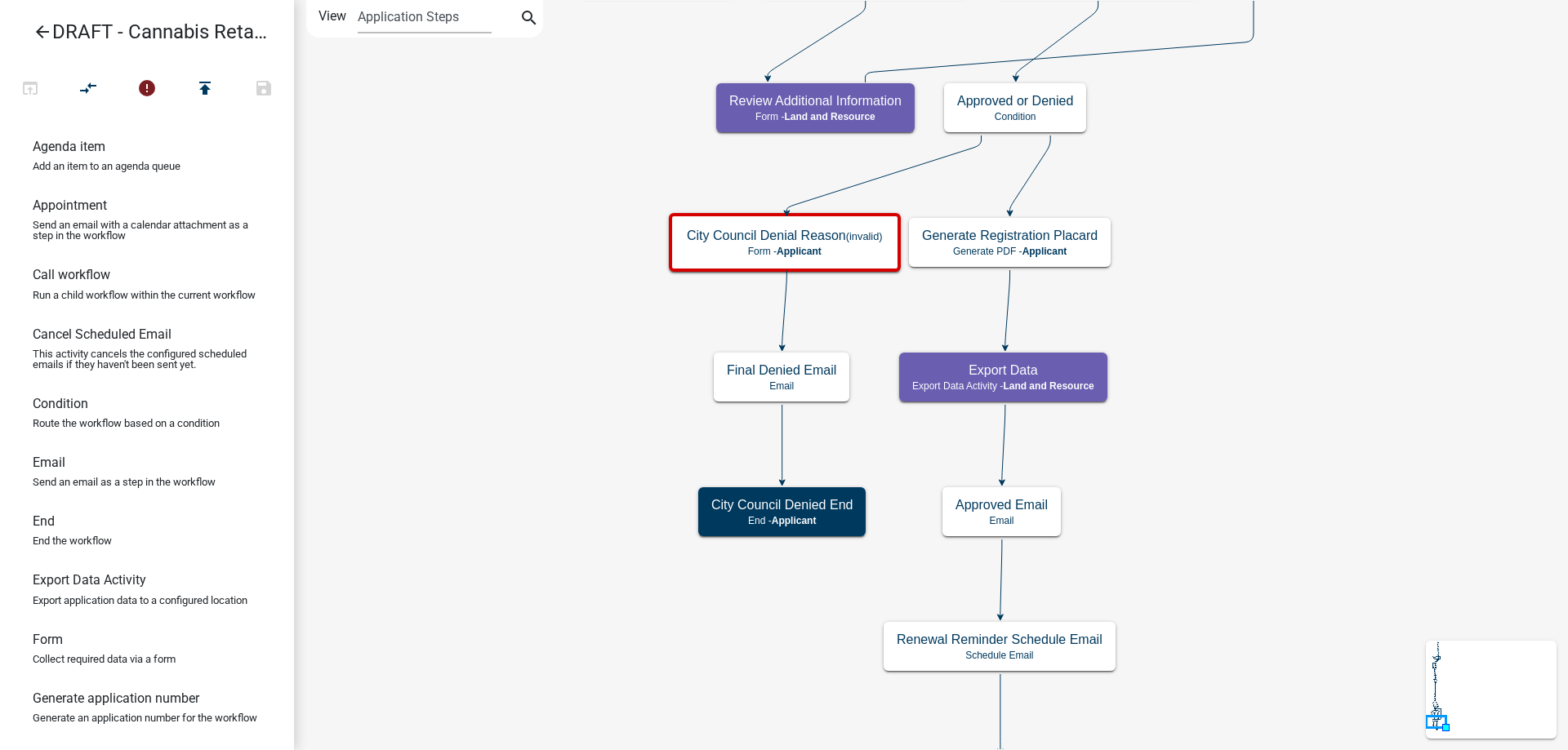
click at [497, 360] on div "Start Start - Applicant Applicant and Business Information Form - Applicant Req…" at bounding box center [931, 375] width 1274 height 750
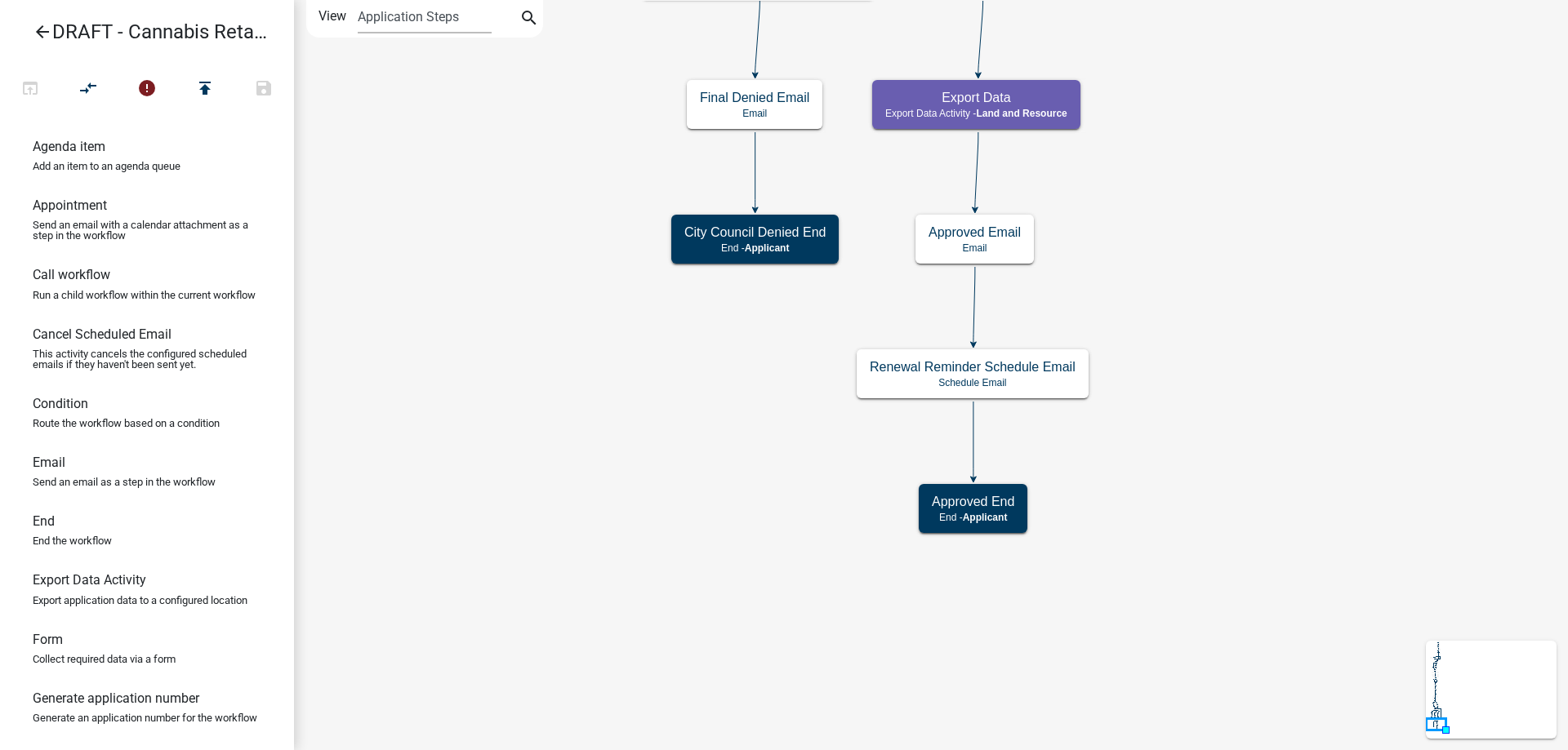
click at [485, 291] on div "Start Start - Applicant Applicant and Business Information Form - Applicant Req…" at bounding box center [931, 375] width 1274 height 750
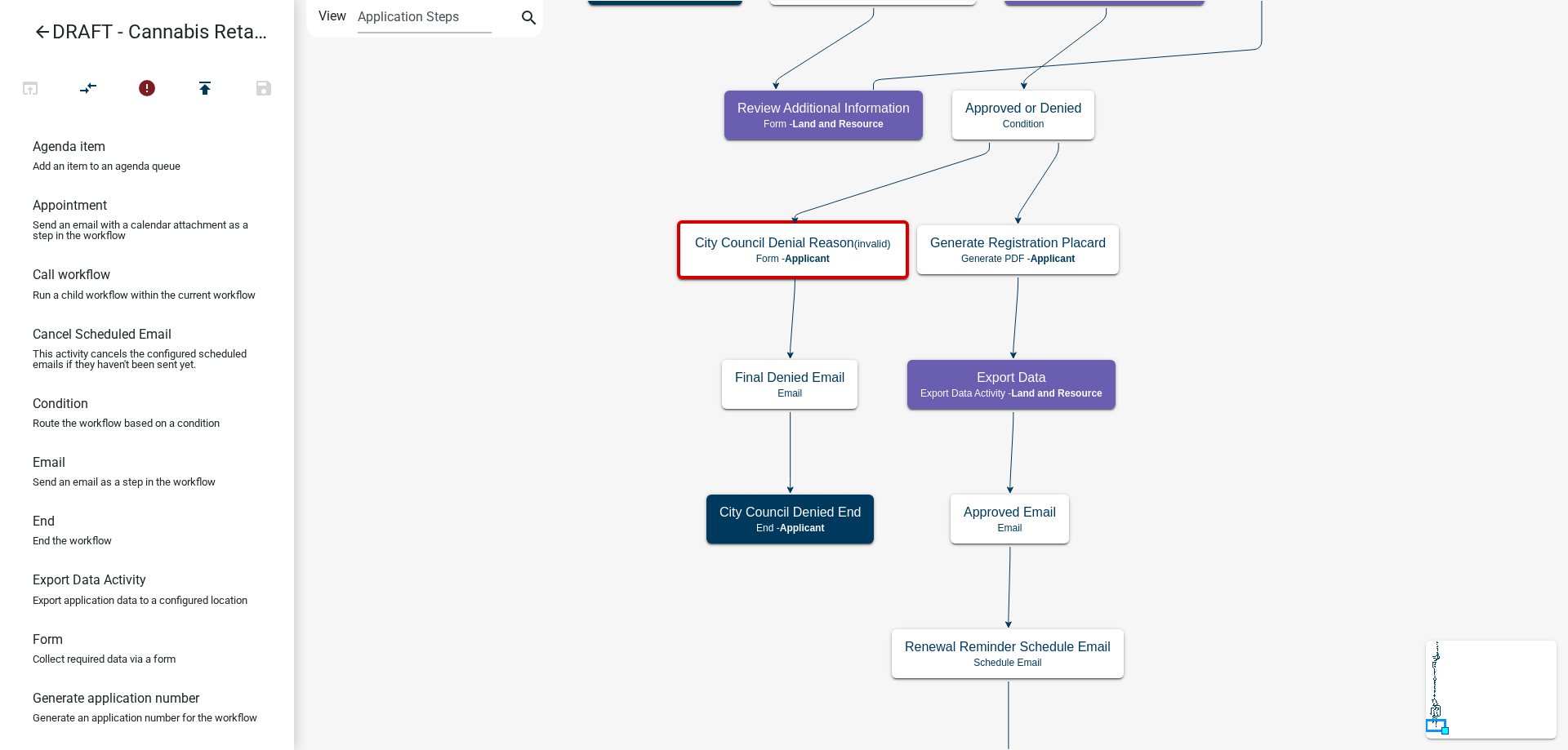
click at [504, 524] on div "Start Start - Applicant Applicant and Business Information Form - Applicant Req…" at bounding box center [931, 375] width 1274 height 750
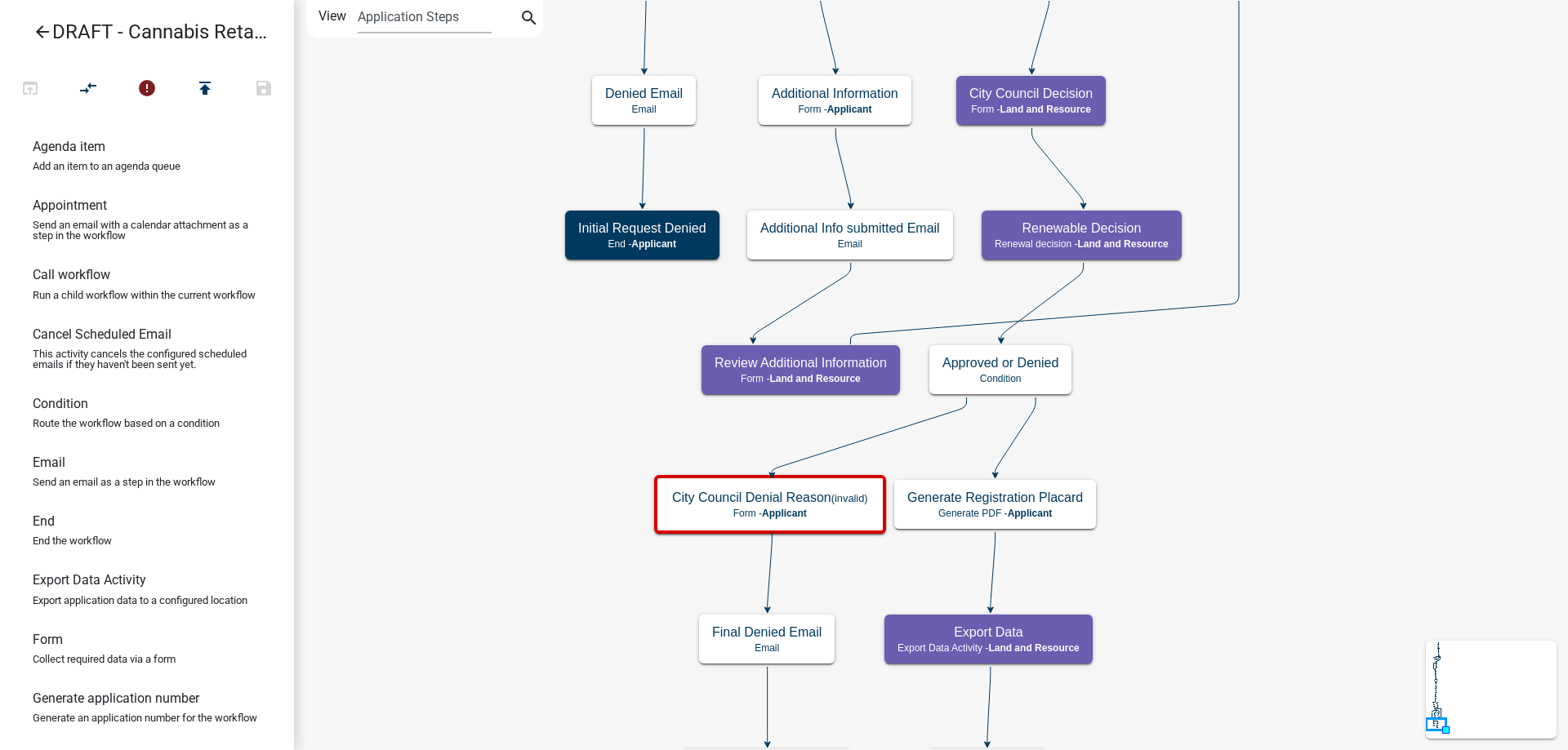
click at [490, 506] on div "Start Start - Applicant Applicant and Business Information Form - Applicant Req…" at bounding box center [931, 375] width 1274 height 750
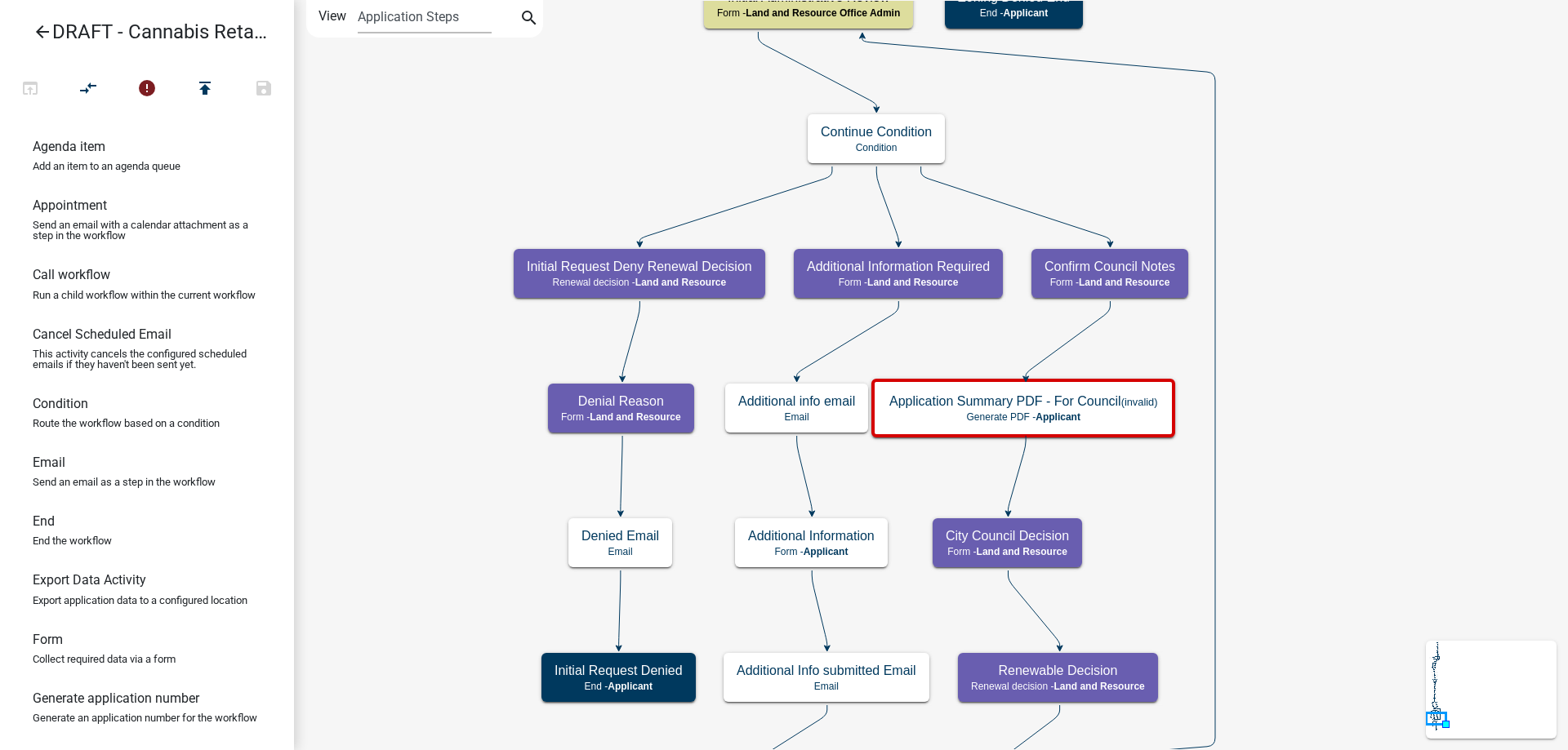
click at [491, 500] on div "Start Start - Applicant Applicant and Business Information Form - Applicant Req…" at bounding box center [931, 375] width 1274 height 750
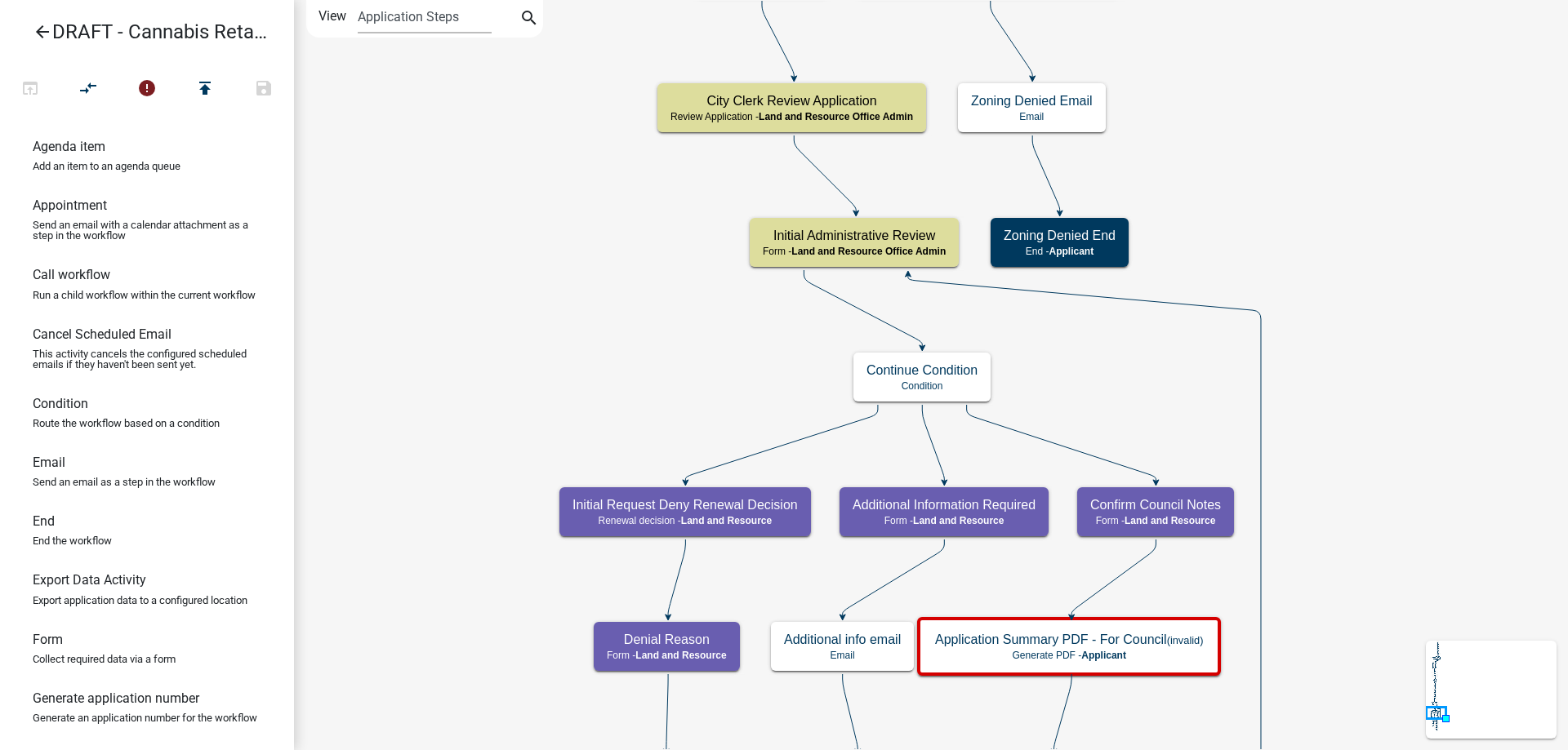
click at [494, 514] on div "Start Start - Applicant Applicant and Business Information Form - Applicant Req…" at bounding box center [931, 375] width 1274 height 750
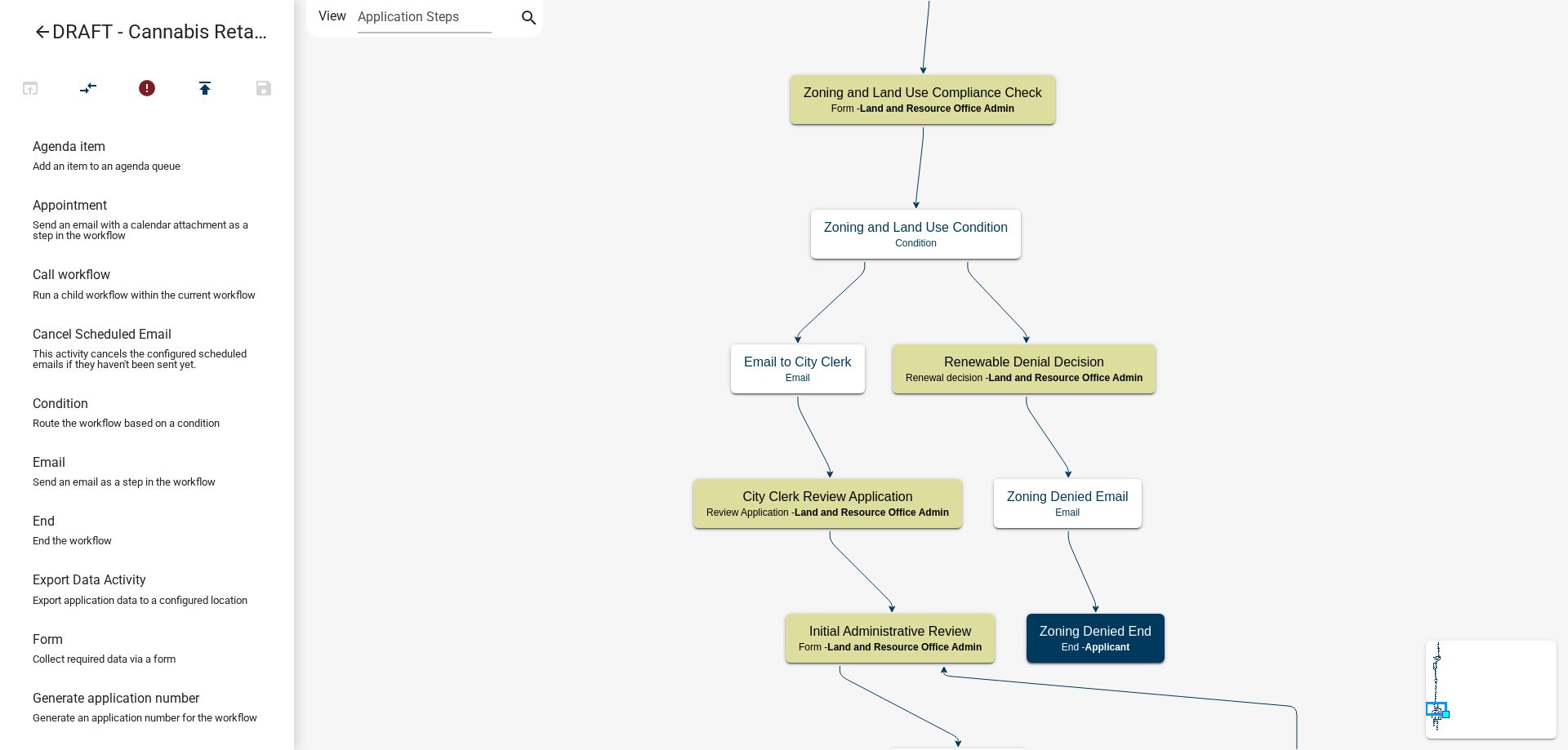
click at [538, 577] on div "Start Start - Applicant Applicant and Business Information Form - Applicant Req…" at bounding box center [931, 375] width 1274 height 750
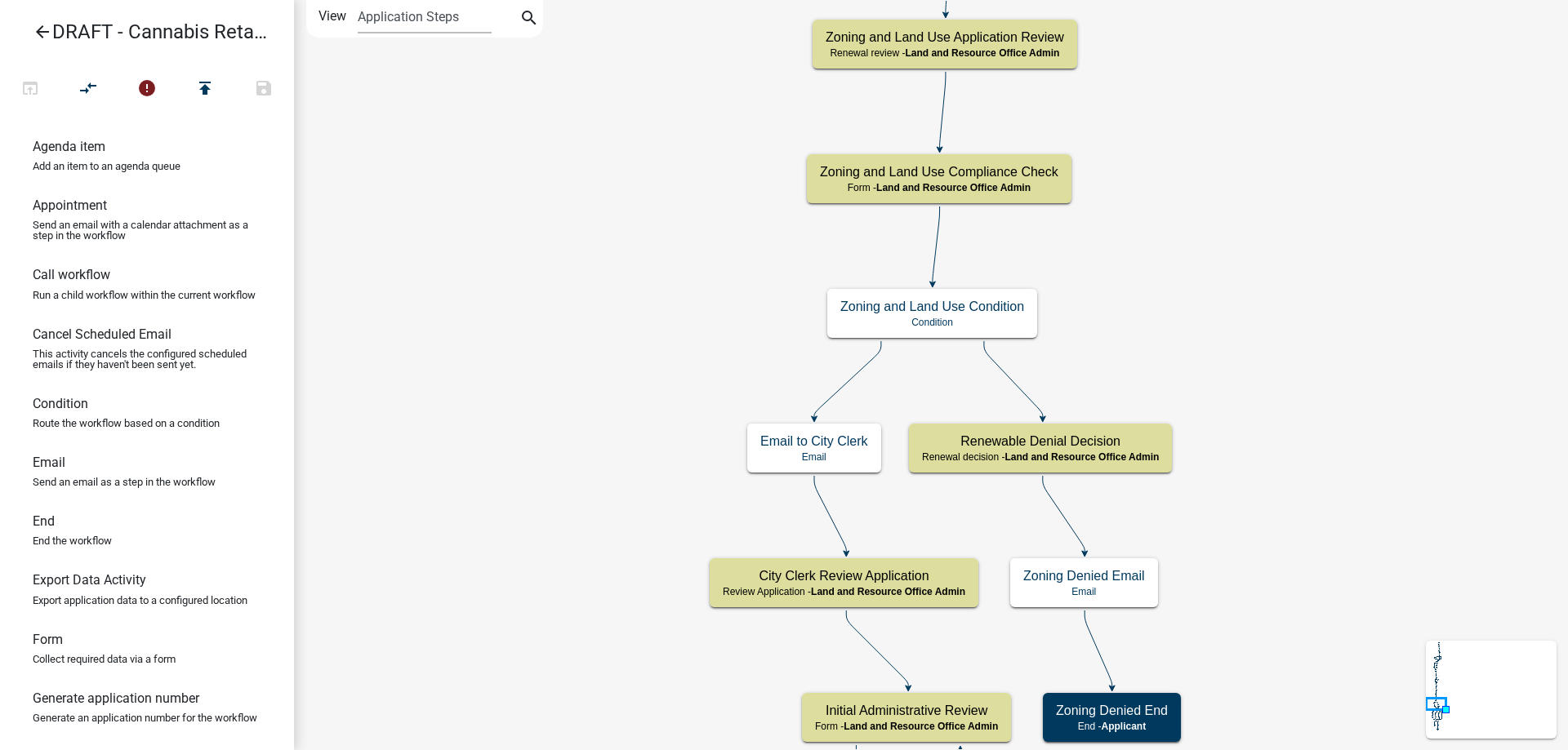
click at [493, 690] on div "Start Start - Applicant Applicant and Business Information Form - Applicant Req…" at bounding box center [931, 375] width 1274 height 750
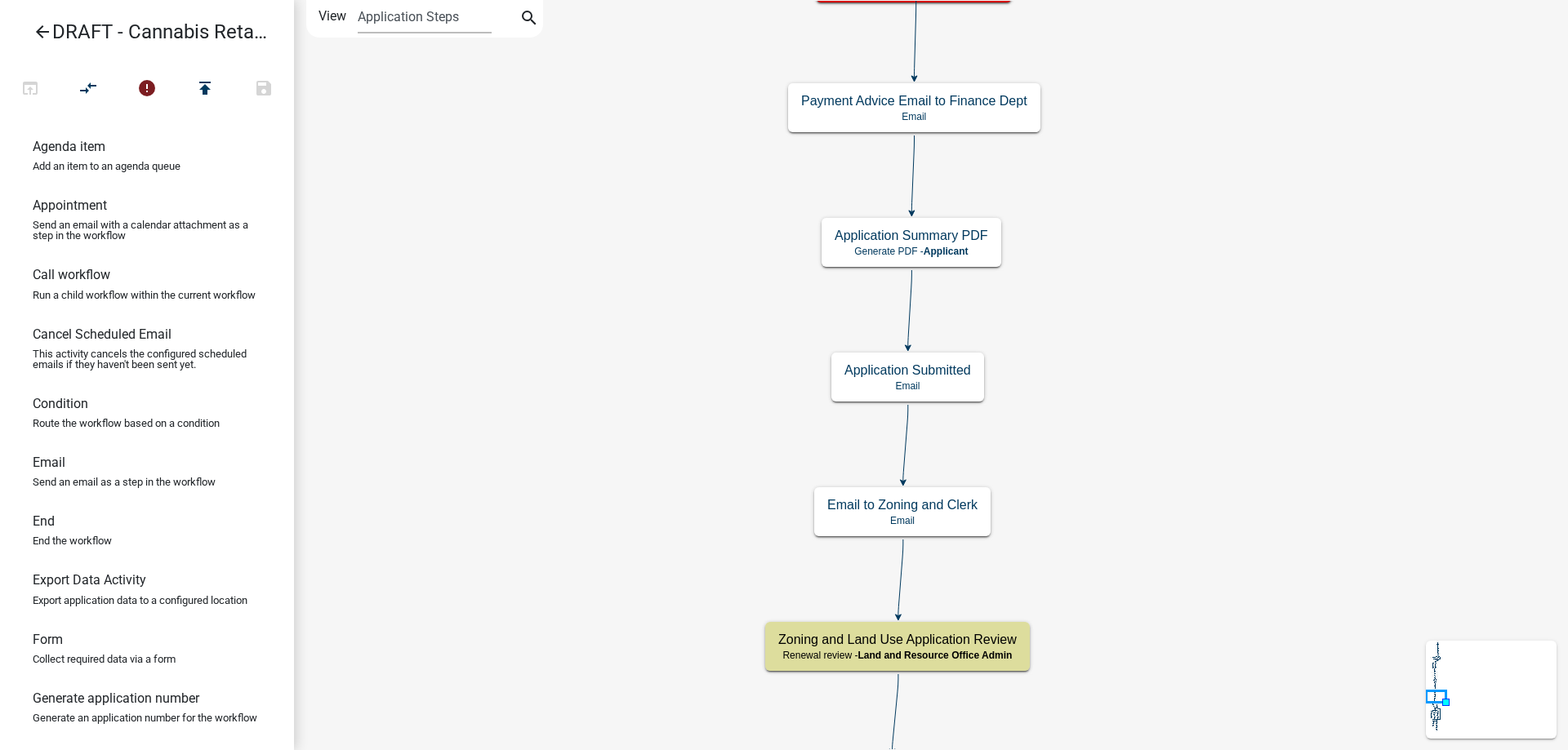
click at [563, 610] on div "Start Start - Applicant Applicant and Business Information Form - Applicant Req…" at bounding box center [931, 375] width 1274 height 750
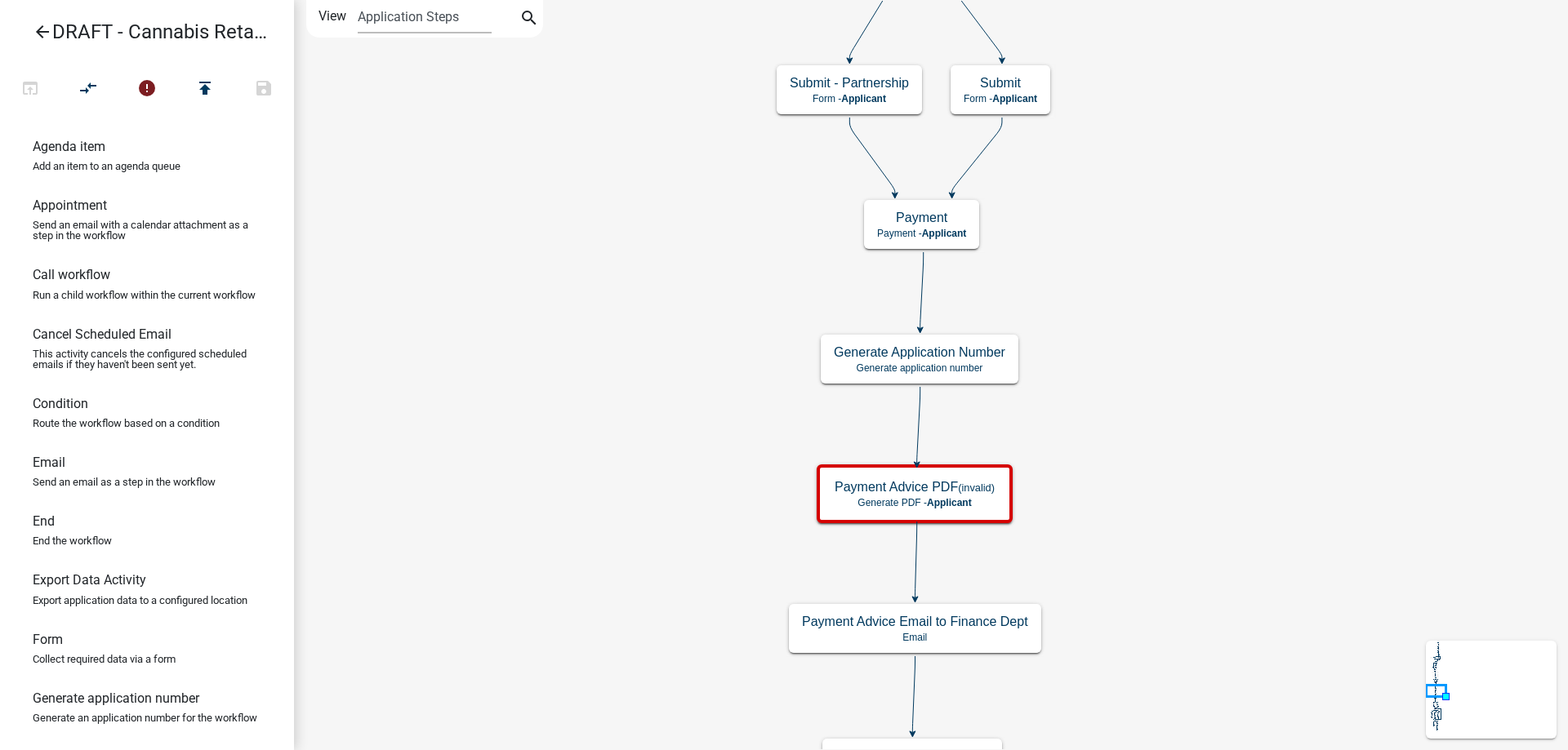
click at [573, 687] on div "Start Start - Applicant Applicant and Business Information Form - Applicant Req…" at bounding box center [931, 375] width 1274 height 750
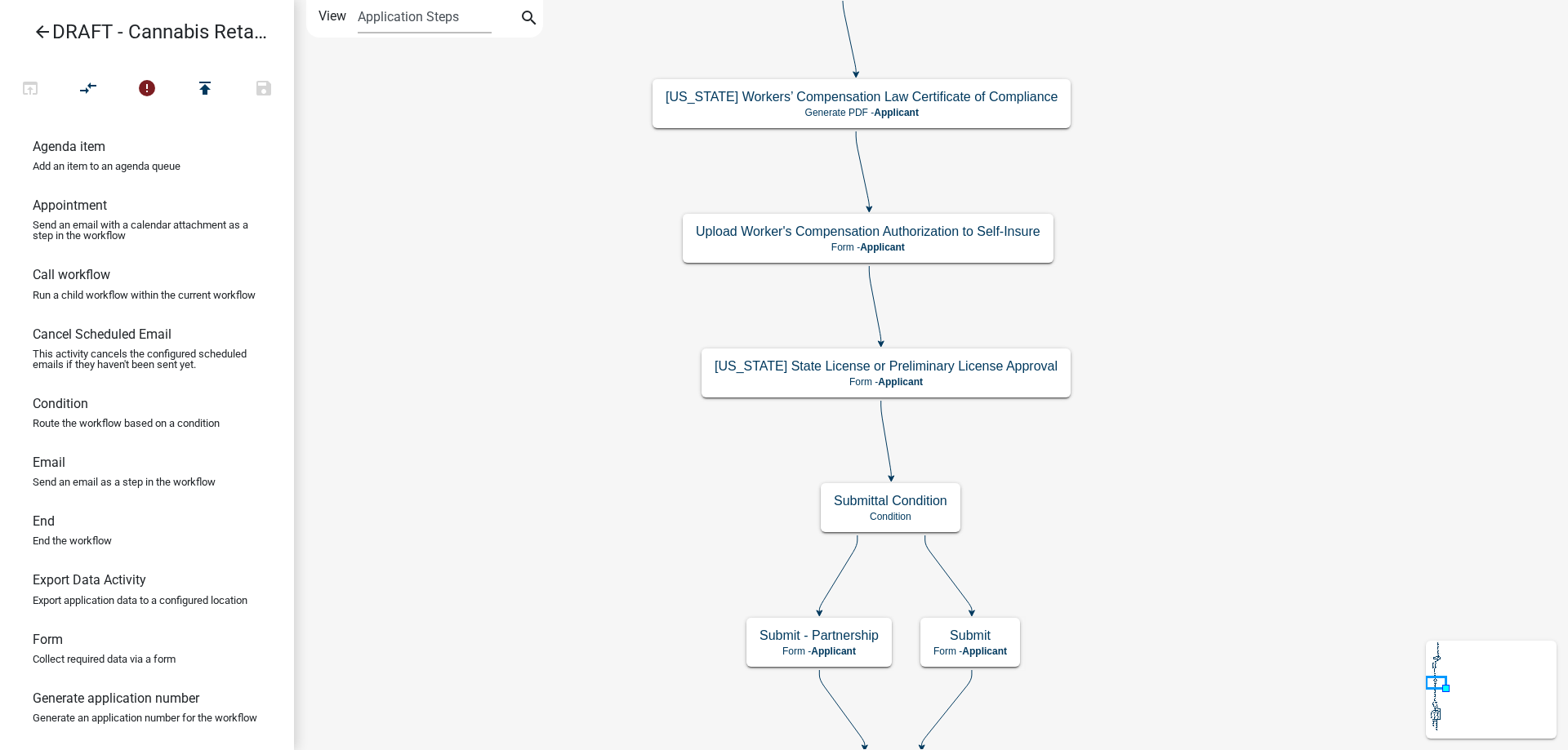
click at [570, 730] on div "Start Start - Applicant Applicant and Business Information Form - Applicant Req…" at bounding box center [931, 375] width 1274 height 750
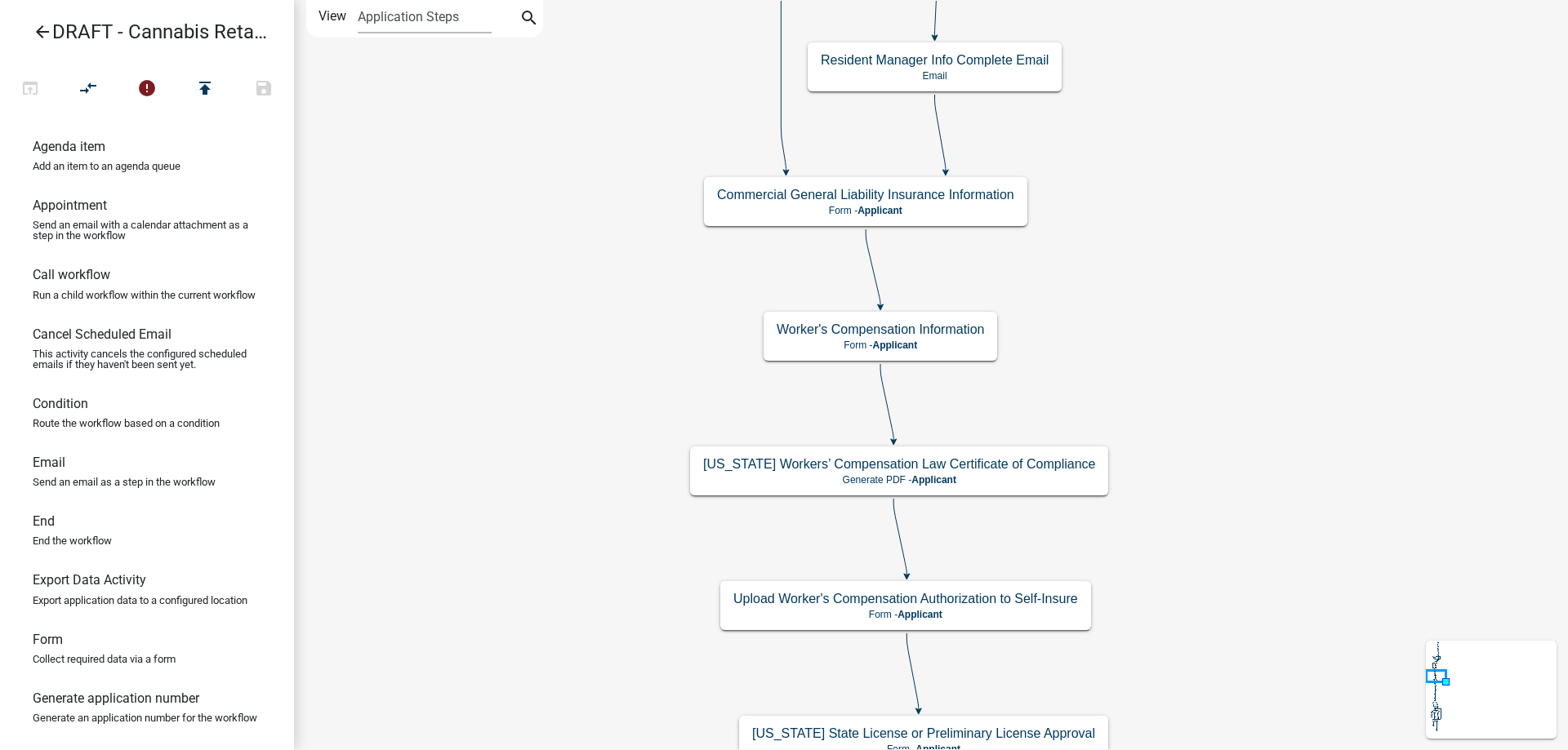
click at [564, 656] on div "Start Start - Applicant Applicant and Business Information Form - Applicant Req…" at bounding box center [931, 375] width 1274 height 750
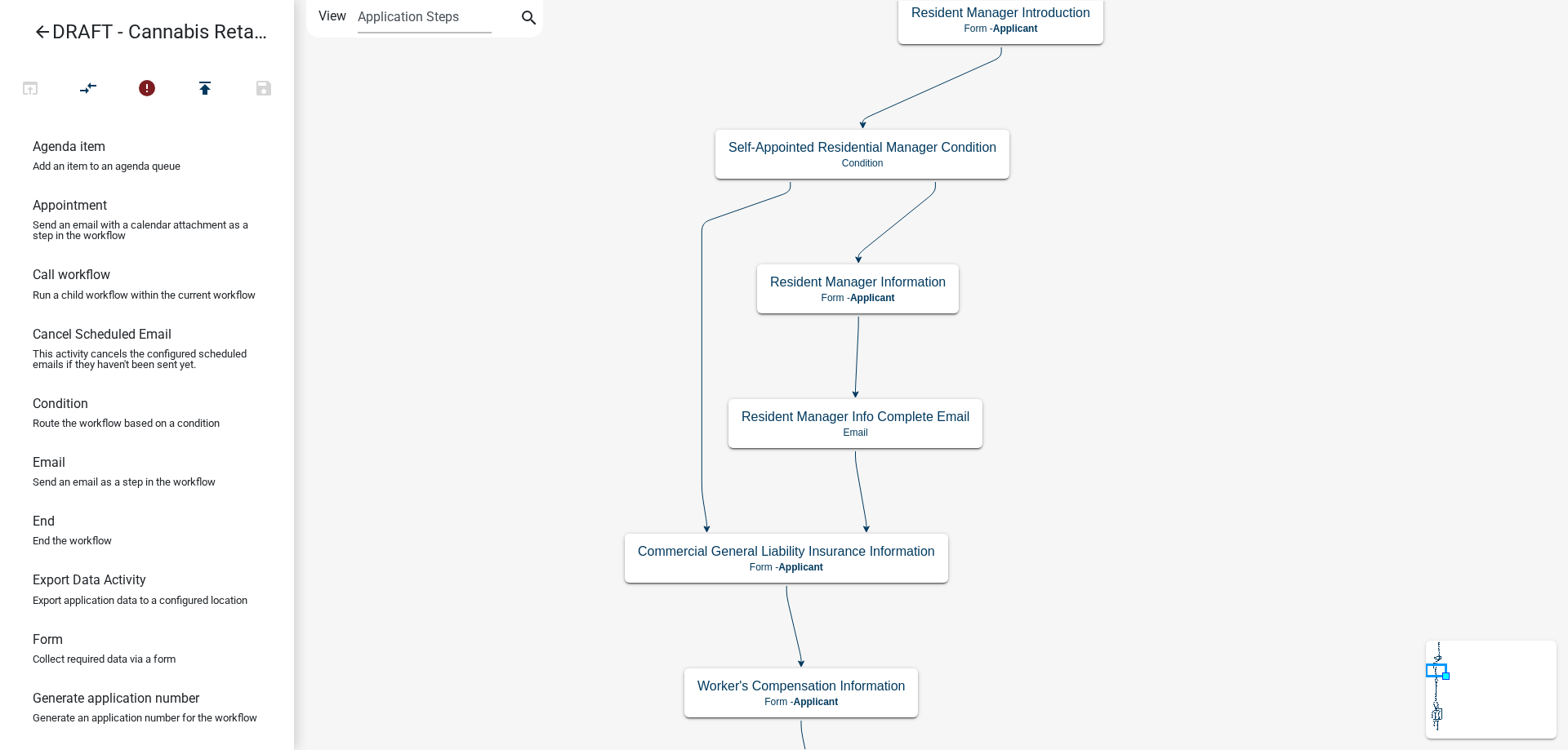
click at [1164, 506] on div "Start Start - Applicant Applicant and Business Information Form - Applicant Req…" at bounding box center [931, 375] width 1274 height 750
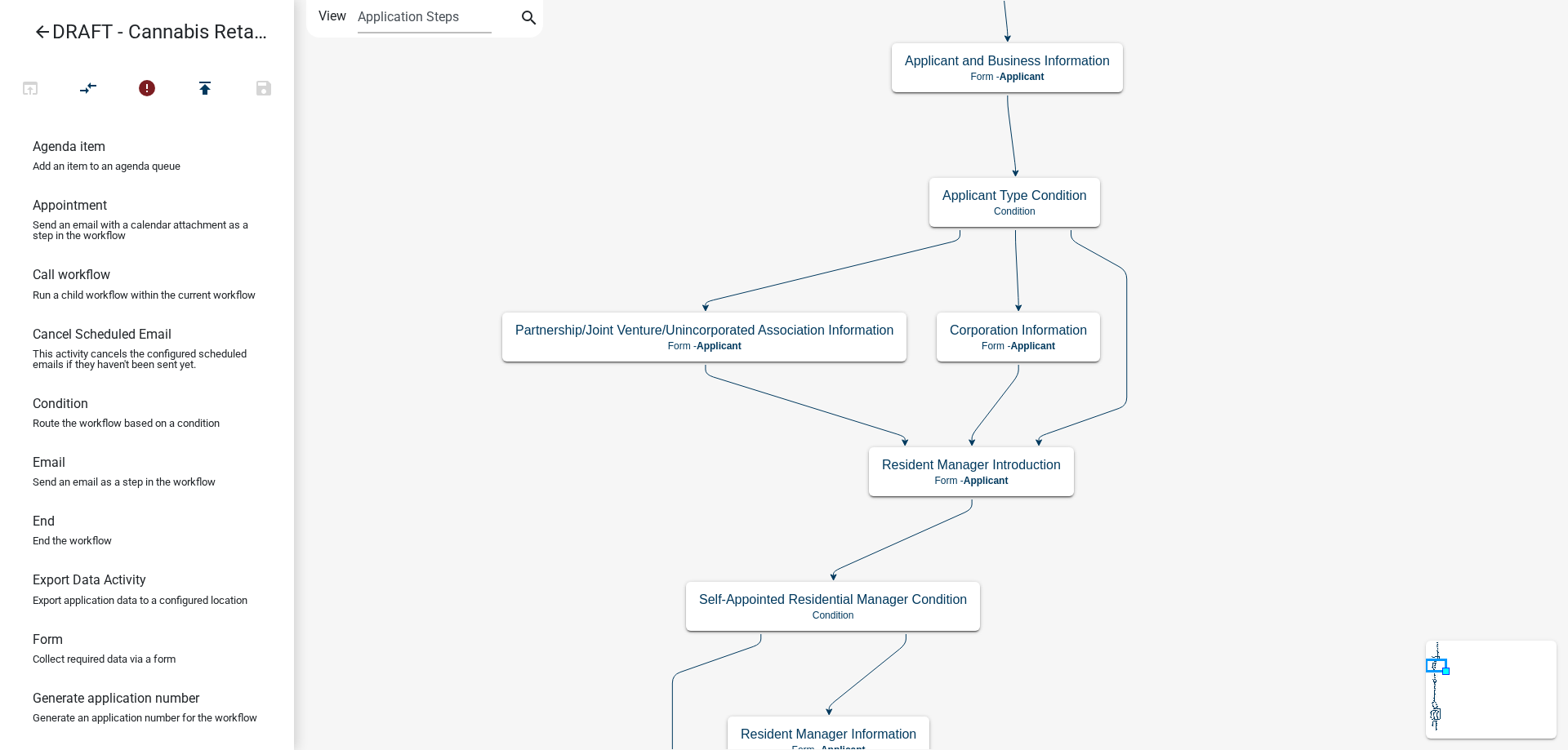
click at [1192, 591] on div "Start Start - Applicant Applicant and Business Information Form - Applicant Req…" at bounding box center [931, 375] width 1274 height 750
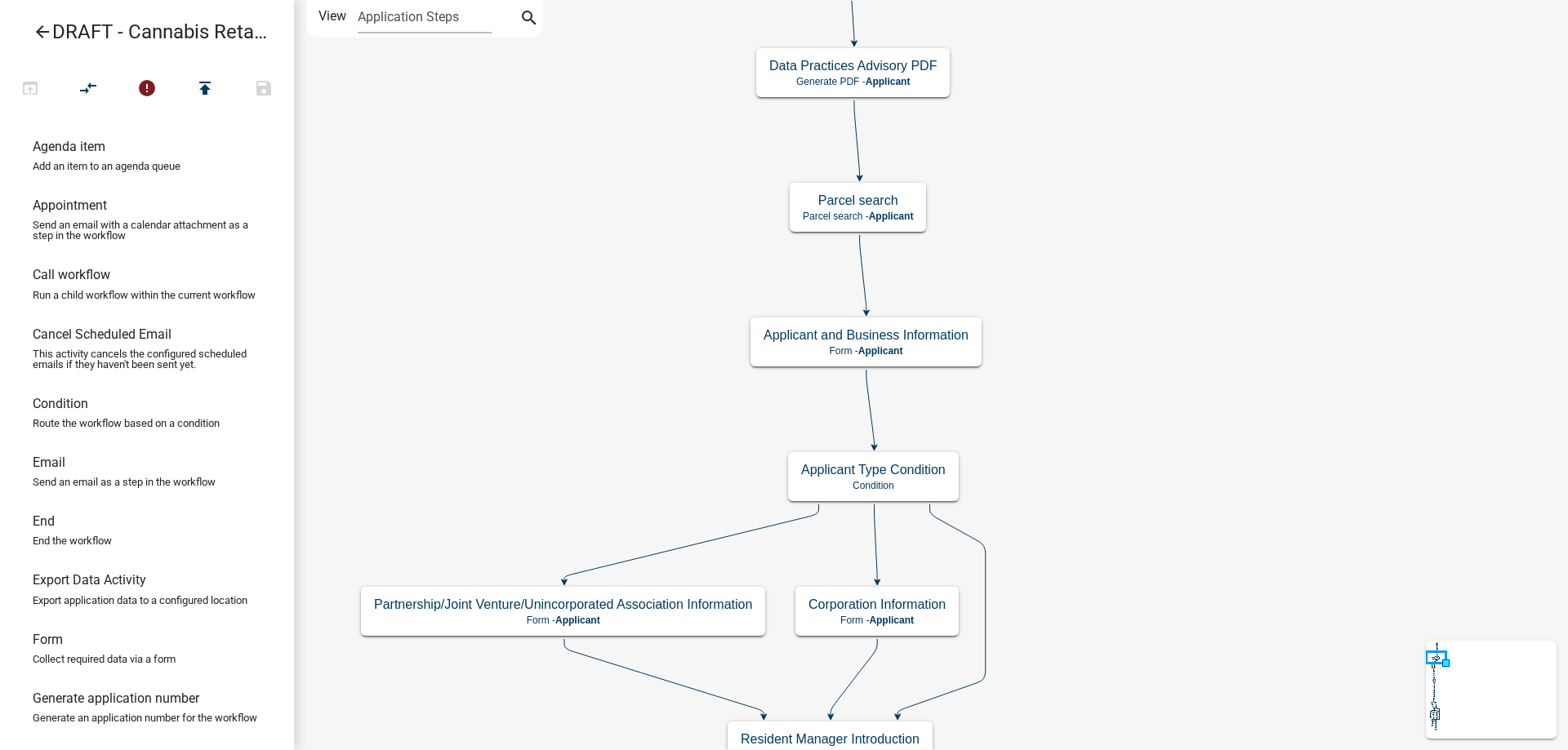
click at [1128, 420] on div "Start Start - Applicant Applicant and Business Information Form - Applicant Req…" at bounding box center [931, 375] width 1274 height 750
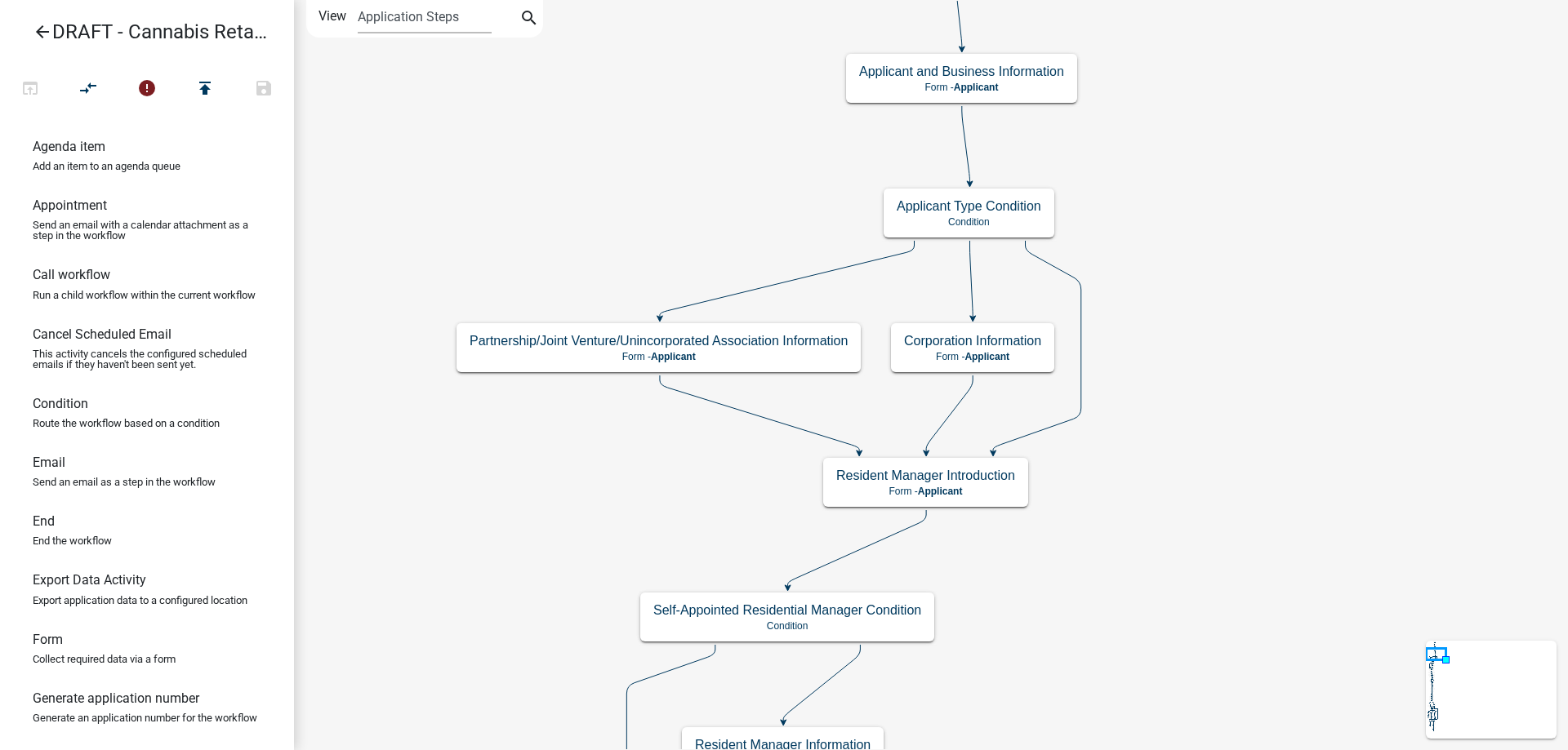
click at [1198, 268] on div "Start Start - Applicant Applicant and Business Information Form - Applicant Req…" at bounding box center [931, 375] width 1274 height 750
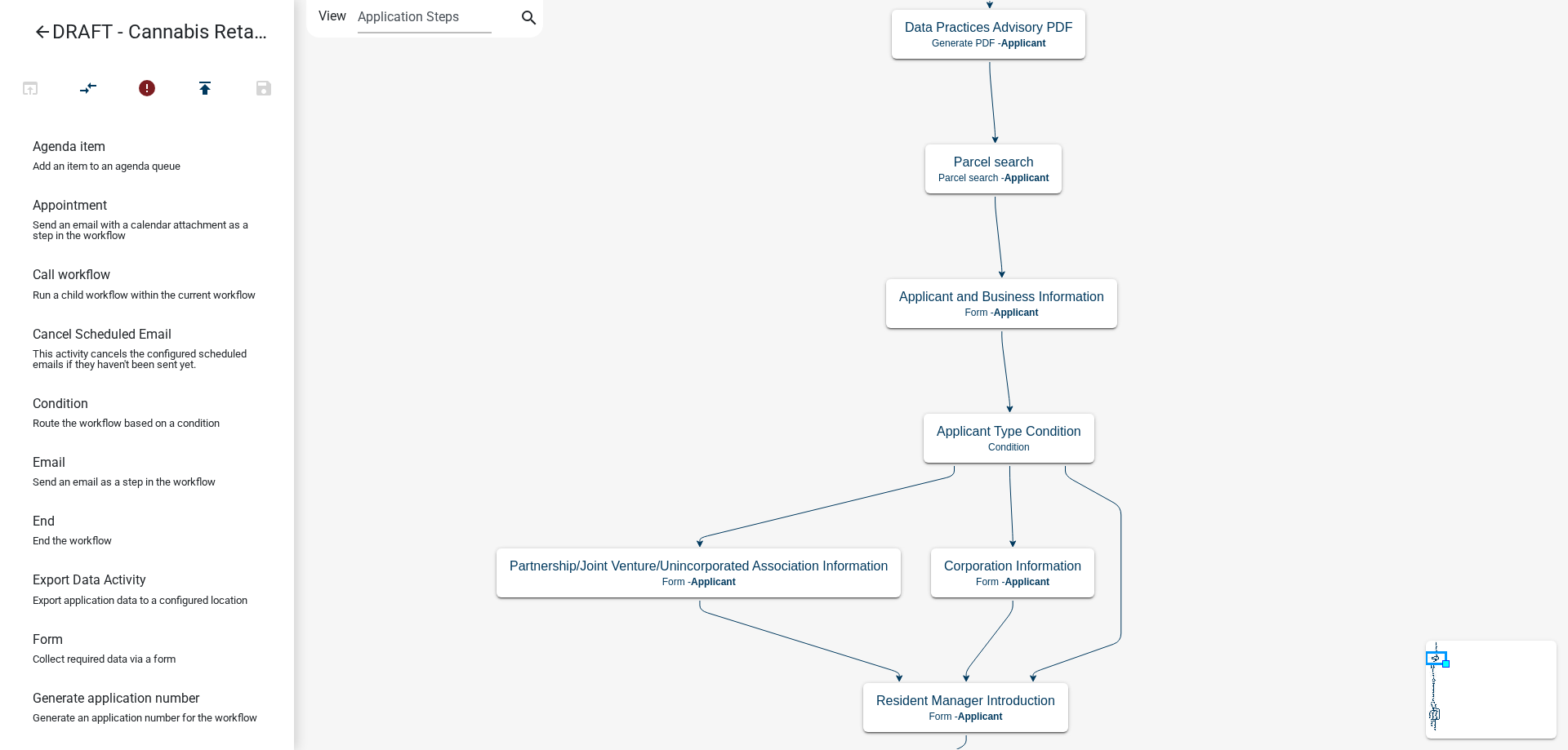
click at [1268, 395] on div "Start Start - Applicant Applicant and Business Information Form - Applicant Req…" at bounding box center [931, 375] width 1274 height 750
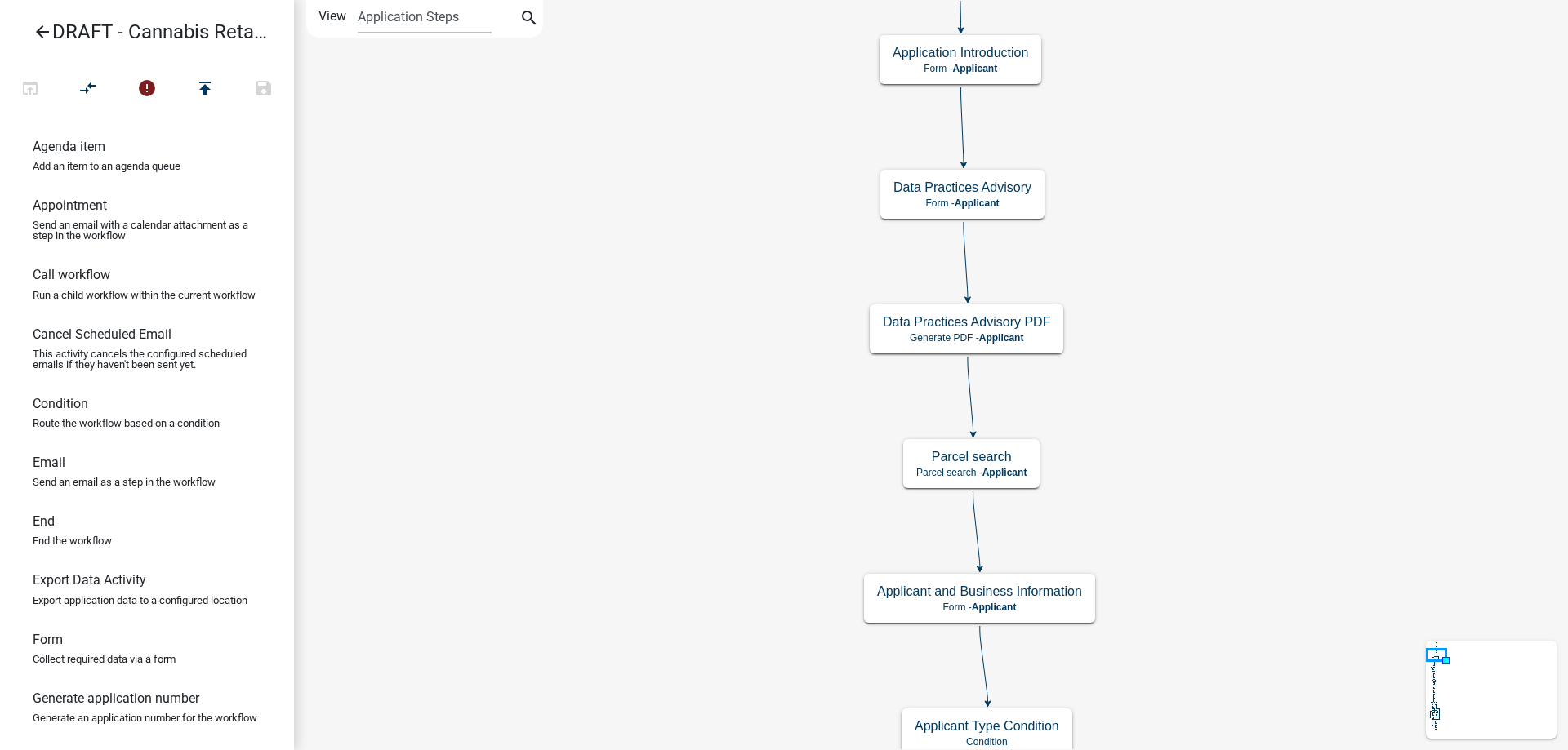
click at [1177, 446] on div "Start Start - Applicant Applicant and Business Information Form - Applicant Req…" at bounding box center [931, 375] width 1274 height 750
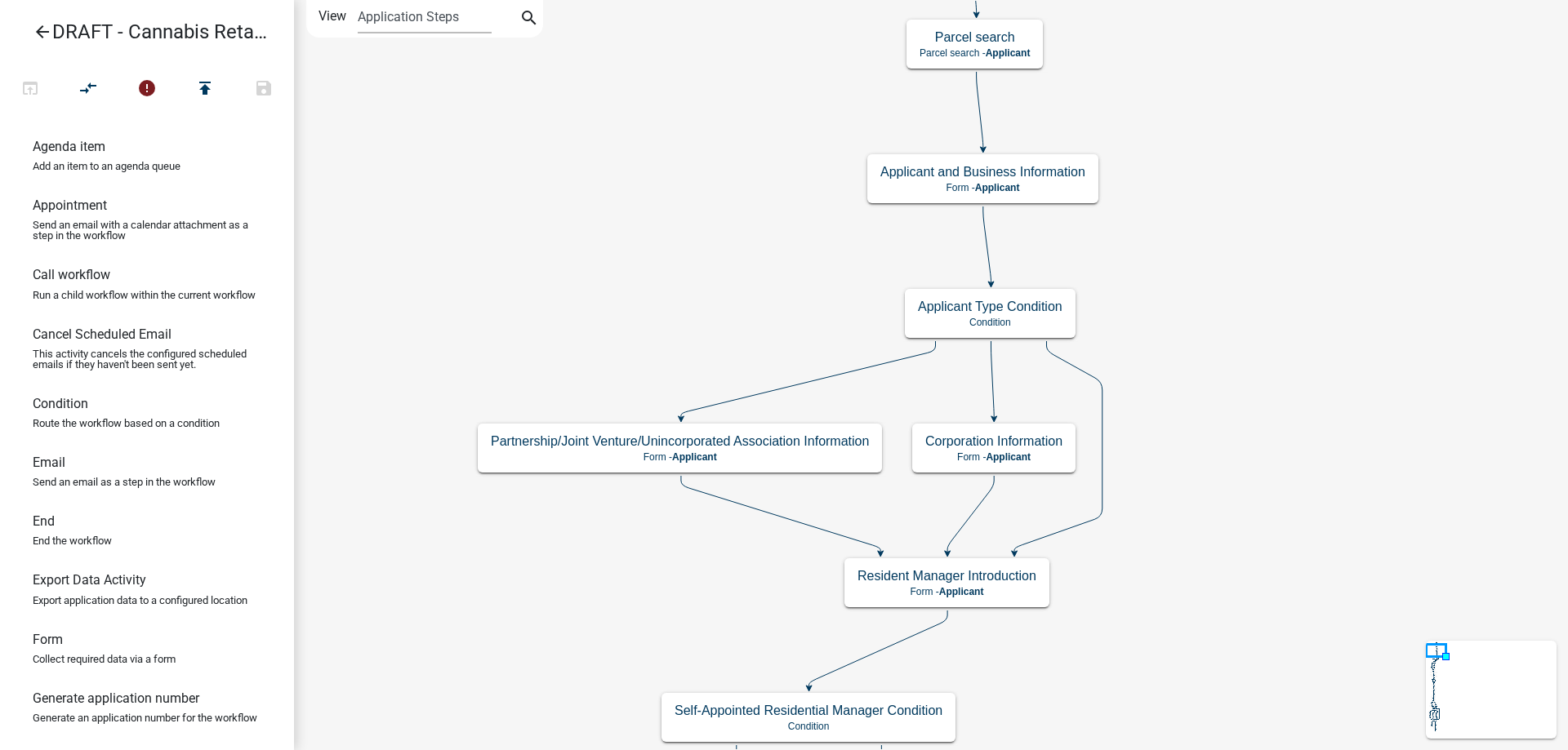
click at [1199, 107] on div "Start Start - Applicant Applicant and Business Information Form - Applicant Req…" at bounding box center [931, 375] width 1274 height 750
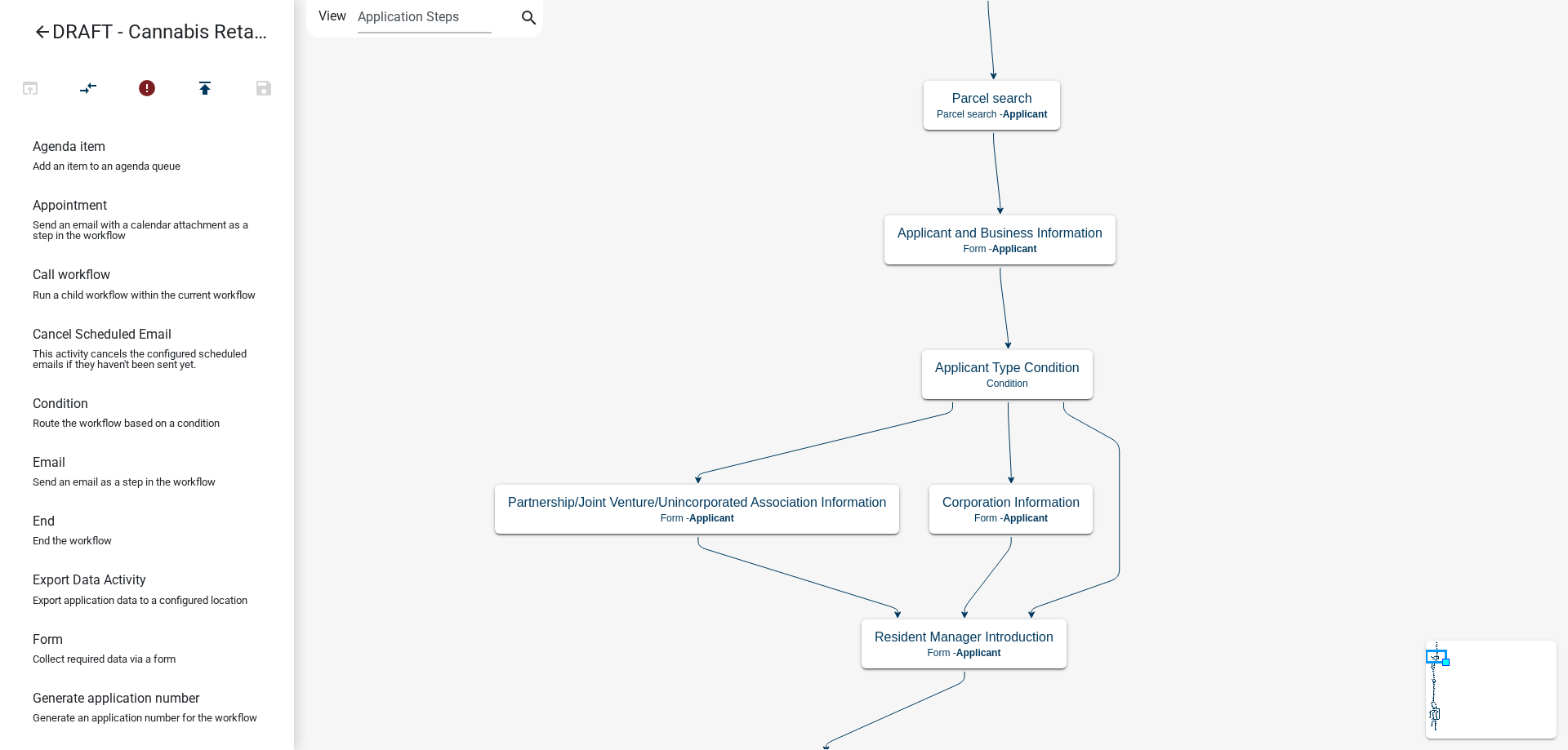
click at [1232, 526] on div "Start Start - Applicant Applicant and Business Information Form - Applicant Req…" at bounding box center [931, 375] width 1274 height 750
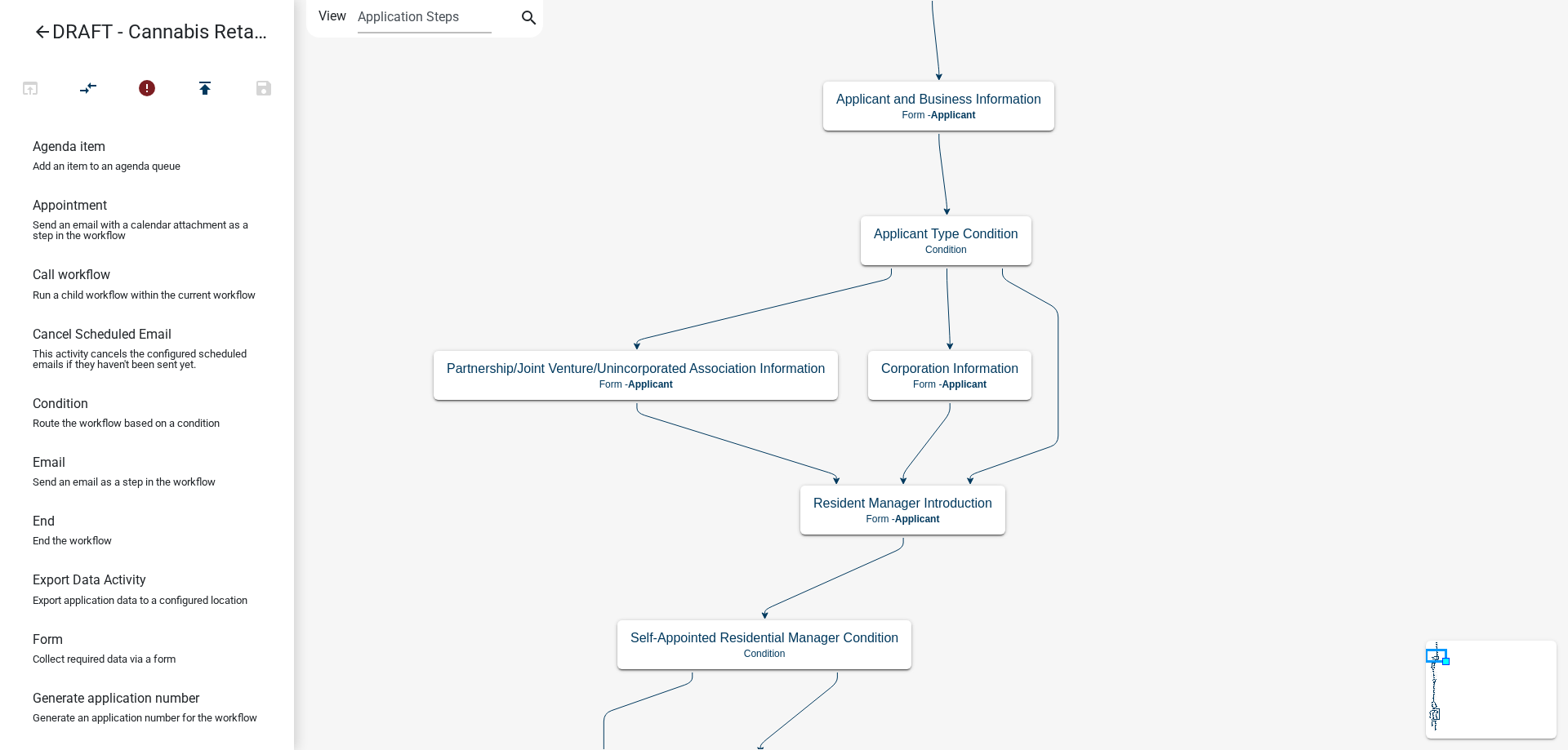
click at [1227, 311] on div "Start Start - Applicant Applicant and Business Information Form - Applicant Req…" at bounding box center [931, 375] width 1274 height 750
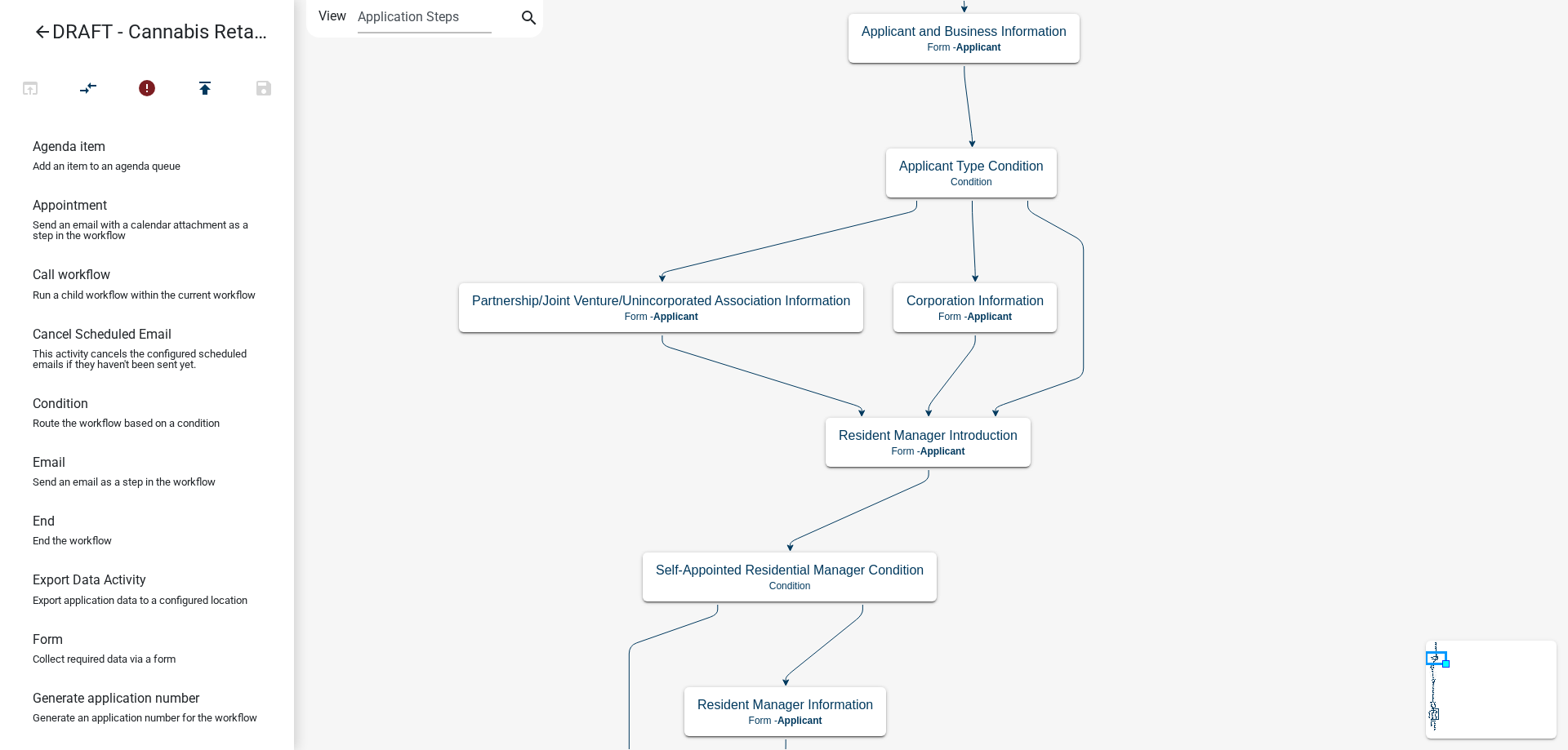
click at [1281, 350] on div "Start Start - Applicant Applicant and Business Information Form - Applicant Req…" at bounding box center [931, 375] width 1274 height 750
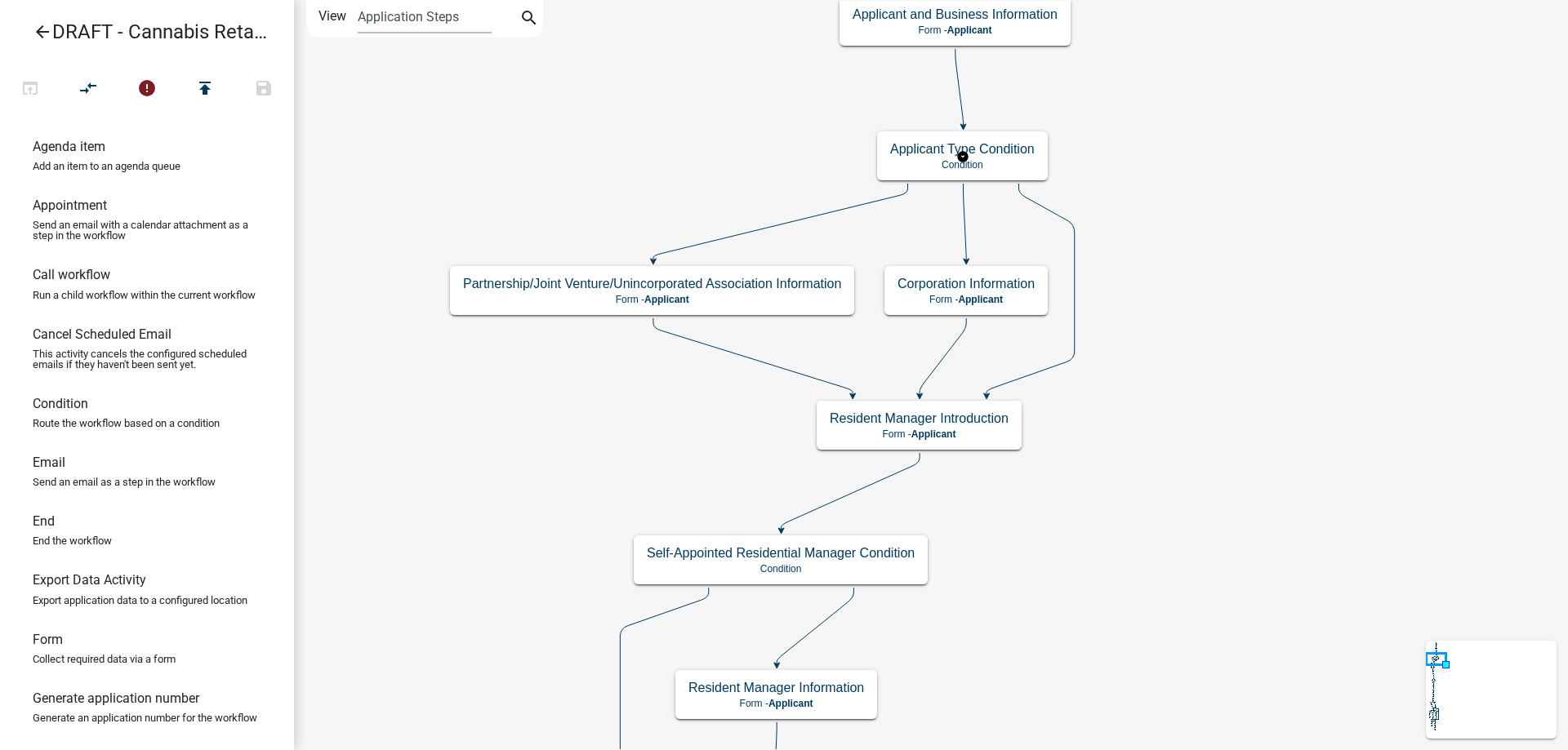
click at [1008, 161] on g "Applicant Type Condition Condition" at bounding box center [963, 155] width 171 height 47
click at [1008, 161] on p "Condition" at bounding box center [963, 165] width 144 height 11
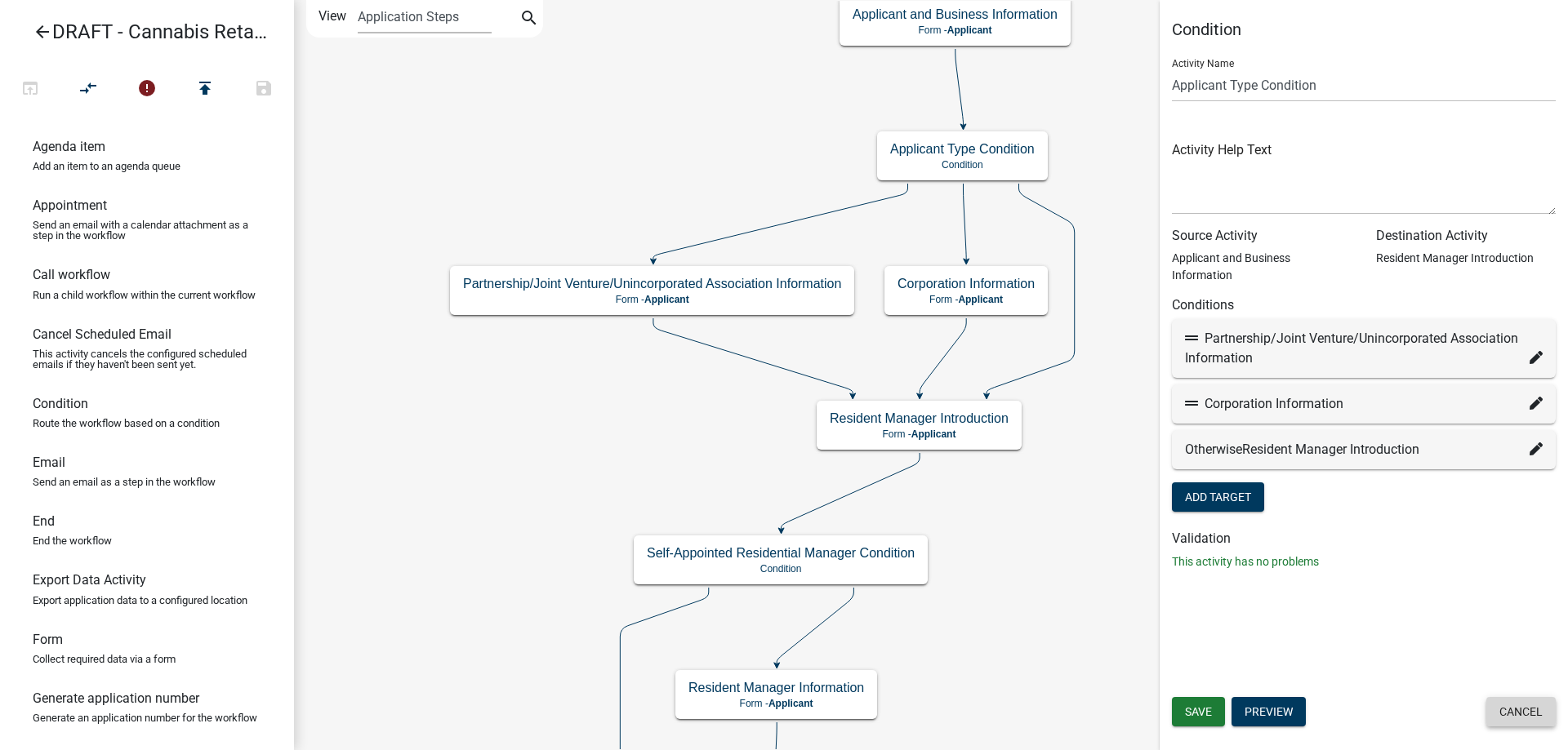
click at [1527, 717] on button "Cancel" at bounding box center [1521, 711] width 69 height 29
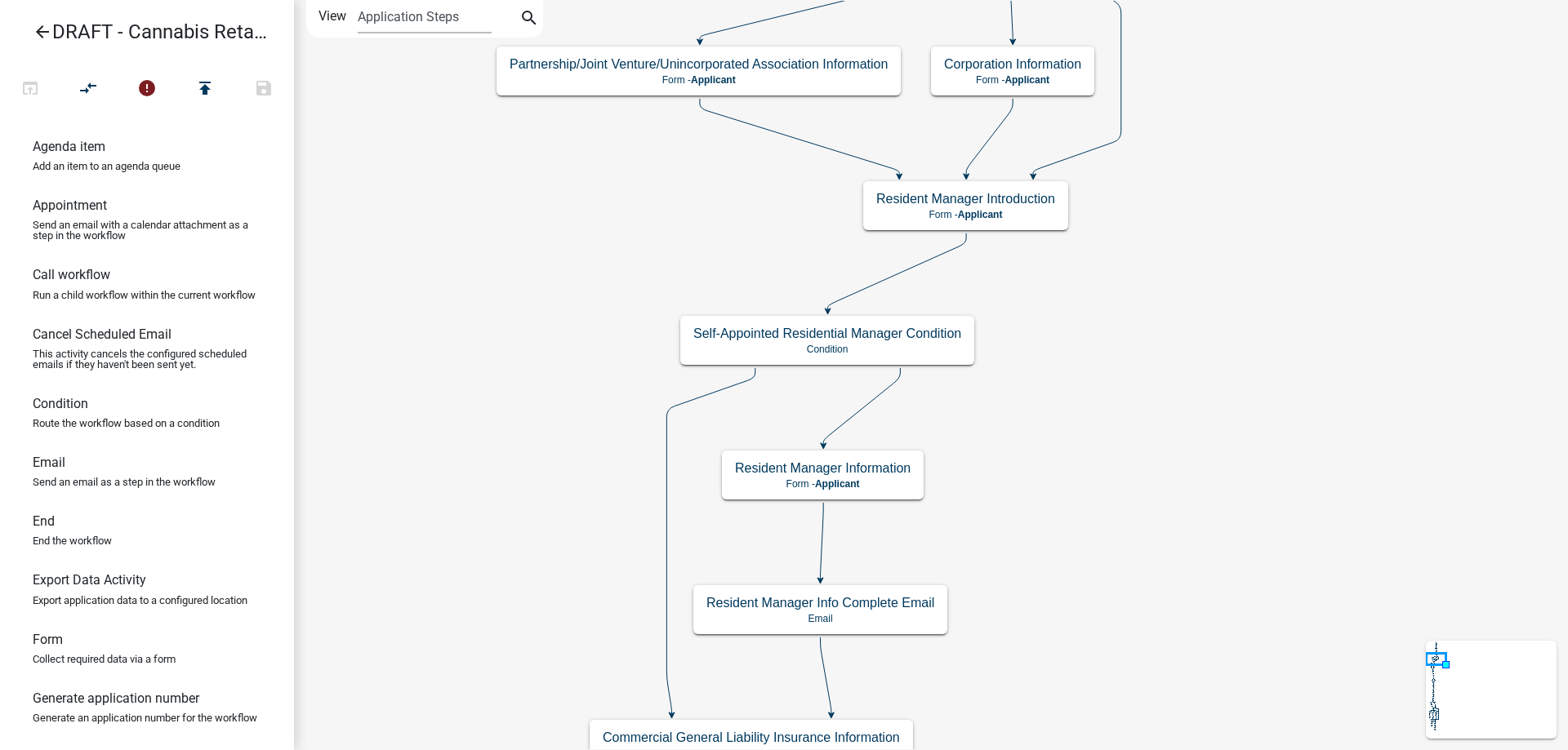
click at [1202, 412] on div "Start Start - Applicant Applicant and Business Information Form - Applicant Req…" at bounding box center [931, 375] width 1274 height 750
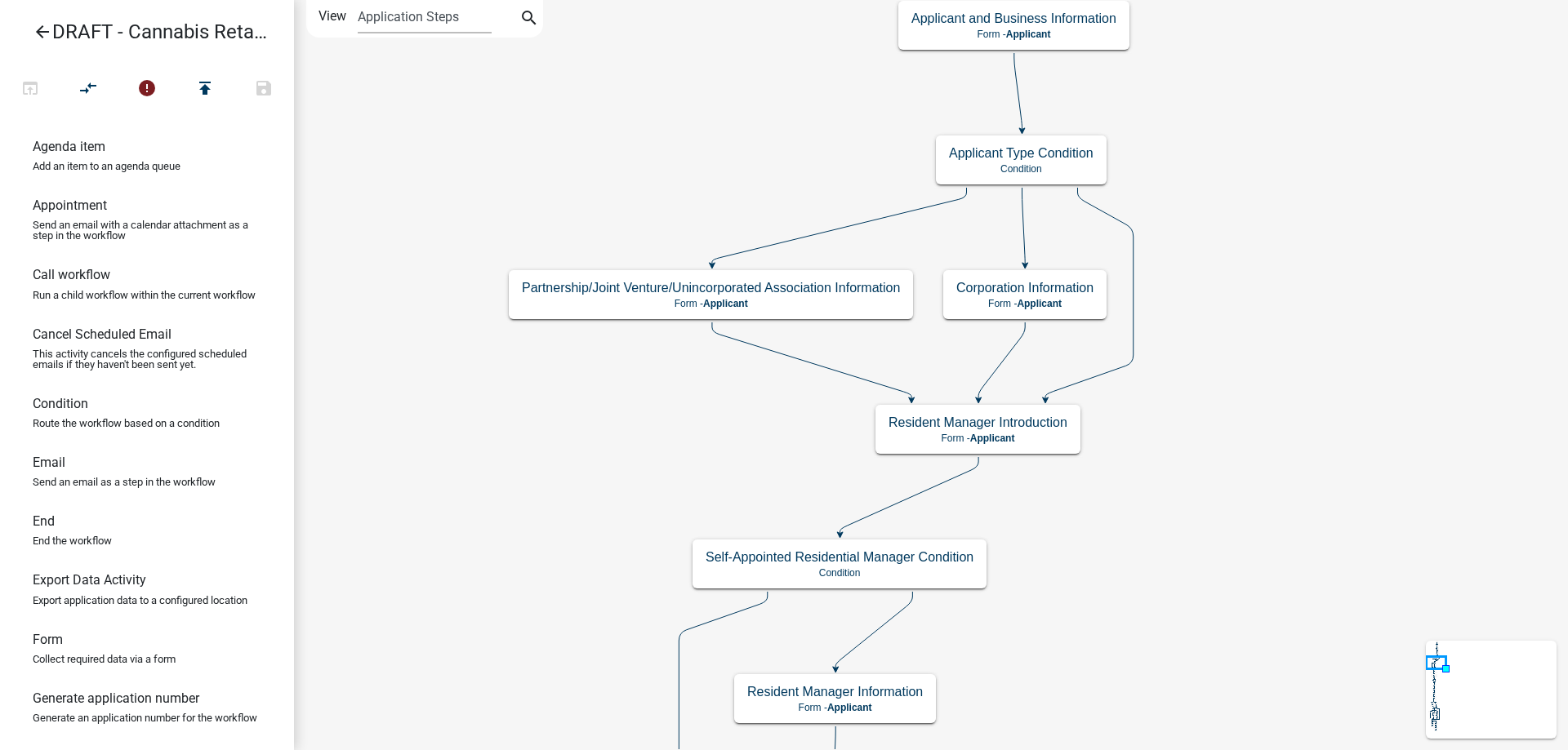
click at [1166, 558] on div "Start Start - Applicant Applicant and Business Information Form - Applicant Req…" at bounding box center [931, 375] width 1274 height 750
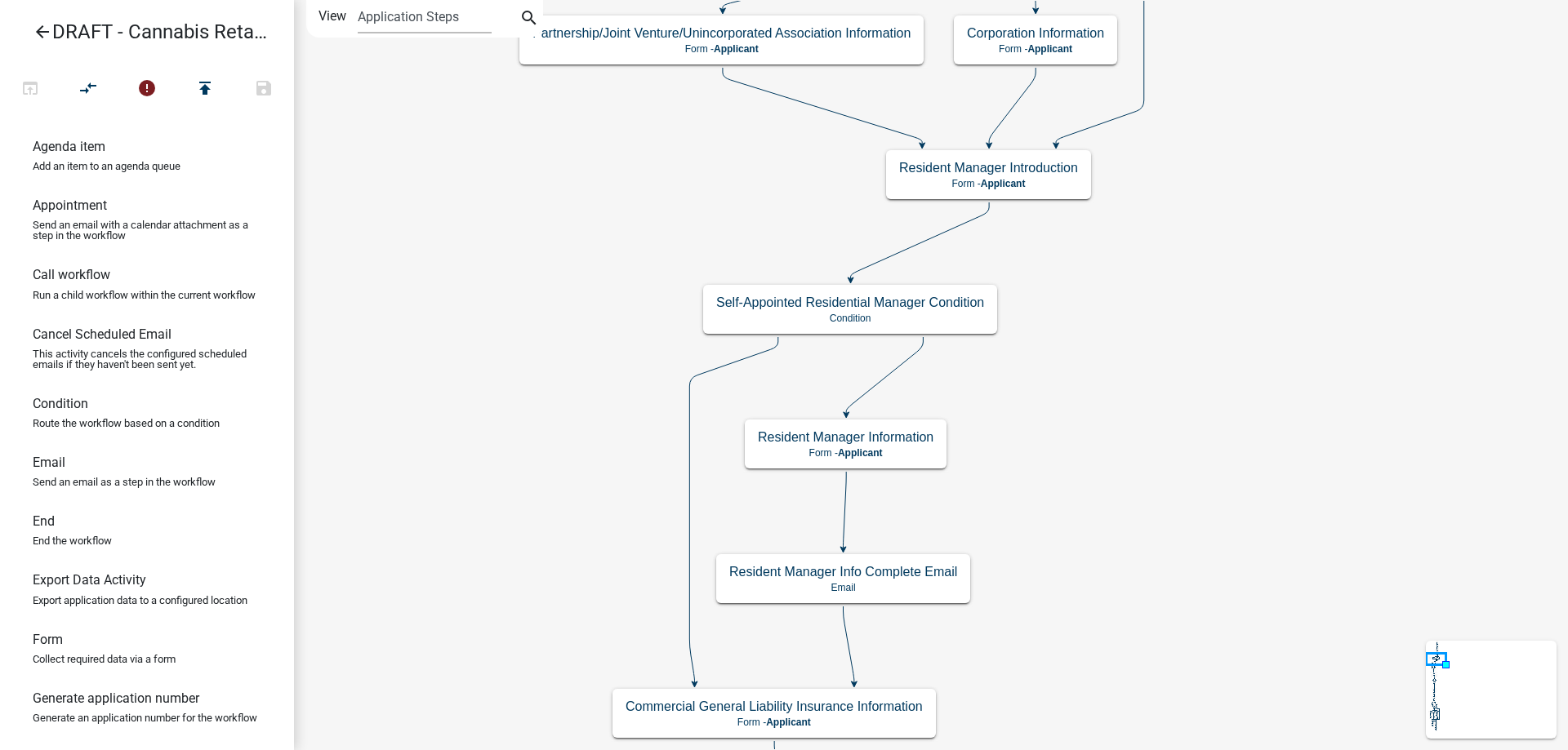
click at [1172, 269] on div "Start Start - Applicant Applicant and Business Information Form - Applicant Req…" at bounding box center [931, 375] width 1274 height 750
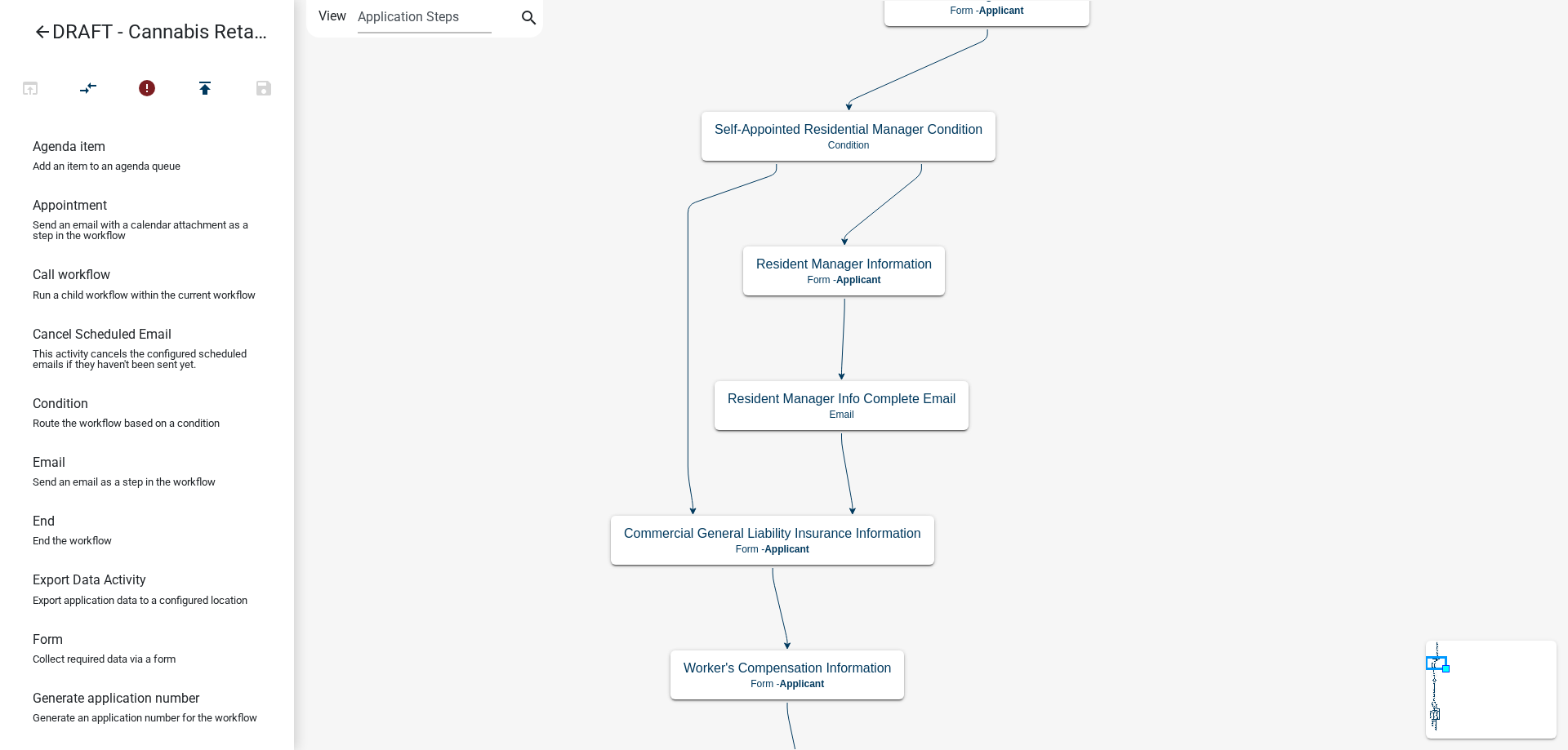
click at [1178, 342] on div "Start Start - Applicant Applicant and Business Information Form - Applicant Req…" at bounding box center [931, 375] width 1274 height 750
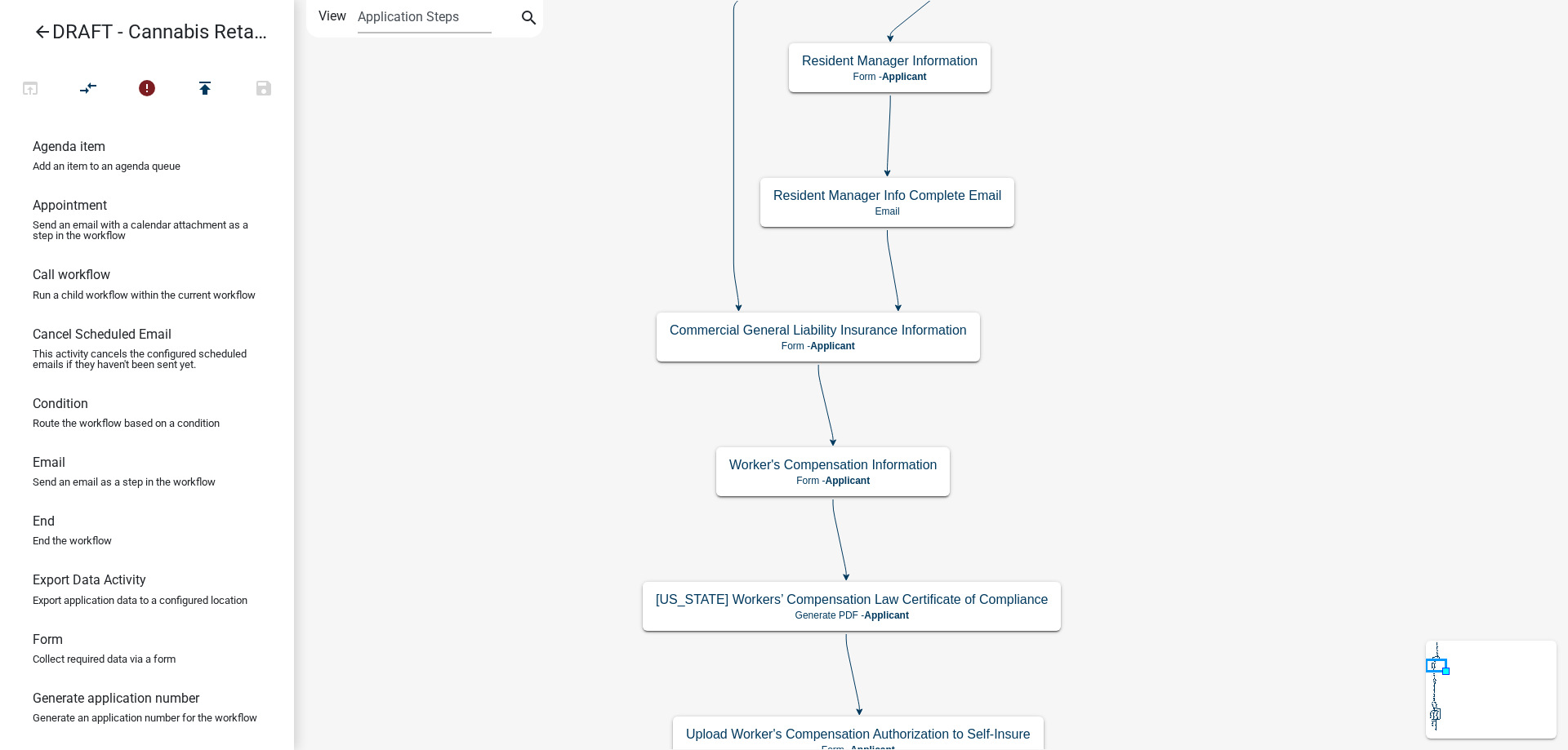
click at [1164, 326] on div "Start Start - Applicant Applicant and Business Information Form - Applicant Req…" at bounding box center [931, 375] width 1274 height 750
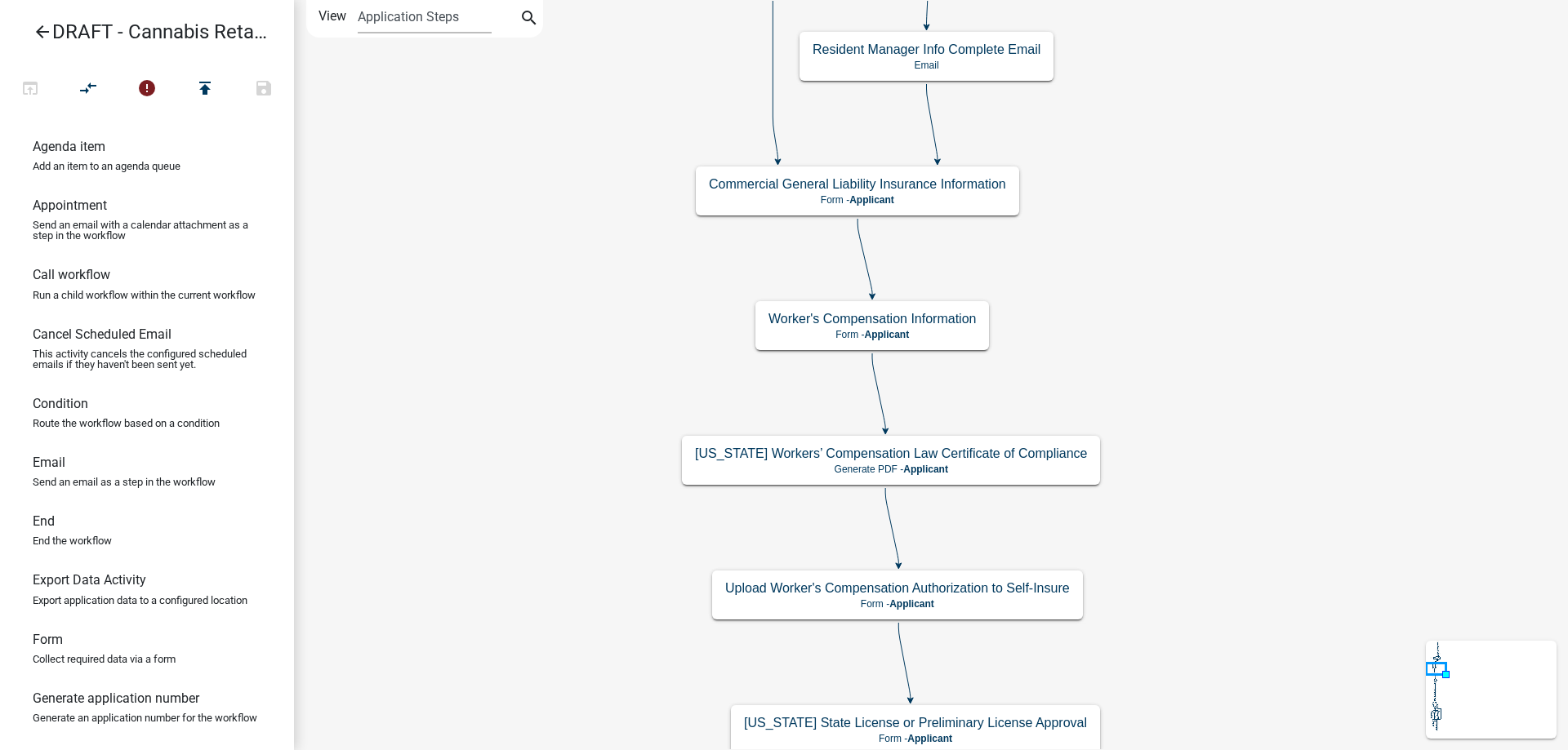
click at [1160, 350] on div "Start Start - Applicant Applicant and Business Information Form - Applicant Req…" at bounding box center [931, 375] width 1274 height 750
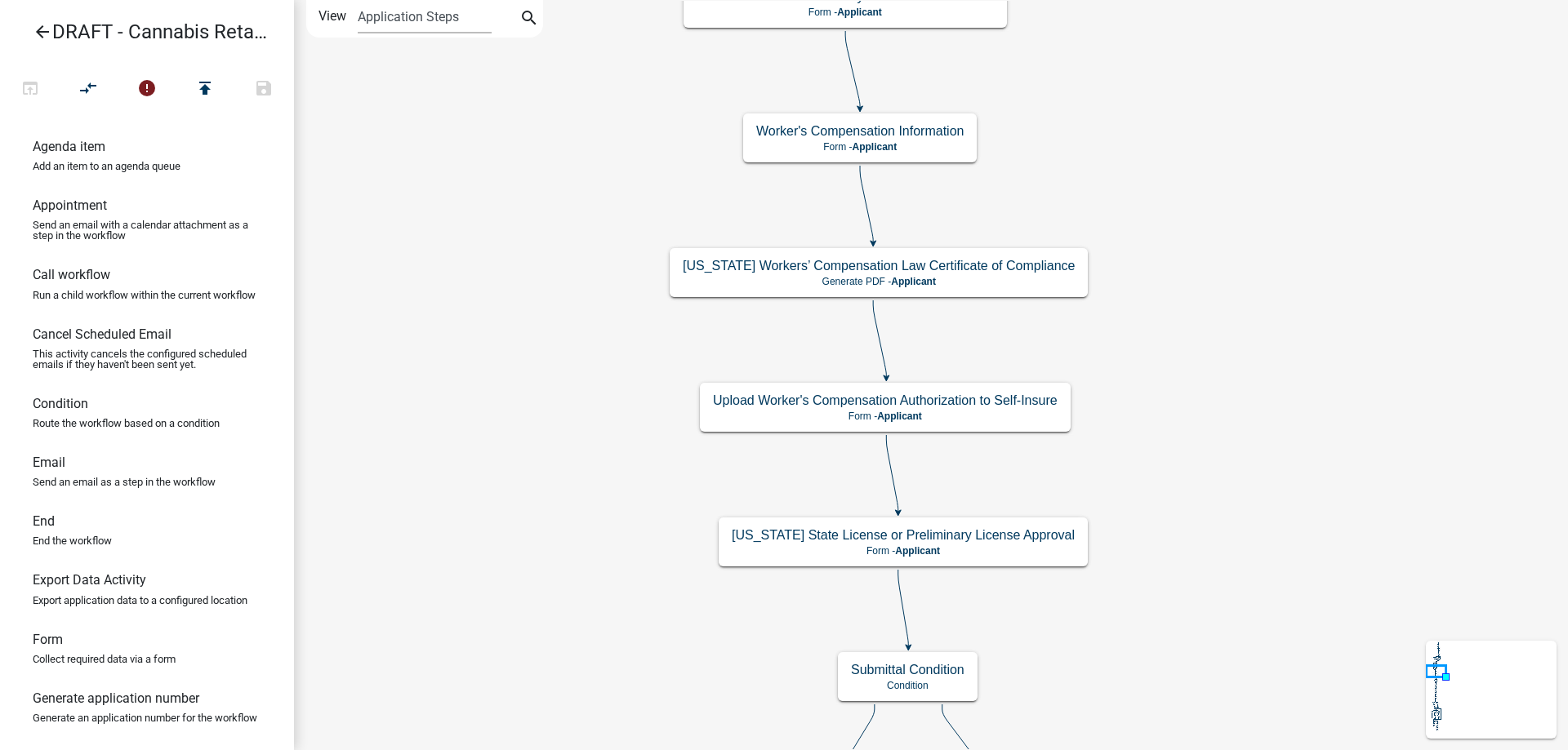
click at [1168, 289] on div "Start Start - Applicant Applicant and Business Information Form - Applicant Req…" at bounding box center [931, 375] width 1274 height 750
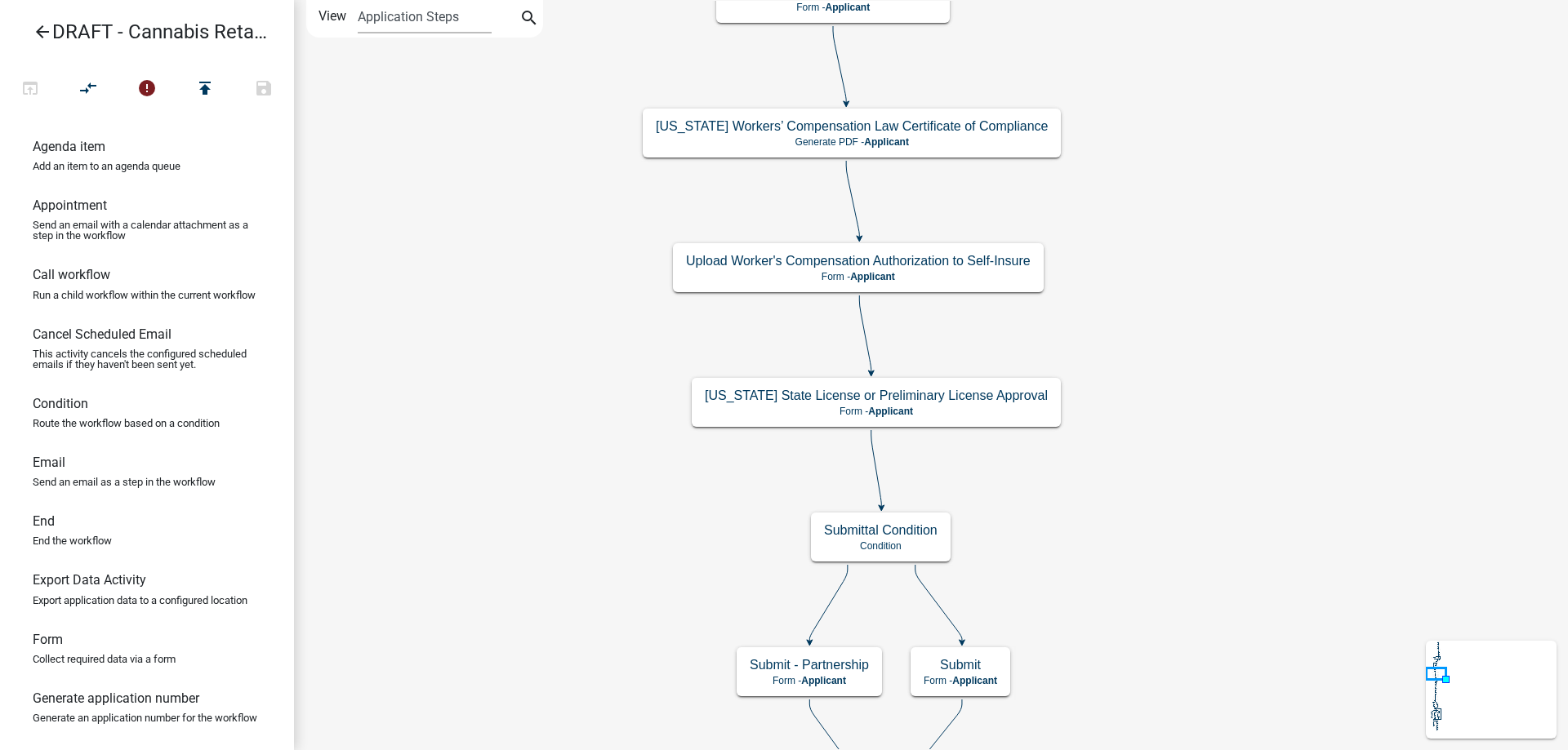
click at [1176, 308] on div "Start Start - Applicant Applicant and Business Information Form - Applicant Req…" at bounding box center [931, 375] width 1274 height 750
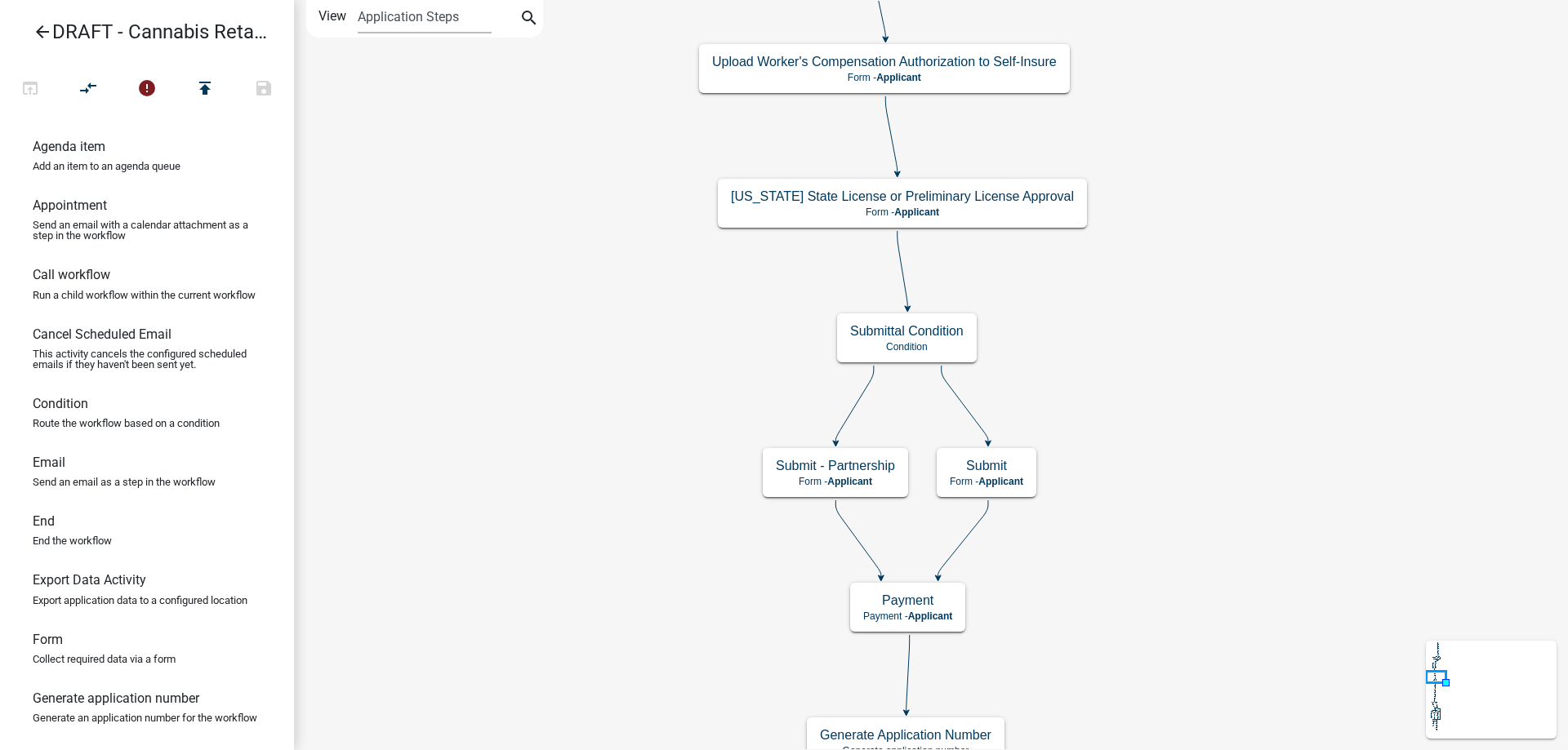
click at [1226, 315] on div "Start Start - Applicant Applicant and Business Information Form - Applicant Req…" at bounding box center [931, 375] width 1274 height 750
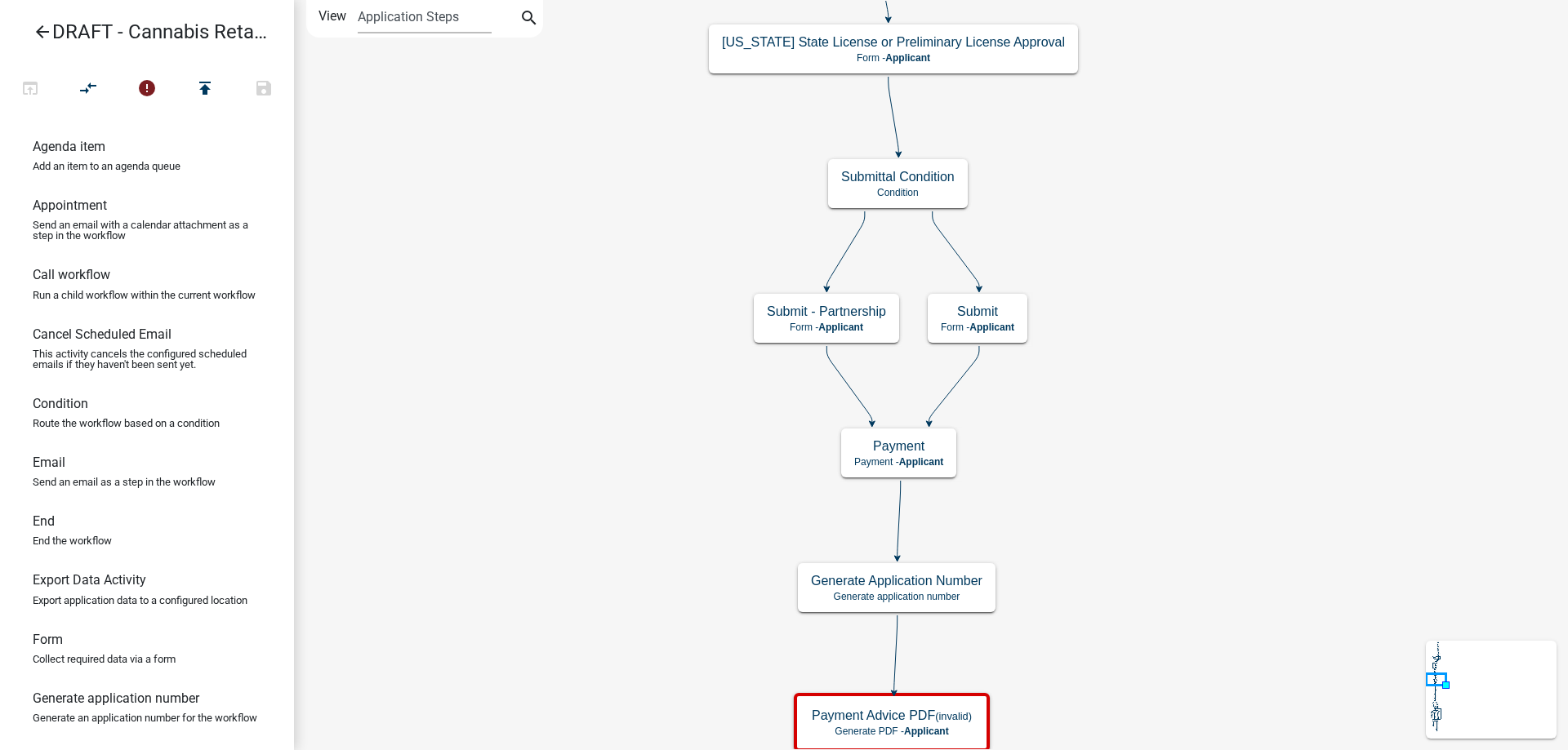
click at [1172, 331] on div "Start Start - Applicant Applicant and Business Information Form - Applicant Req…" at bounding box center [931, 375] width 1274 height 750
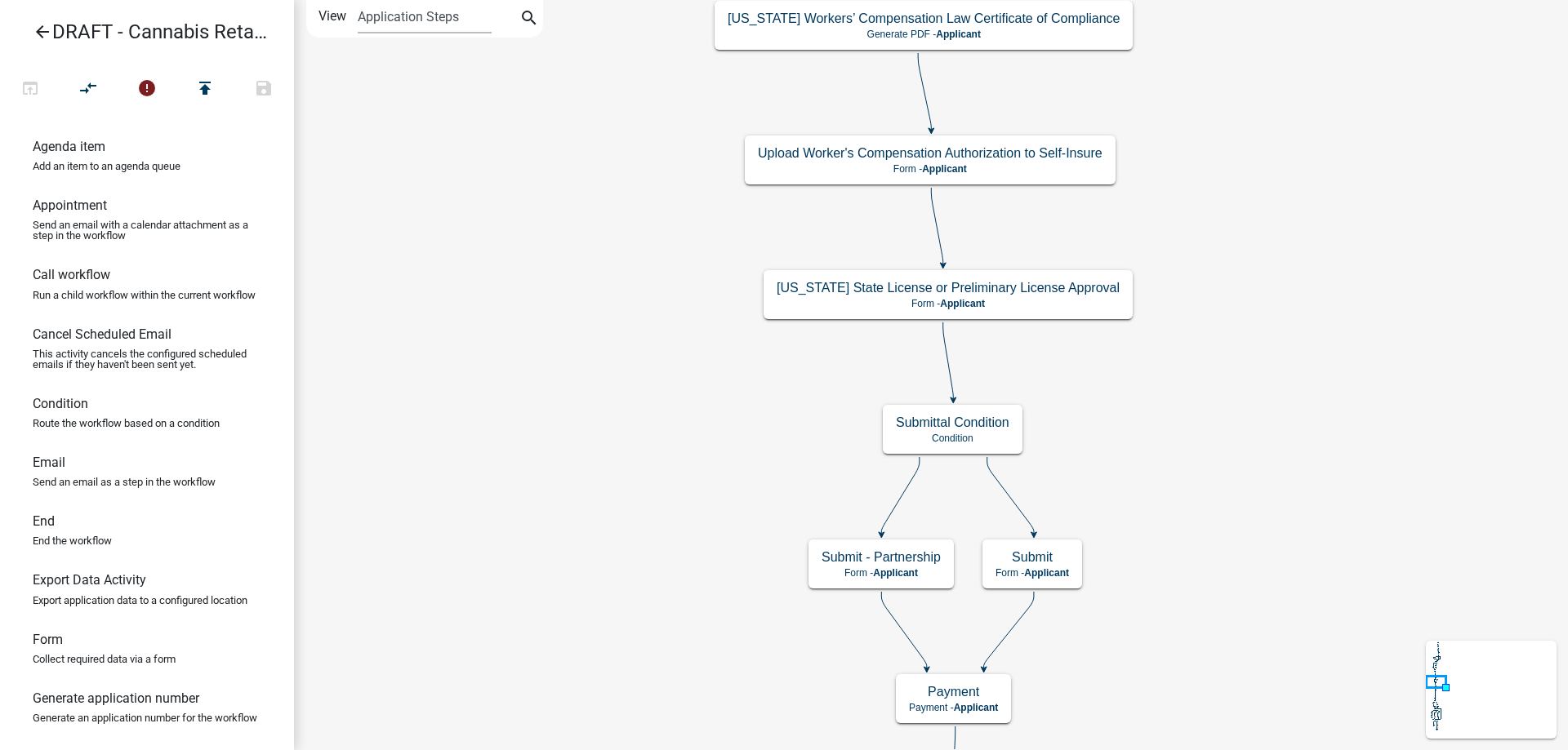
click at [665, 411] on div "Start Start - Applicant Applicant and Business Information Form - Applicant Req…" at bounding box center [931, 375] width 1274 height 750
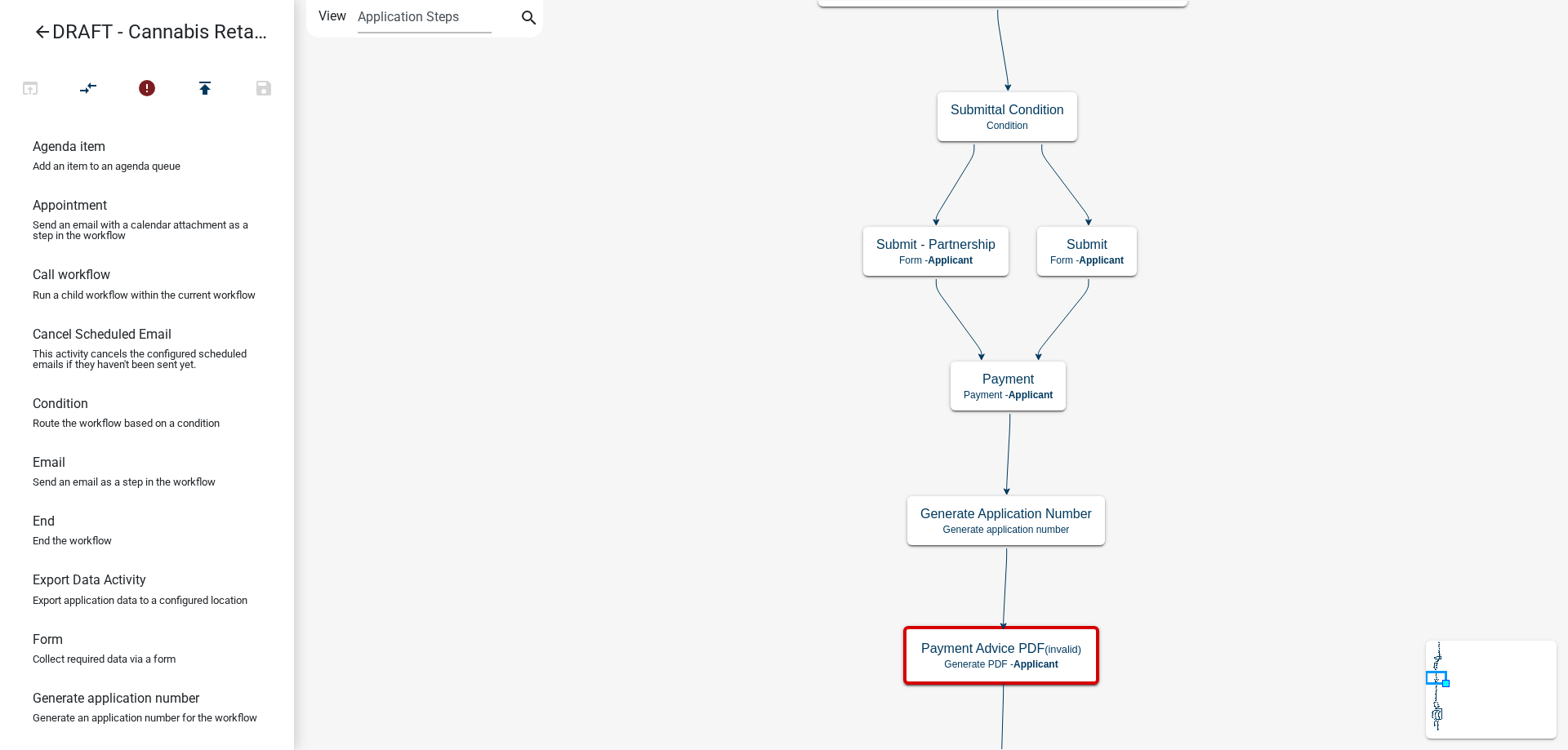
click at [659, 258] on div "Start Start - Applicant Applicant and Business Information Form - Applicant Req…" at bounding box center [931, 375] width 1274 height 750
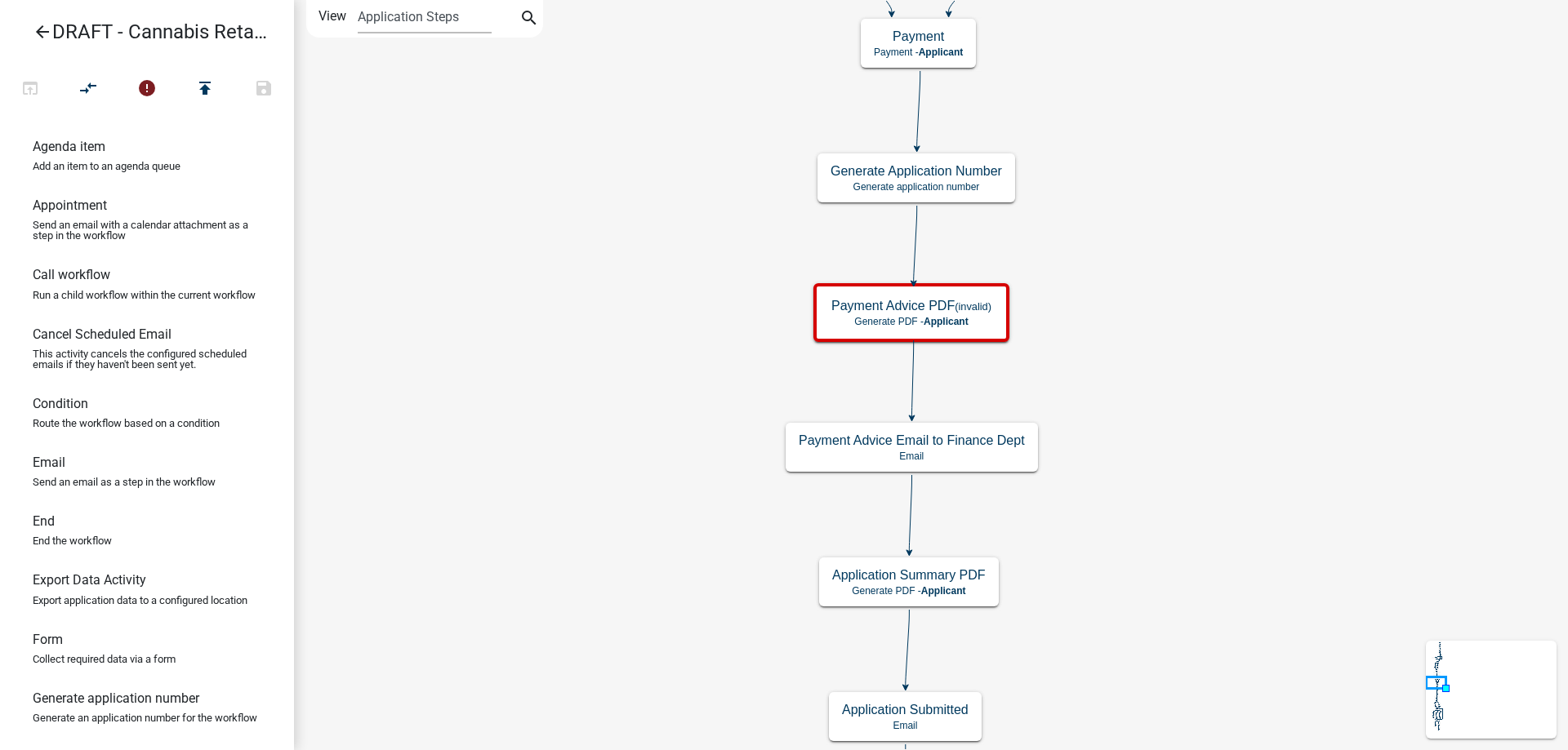
click at [544, 93] on div "Start Start - Applicant Applicant and Business Information Form - Applicant Req…" at bounding box center [931, 375] width 1274 height 750
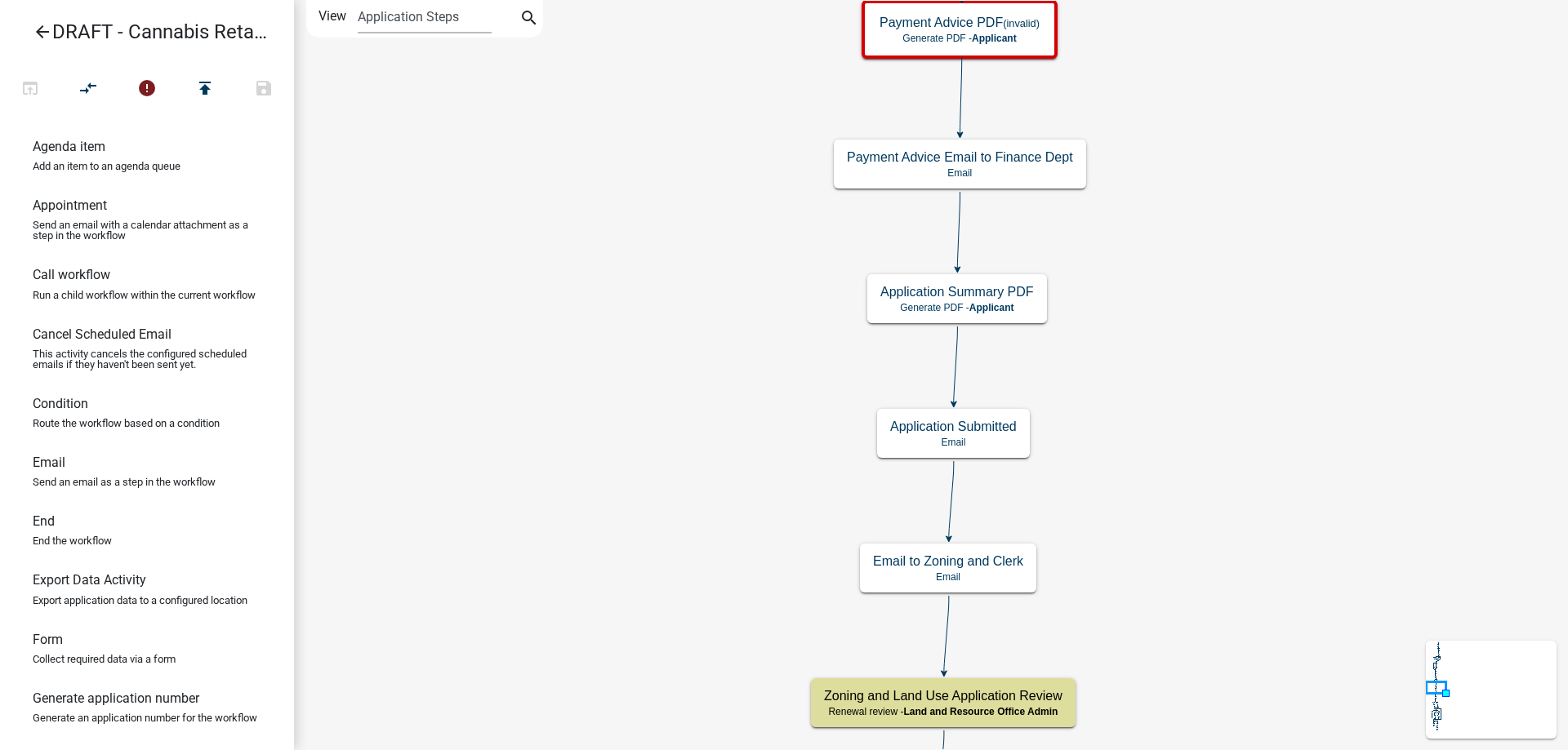
click at [597, 236] on div "Start Start - Applicant Applicant and Business Information Form - Applicant Req…" at bounding box center [931, 375] width 1274 height 750
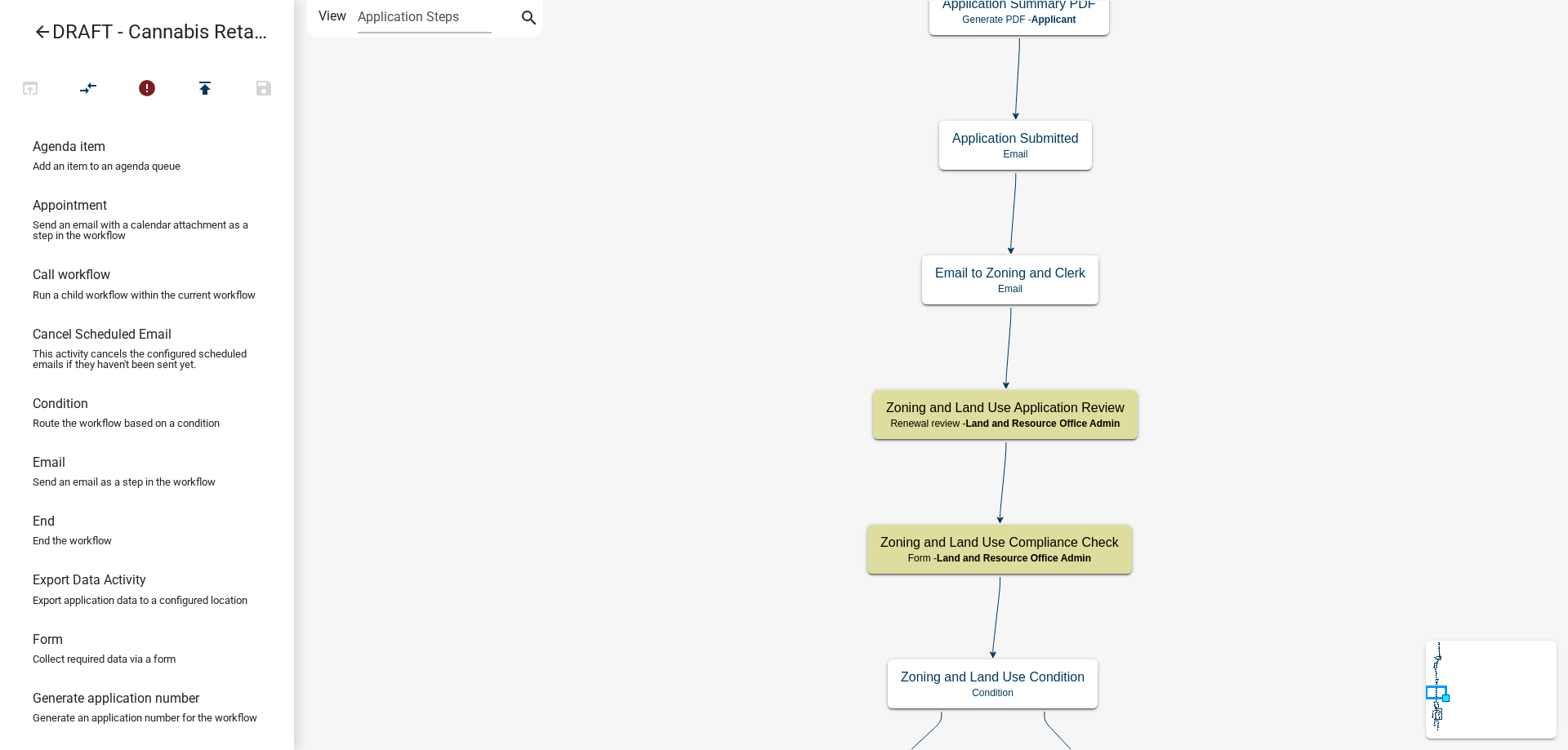
click at [613, 207] on div "Start Start - Applicant Applicant and Business Information Form - Applicant Req…" at bounding box center [931, 375] width 1274 height 750
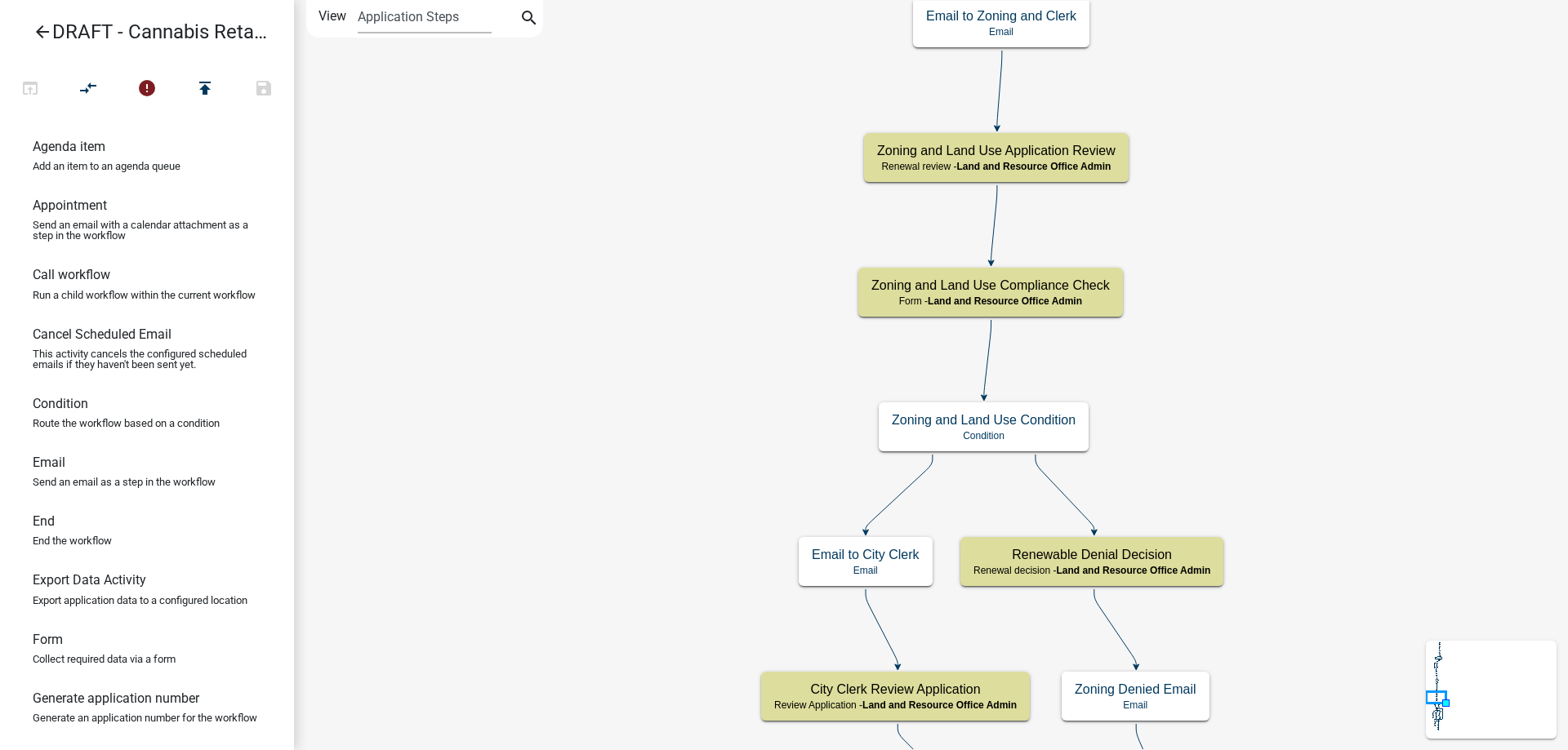
click at [600, 148] on div "Start Start - Applicant Applicant and Business Information Form - Applicant Req…" at bounding box center [931, 375] width 1274 height 750
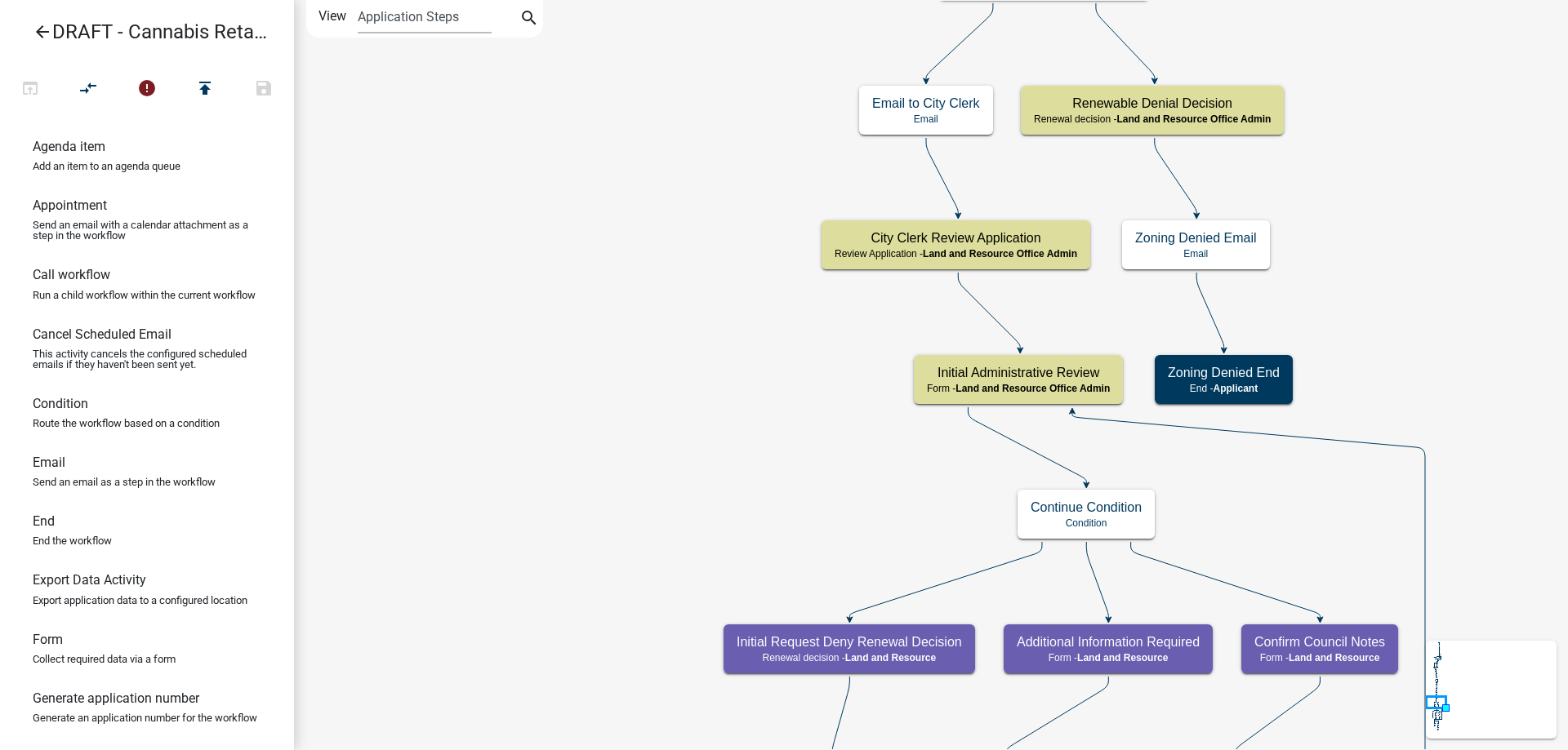
click at [671, 191] on div "Start Start - Applicant Applicant and Business Information Form - Applicant Req…" at bounding box center [931, 375] width 1274 height 750
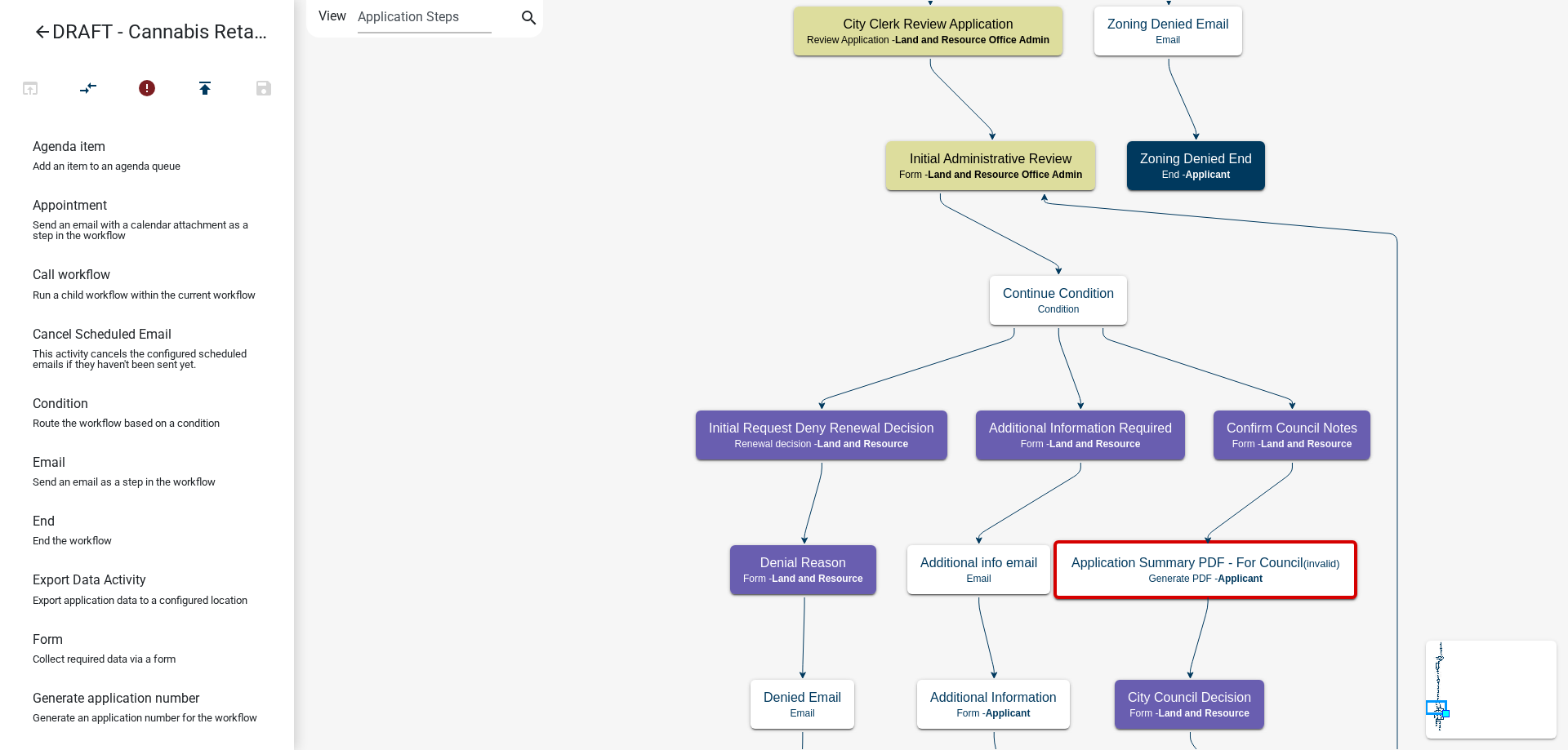
click at [539, 223] on div "Start Start - Applicant Applicant and Business Information Form - Applicant Req…" at bounding box center [931, 375] width 1274 height 750
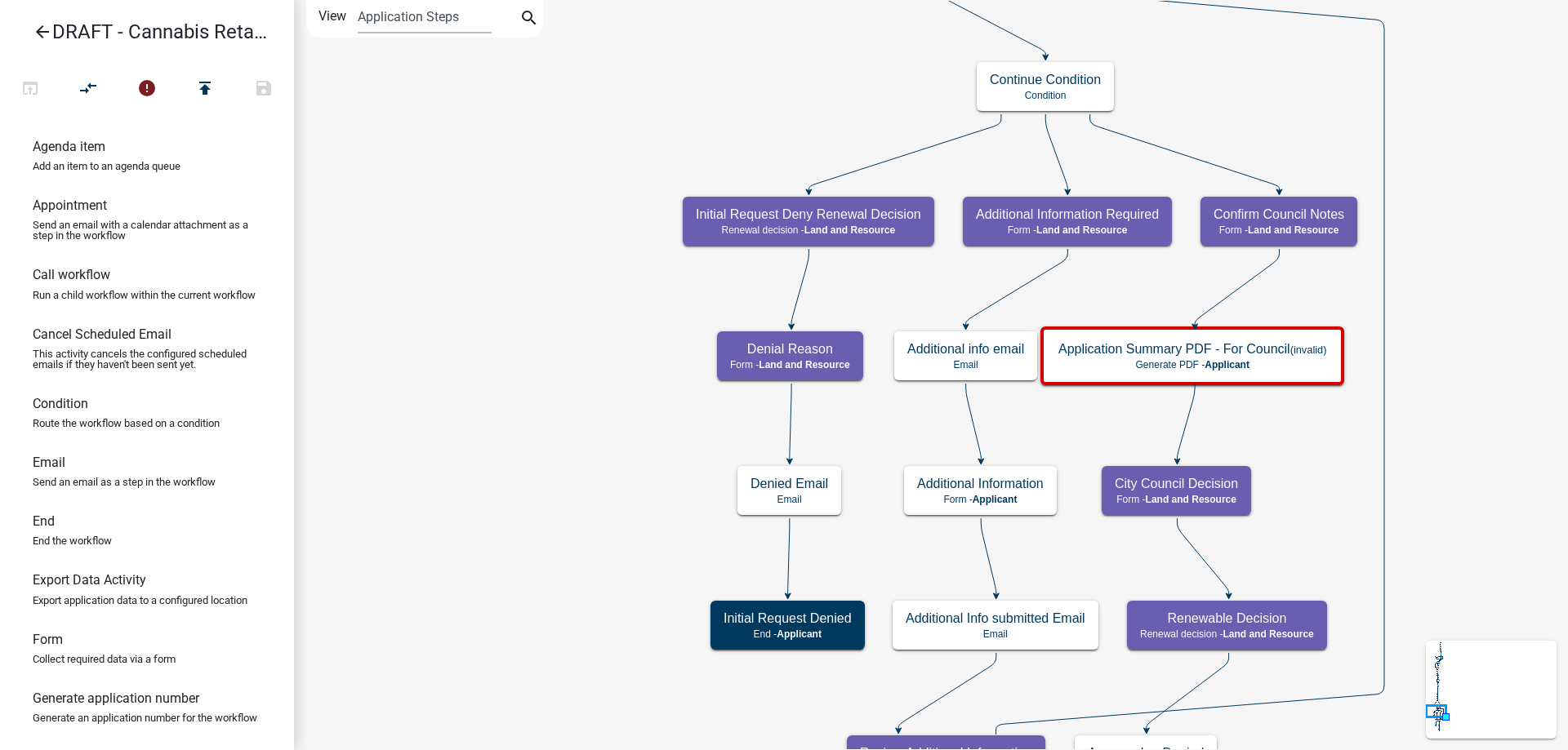
click at [504, 302] on div "Start Start - Applicant Applicant and Business Information Form - Applicant Req…" at bounding box center [931, 375] width 1274 height 750
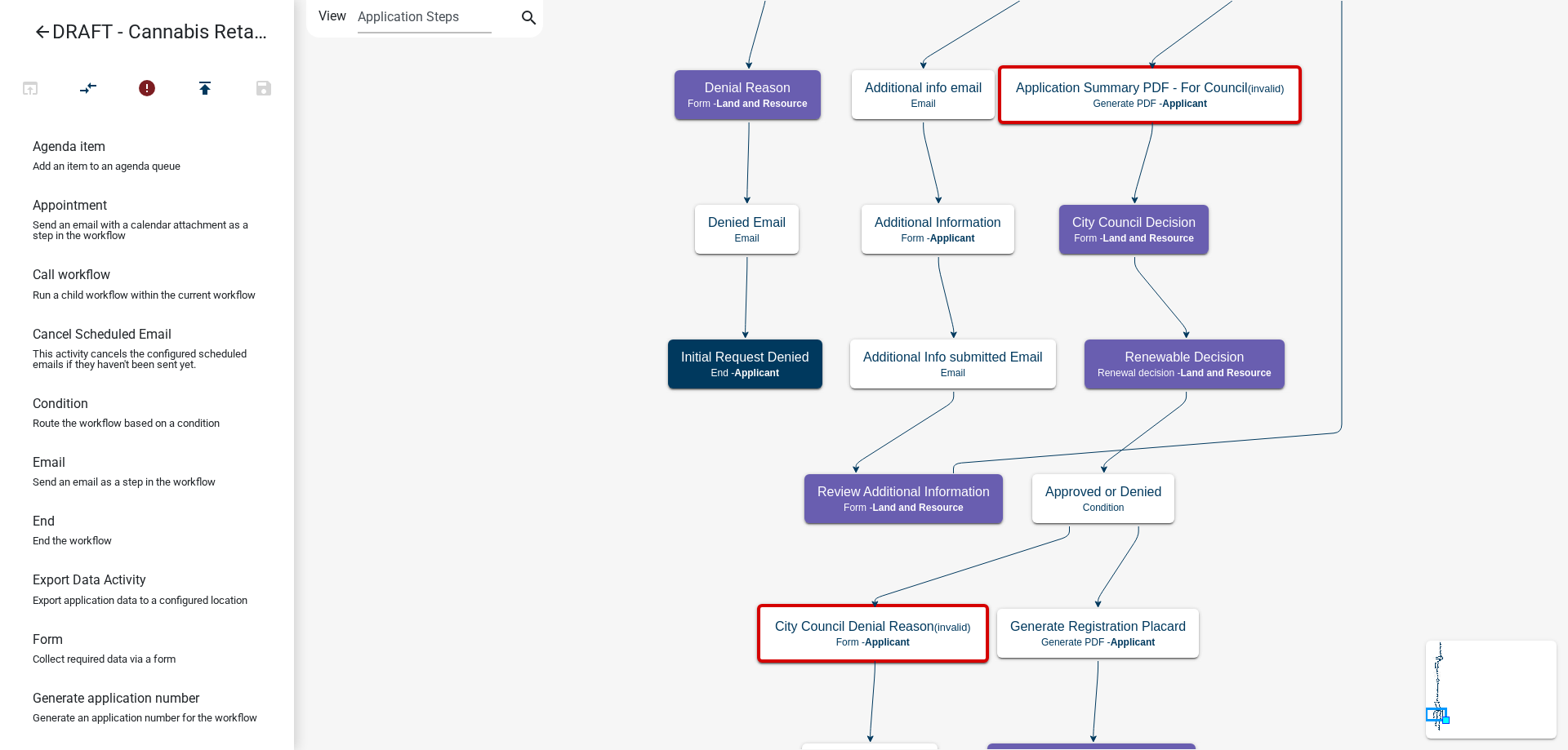
click at [461, 297] on div "Start Start - Applicant Applicant and Business Information Form - Applicant Req…" at bounding box center [931, 375] width 1274 height 750
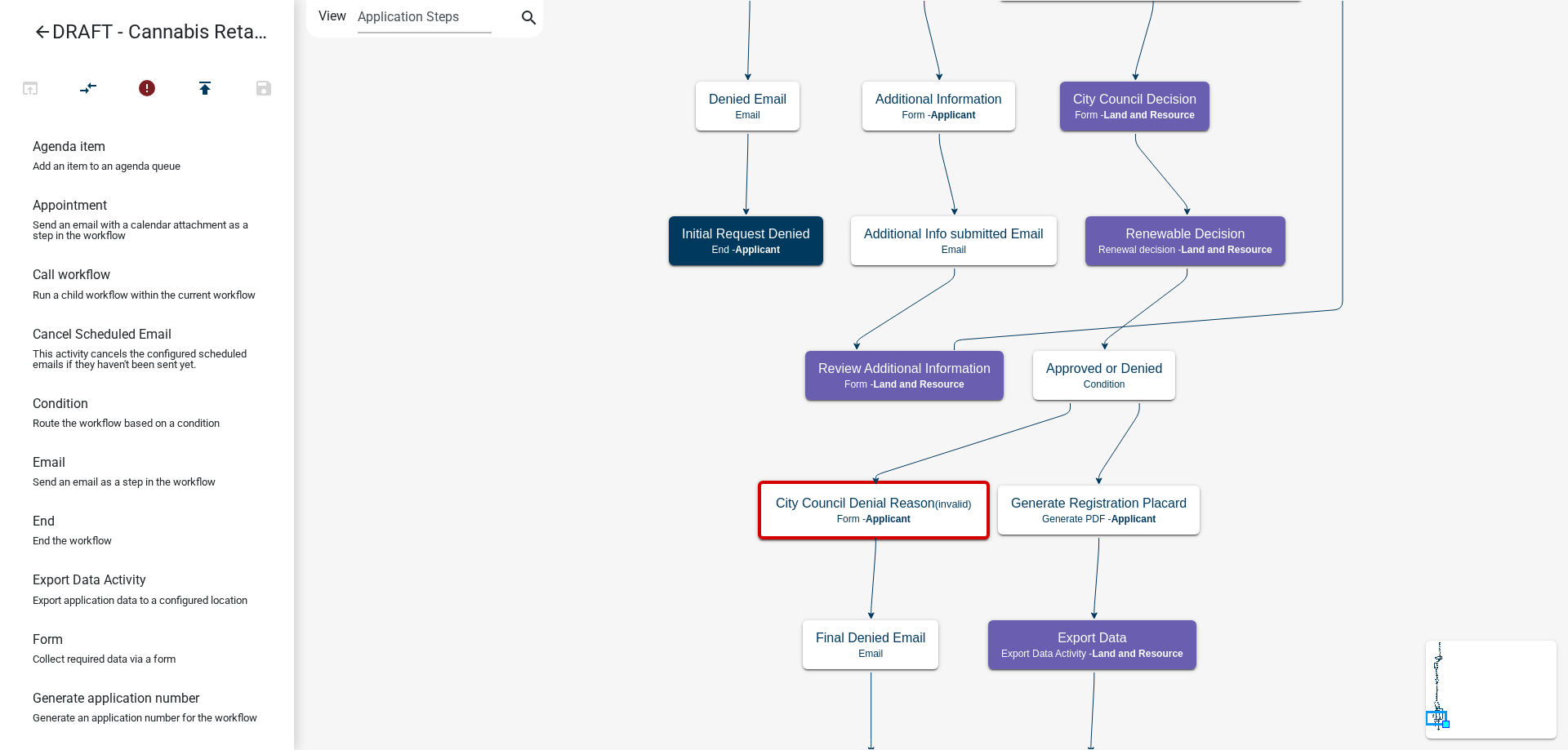
click at [499, 423] on div "Start Start - Applicant Applicant and Business Information Form - Applicant Req…" at bounding box center [931, 375] width 1274 height 750
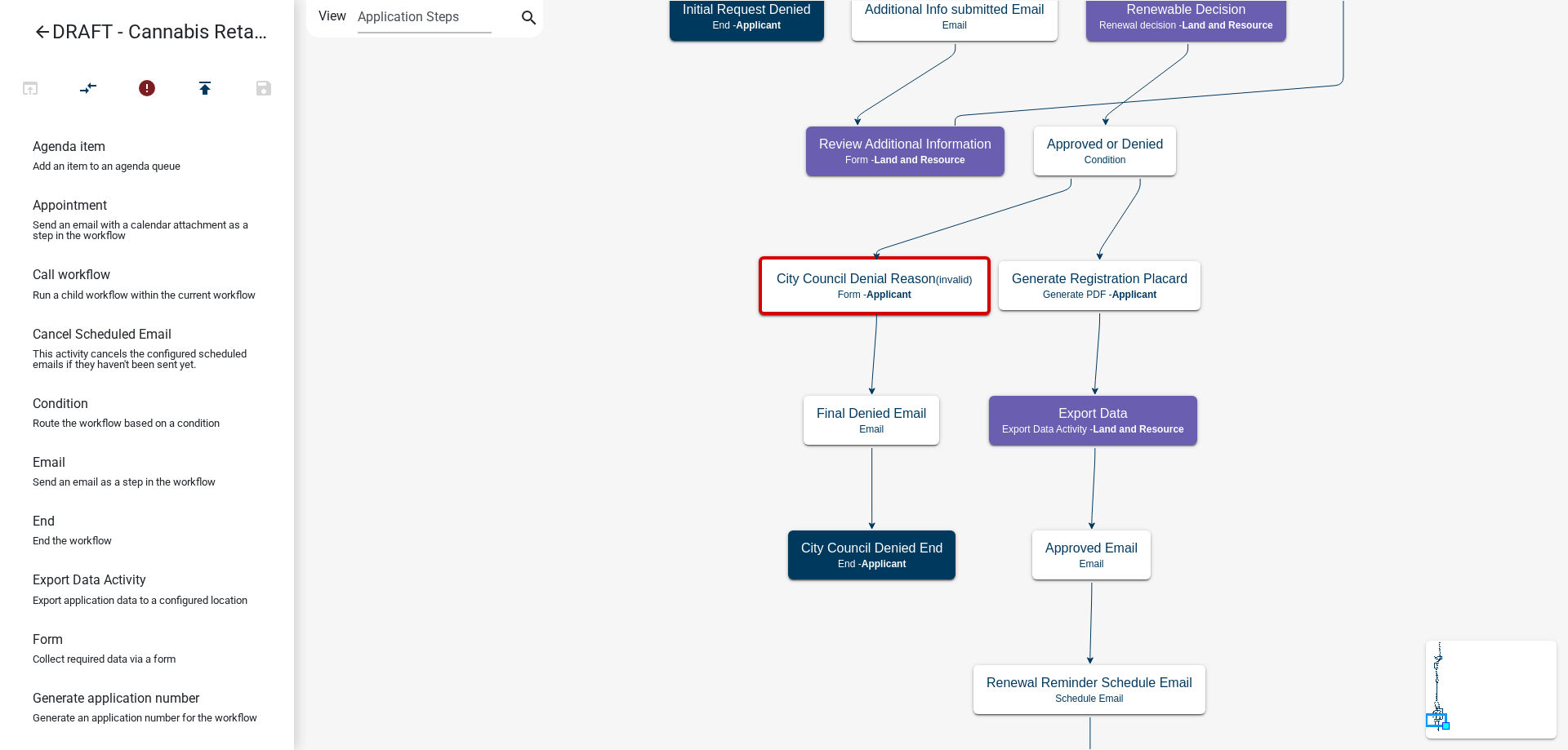
click at [504, 306] on div "Start Start - Applicant Applicant and Business Information Form - Applicant Req…" at bounding box center [931, 375] width 1274 height 750
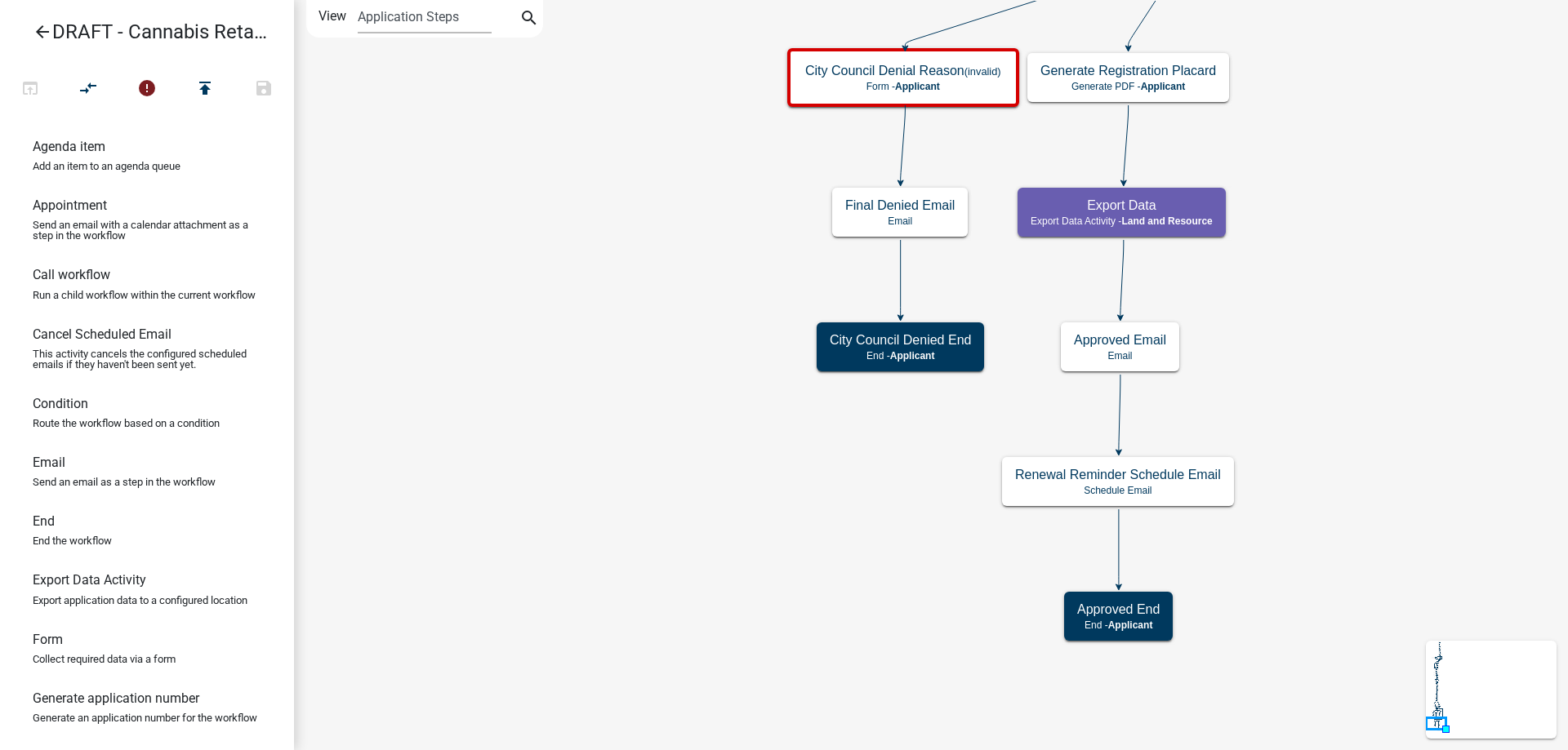
click at [551, 273] on div "Start Start - Applicant Applicant and Business Information Form - Applicant Req…" at bounding box center [931, 375] width 1274 height 750
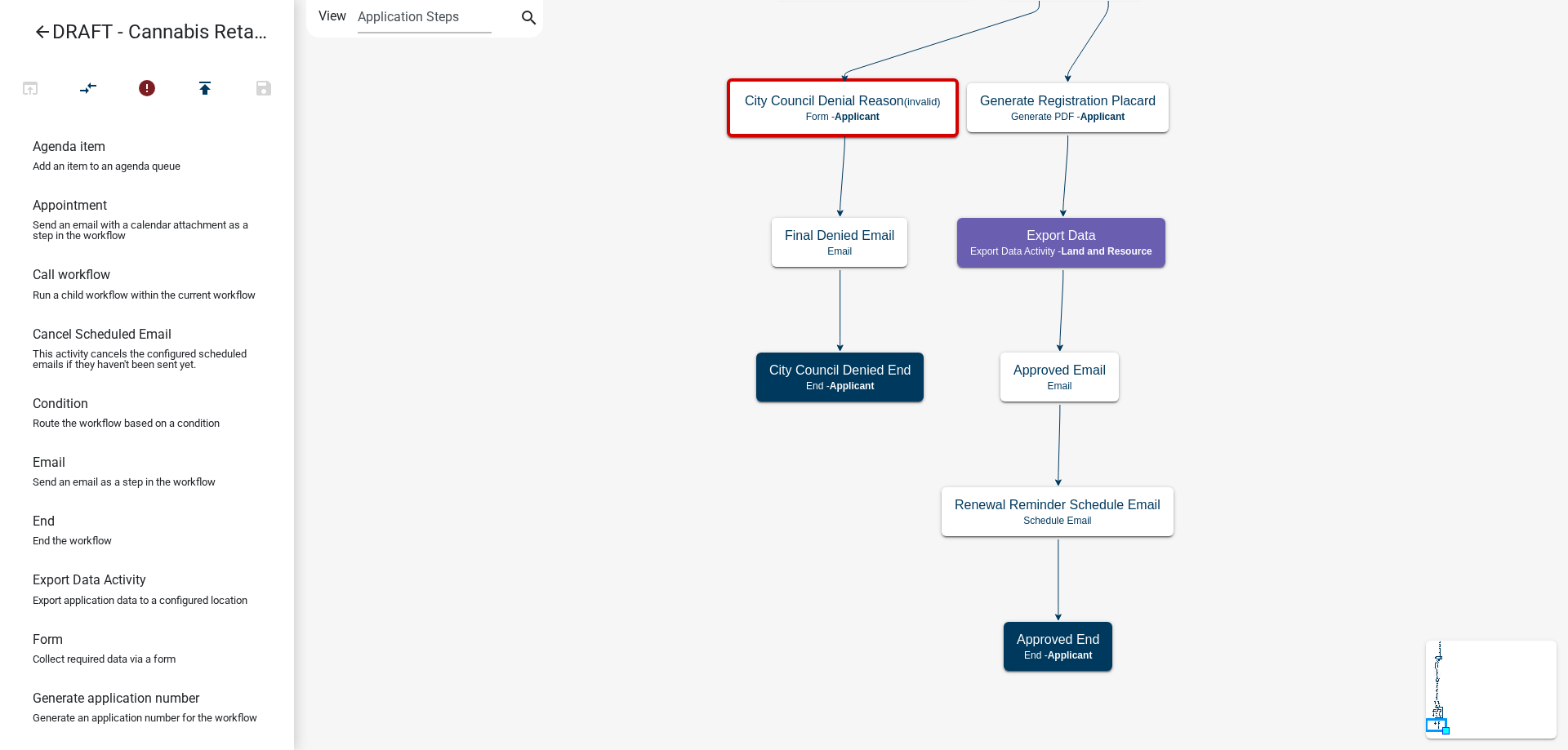
click at [537, 508] on div "Start Start - Applicant Applicant and Business Information Form - Applicant Req…" at bounding box center [931, 375] width 1274 height 750
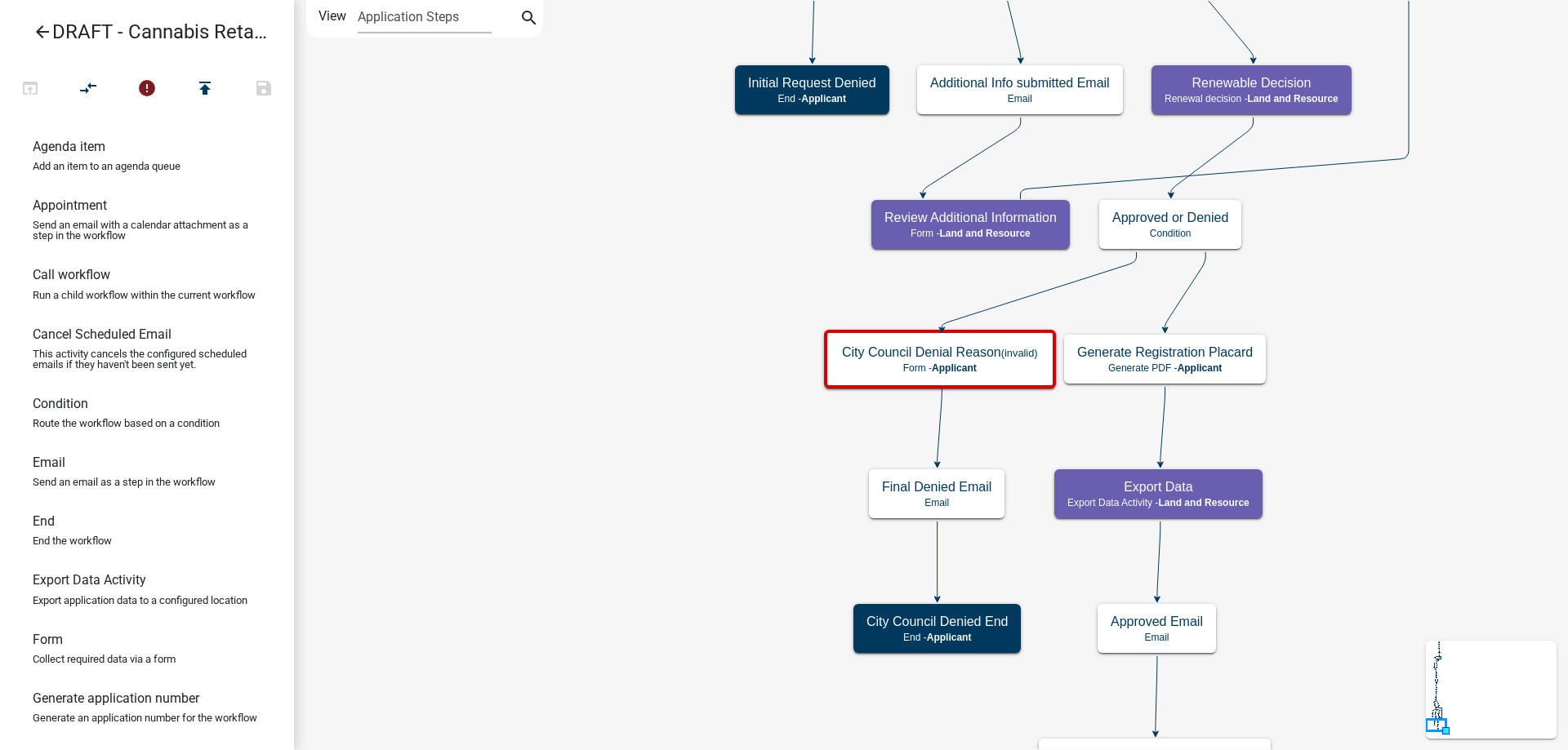
click at [640, 538] on div "Start Start - Applicant Applicant and Business Information Form - Applicant Req…" at bounding box center [931, 375] width 1274 height 750
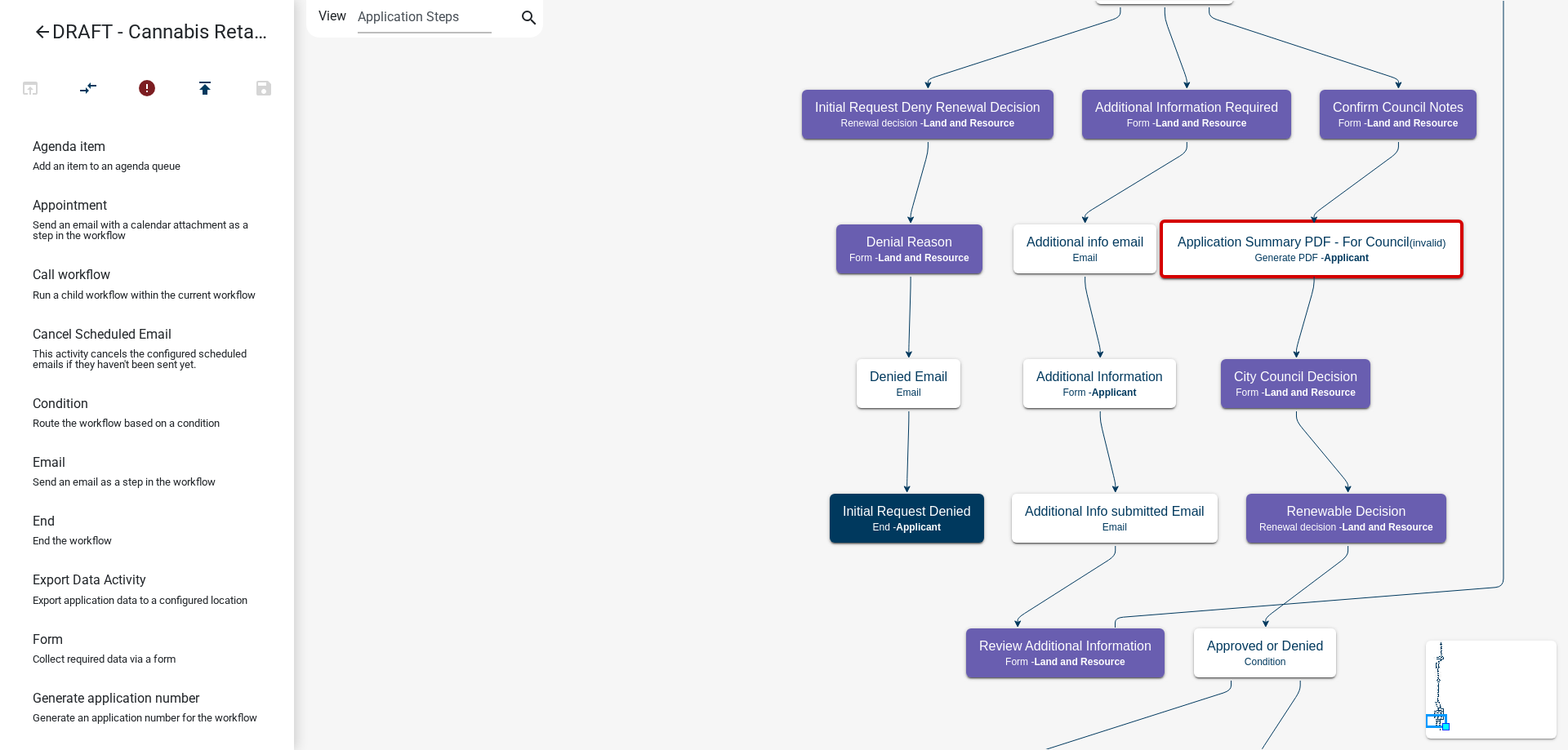
click at [657, 587] on div "Start Start - Applicant Applicant and Business Information Form - Applicant Req…" at bounding box center [931, 375] width 1274 height 750
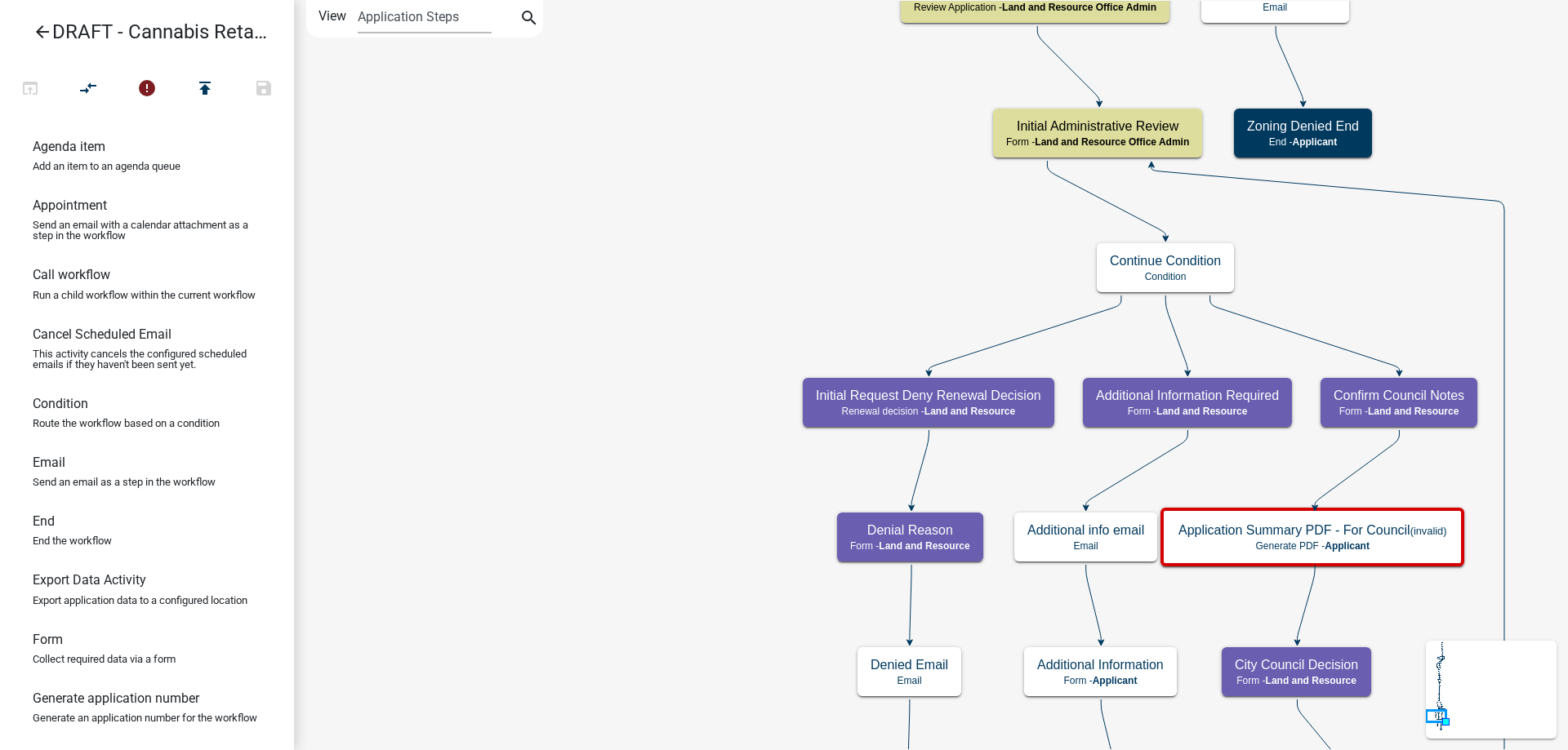
click at [608, 521] on div "Start Start - Applicant Applicant and Business Information Form - Applicant Req…" at bounding box center [931, 375] width 1274 height 750
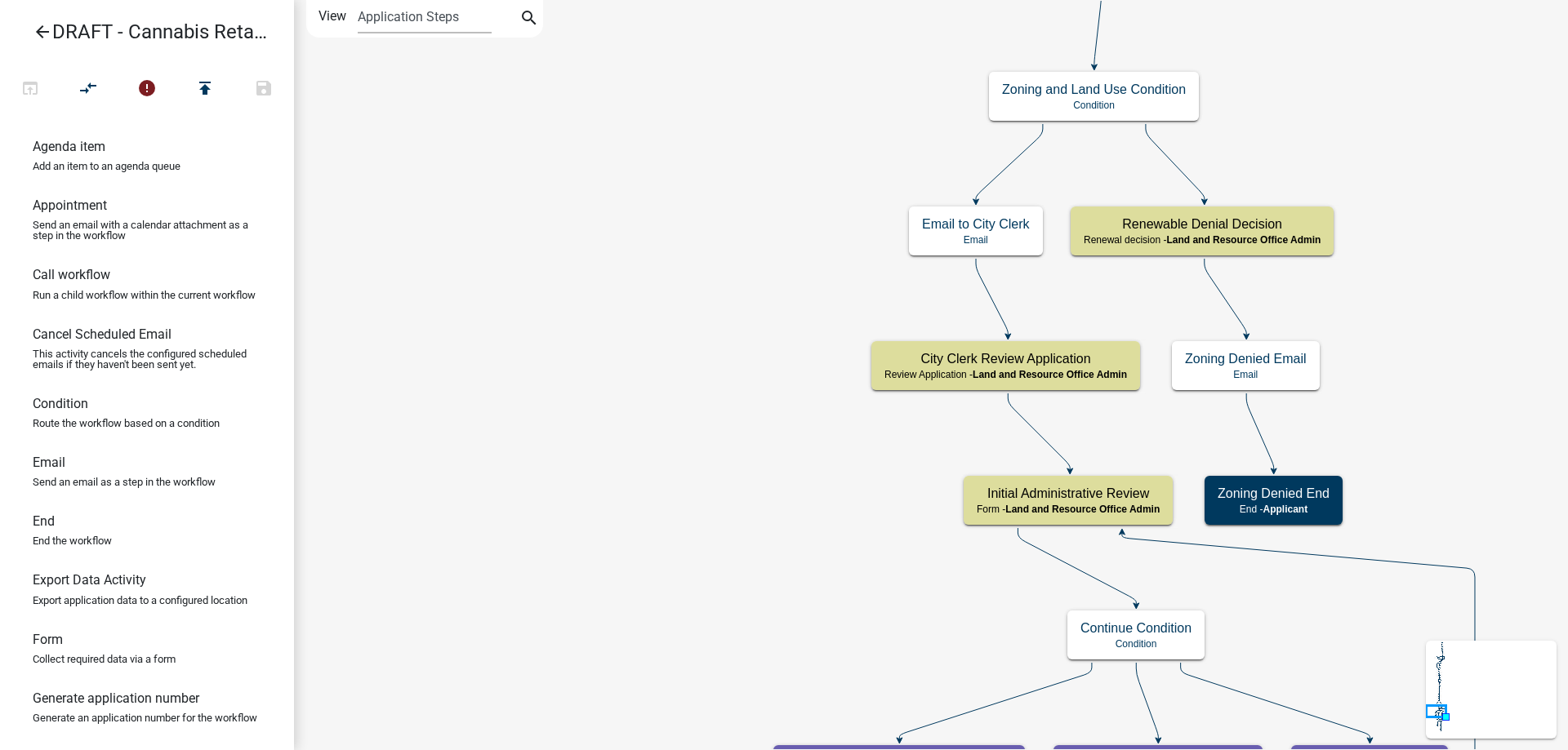
click at [618, 609] on div "Start Start - Applicant Applicant and Business Information Form - Applicant Req…" at bounding box center [931, 375] width 1274 height 750
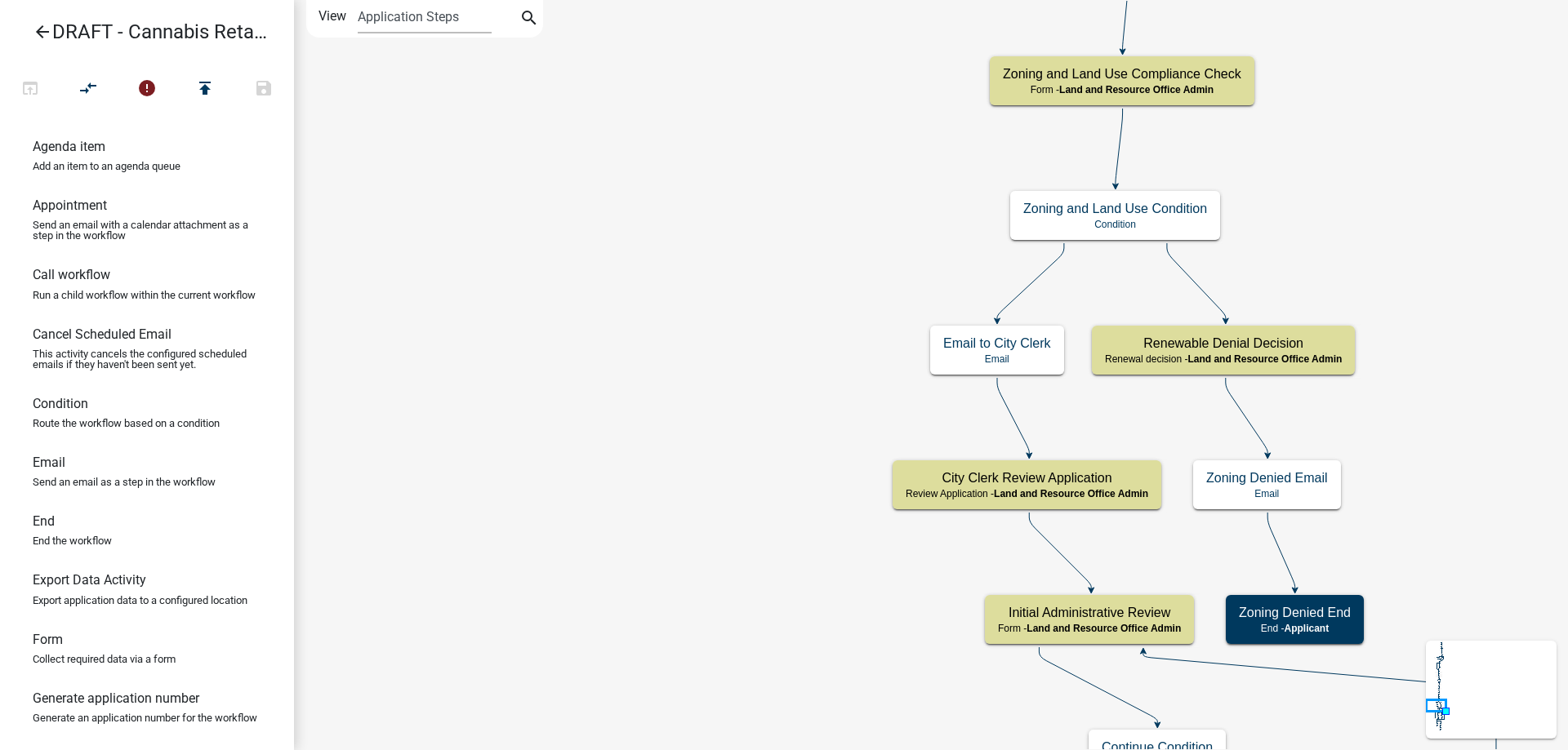
click at [497, 560] on div "Start Start - Applicant Applicant and Business Information Form - Applicant Req…" at bounding box center [931, 375] width 1274 height 750
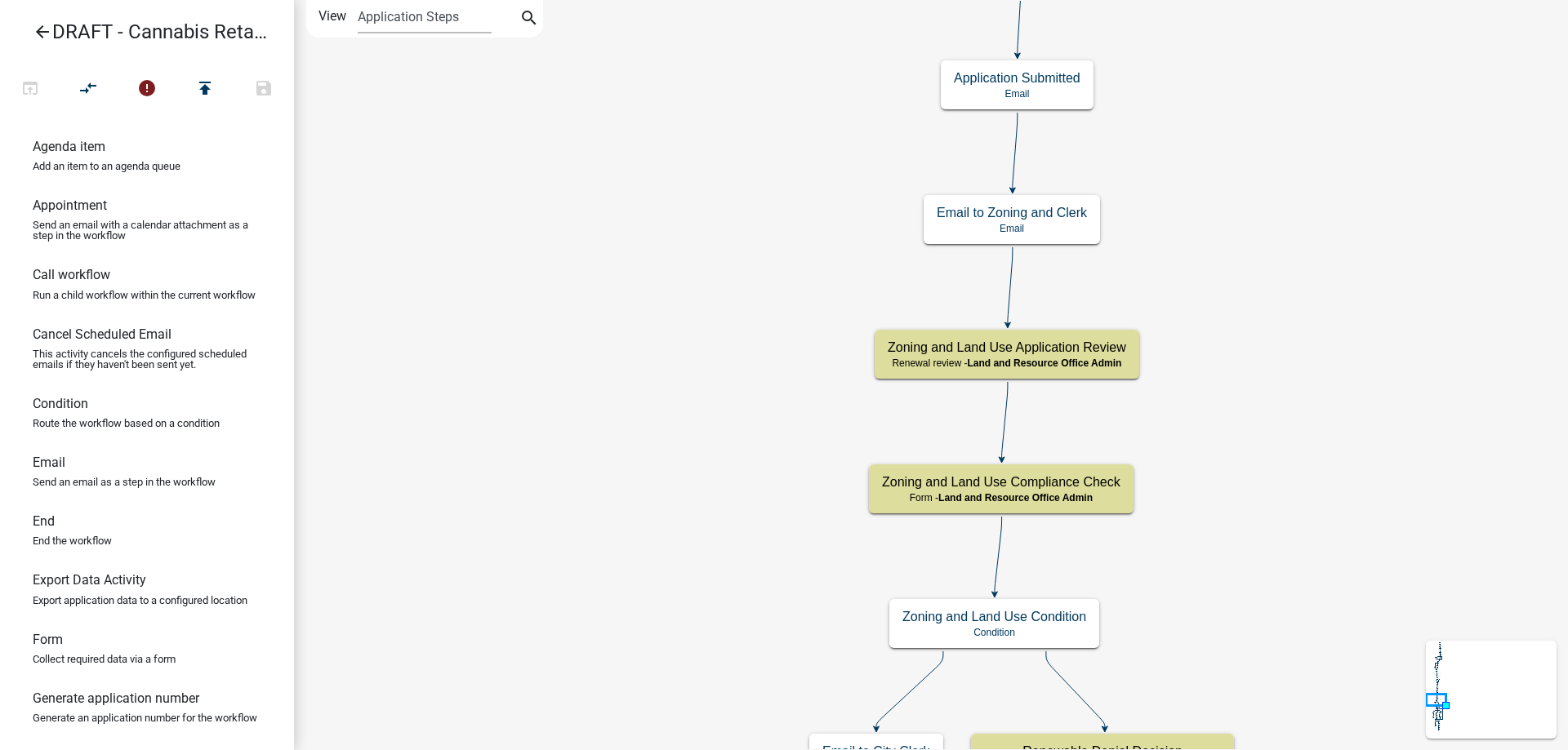
click at [608, 551] on div "Start Start - Applicant Applicant and Business Information Form - Applicant Req…" at bounding box center [931, 375] width 1274 height 750
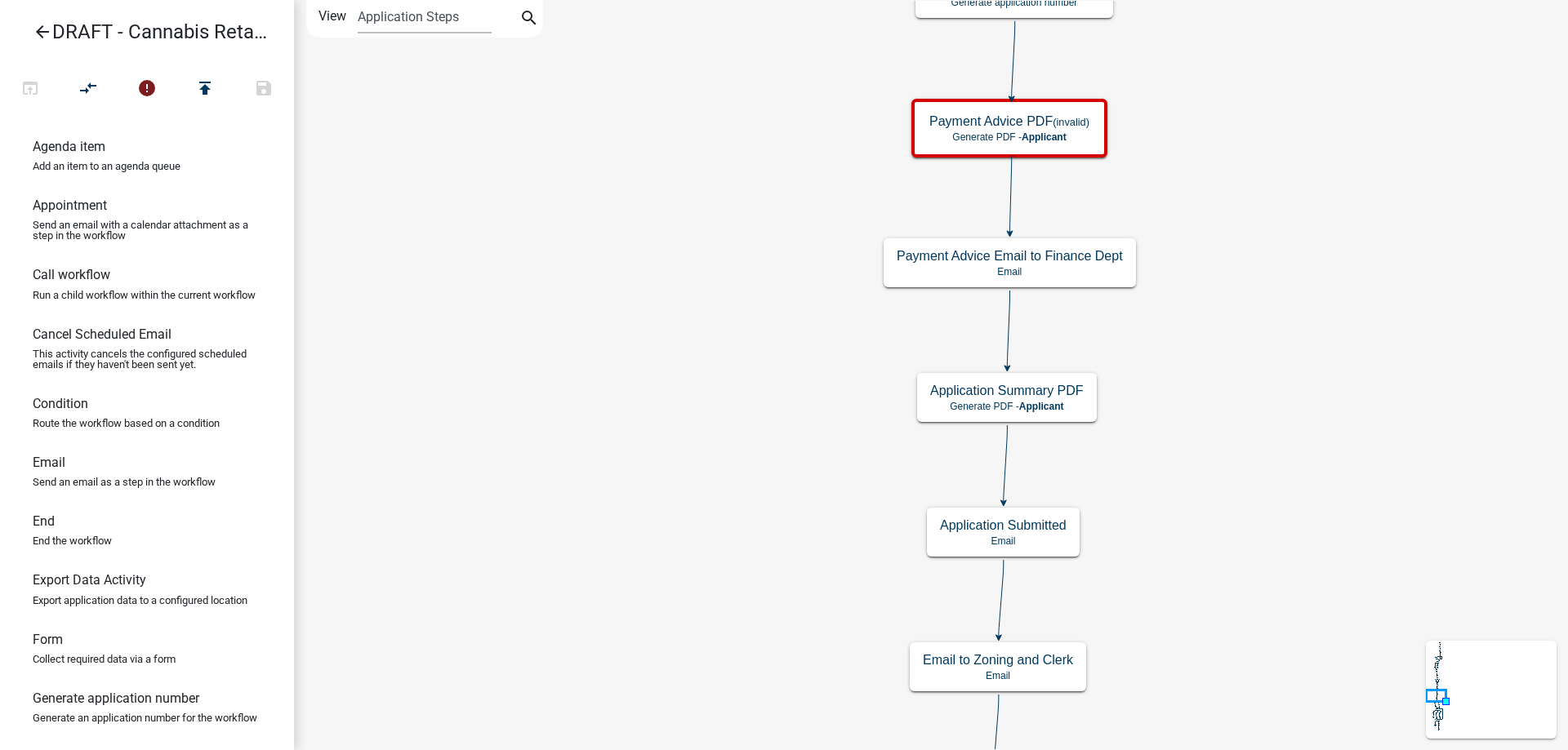
click at [632, 534] on div "Start Start - Applicant Applicant and Business Information Form - Applicant Req…" at bounding box center [931, 375] width 1274 height 750
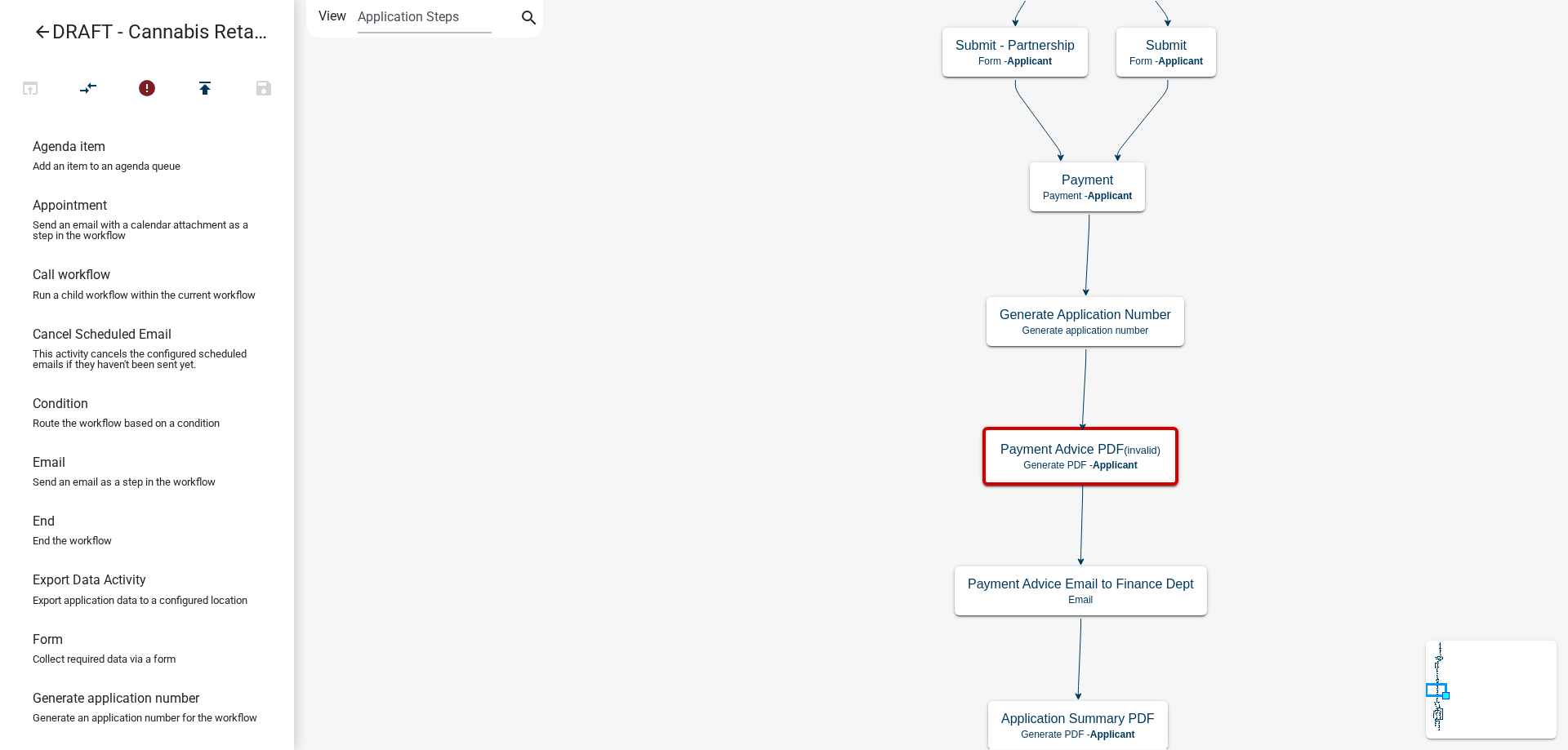
click at [691, 517] on div "Start Start - Applicant Applicant and Business Information Form - Applicant Req…" at bounding box center [931, 375] width 1274 height 750
click at [663, 556] on div "Start Start - Applicant Applicant and Business Information Form - Applicant Req…" at bounding box center [931, 375] width 1274 height 750
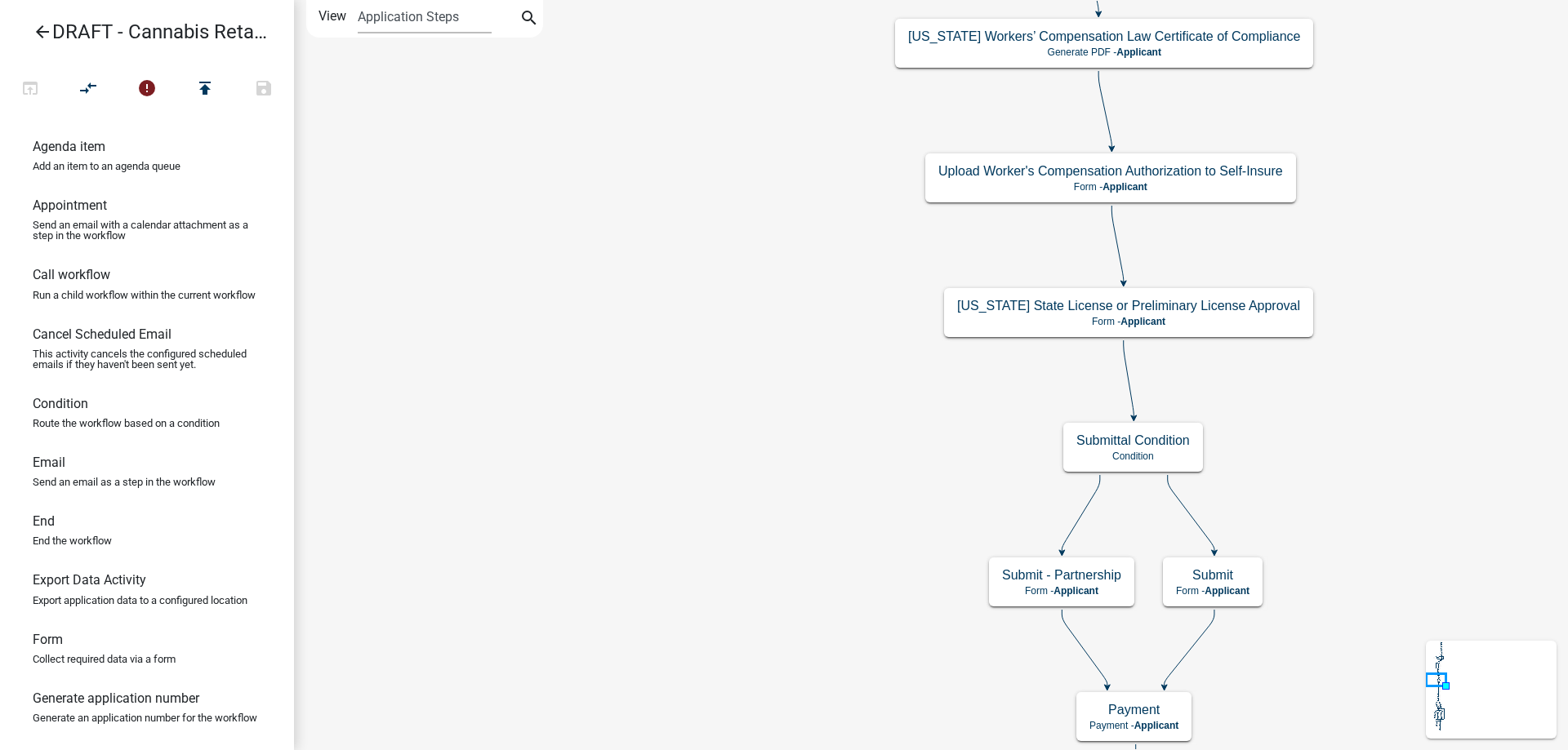
click at [615, 517] on div "Start Start - Applicant Applicant and Business Information Form - Applicant Req…" at bounding box center [931, 375] width 1274 height 750
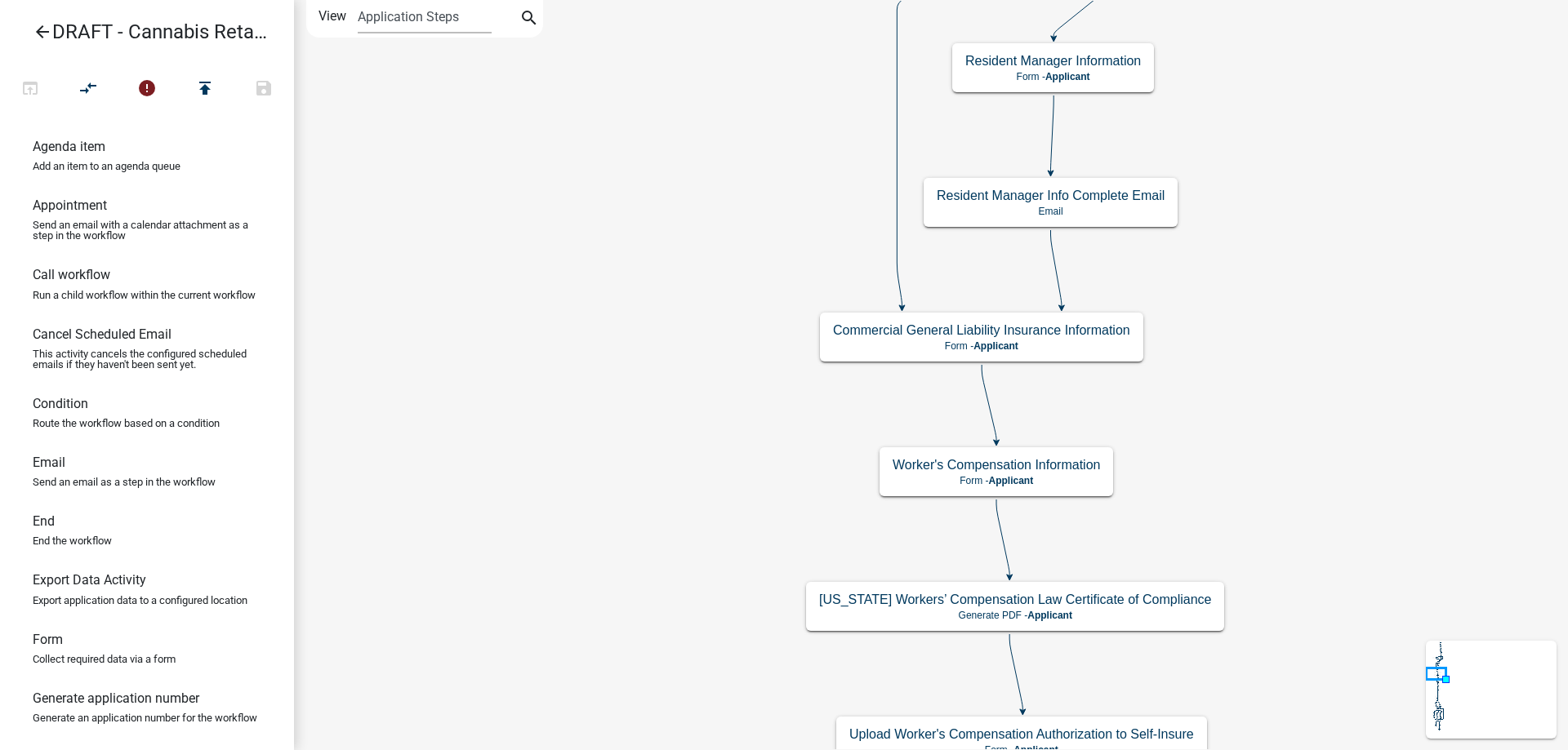
click at [662, 473] on div "Start Start - Applicant Applicant and Business Information Form - Applicant Req…" at bounding box center [931, 375] width 1274 height 750
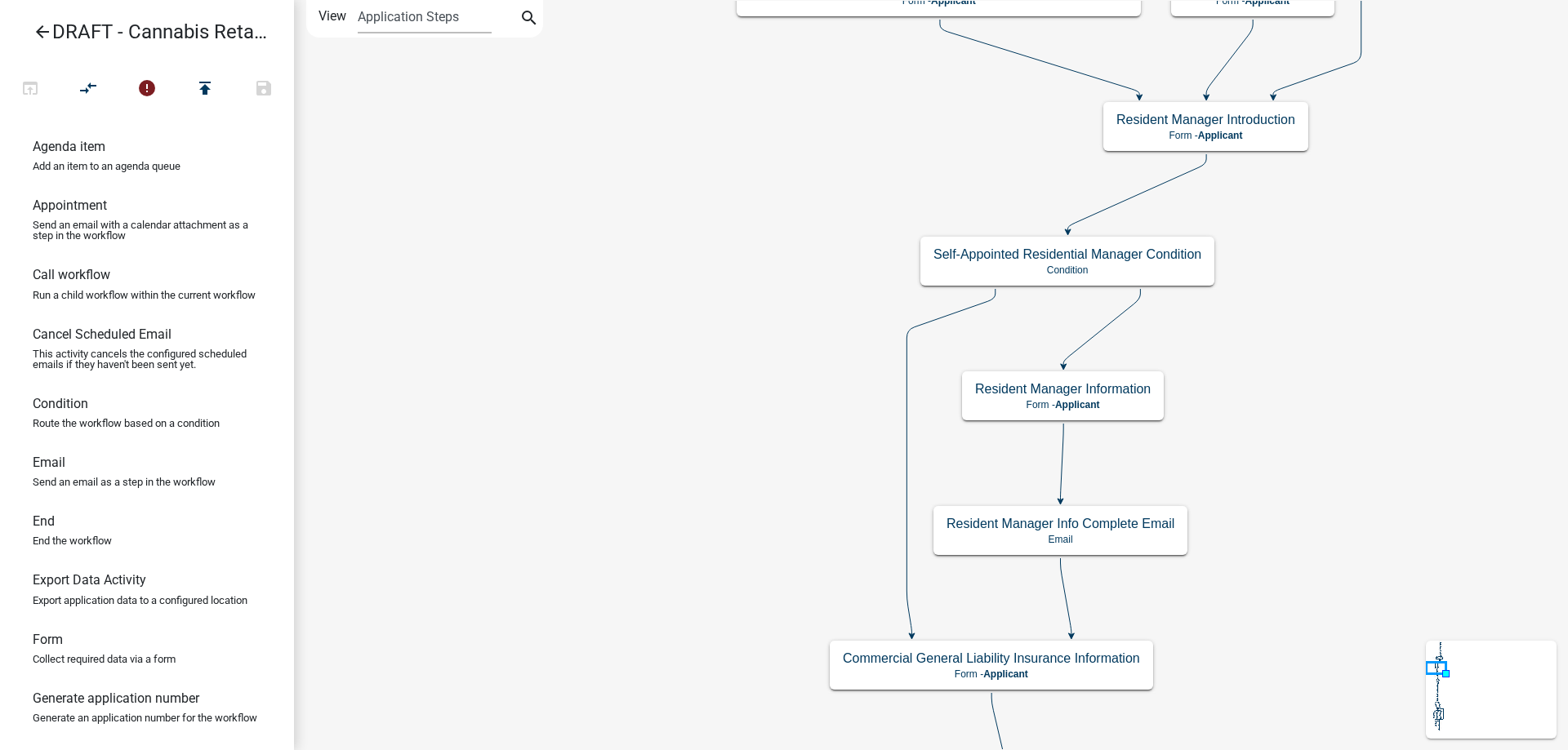
click at [667, 601] on div "Start Start - Applicant Applicant and Business Information Form - Applicant Req…" at bounding box center [931, 375] width 1274 height 750
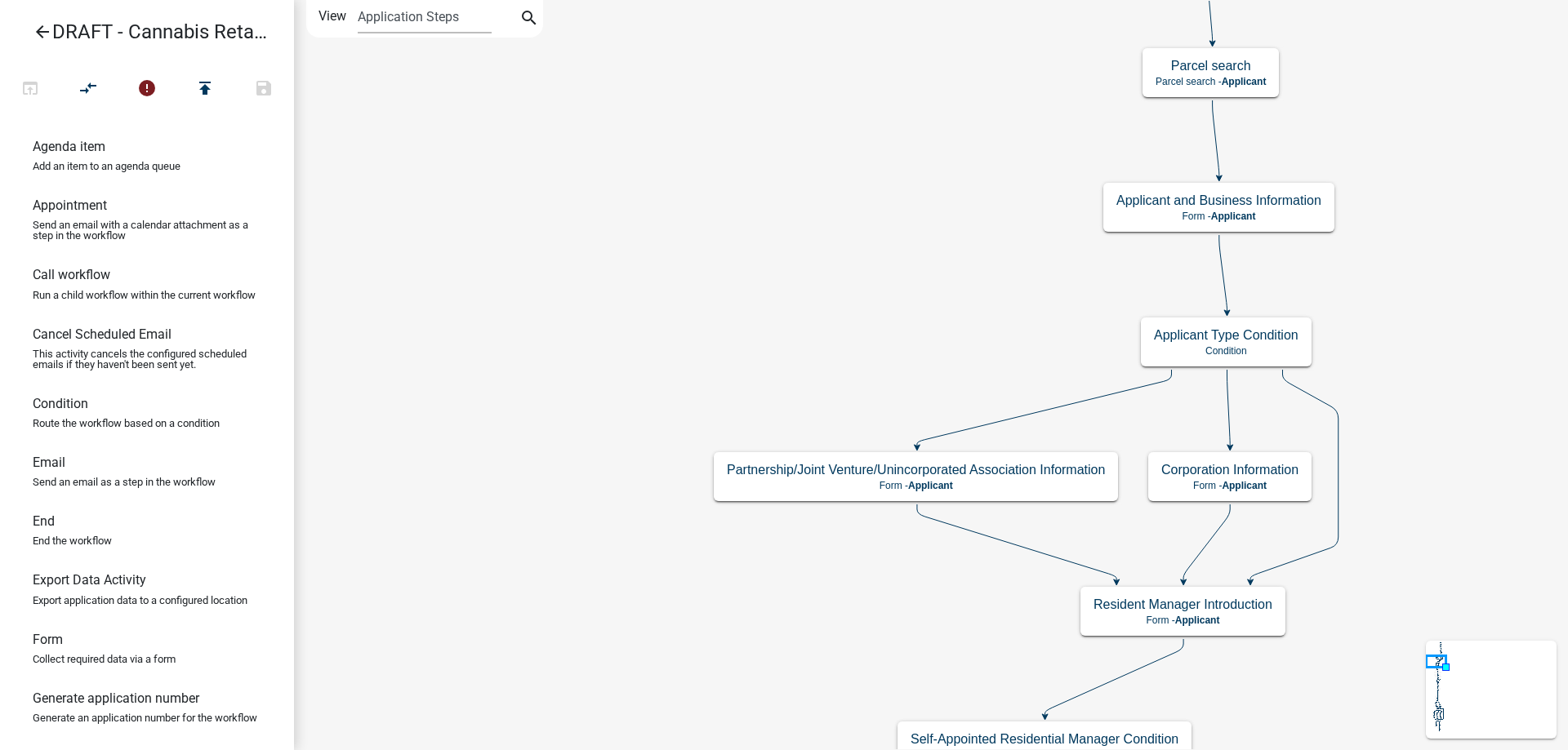
click at [654, 401] on div "Start Start - Applicant Applicant and Business Information Form - Applicant Req…" at bounding box center [931, 375] width 1274 height 750
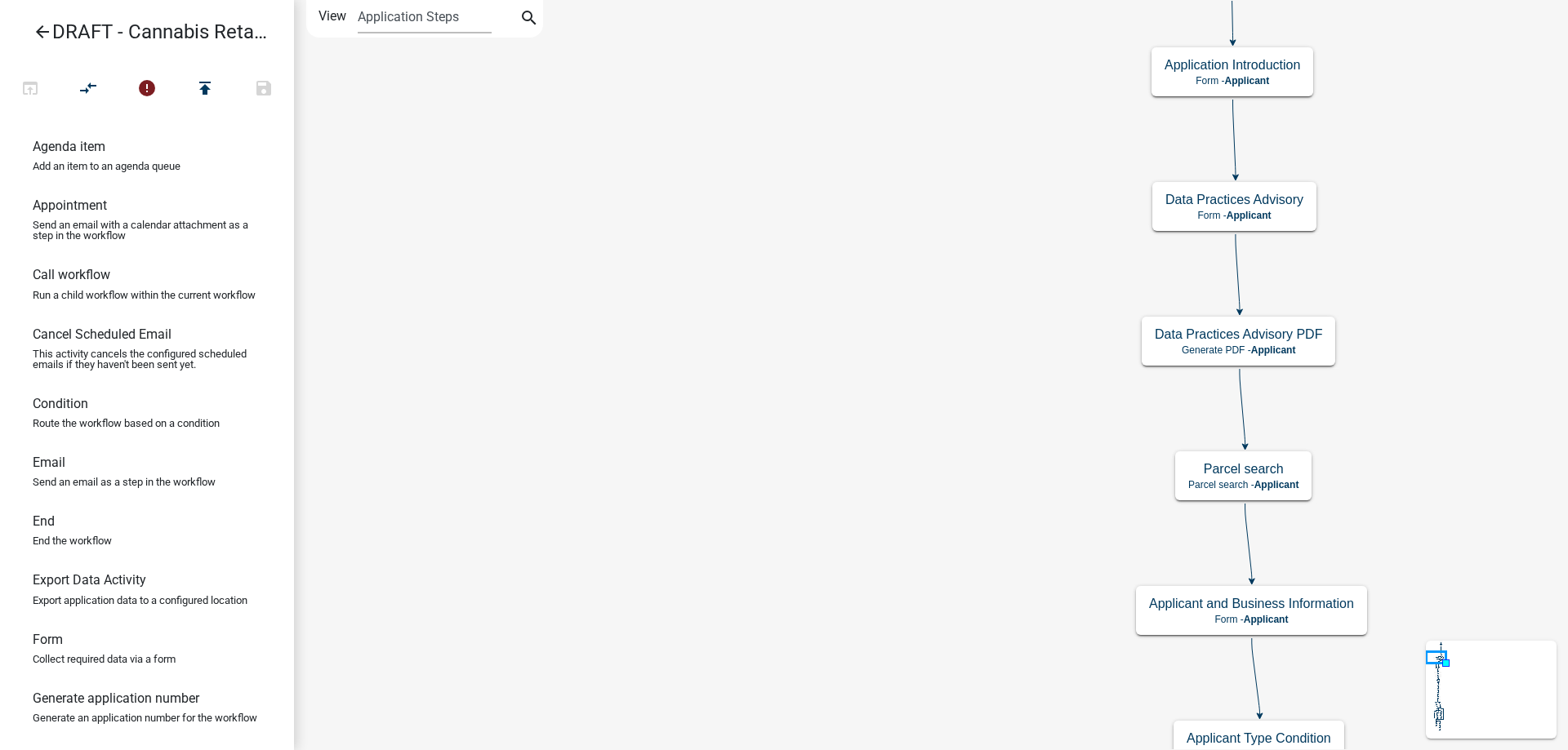
click at [651, 610] on div "Start Start - Applicant Applicant and Business Information Form - Applicant Req…" at bounding box center [931, 375] width 1274 height 750
click at [548, 543] on div "Start Start - Applicant Applicant and Business Information Form - Applicant Req…" at bounding box center [931, 375] width 1274 height 750
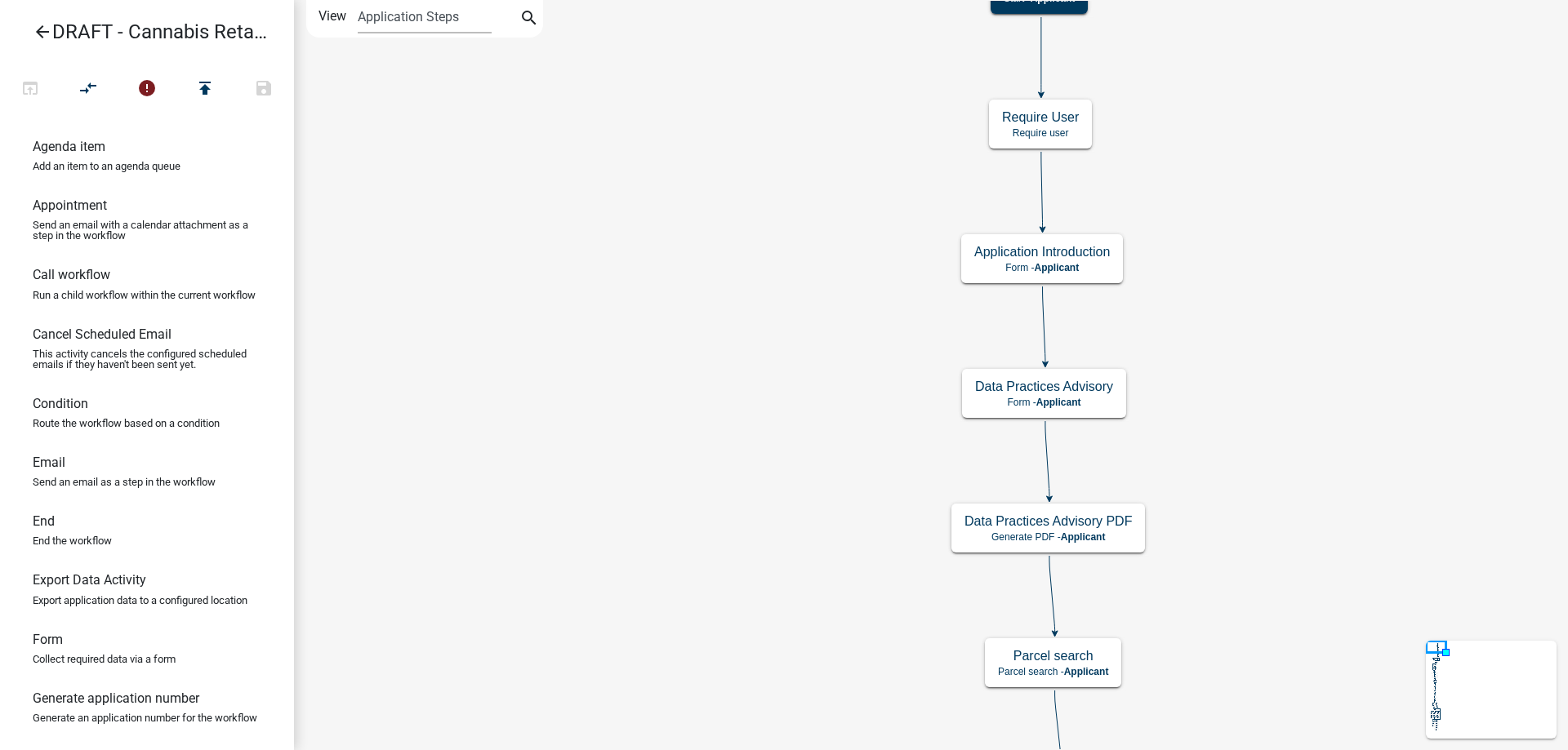
click at [626, 334] on div "Start Start - Applicant Applicant and Business Information Form - Applicant Req…" at bounding box center [931, 375] width 1274 height 750
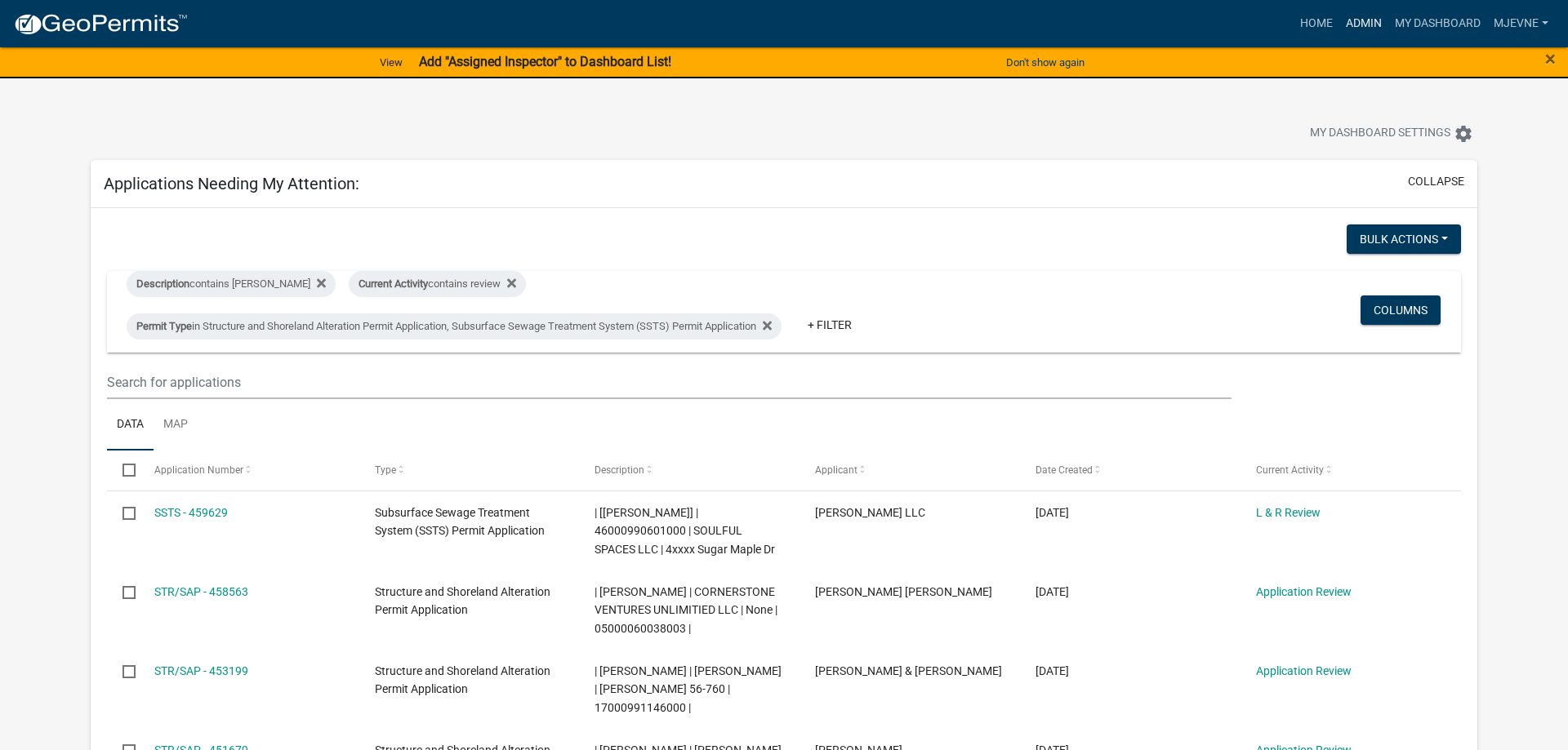
click at [1363, 27] on link "Admin" at bounding box center [1364, 24] width 49 height 31
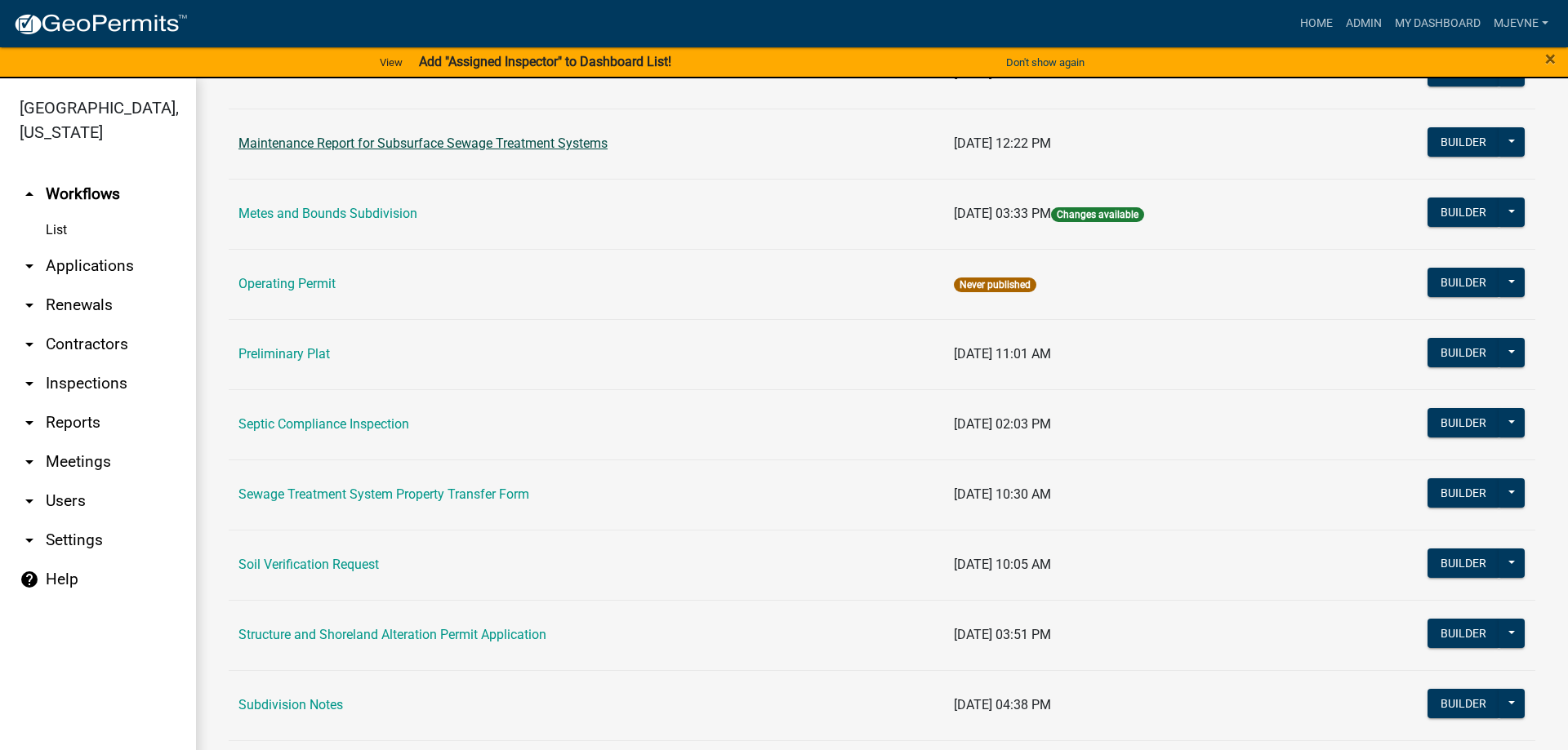
scroll to position [651, 0]
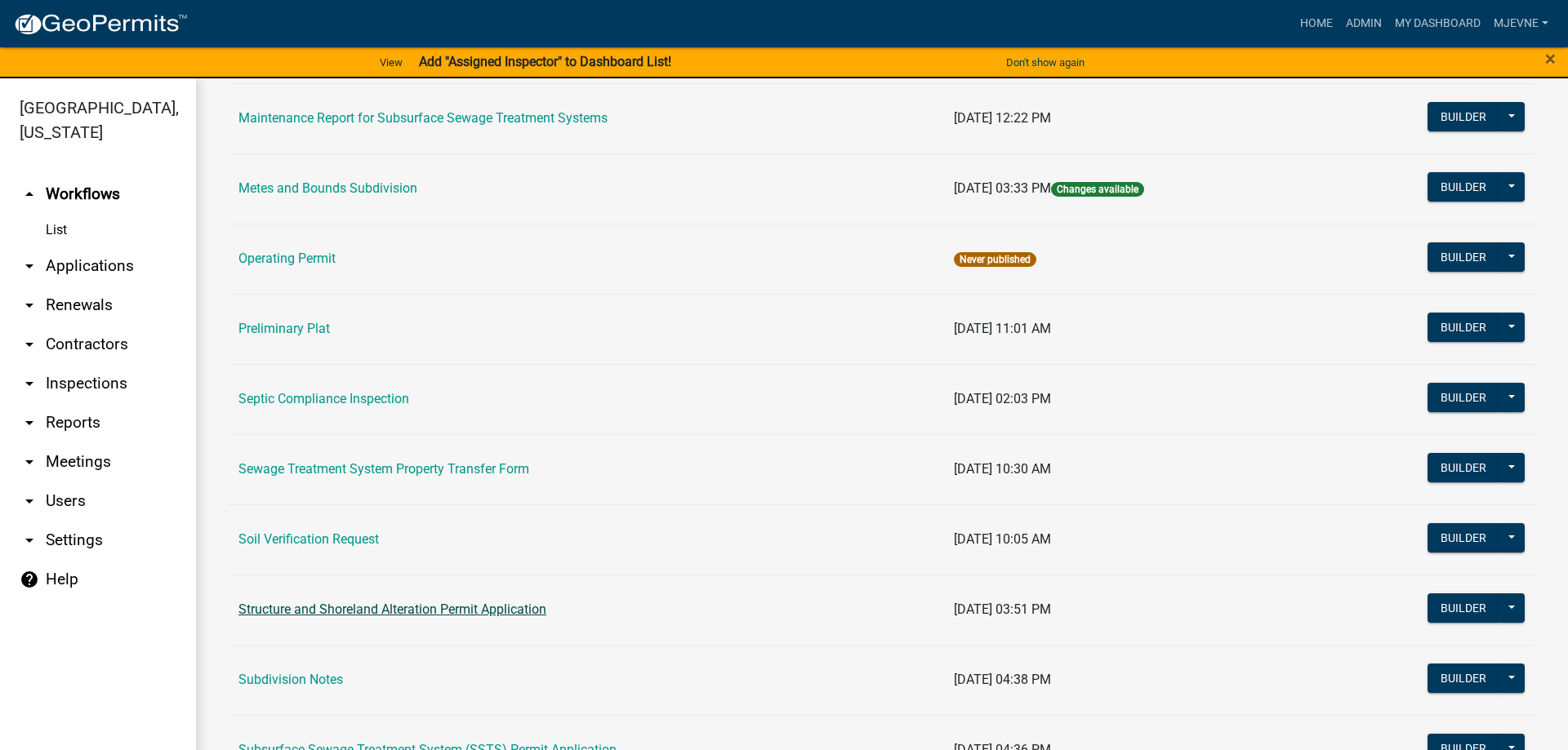
click at [360, 608] on link "Structure and Shoreland Alteration Permit Application" at bounding box center [392, 610] width 308 height 15
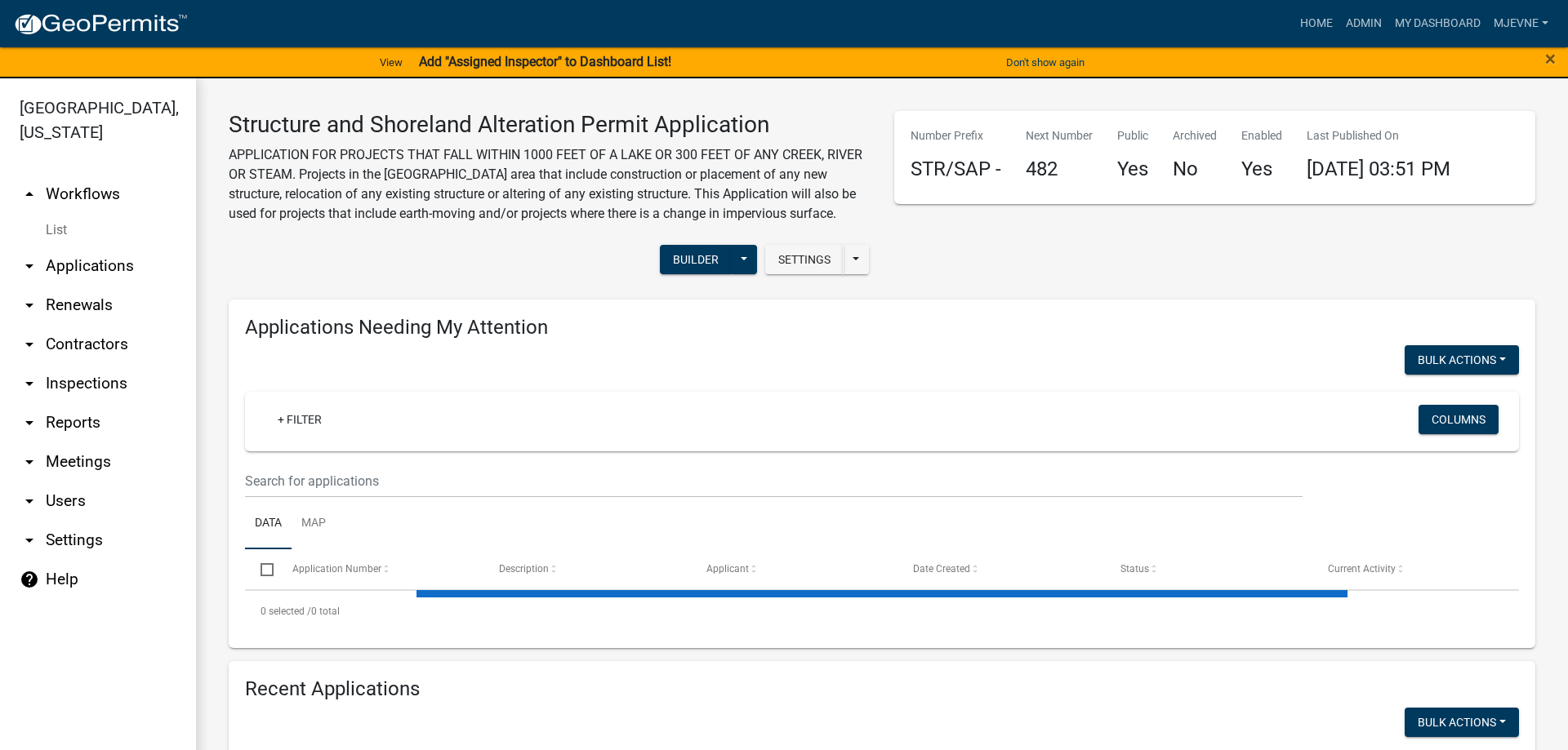
select select "3: 100"
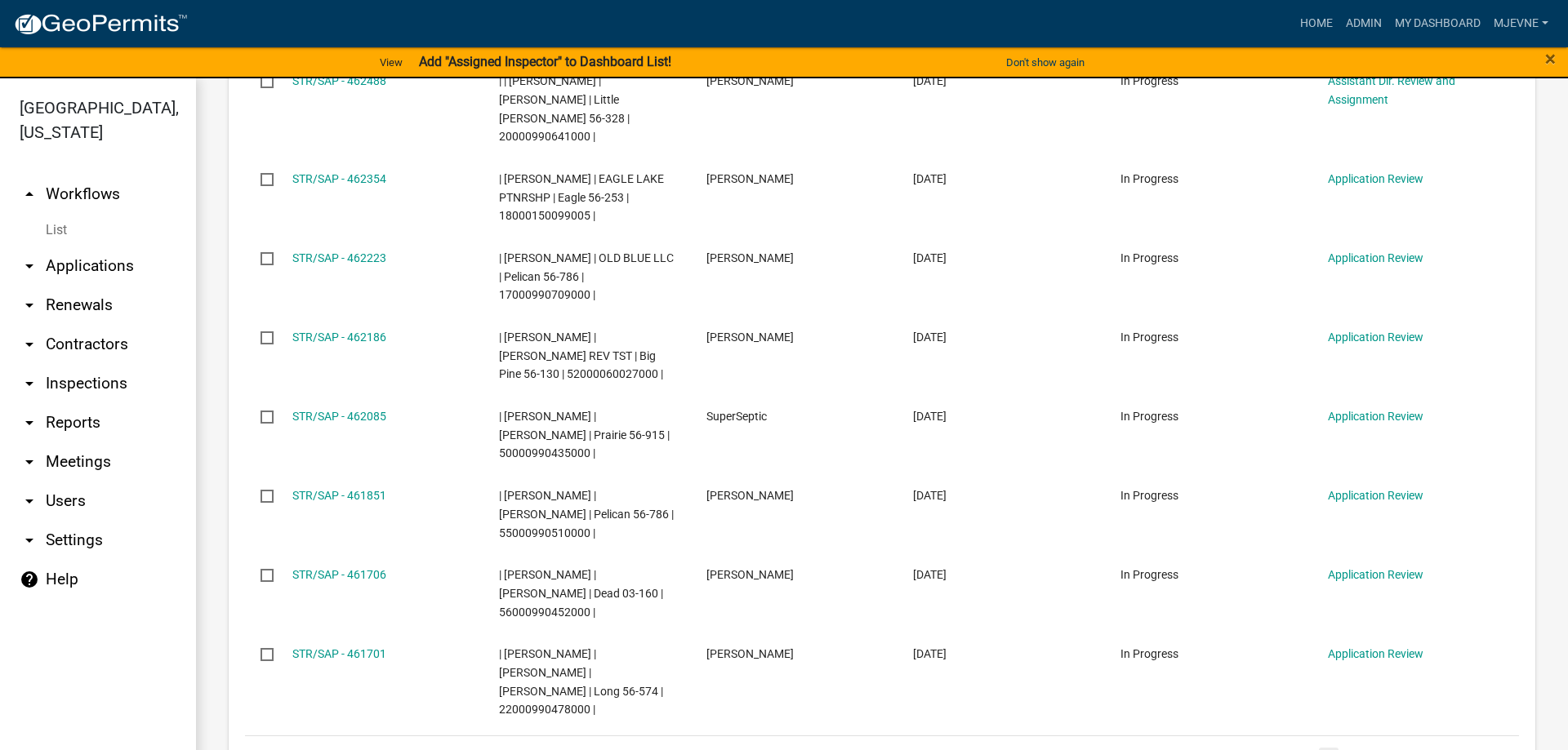
scroll to position [1303, 0]
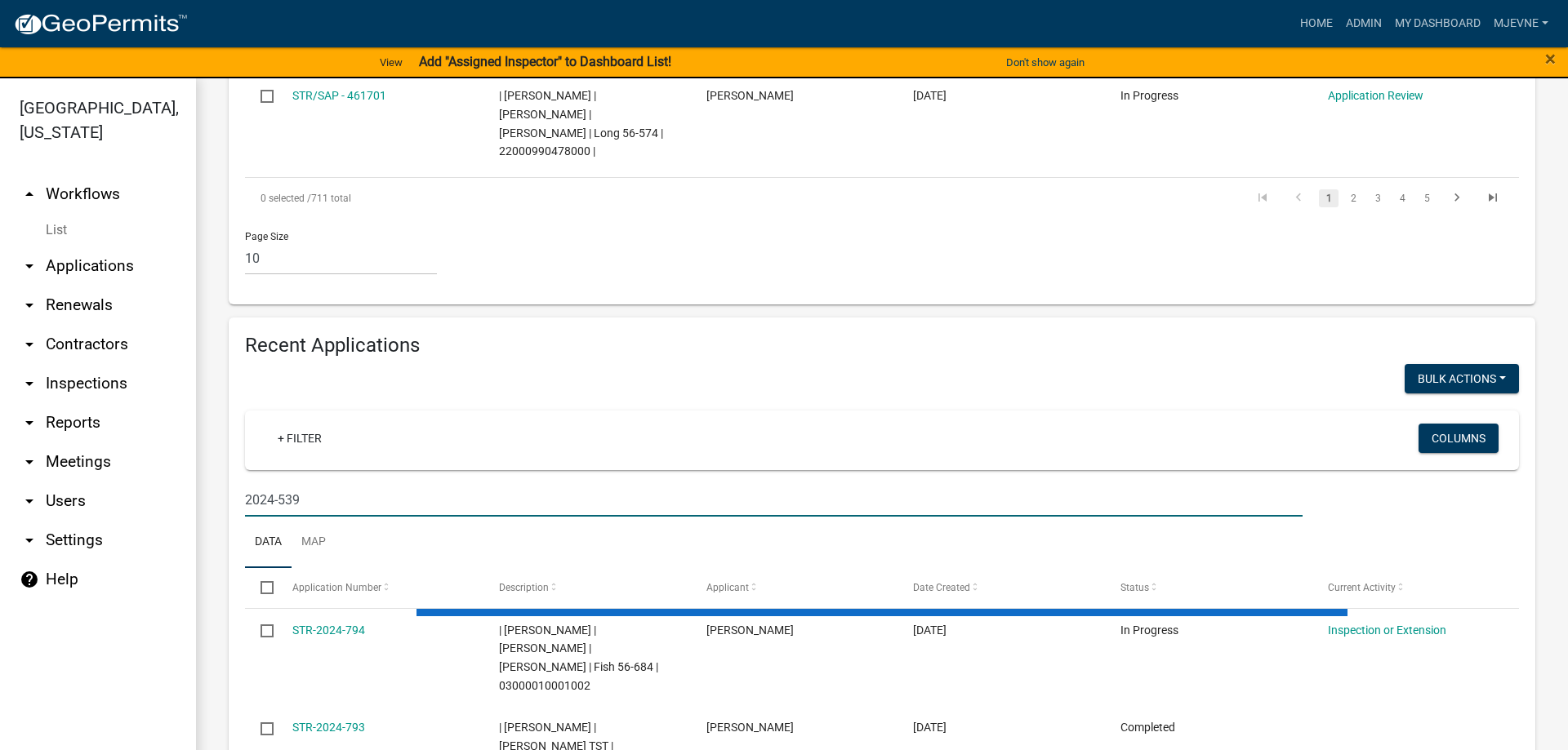
scroll to position [1280, 0]
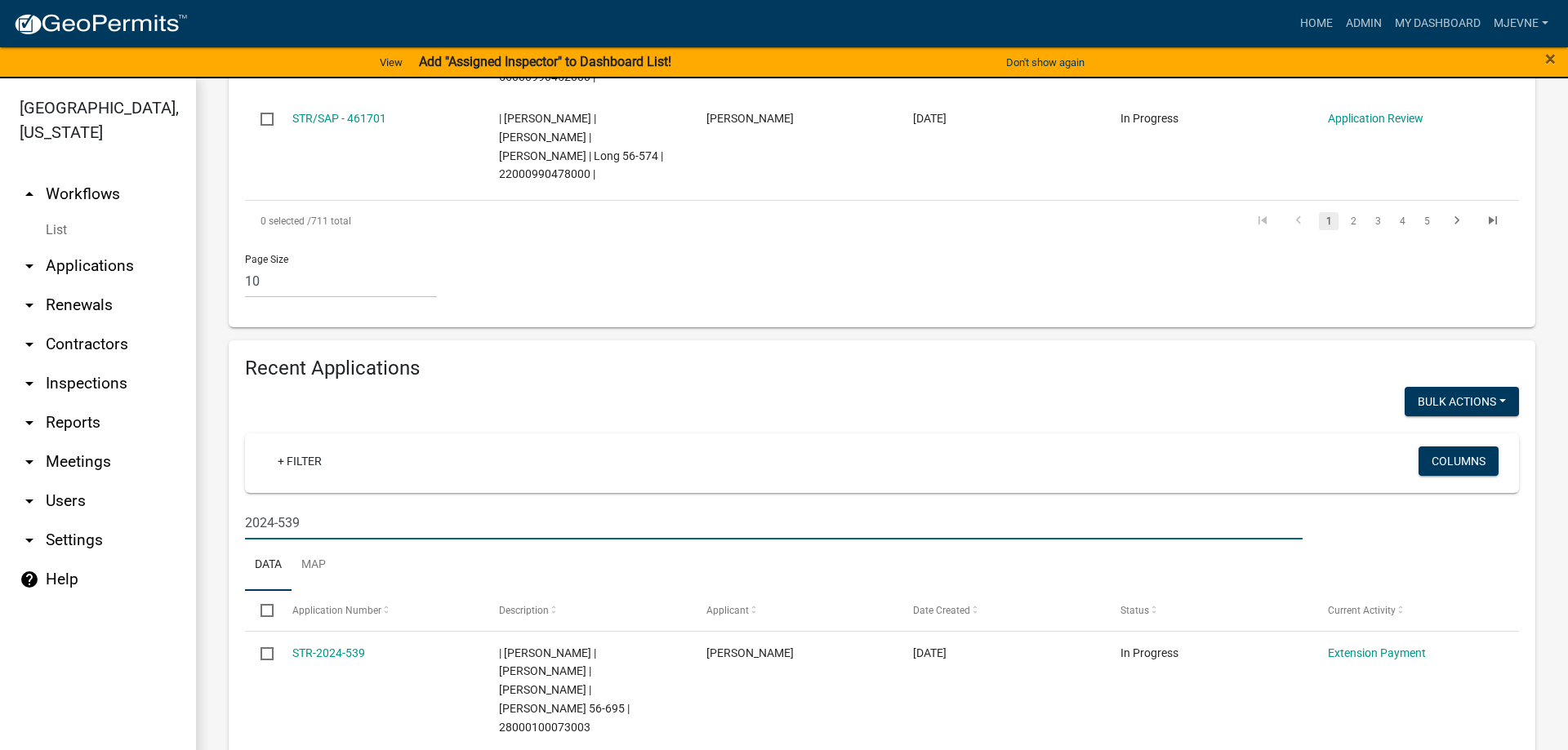
type input "2024-539"
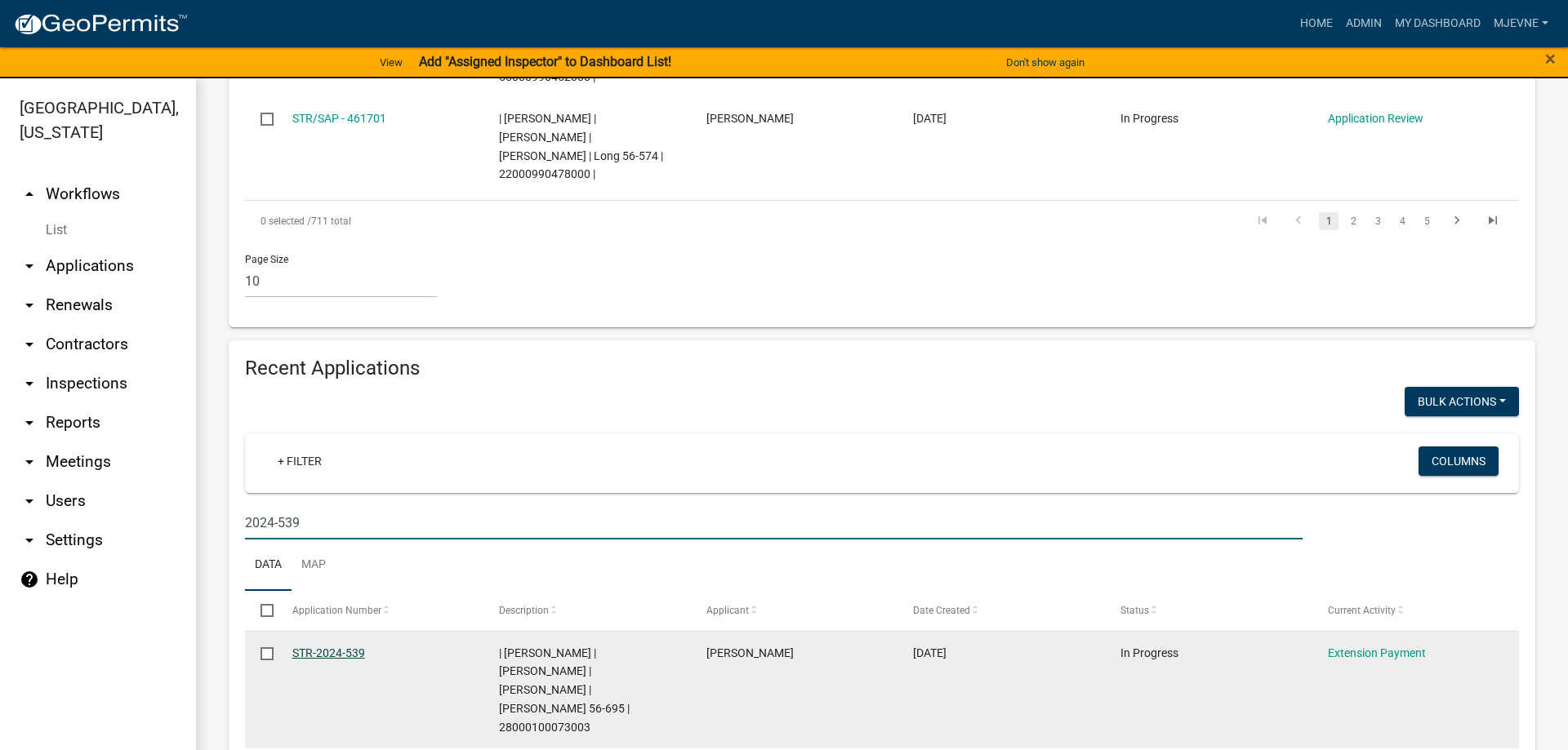
click at [327, 647] on link "STR-2024-539" at bounding box center [328, 653] width 73 height 13
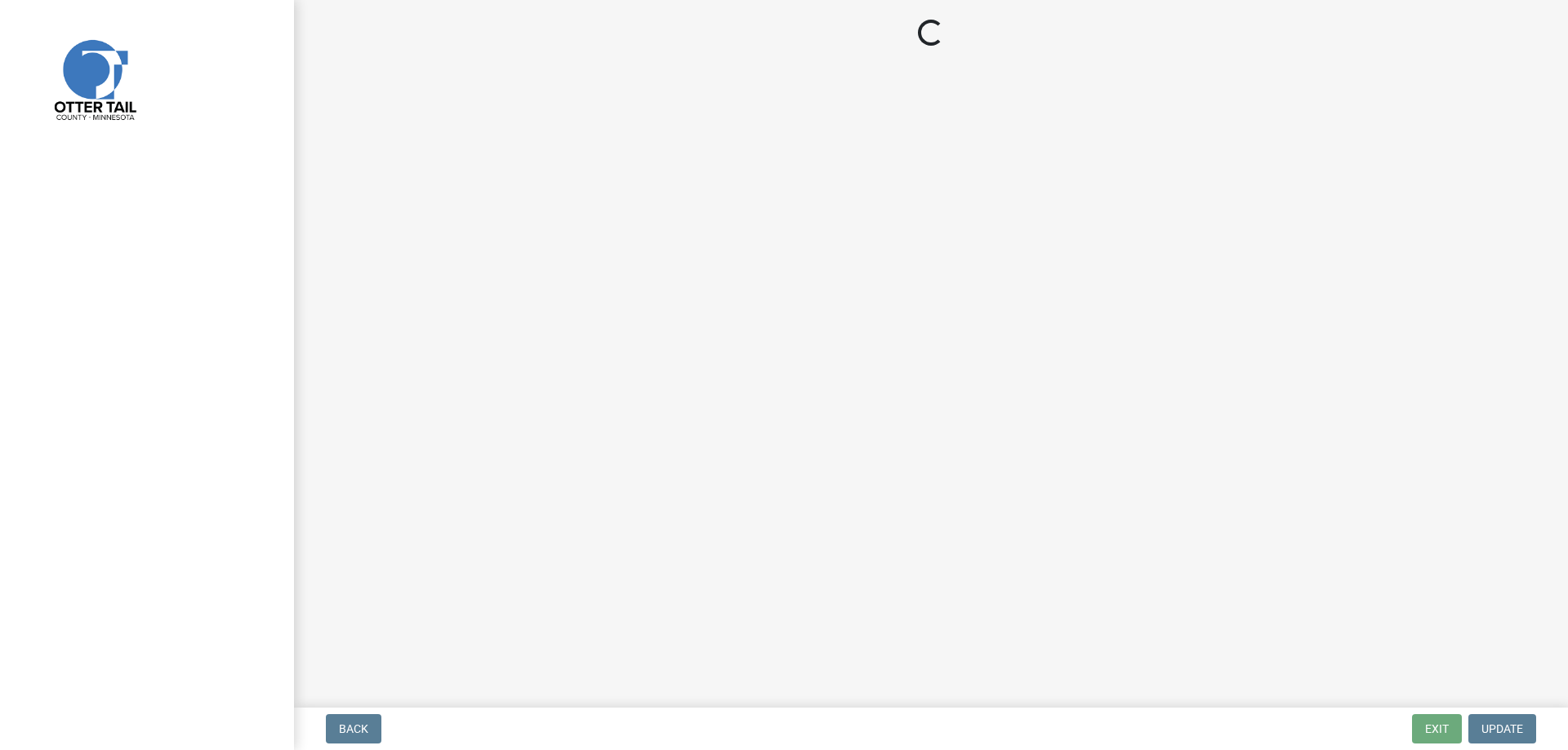
select select "3: 3"
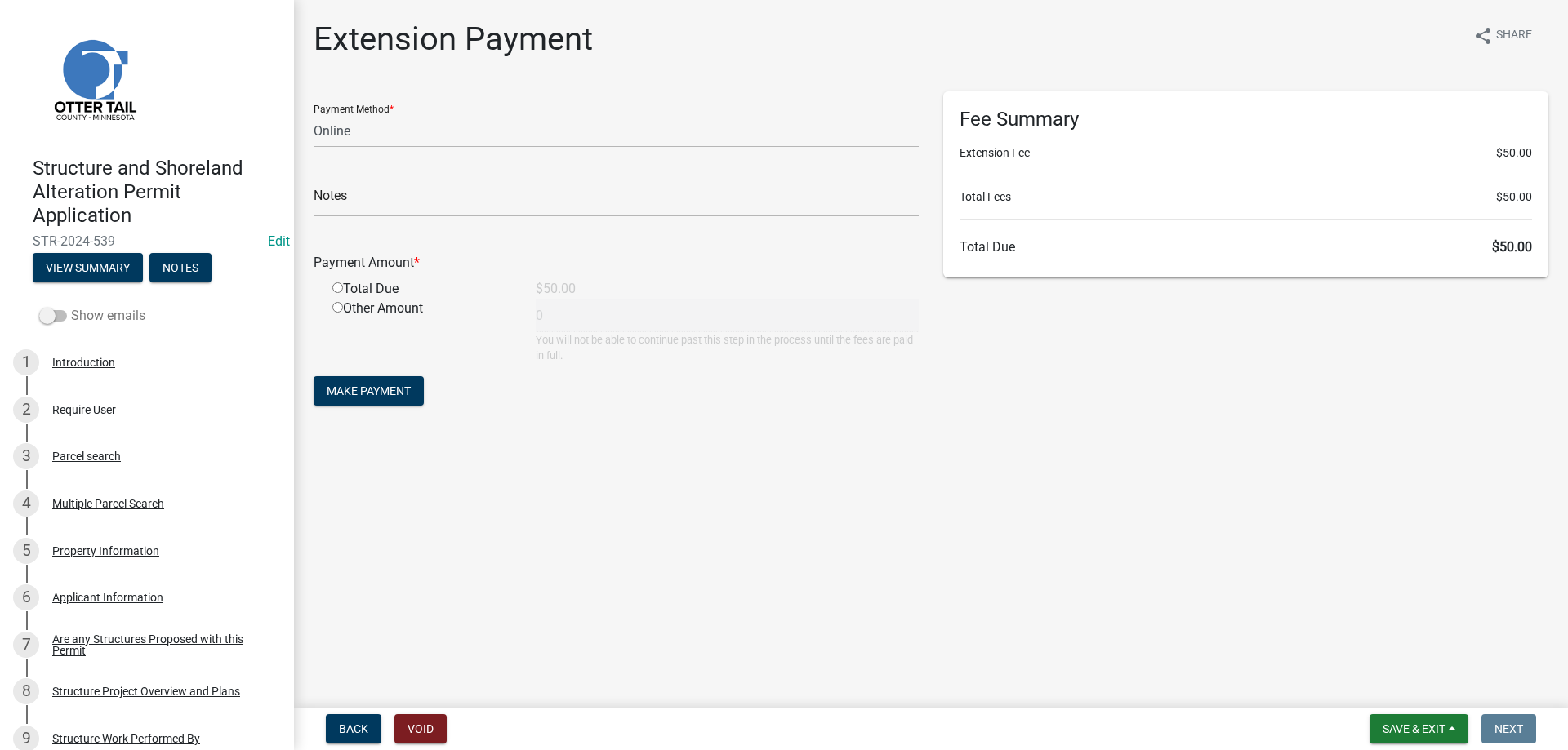
click at [62, 316] on span at bounding box center [52, 316] width 28 height 11
click at [71, 306] on input "Show emails" at bounding box center [71, 306] width 0 height 0
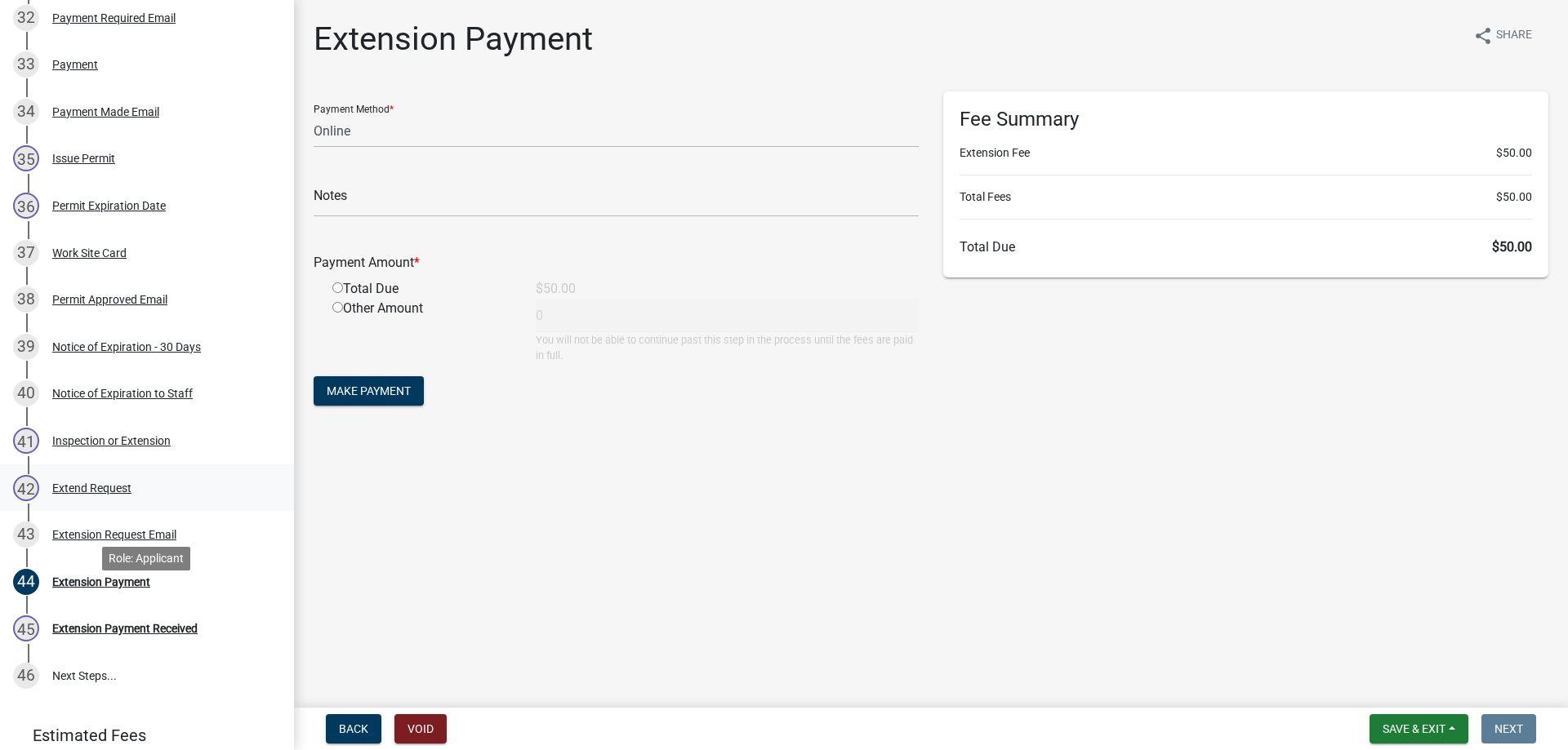
scroll to position [1832, 0]
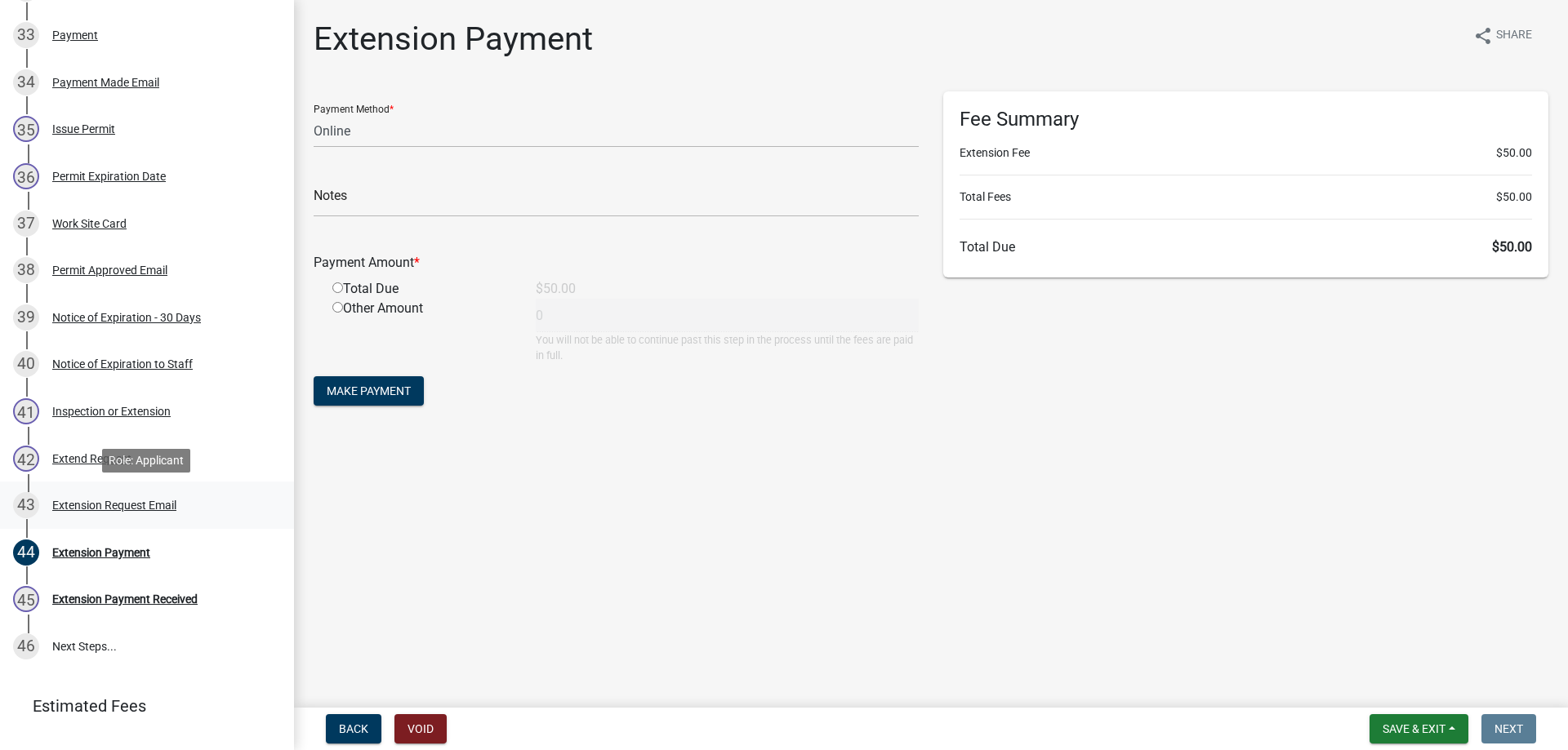
click at [120, 508] on div "Extension Request Email" at bounding box center [114, 505] width 124 height 11
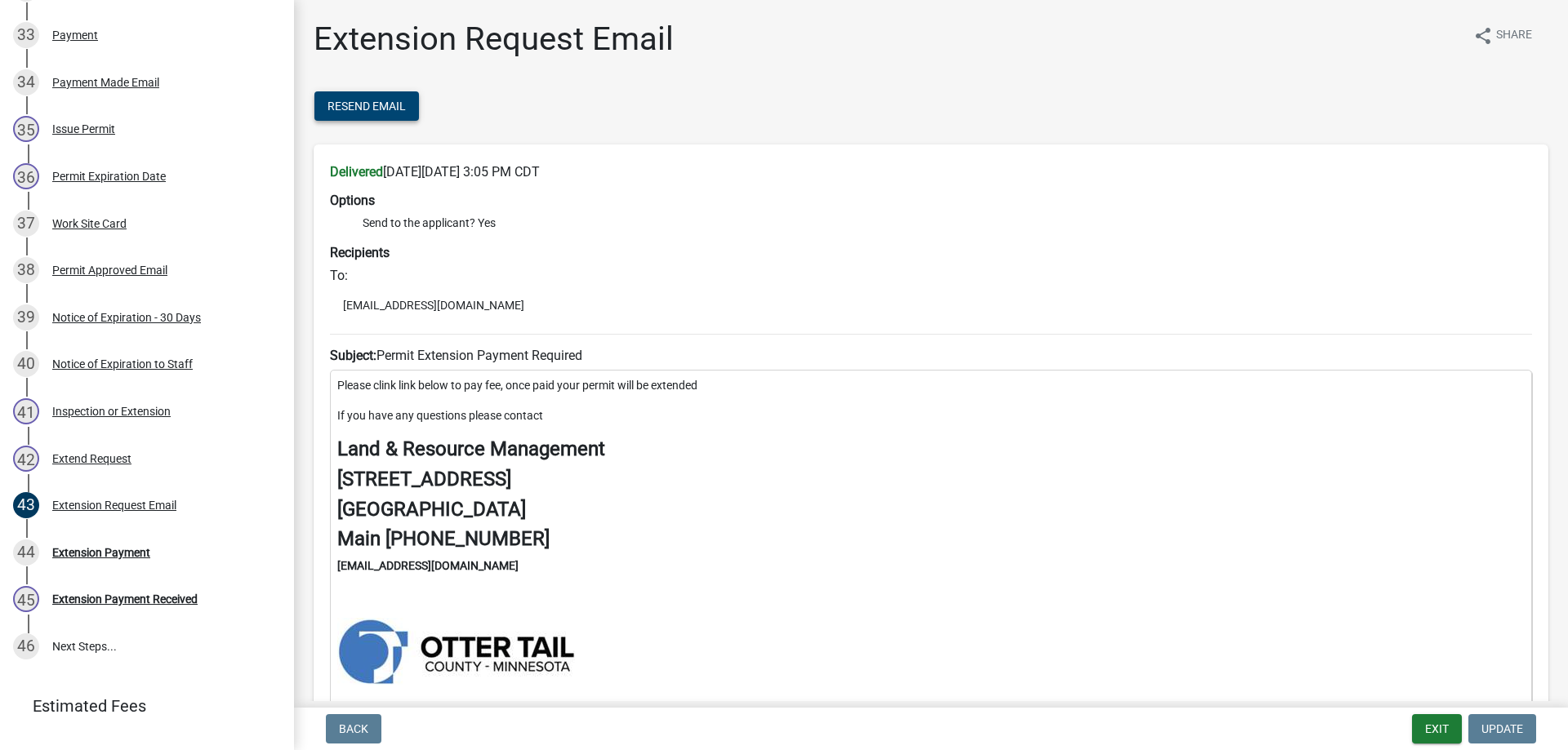
click at [389, 113] on span "Resend Email" at bounding box center [366, 106] width 79 height 13
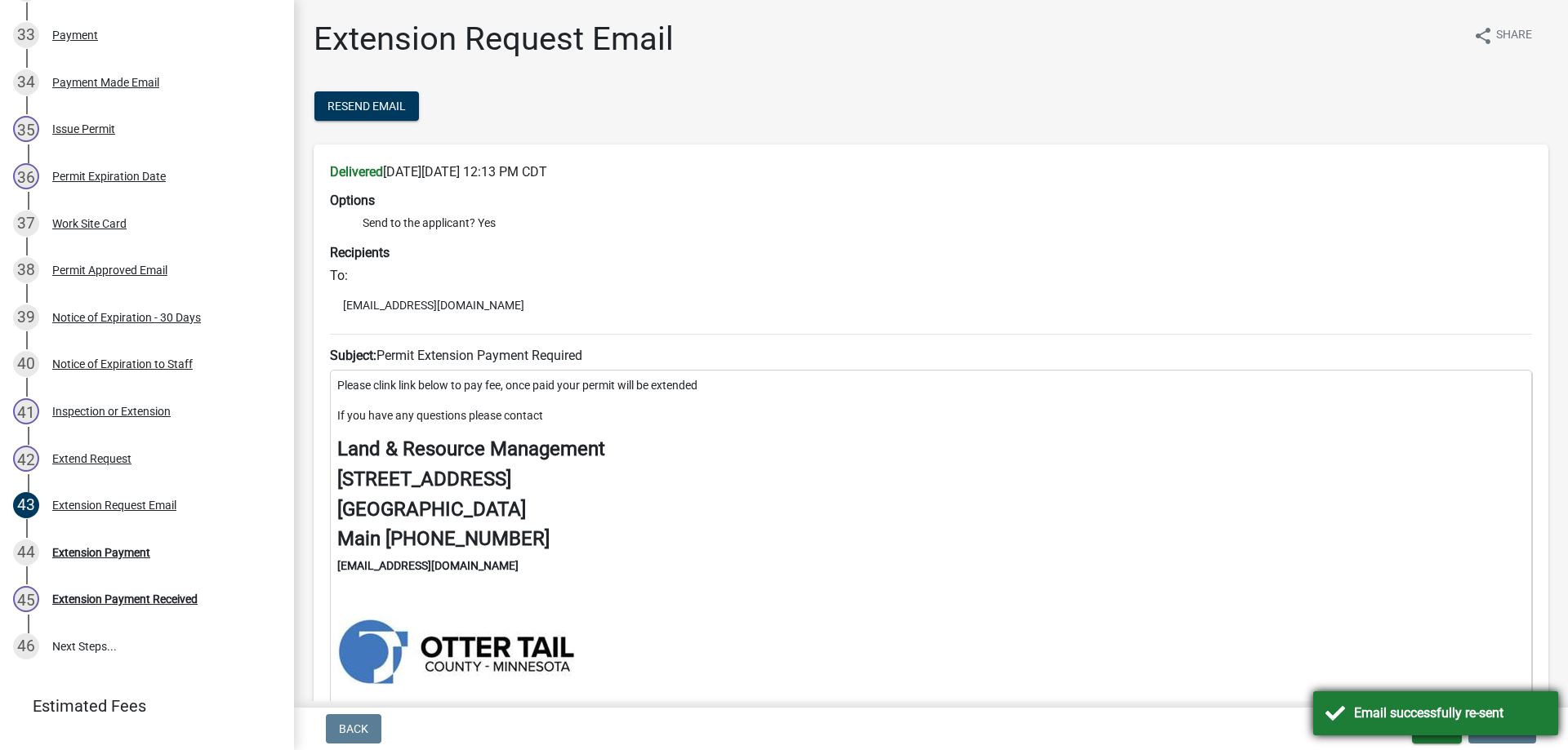
click at [1337, 710] on div "Email successfully re-sent" at bounding box center [1436, 713] width 245 height 44
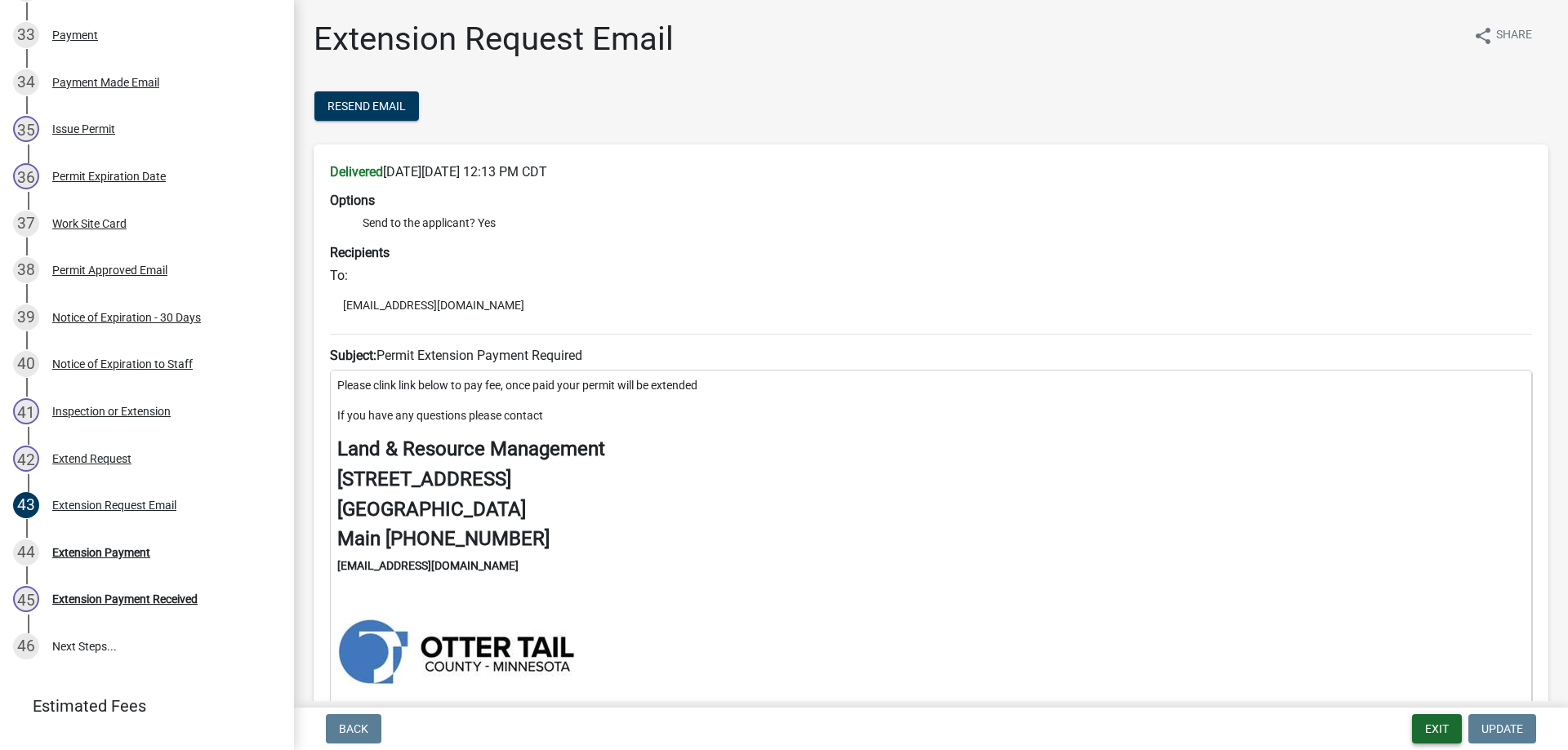
click at [1434, 732] on button "Exit" at bounding box center [1437, 728] width 50 height 29
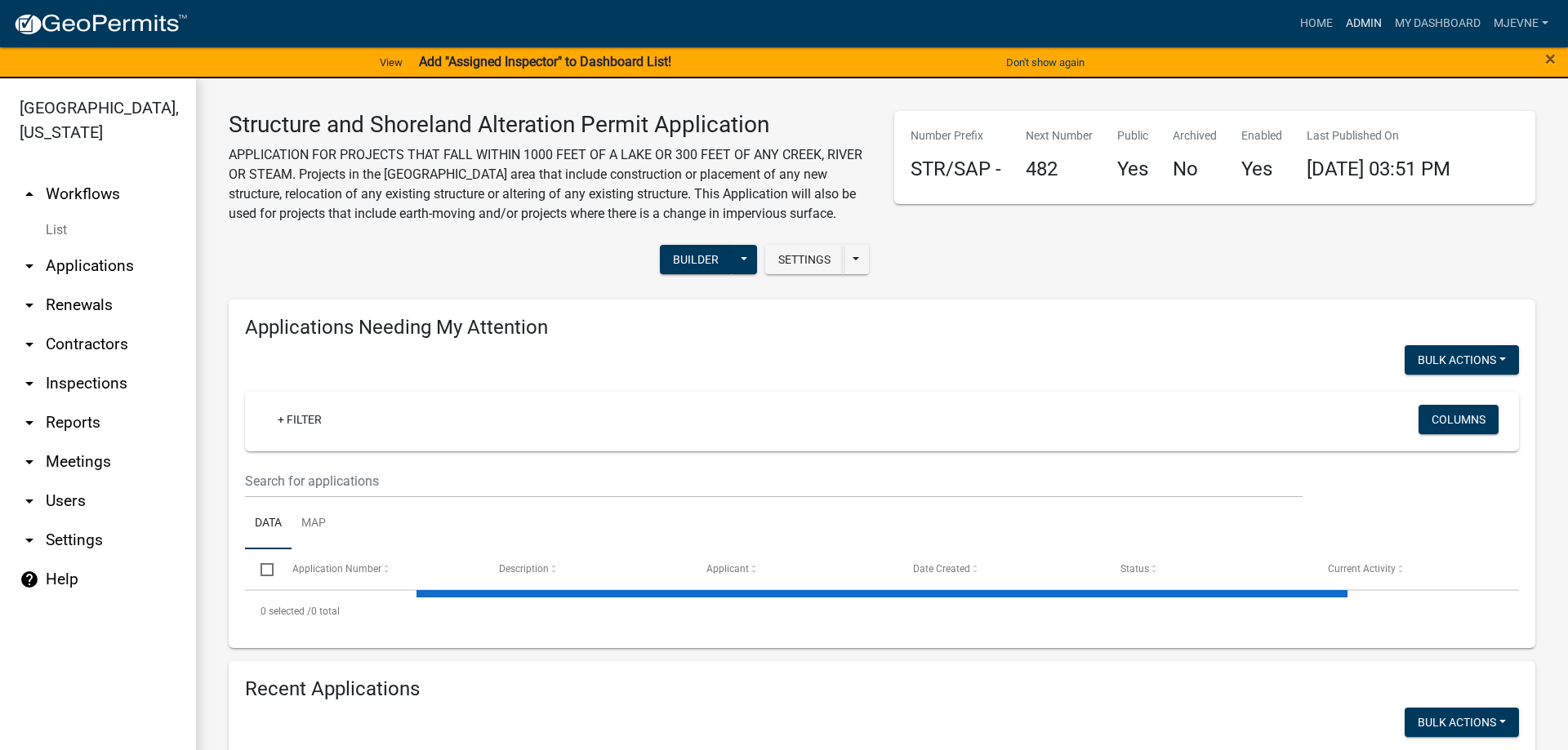
click at [1362, 23] on link "Admin" at bounding box center [1364, 24] width 49 height 31
select select "3: 100"
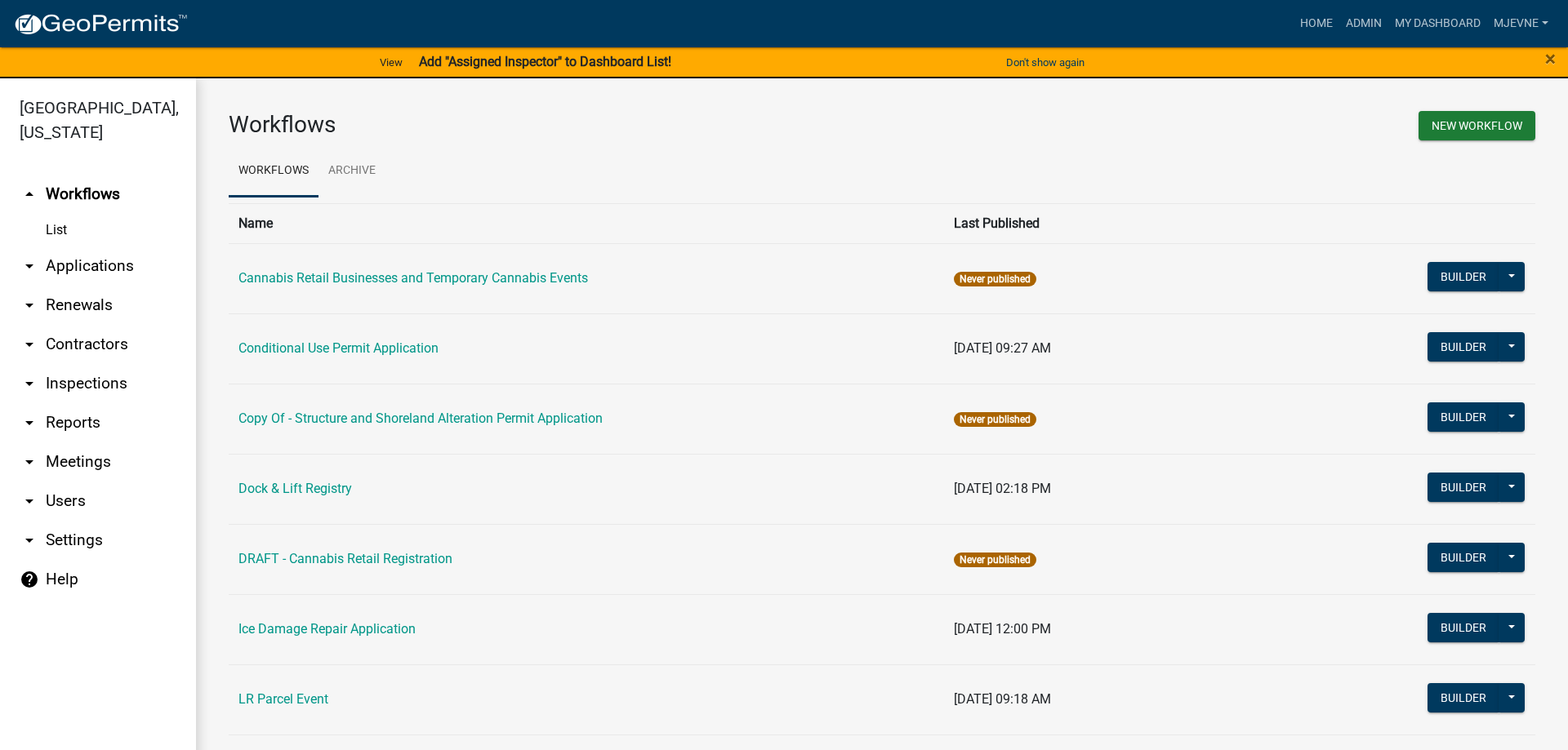
click at [83, 270] on link "arrow_drop_down Applications" at bounding box center [98, 265] width 196 height 39
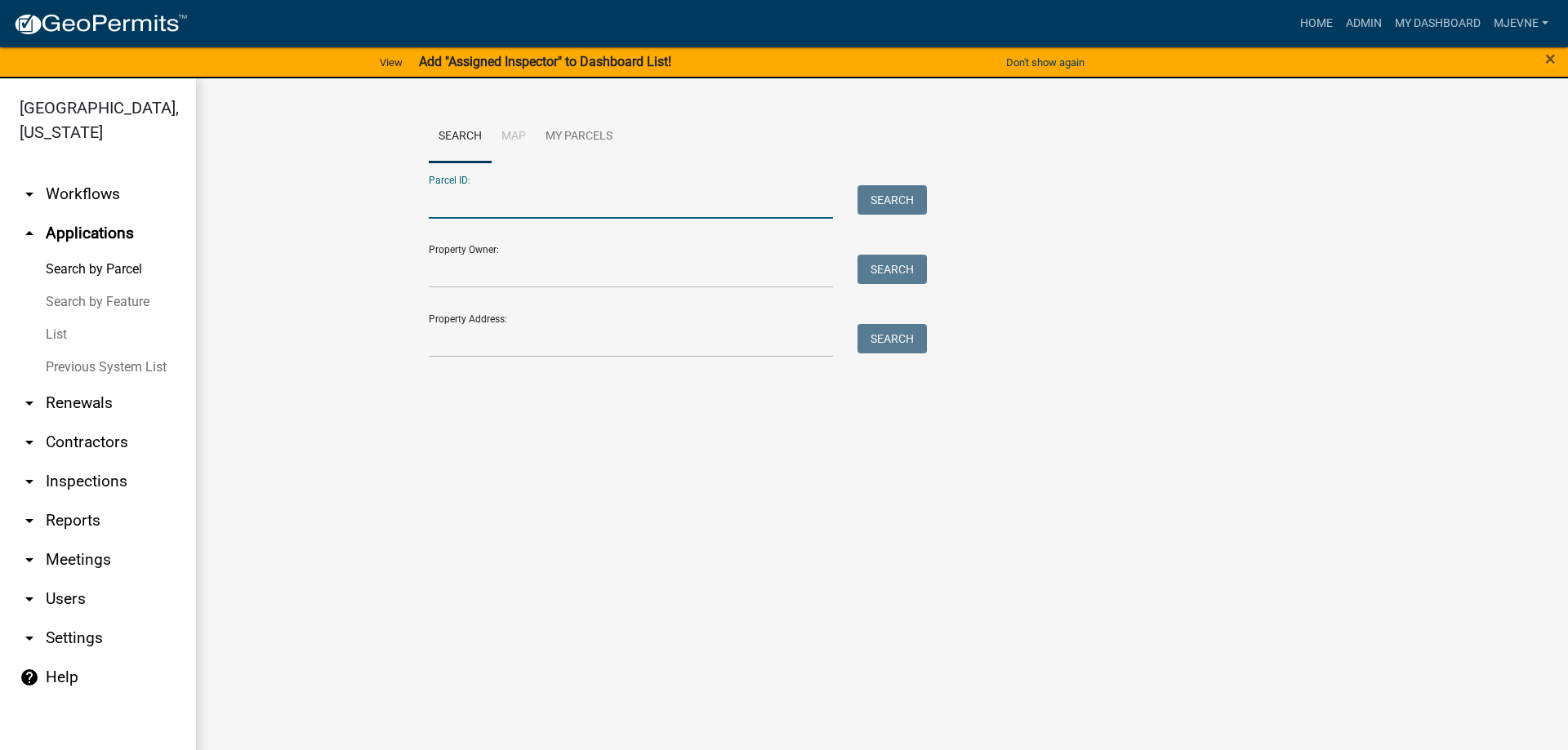
click at [446, 208] on input "Parcel ID:" at bounding box center [631, 201] width 404 height 33
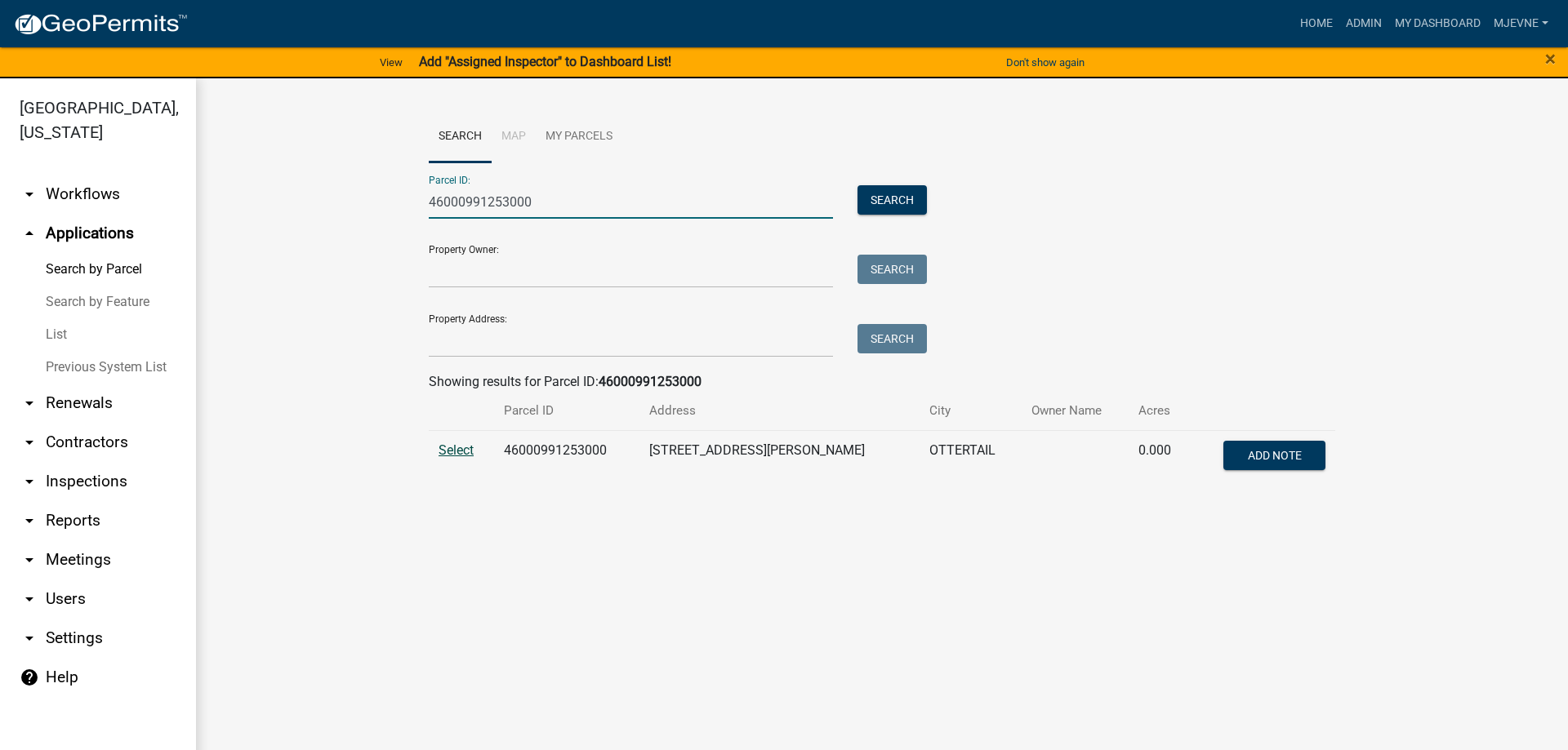
type input "46000991253000"
click at [452, 450] on span "Select" at bounding box center [455, 450] width 35 height 15
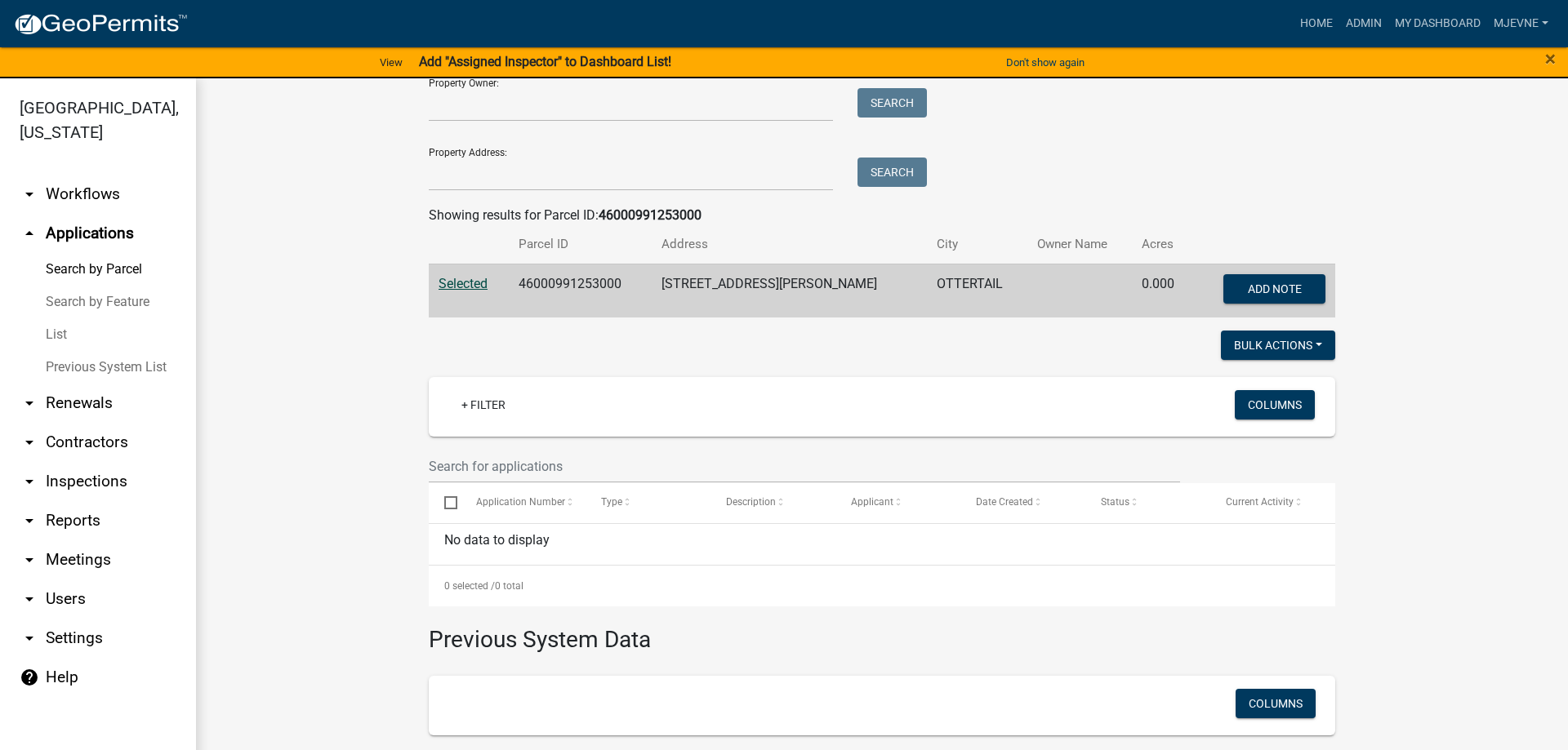
scroll to position [149, 0]
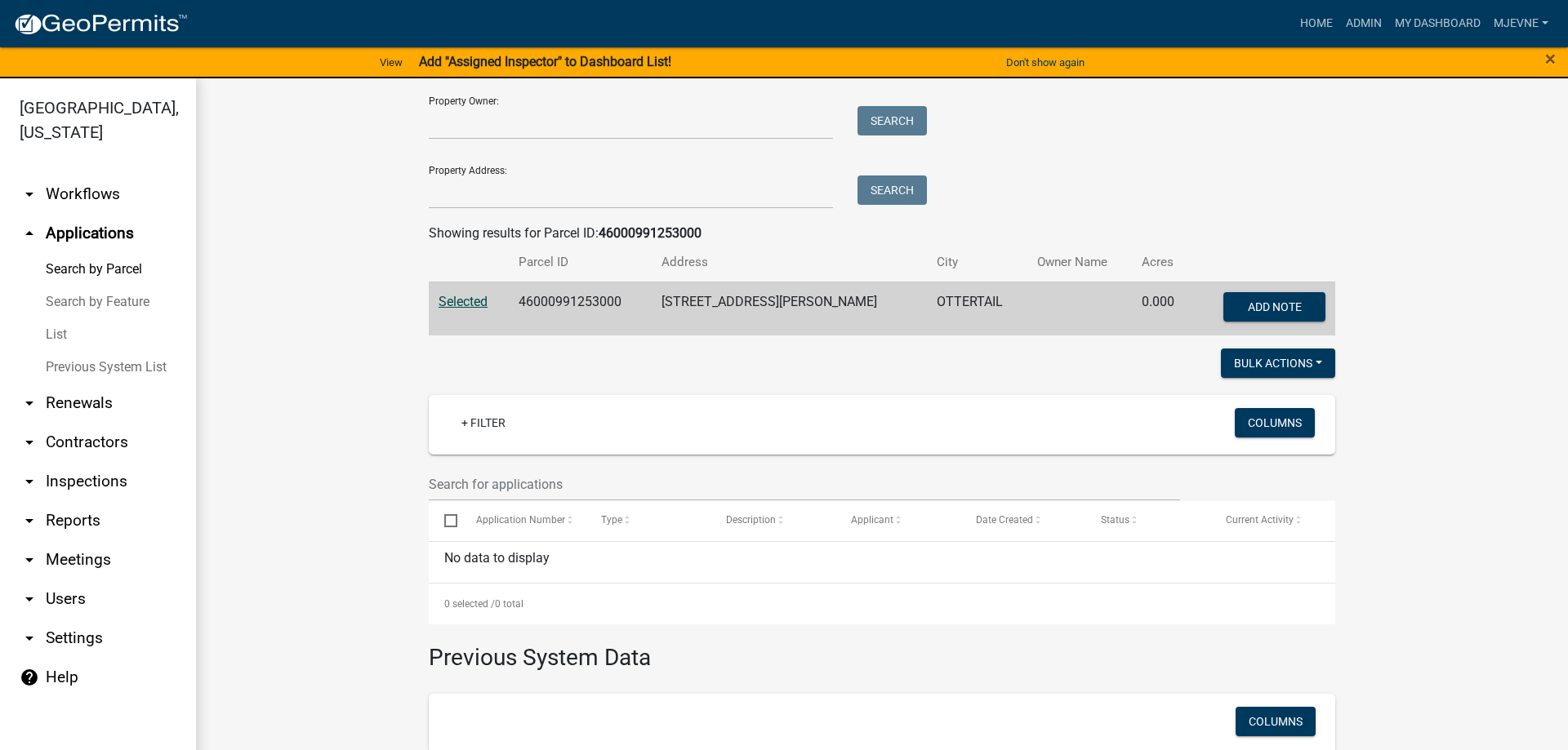
click at [56, 335] on link "List" at bounding box center [98, 335] width 196 height 32
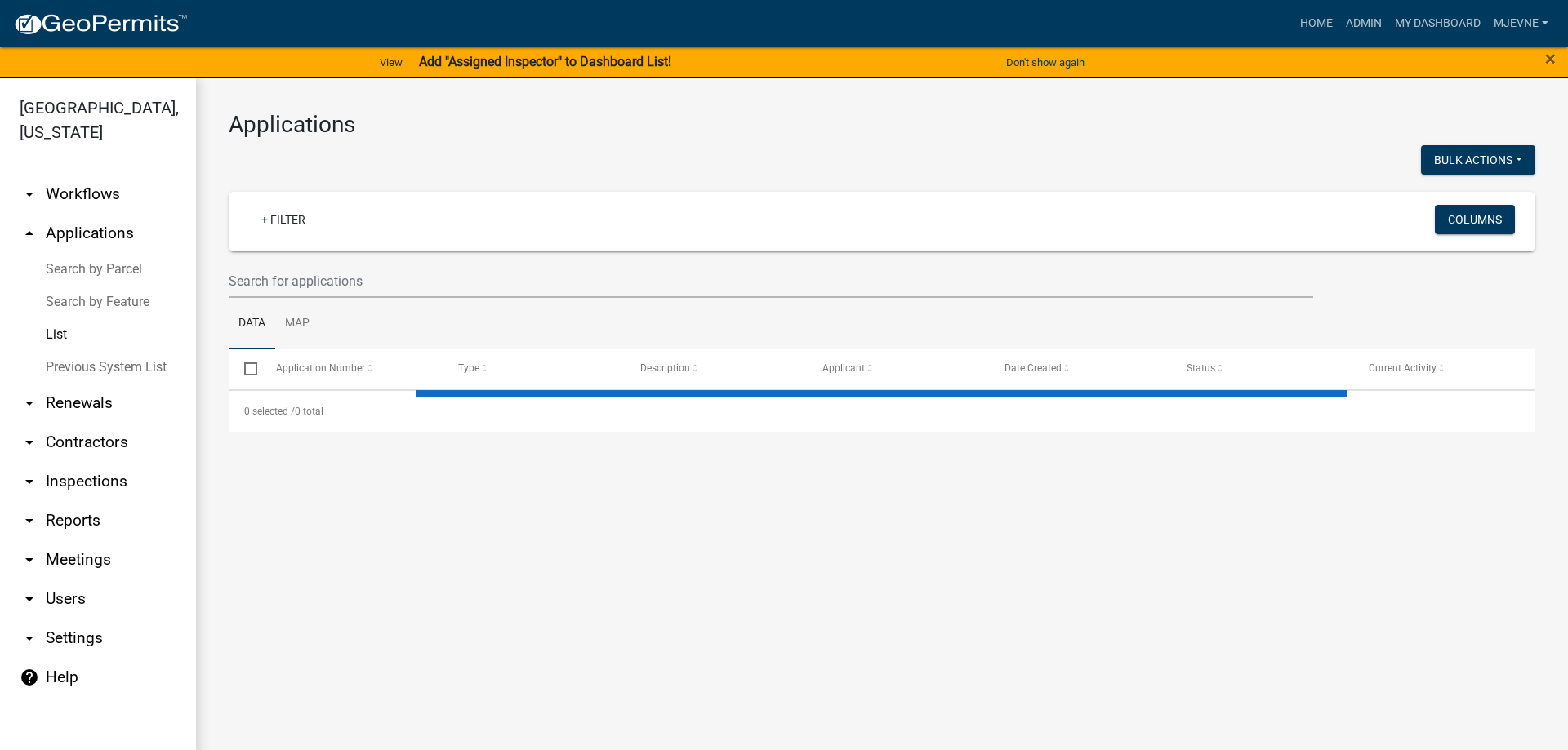
select select "3: 100"
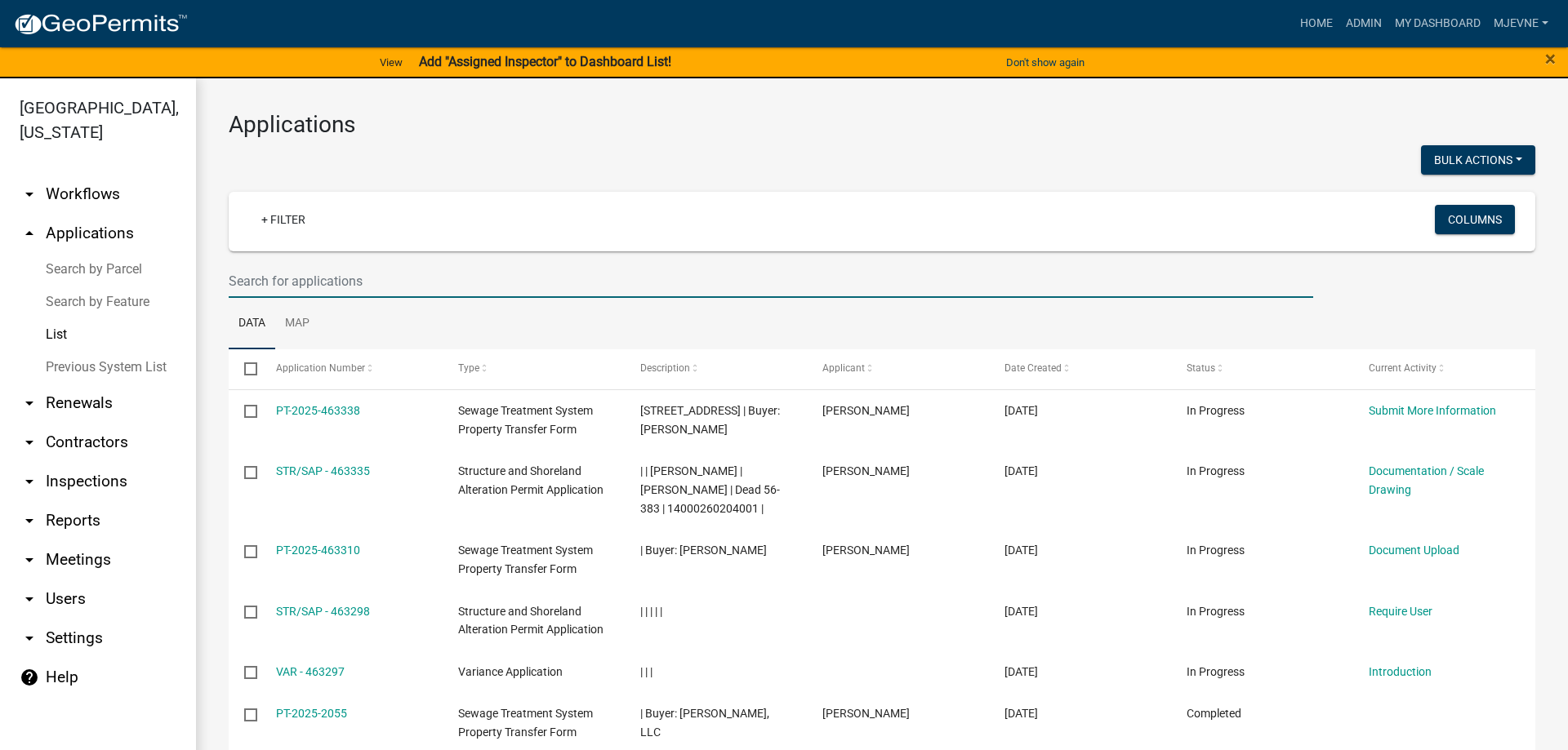
click at [256, 283] on input "text" at bounding box center [770, 281] width 1084 height 33
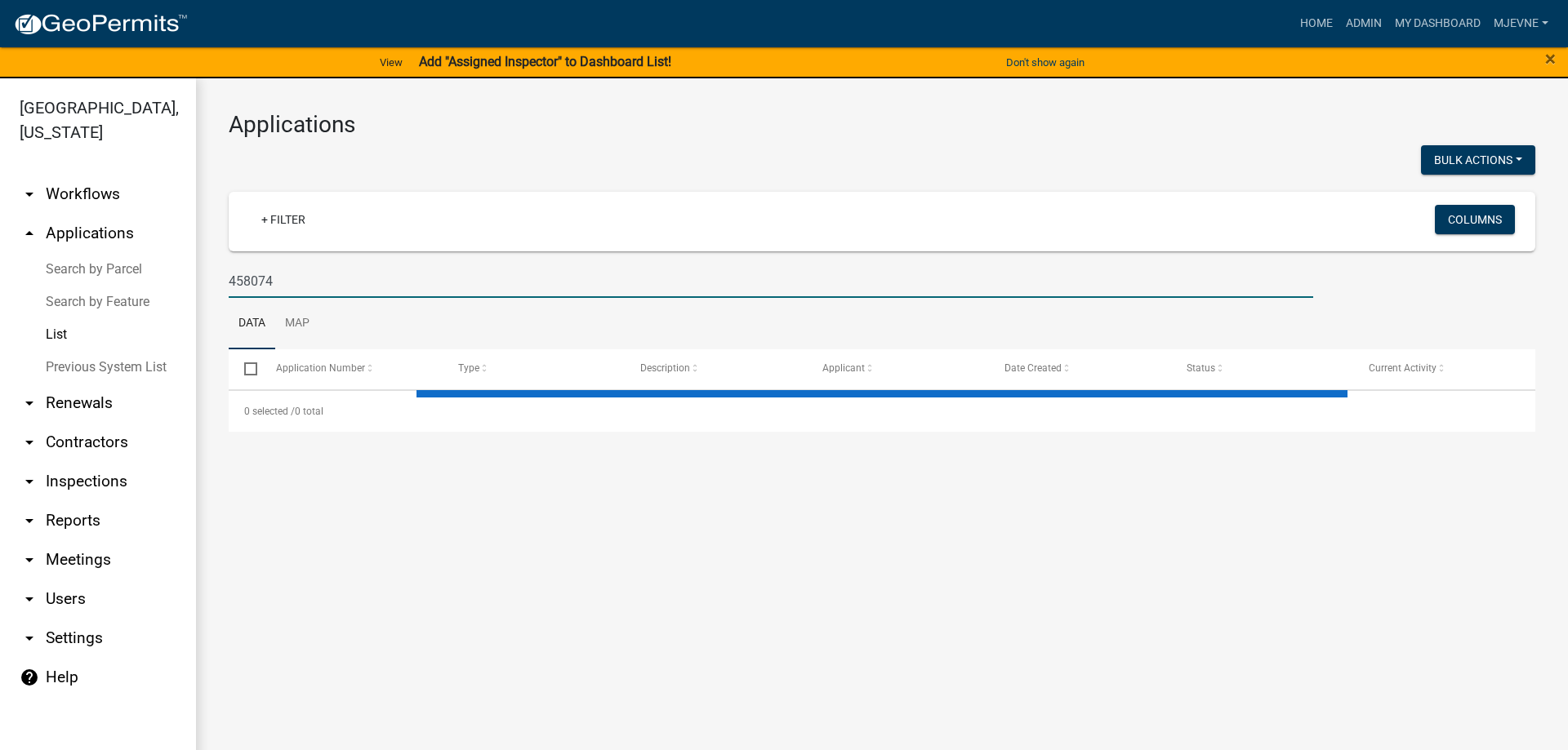
type input "458074"
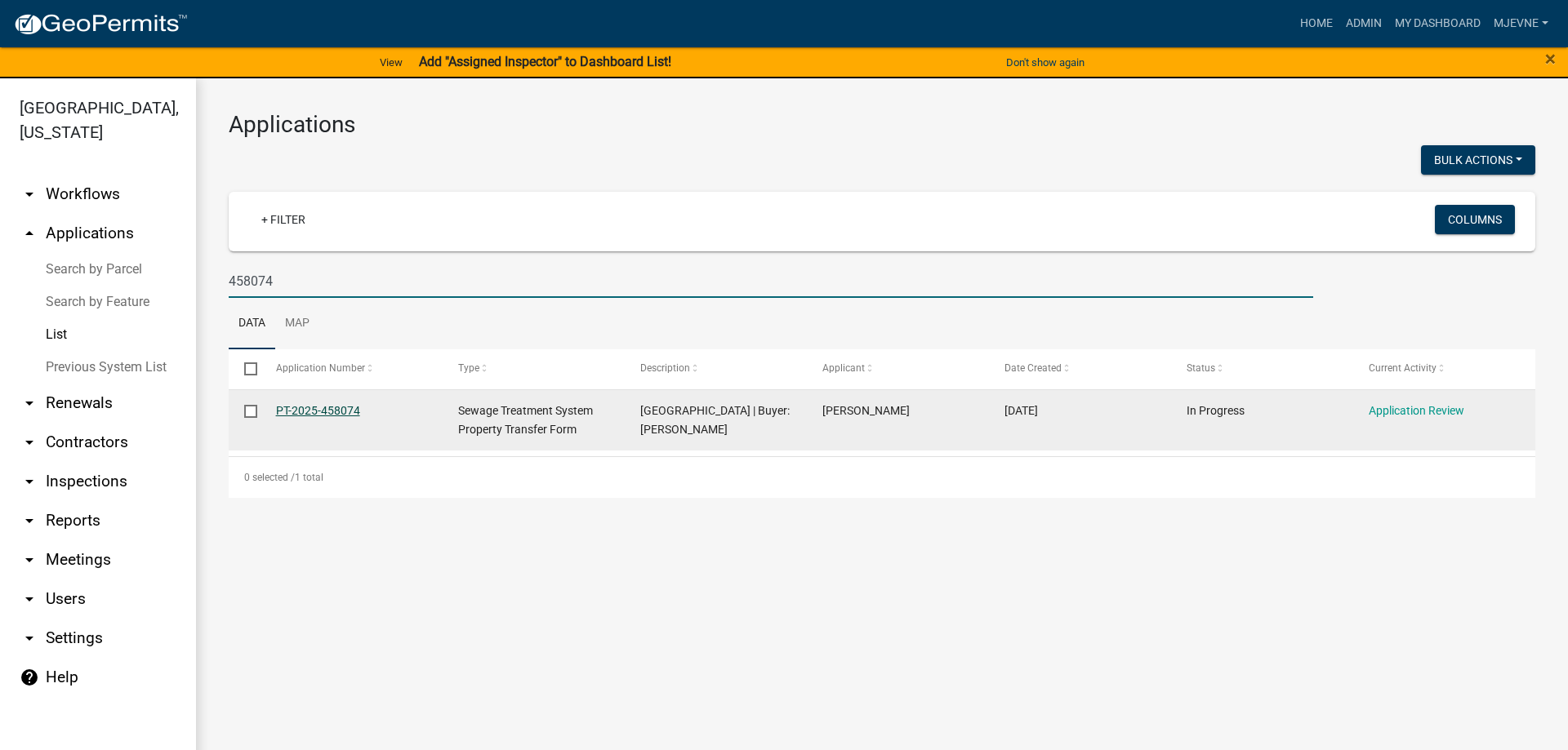
click at [297, 411] on link "PT-2025-458074" at bounding box center [318, 411] width 84 height 13
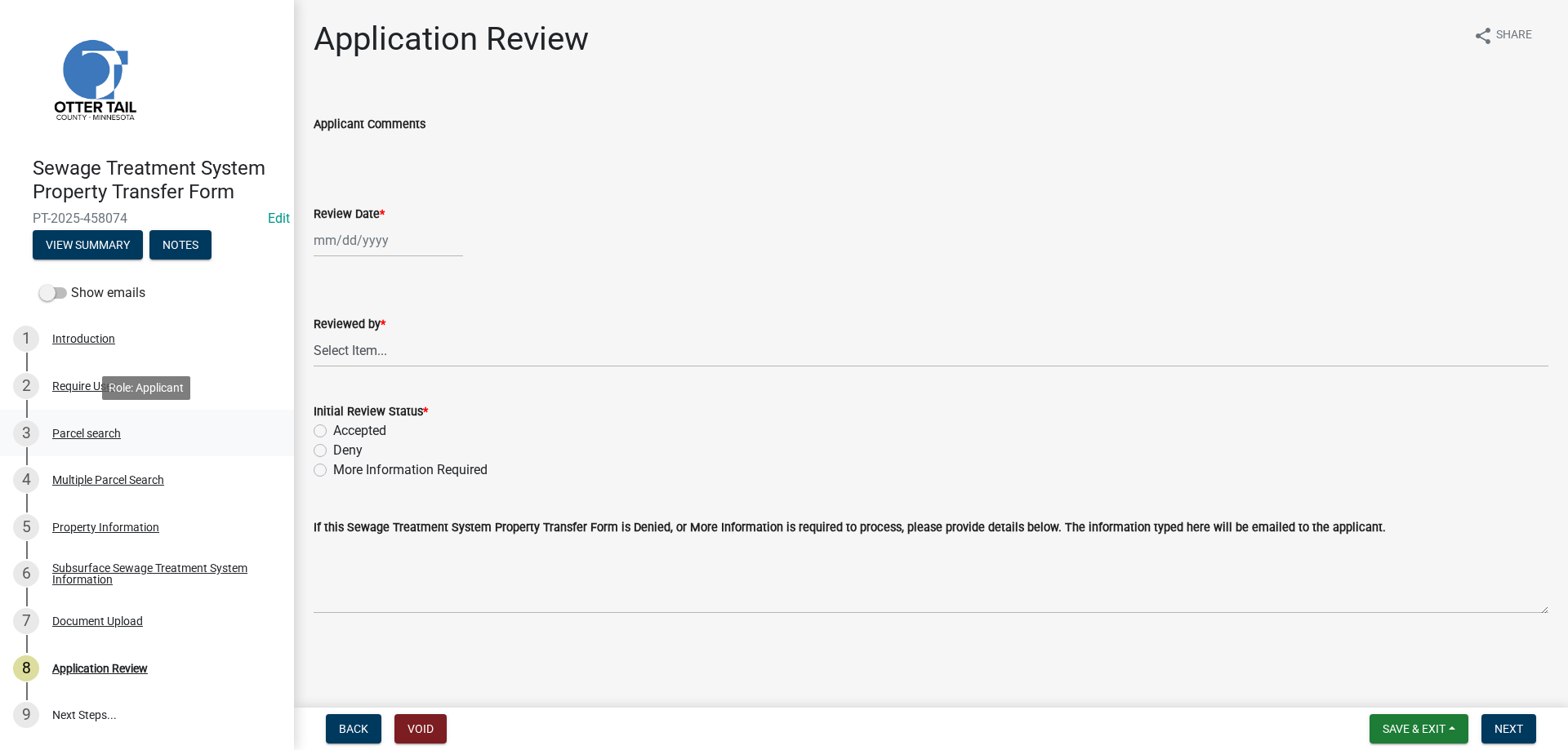
click at [66, 433] on div "Parcel search" at bounding box center [86, 433] width 68 height 11
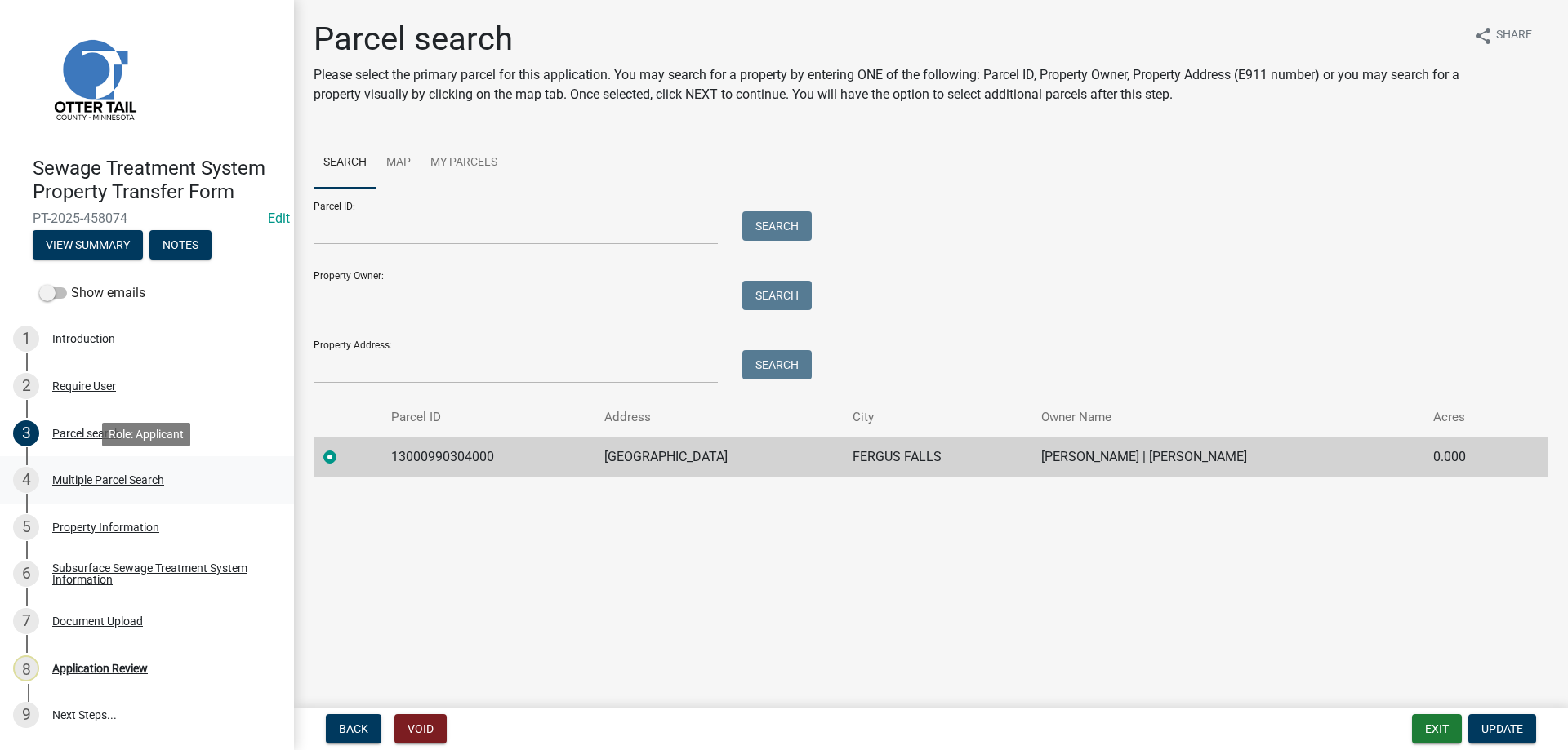
click at [68, 479] on div "Multiple Parcel Search" at bounding box center [108, 480] width 112 height 11
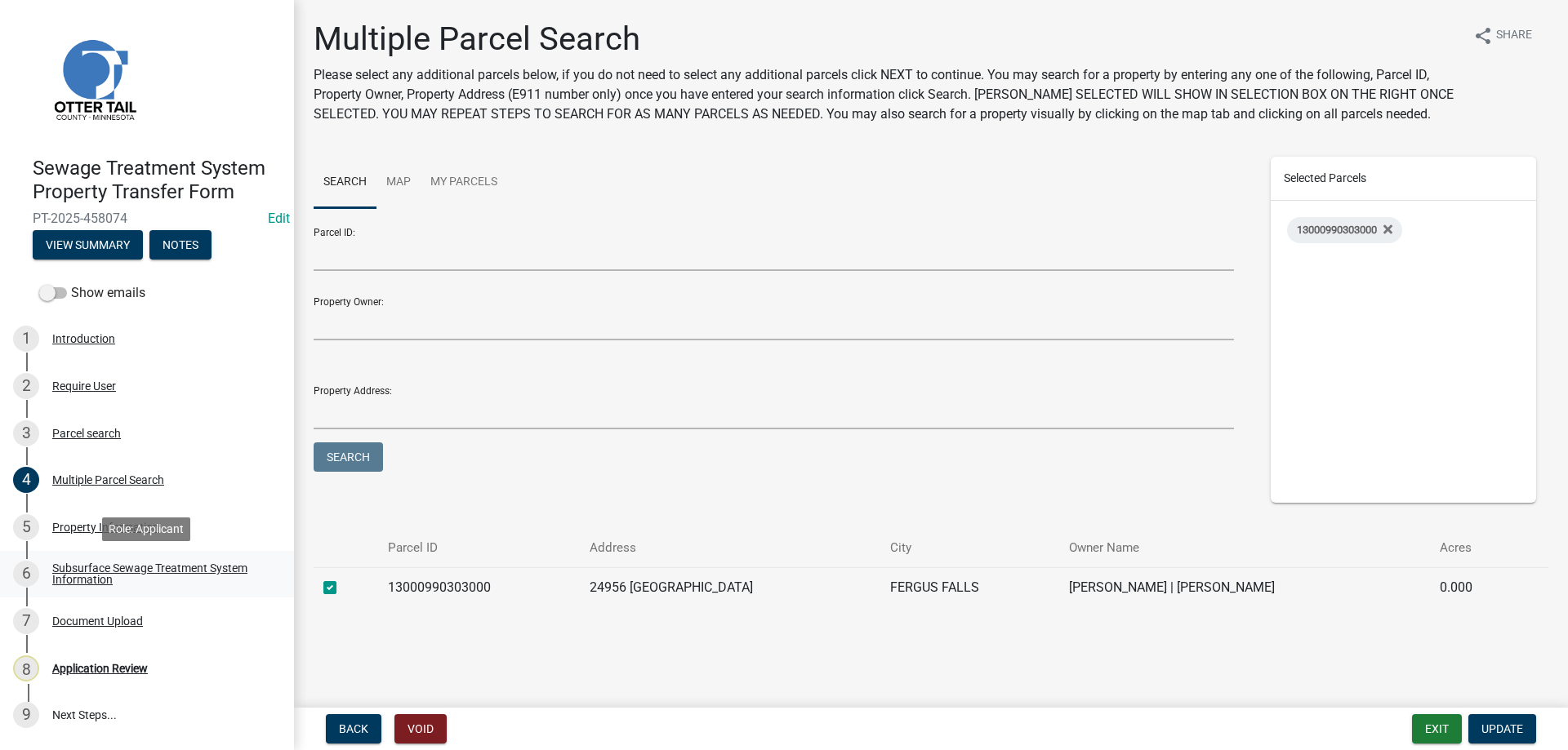
click at [83, 569] on div "Subsurface Sewage Treatment System Information" at bounding box center [159, 574] width 215 height 23
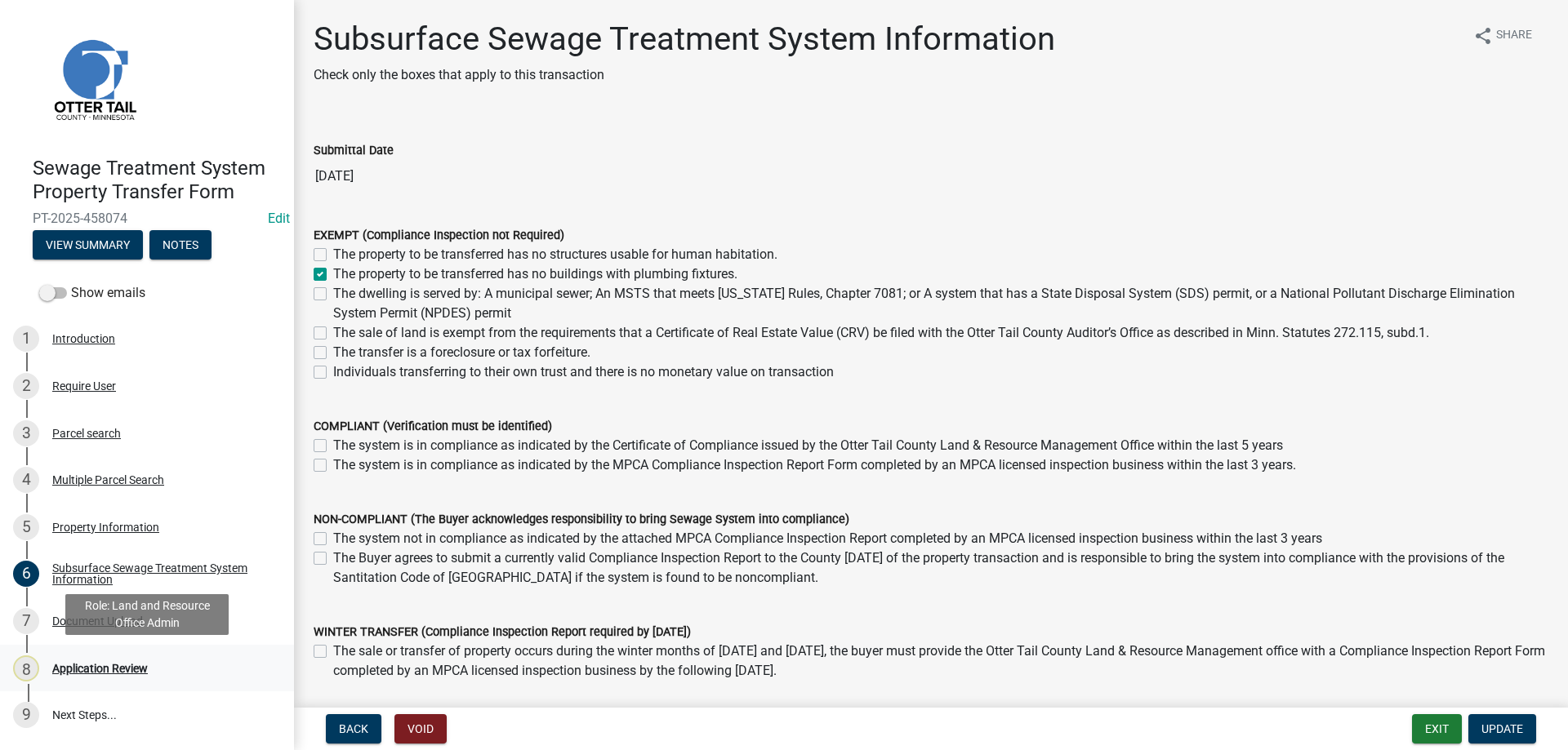
click at [94, 665] on div "Application Review" at bounding box center [100, 668] width 96 height 11
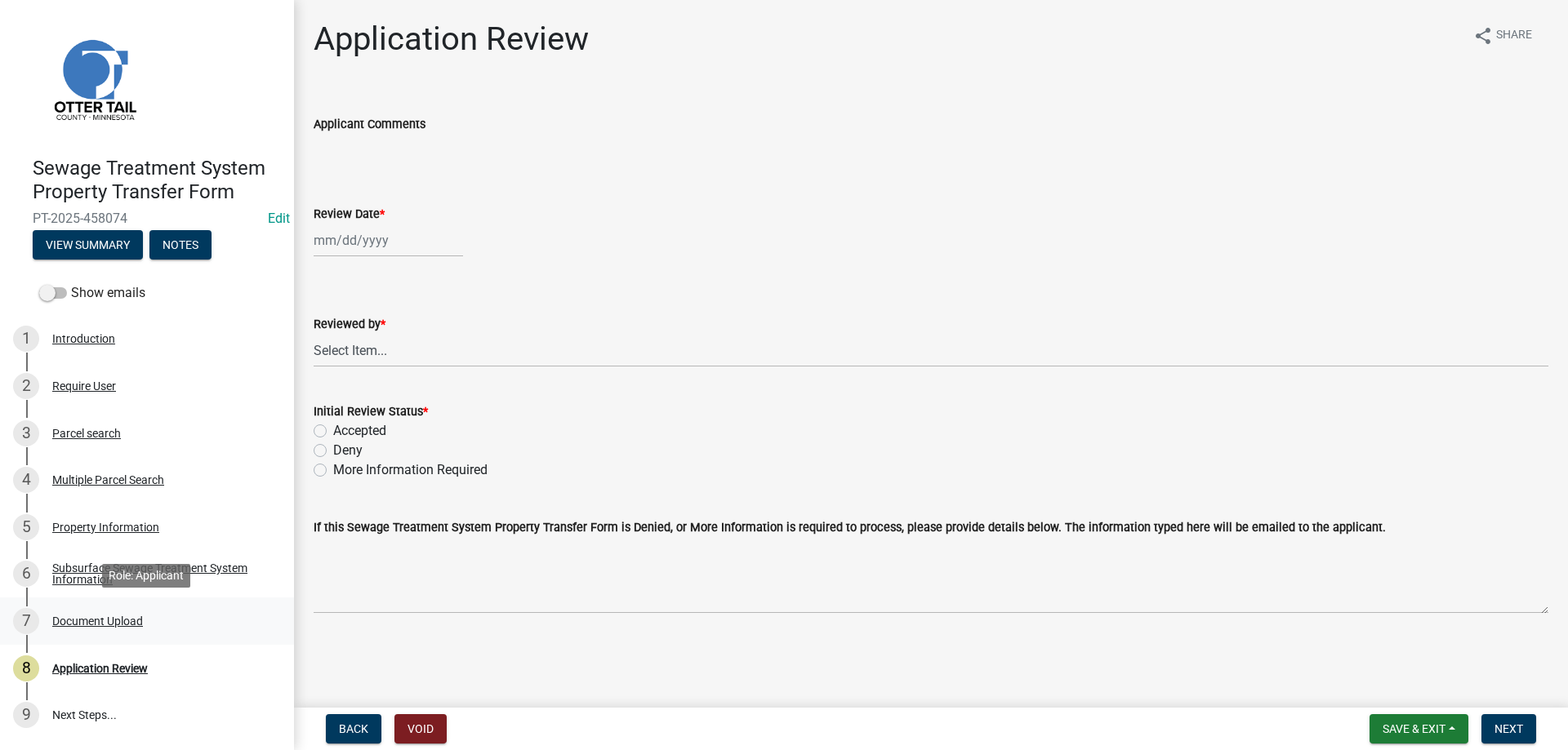
click at [95, 620] on div "Document Upload" at bounding box center [98, 621] width 91 height 11
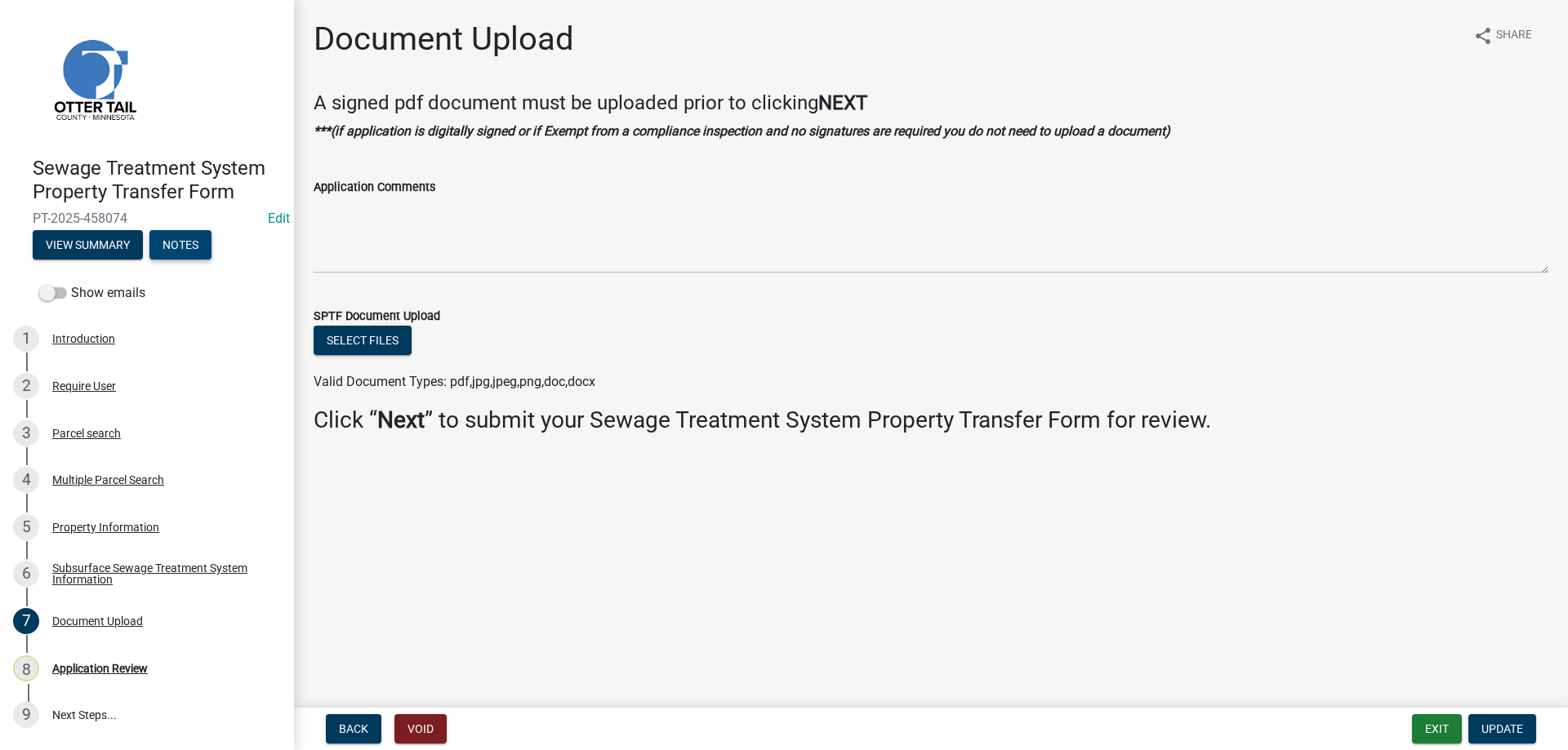
click at [185, 249] on button "Notes" at bounding box center [180, 245] width 62 height 29
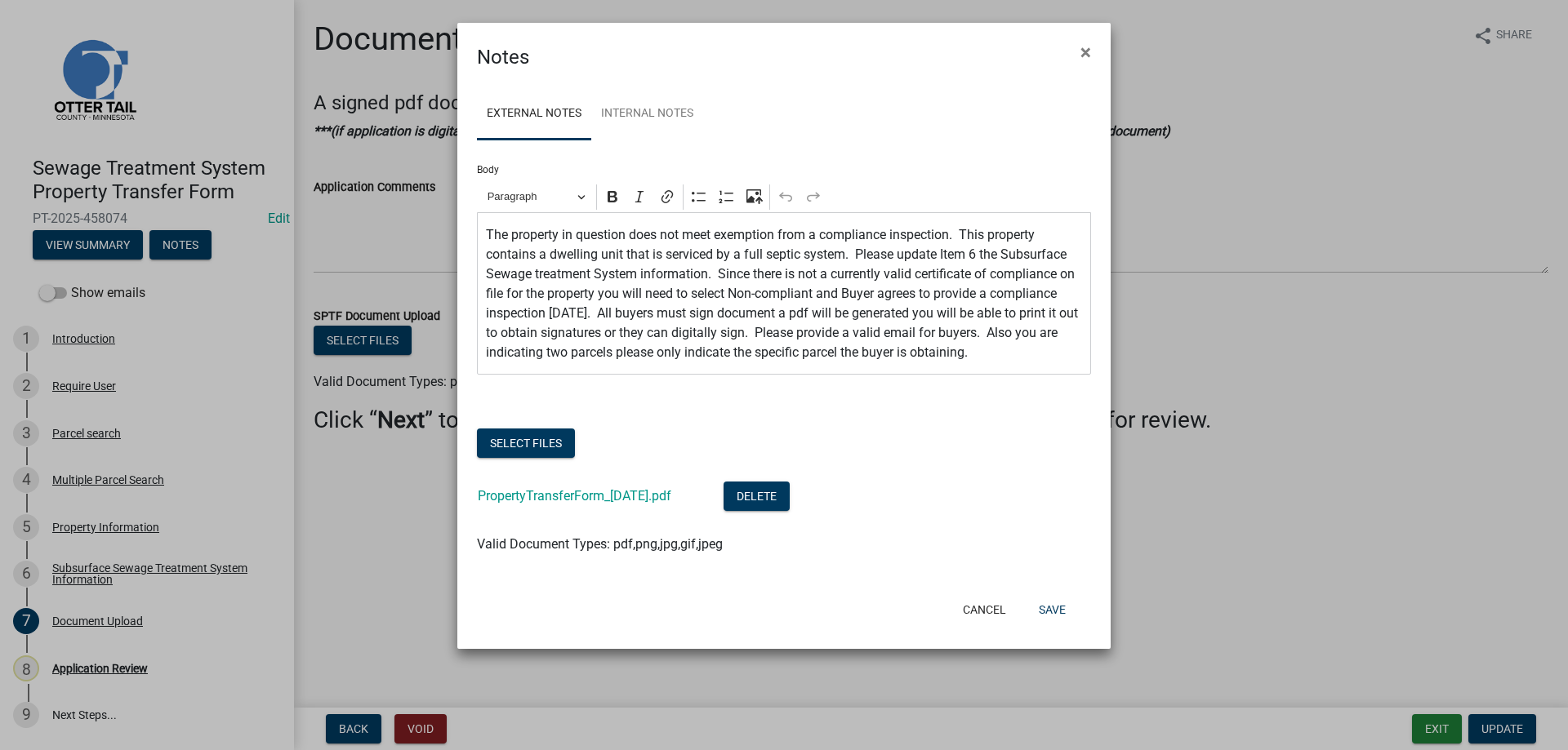
click at [918, 459] on div "Select files" at bounding box center [784, 445] width 615 height 33
click at [973, 611] on button "Cancel" at bounding box center [984, 610] width 69 height 29
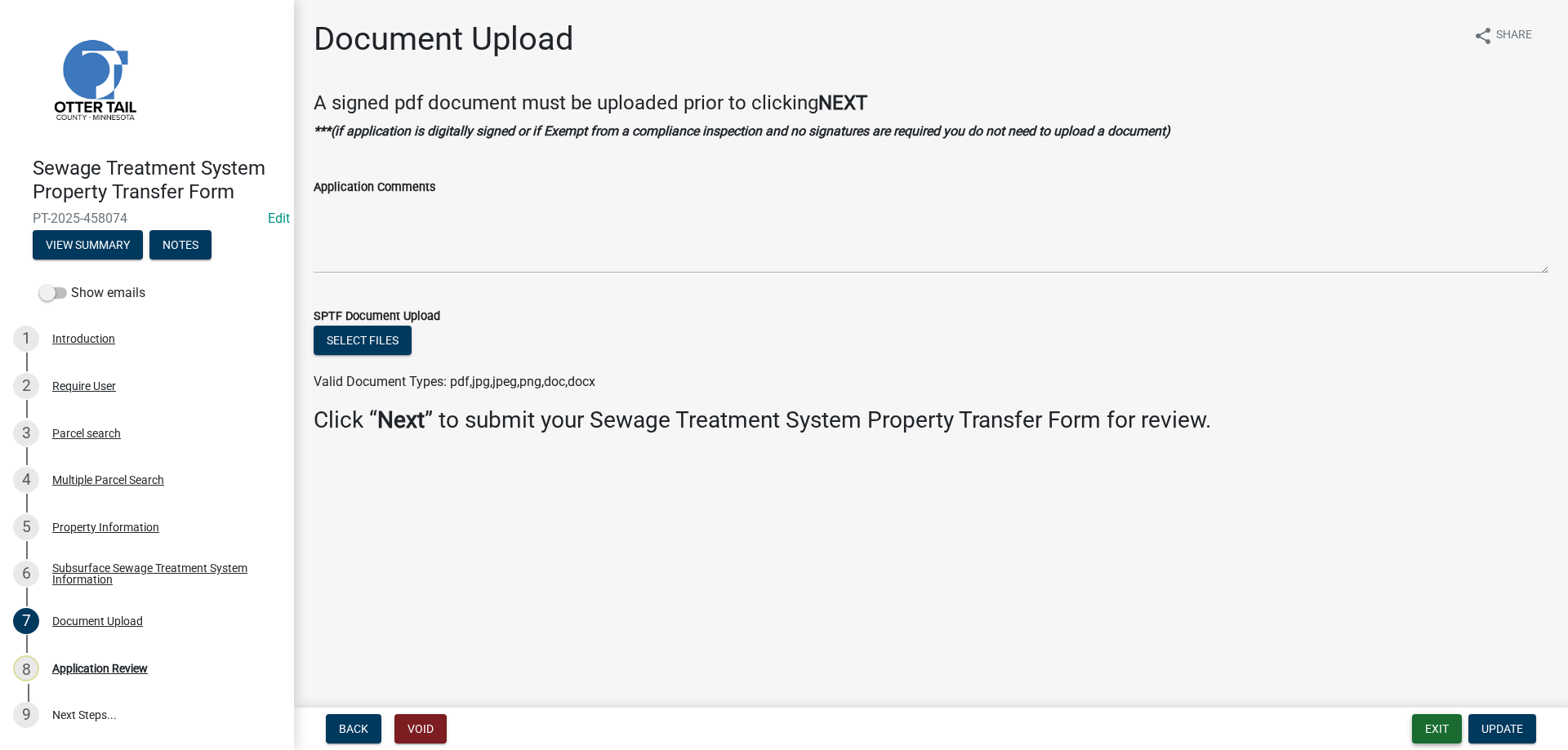
click at [1437, 729] on button "Exit" at bounding box center [1437, 728] width 50 height 29
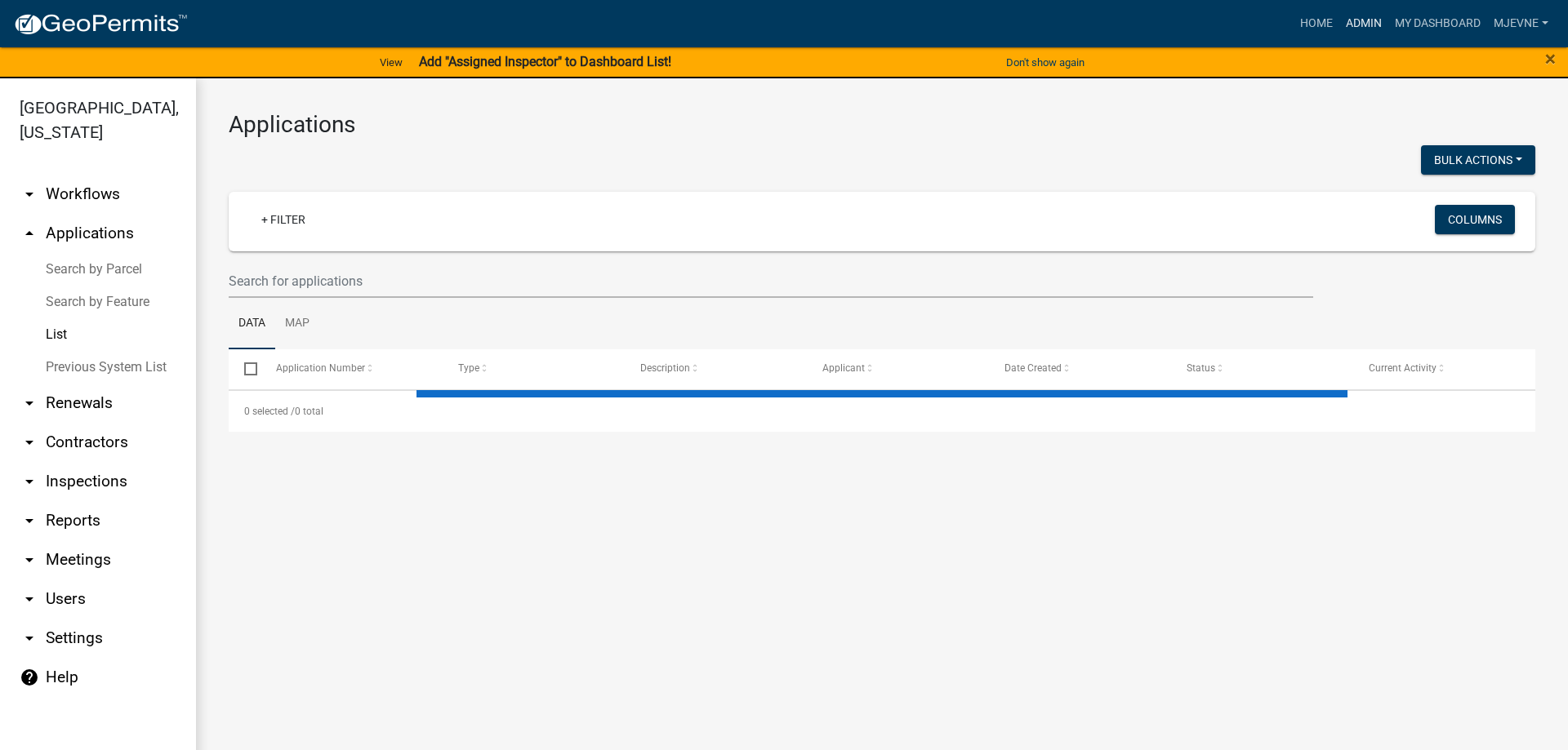
select select "3: 100"
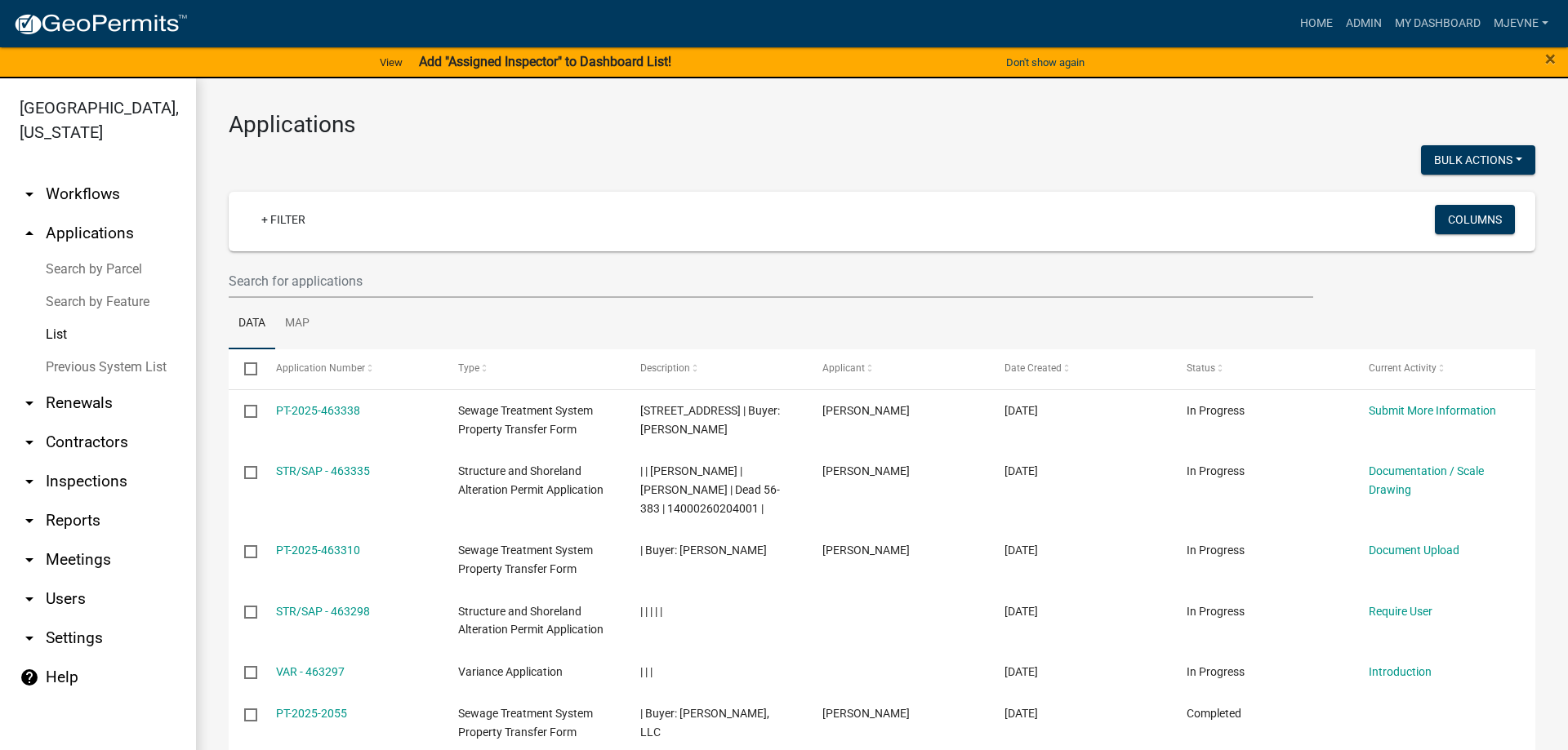
click at [50, 270] on link "Search by Parcel" at bounding box center [98, 269] width 196 height 32
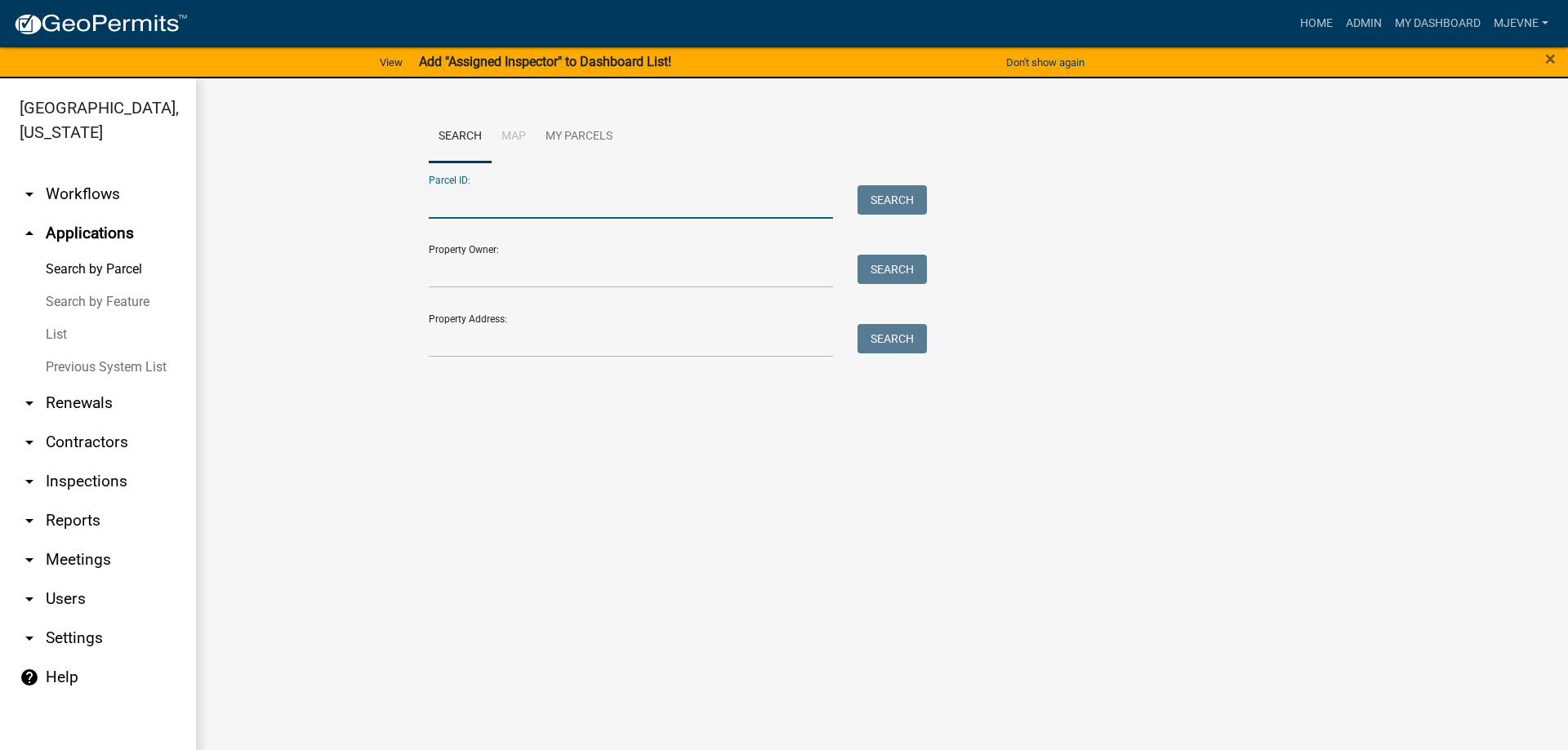
click at [462, 196] on input "Parcel ID:" at bounding box center [631, 201] width 404 height 33
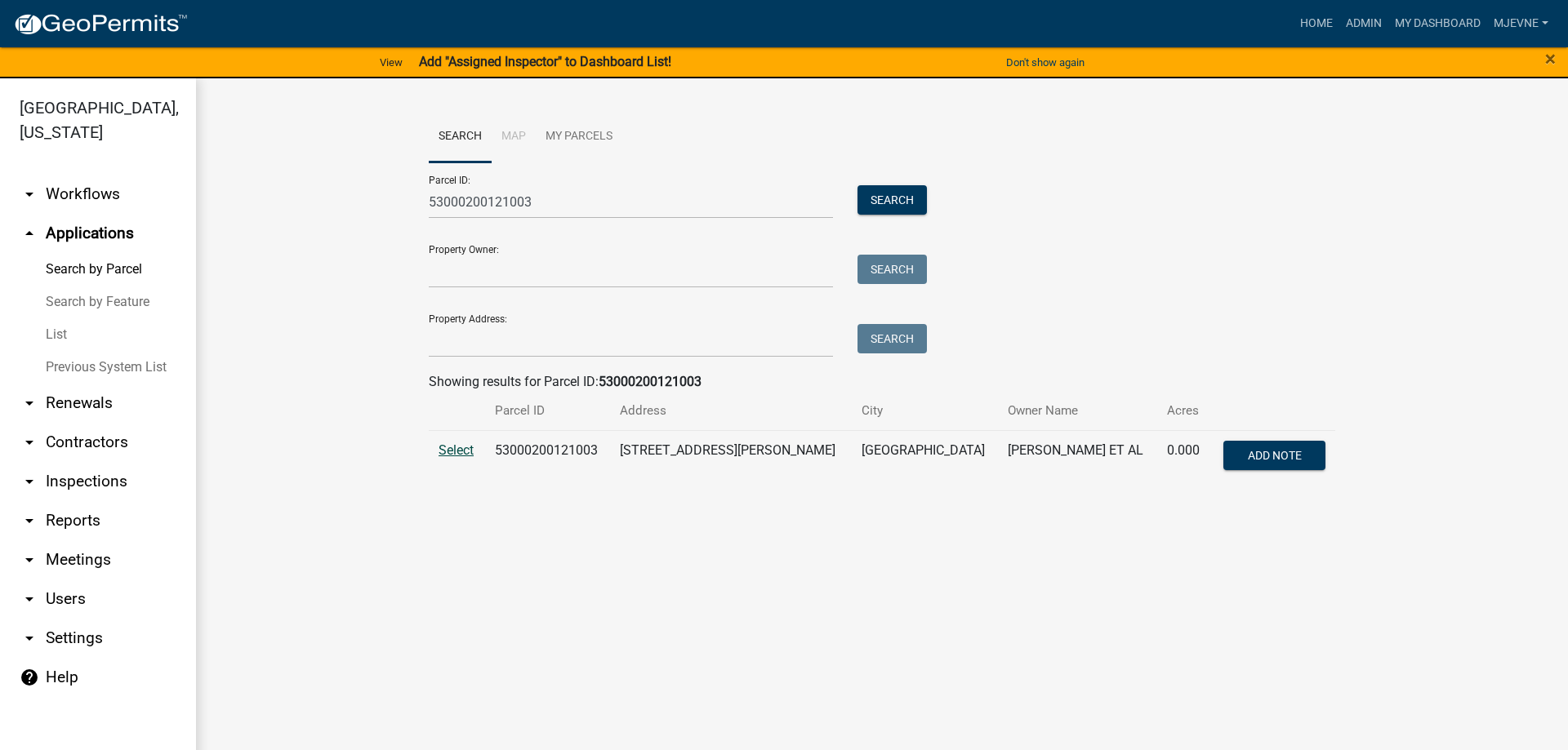
click at [455, 449] on span "Select" at bounding box center [455, 450] width 35 height 15
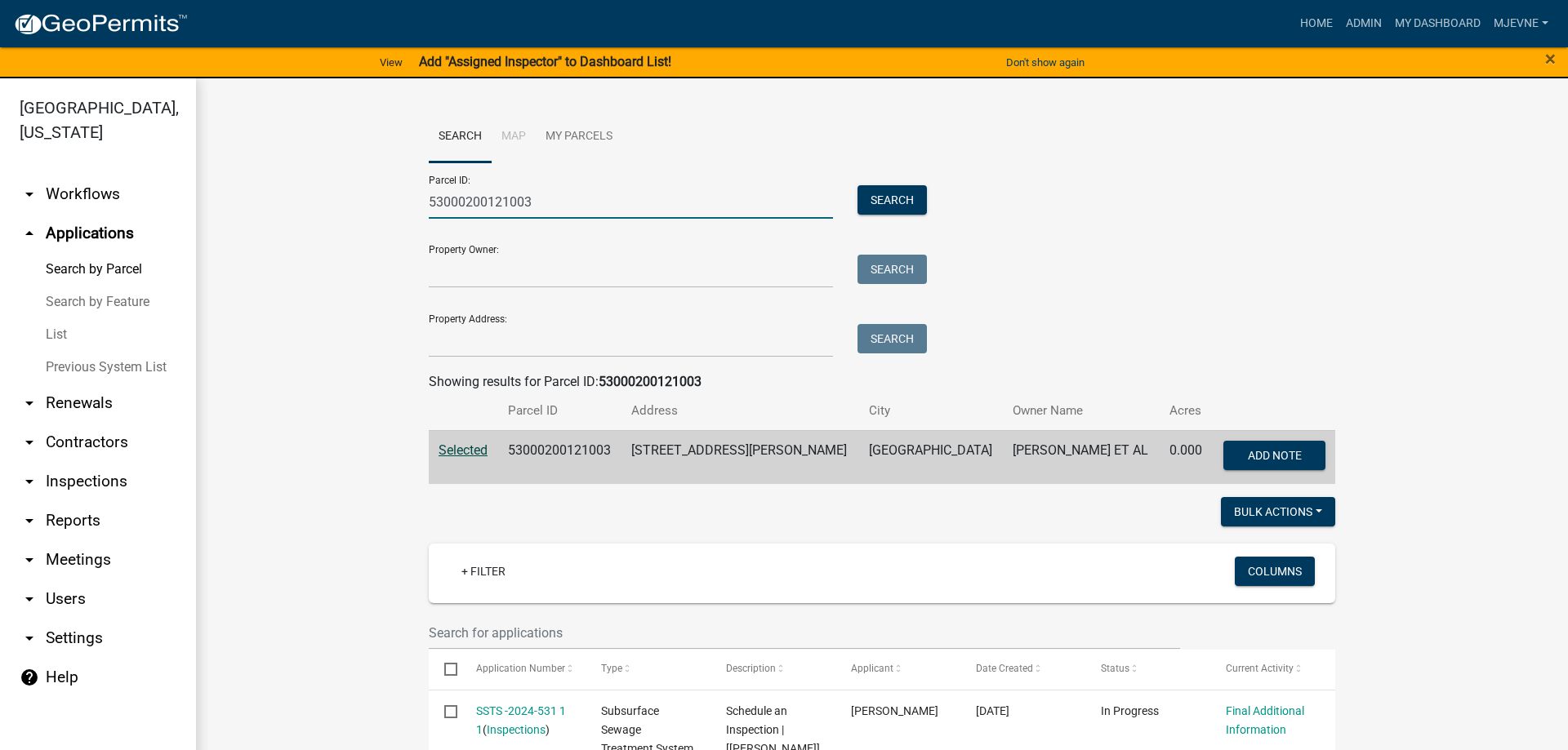
click at [532, 202] on input "53000200121003" at bounding box center [631, 201] width 404 height 33
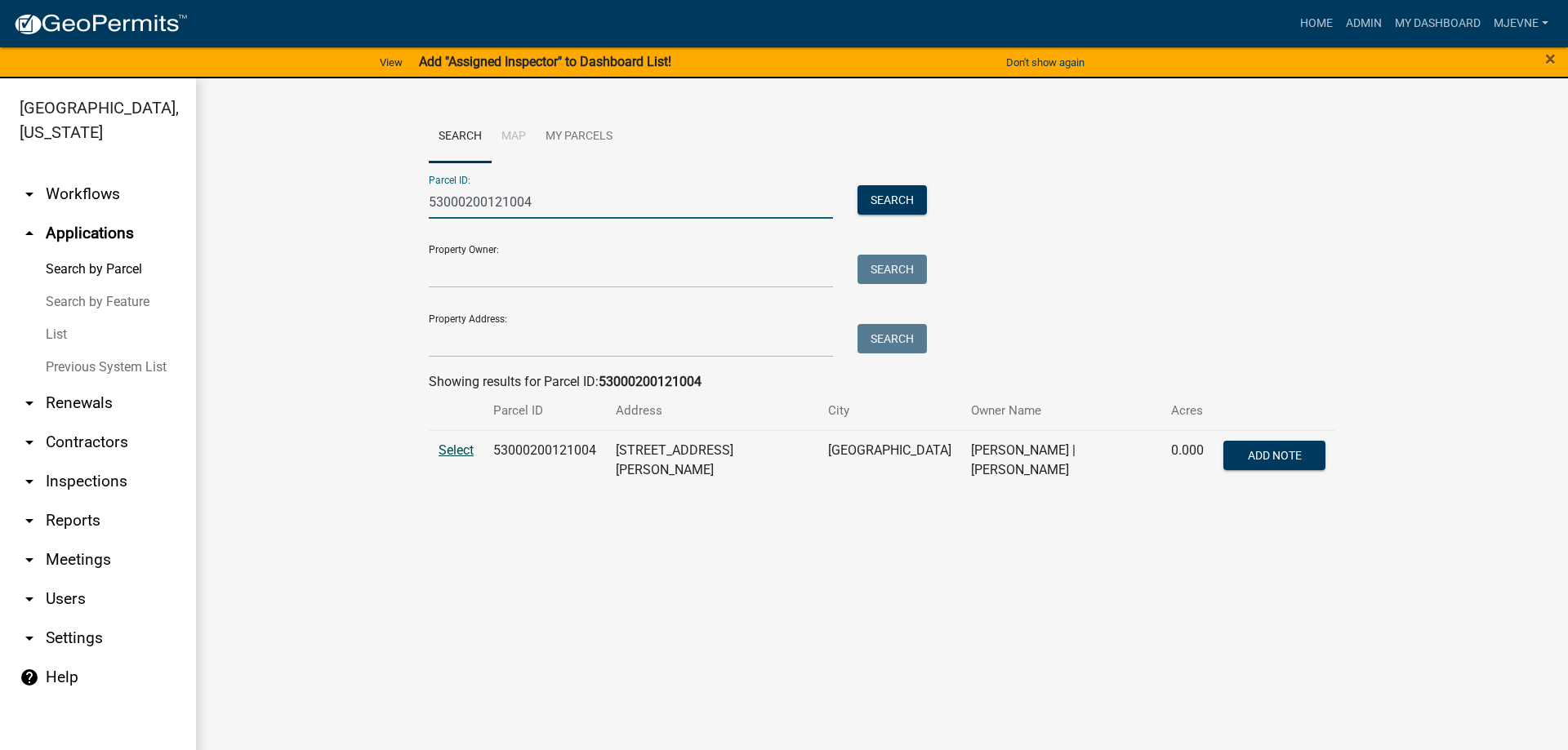
click at [457, 450] on span "Select" at bounding box center [455, 450] width 35 height 15
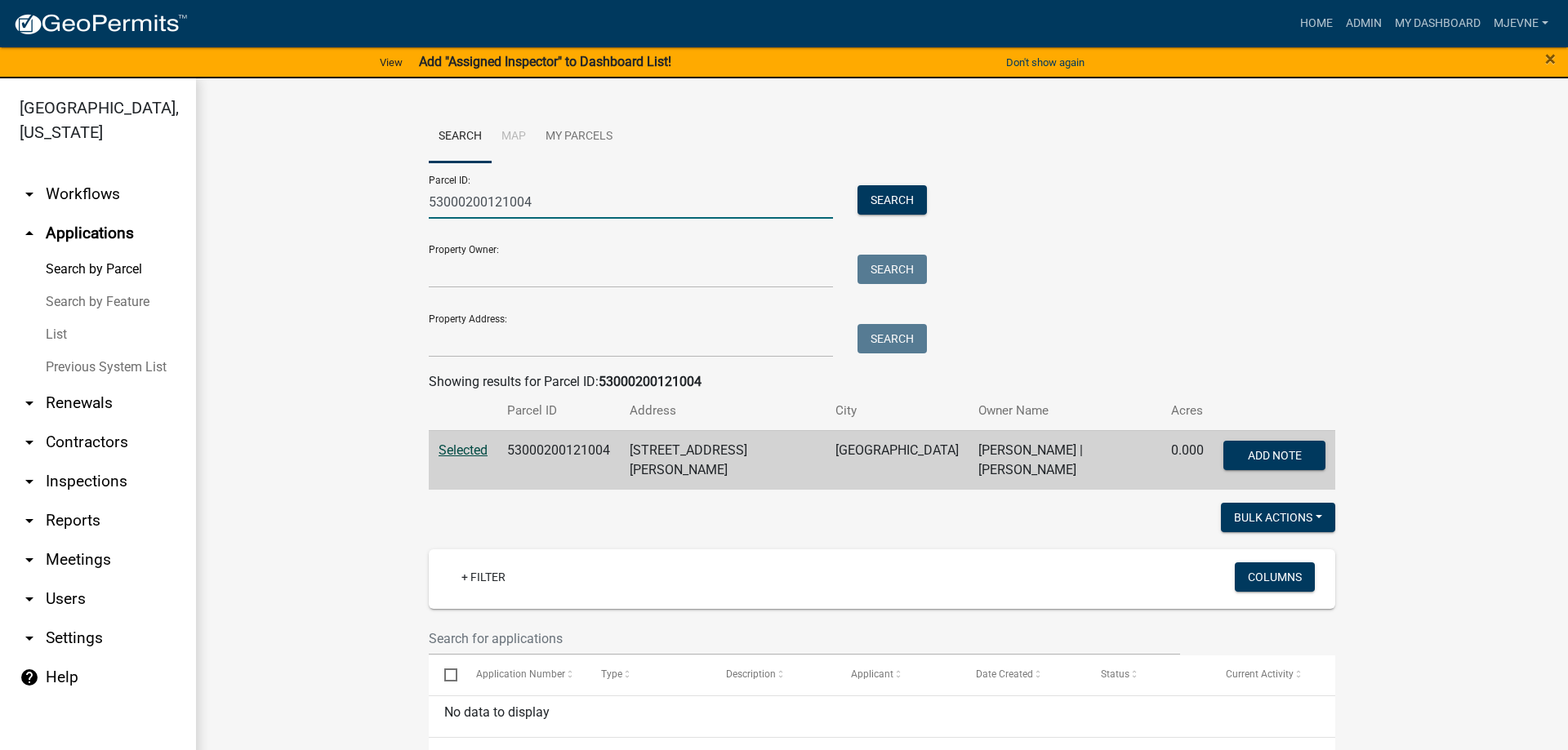
click at [537, 203] on input "53000200121004" at bounding box center [631, 201] width 404 height 33
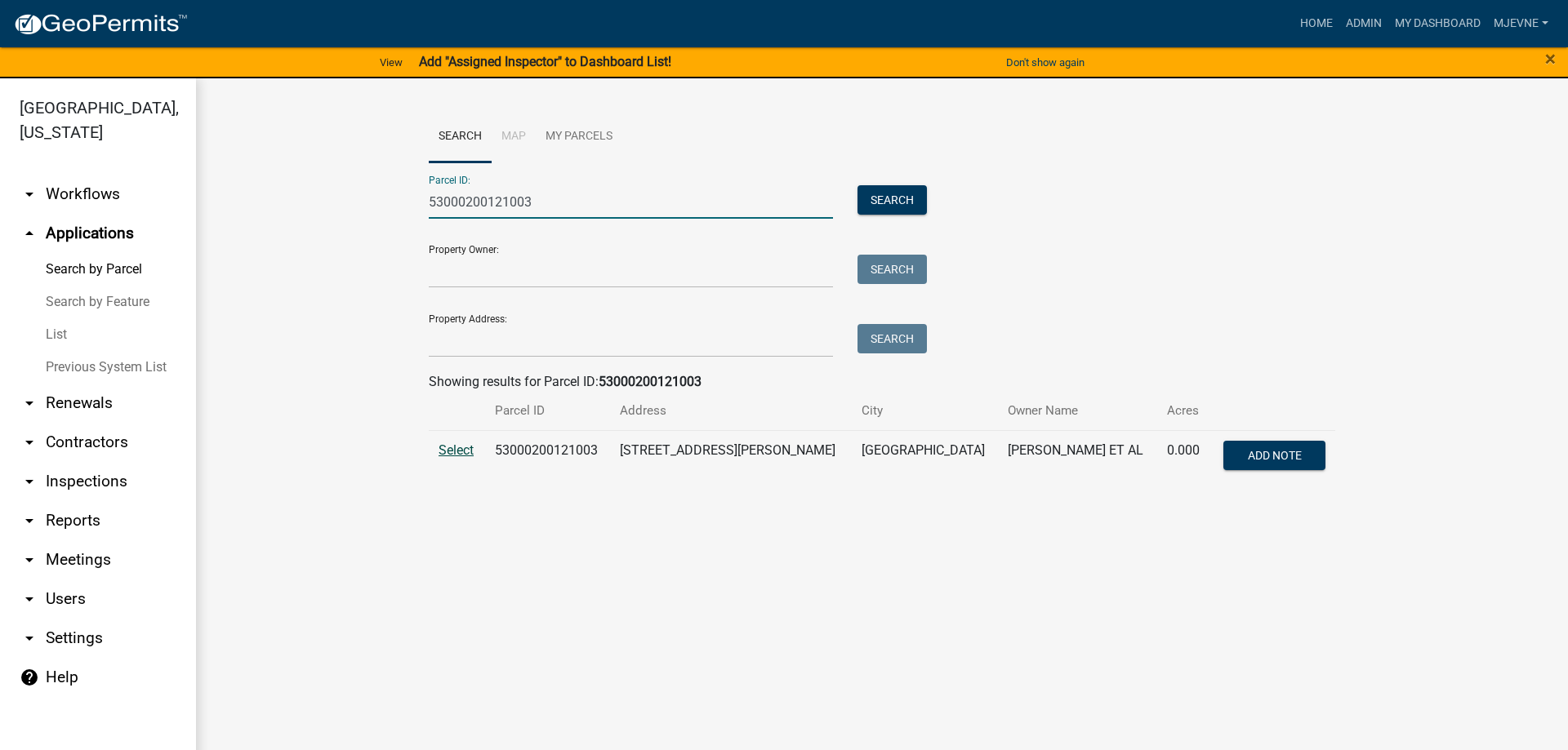
type input "53000200121003"
click at [455, 449] on span "Select" at bounding box center [455, 450] width 35 height 15
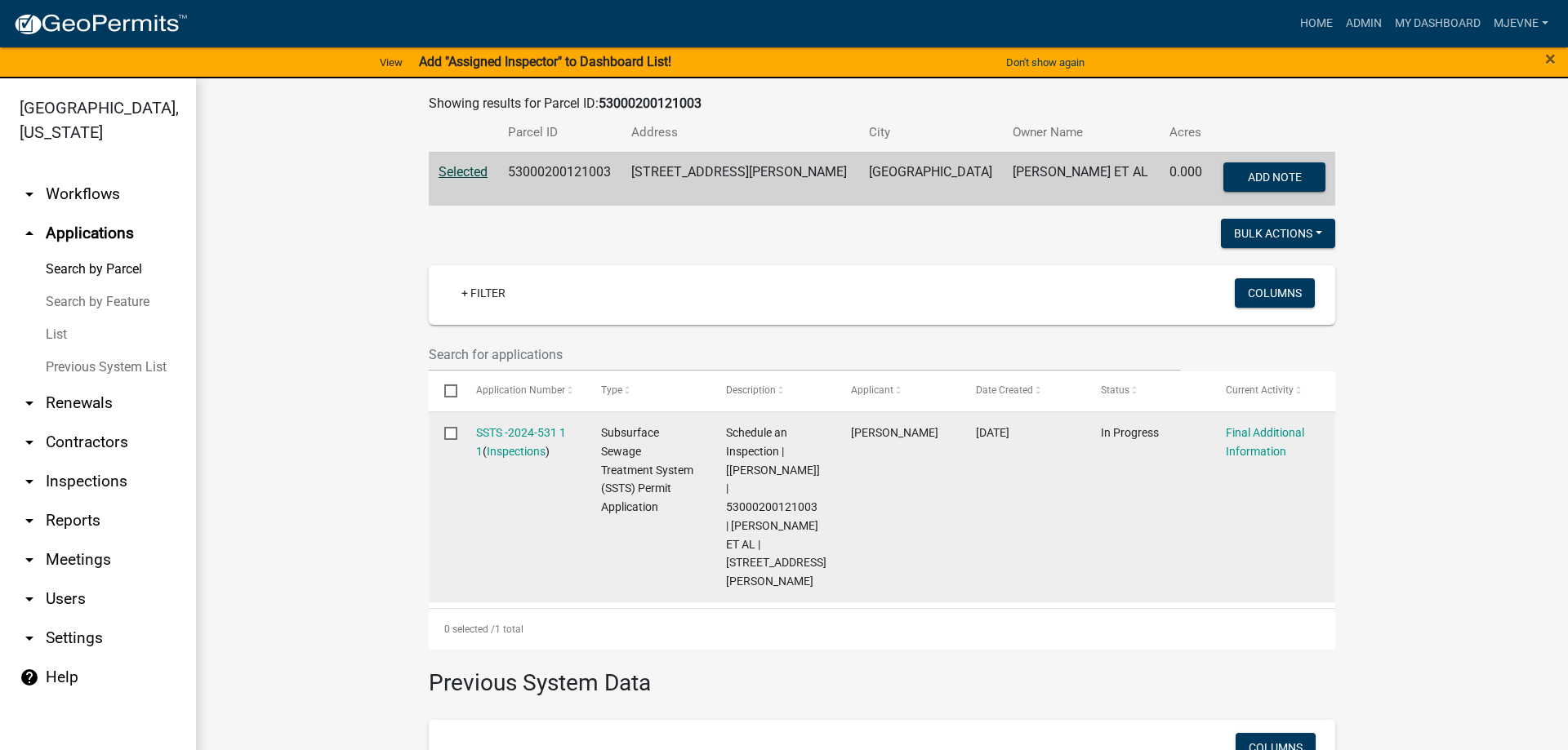
scroll to position [279, 0]
click at [526, 435] on link "SSTS -2024-531 1 1" at bounding box center [521, 442] width 90 height 32
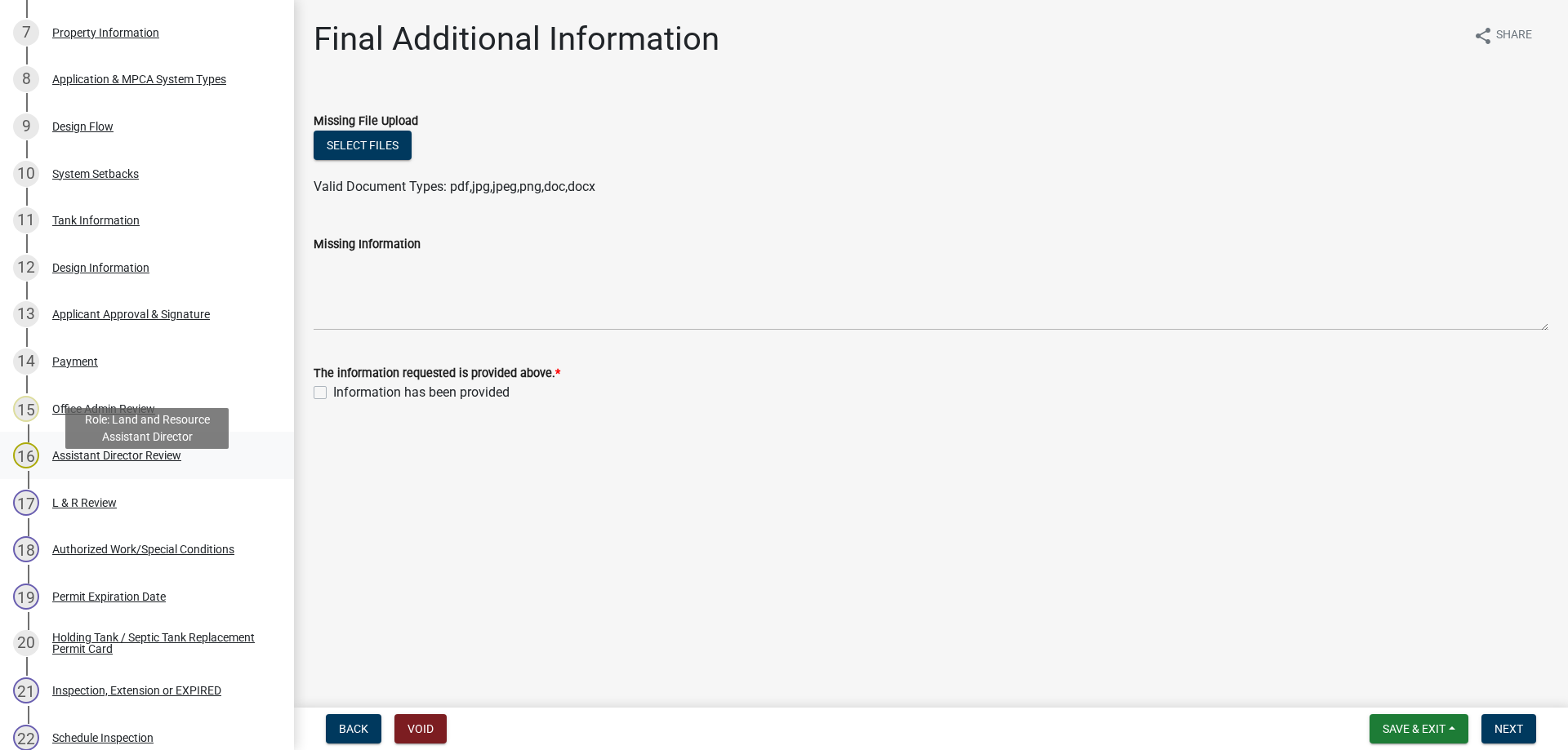
scroll to position [583, 0]
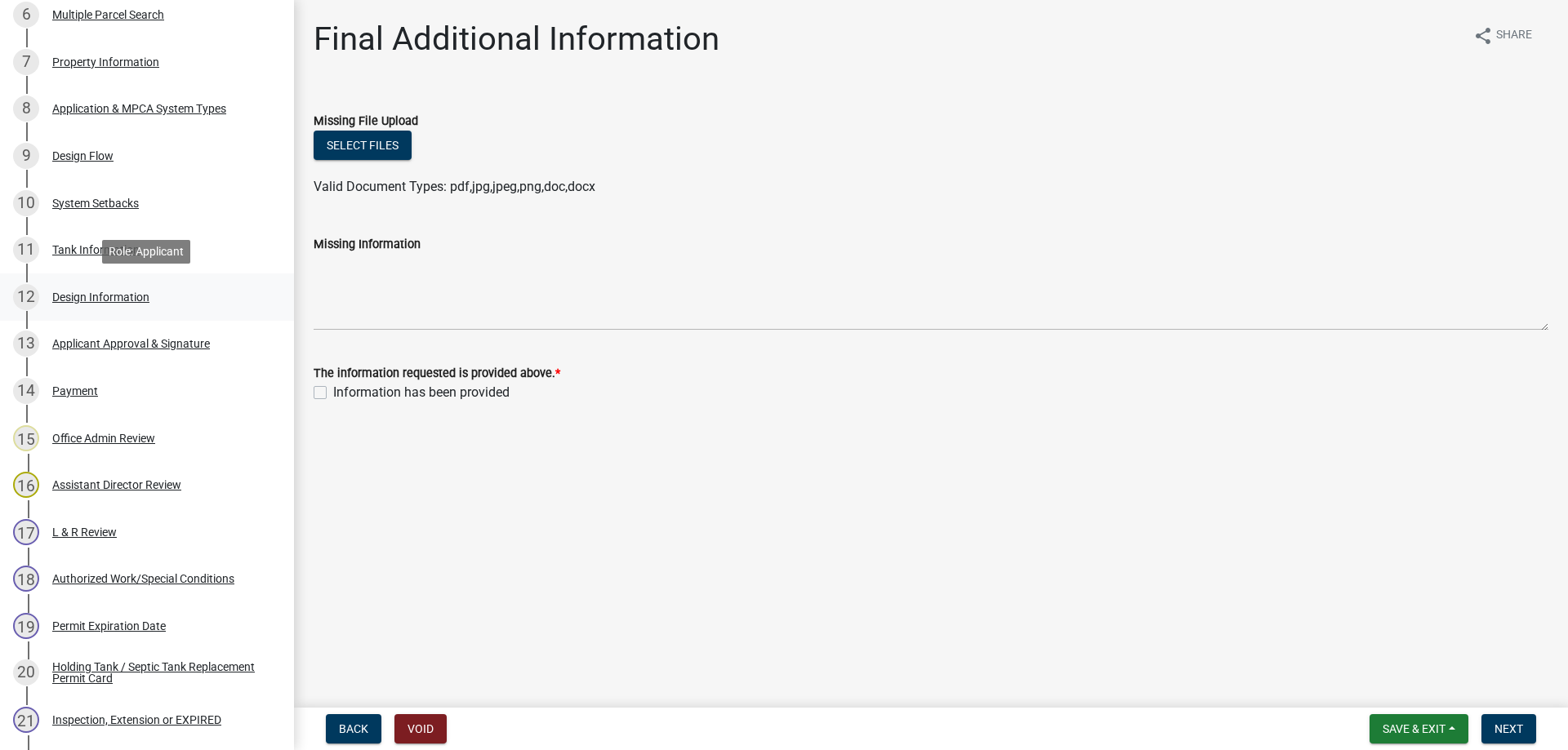
click at [115, 296] on div "Design Information" at bounding box center [101, 297] width 97 height 11
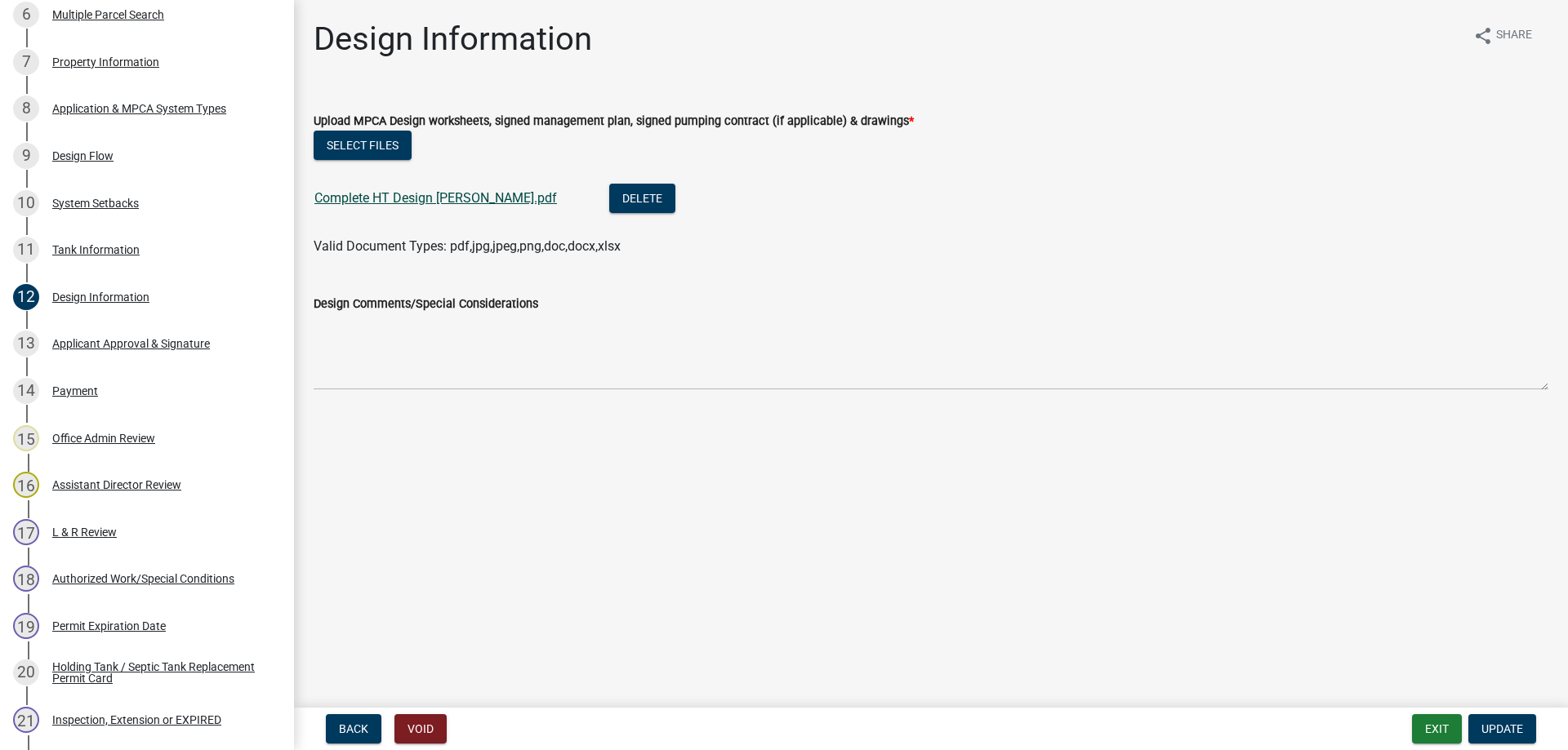
click at [413, 196] on link "Complete HT Design [PERSON_NAME].pdf" at bounding box center [436, 198] width 243 height 15
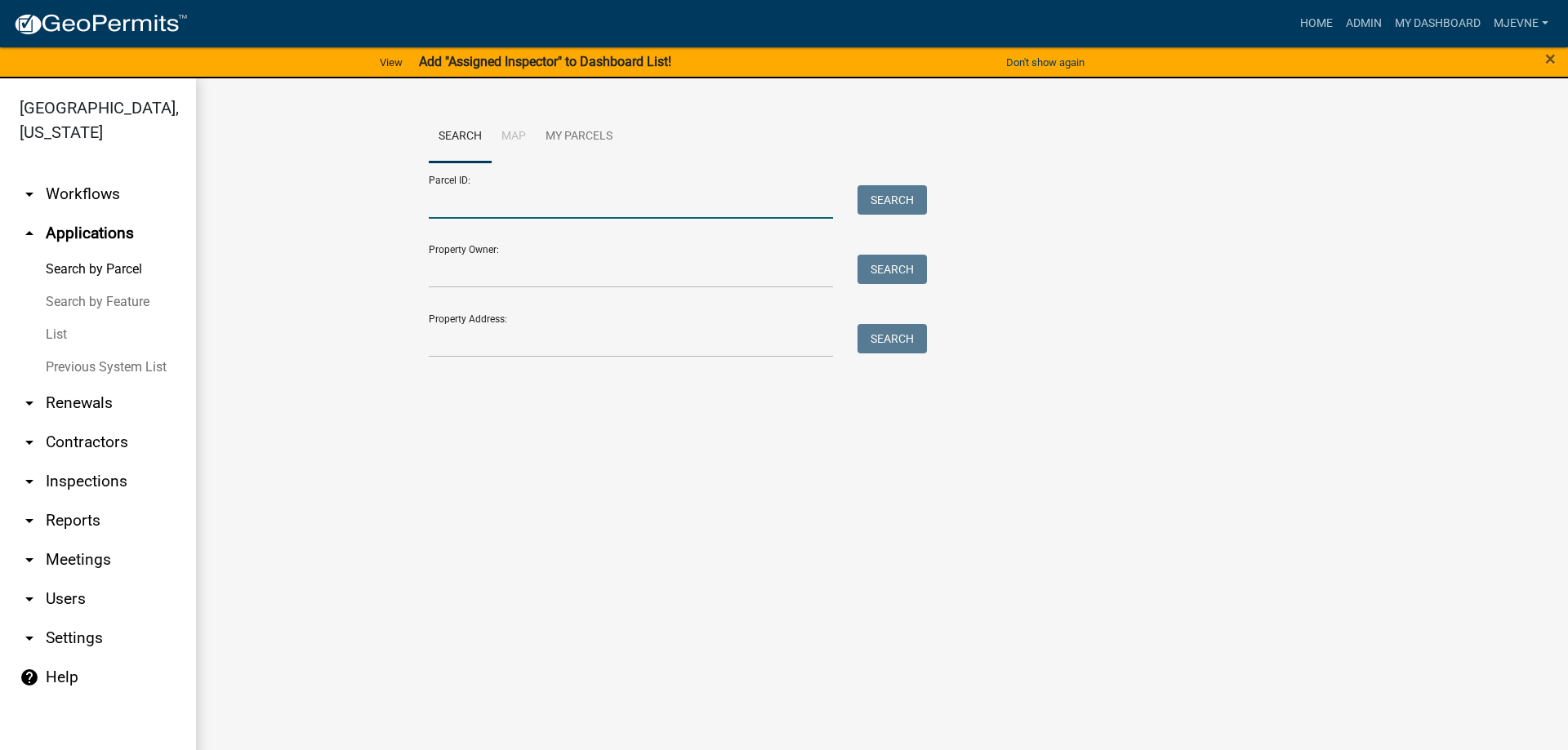
click at [446, 203] on input "Parcel ID:" at bounding box center [631, 201] width 404 height 33
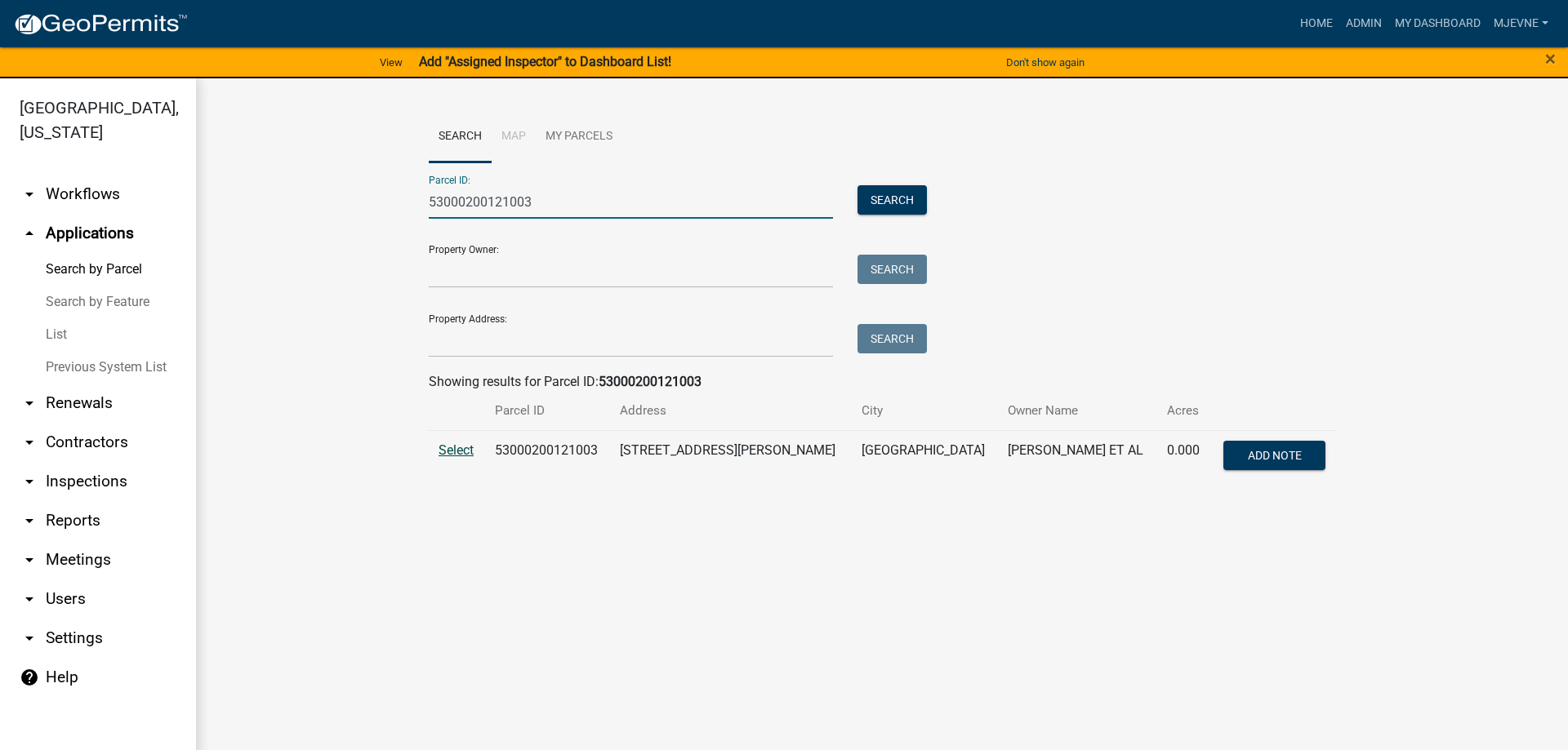
type input "53000200121003"
click at [448, 450] on span "Select" at bounding box center [455, 450] width 35 height 15
